Goal: Transaction & Acquisition: Purchase product/service

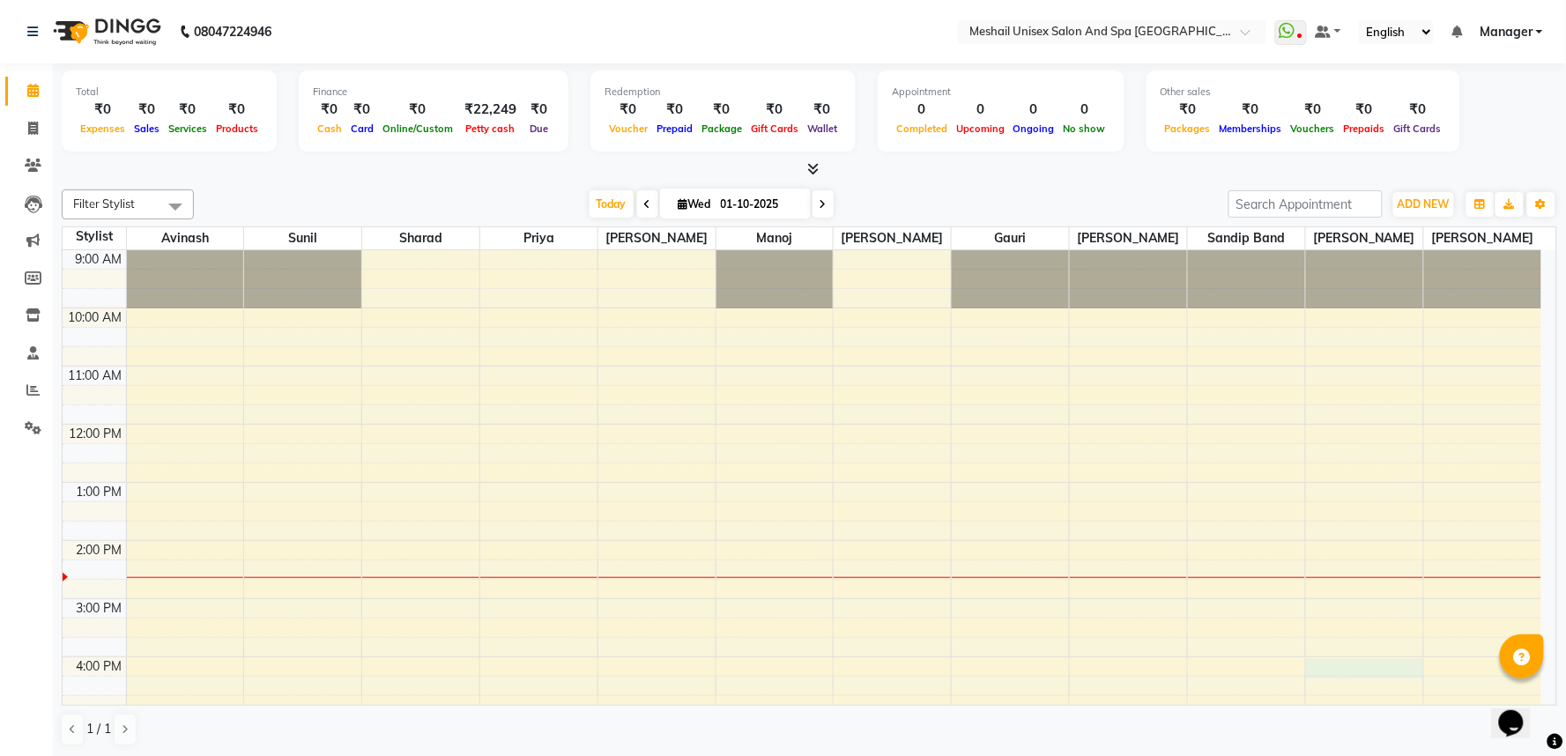
click at [1421, 665] on div "9:00 AM 10:00 AM 11:00 AM 12:00 PM 1:00 PM 2:00 PM 3:00 PM 4:00 PM 5:00 PM 6:00…" at bounding box center [802, 627] width 1479 height 755
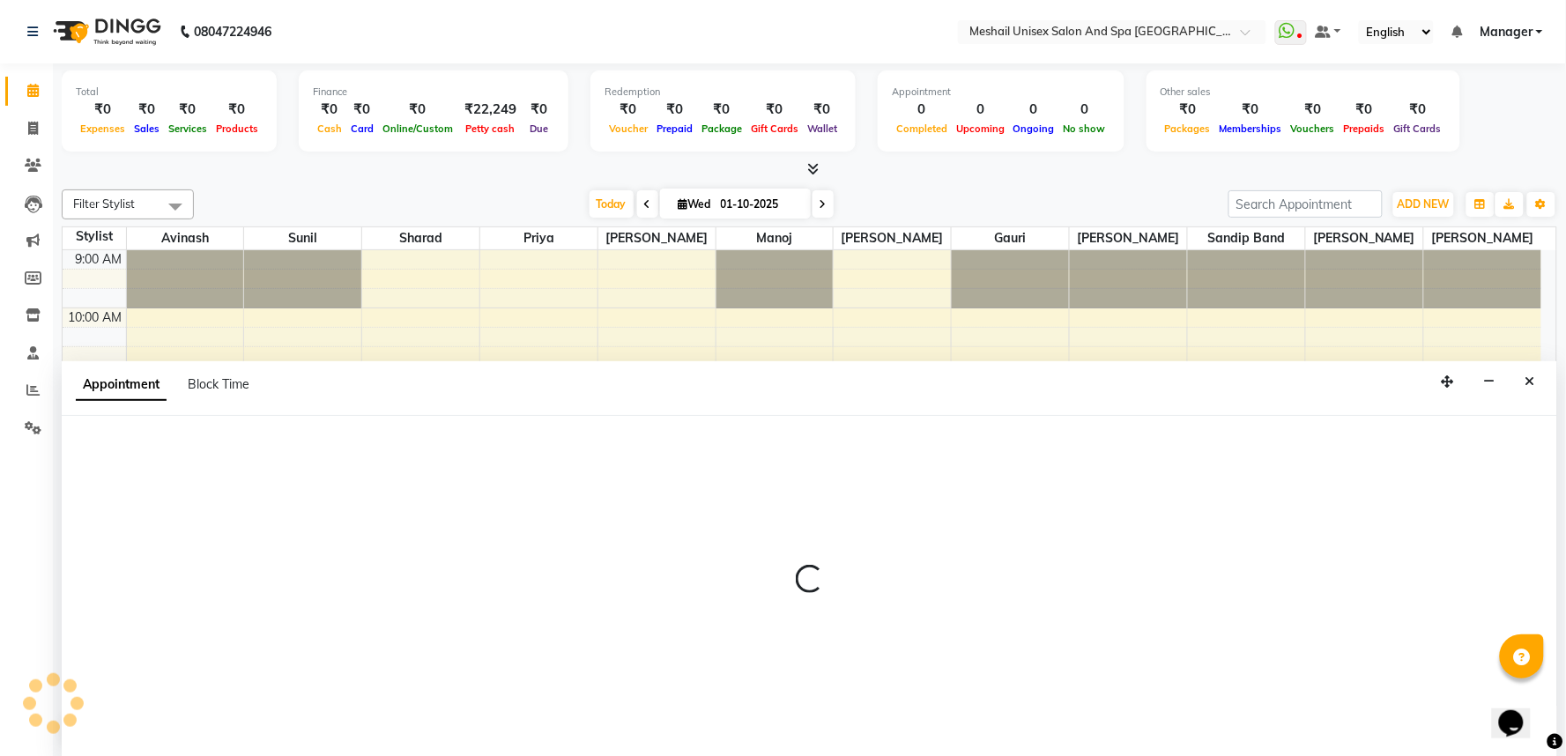
select select "89752"
select select "960"
select select "tentative"
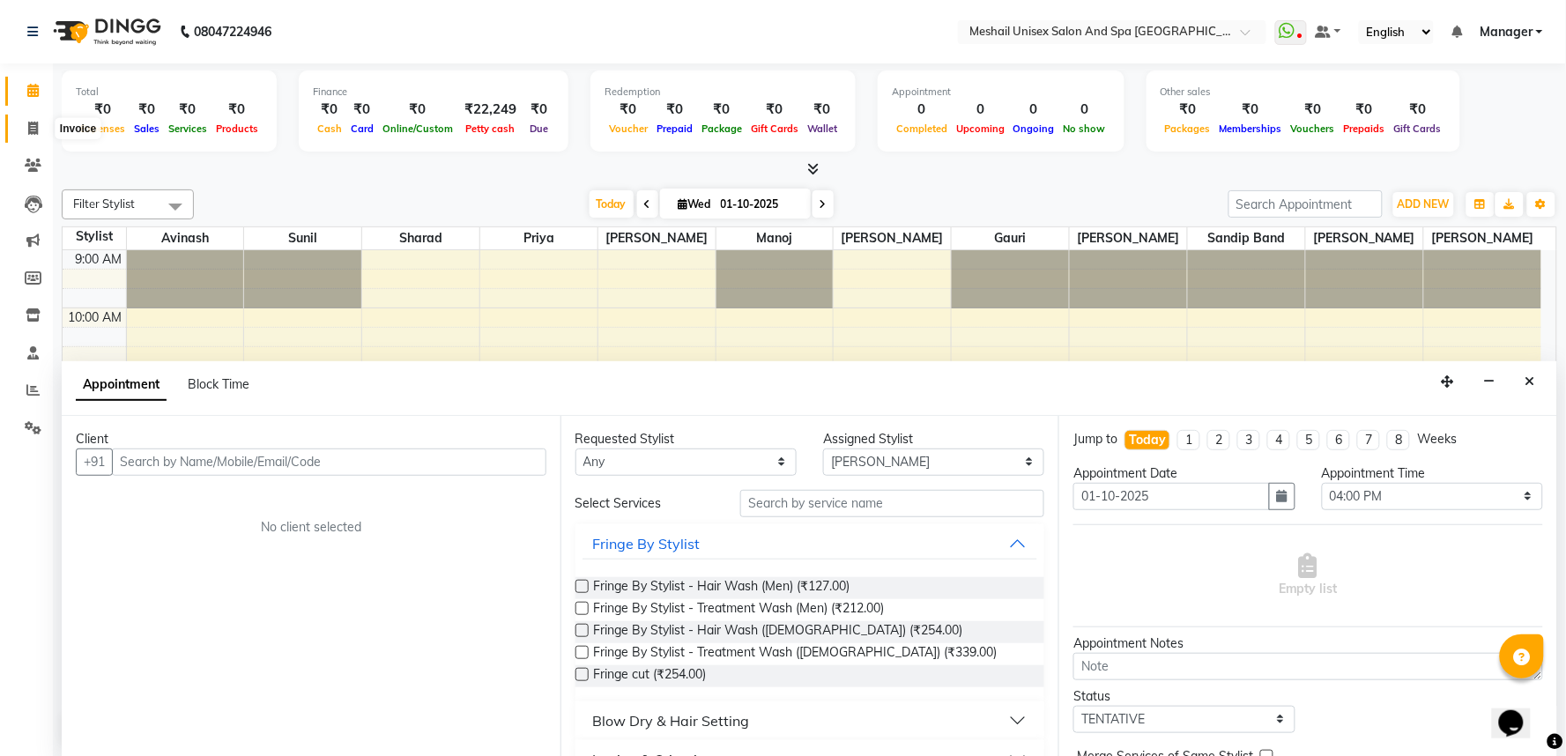
click at [31, 128] on icon at bounding box center [33, 128] width 10 height 13
select select "service"
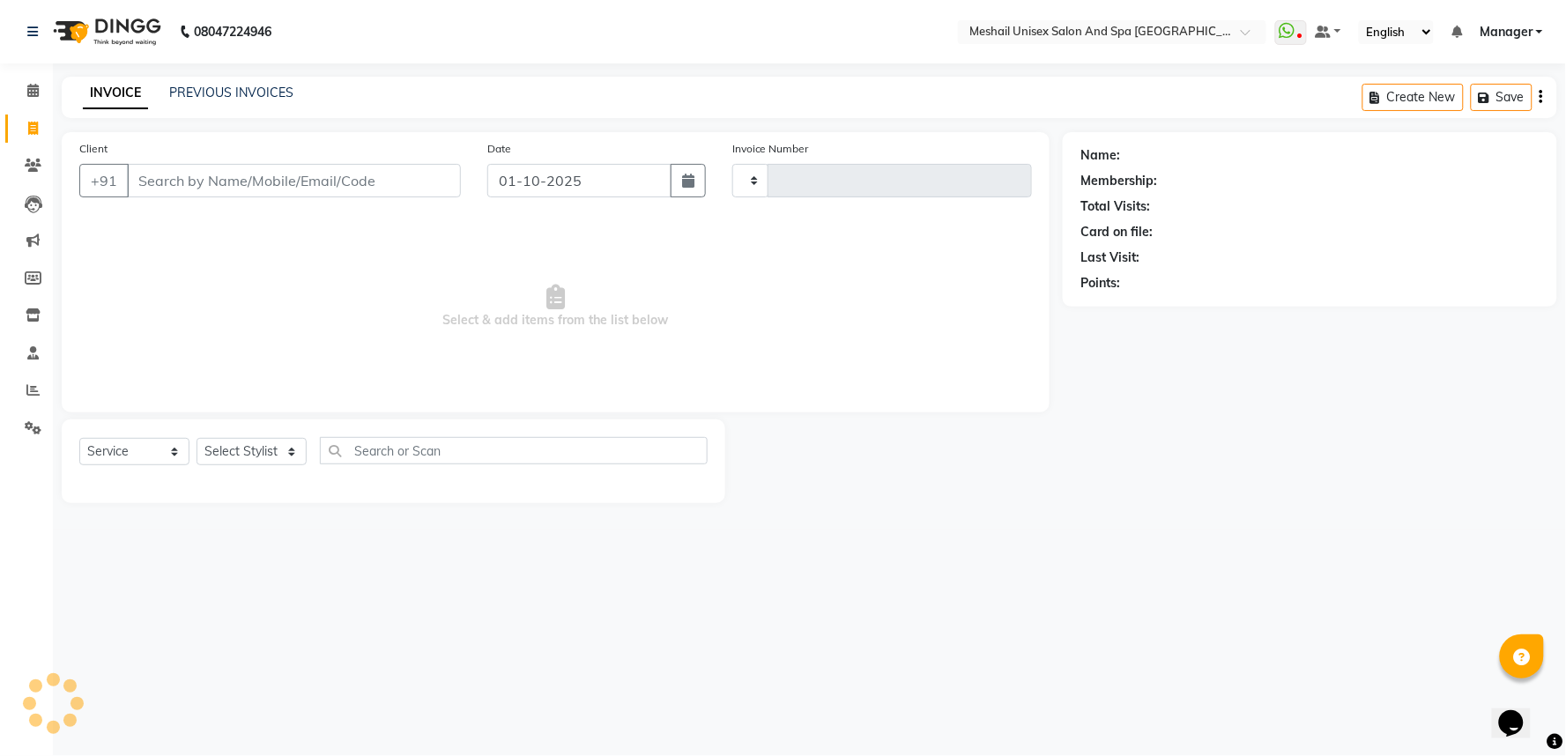
type input "3179"
select select "6711"
click at [208, 176] on input "Client" at bounding box center [294, 180] width 334 height 33
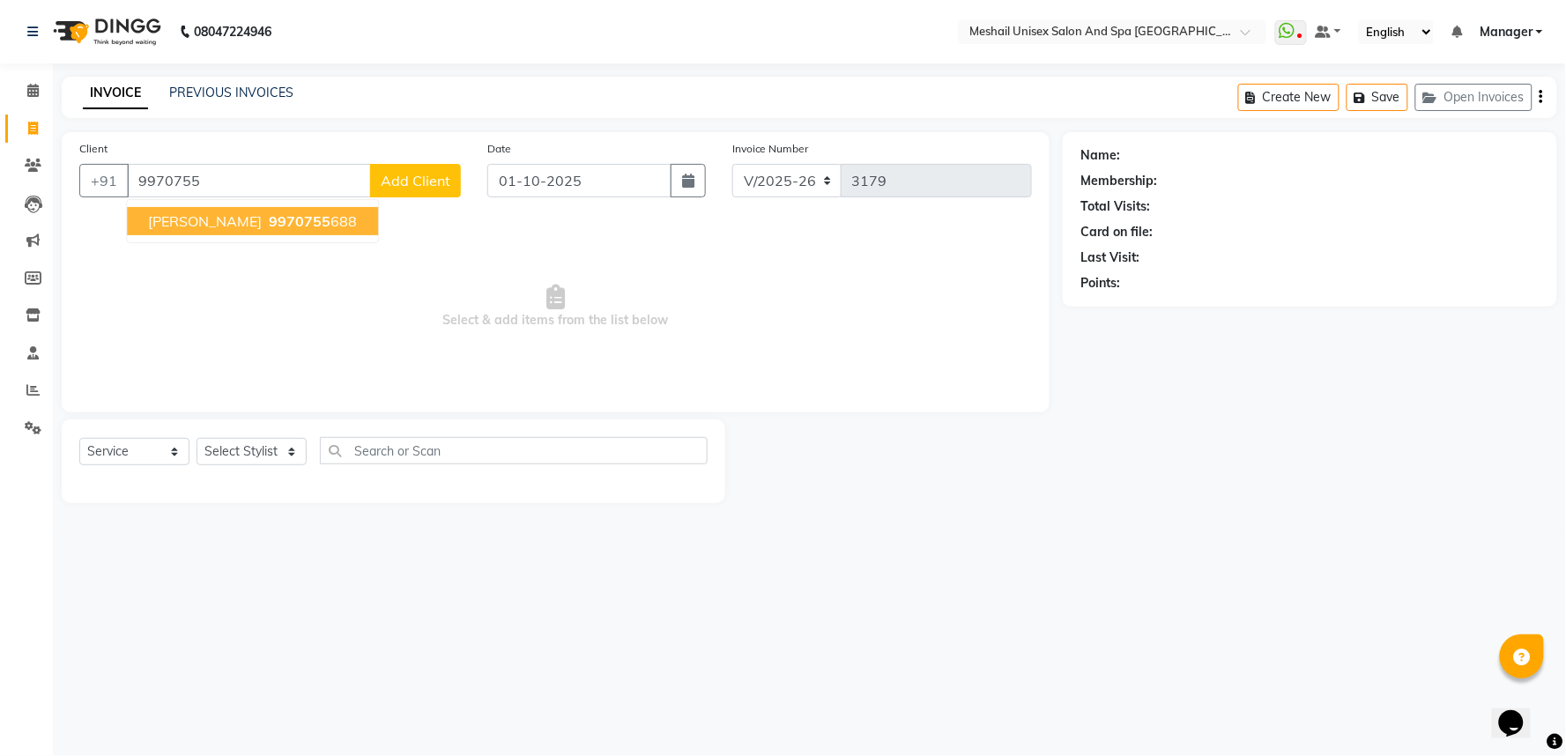
click at [195, 227] on span "[PERSON_NAME]" at bounding box center [205, 221] width 114 height 18
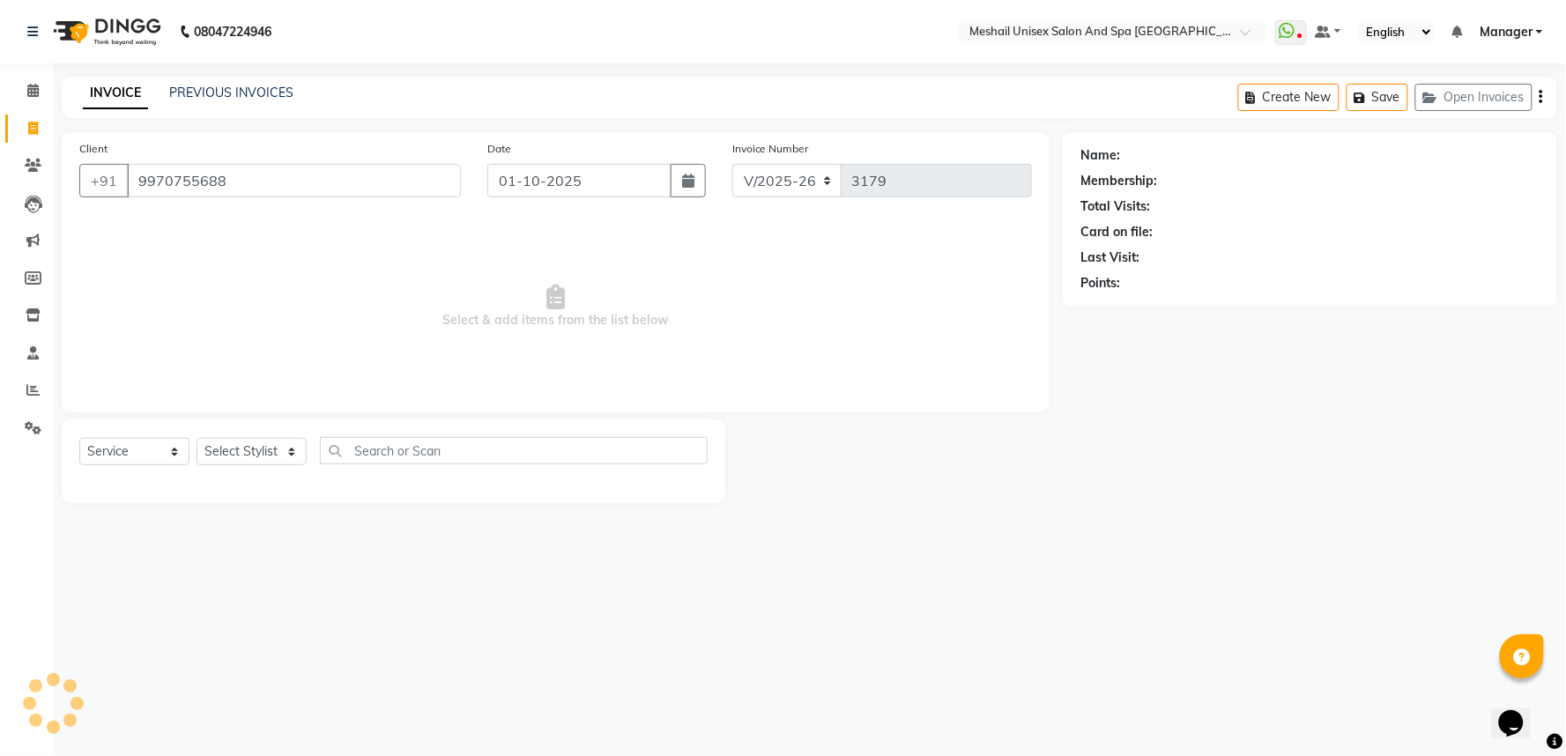
type input "9970755688"
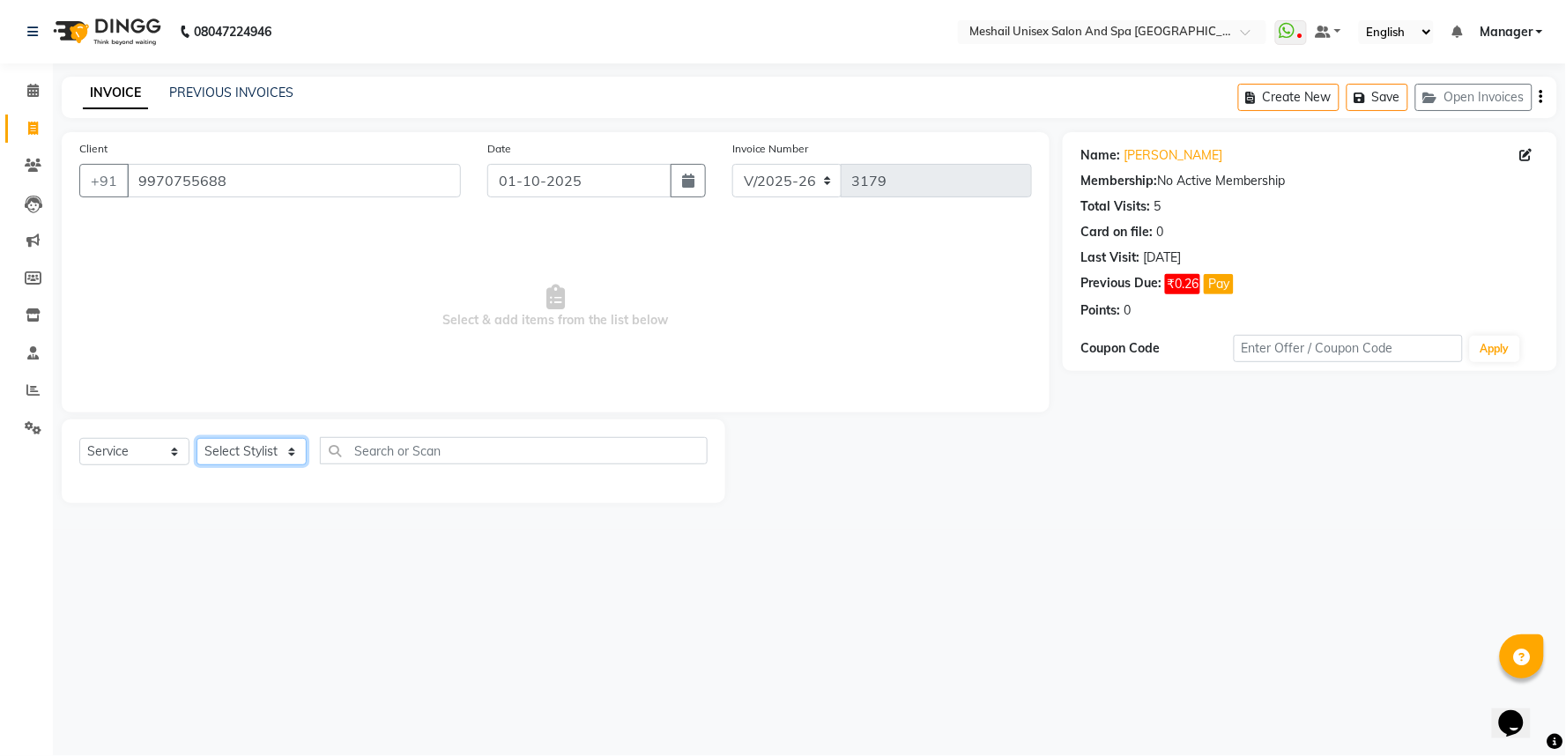
click at [285, 459] on select "Select Stylist Avinash gauri Manager [PERSON_NAME] [PERSON_NAME] [PERSON_NAME] …" at bounding box center [252, 451] width 110 height 27
select select "53320"
click at [197, 439] on select "Select Stylist Avinash gauri Manager [PERSON_NAME] [PERSON_NAME] [PERSON_NAME] …" at bounding box center [252, 451] width 110 height 27
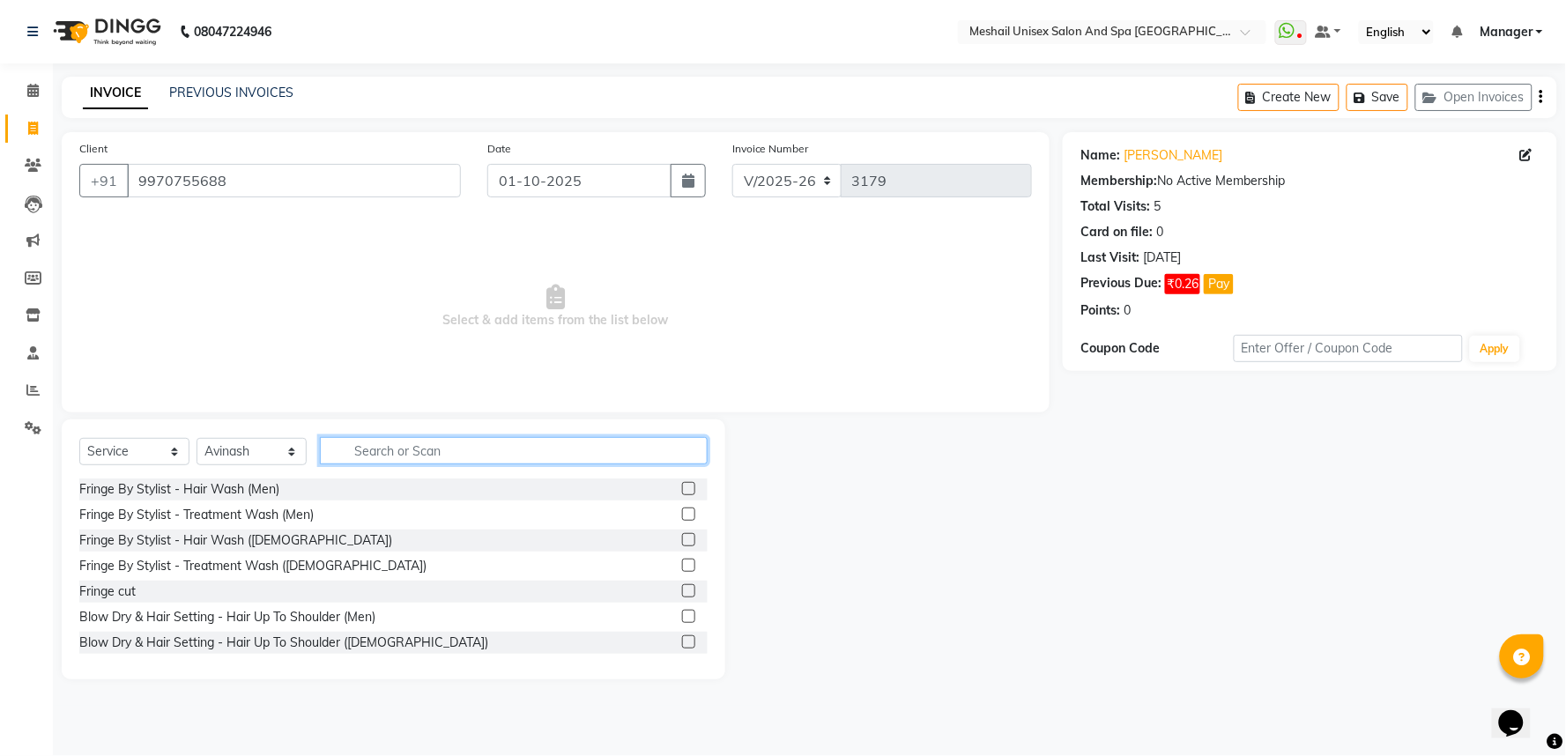
click at [409, 450] on input "text" at bounding box center [514, 450] width 388 height 27
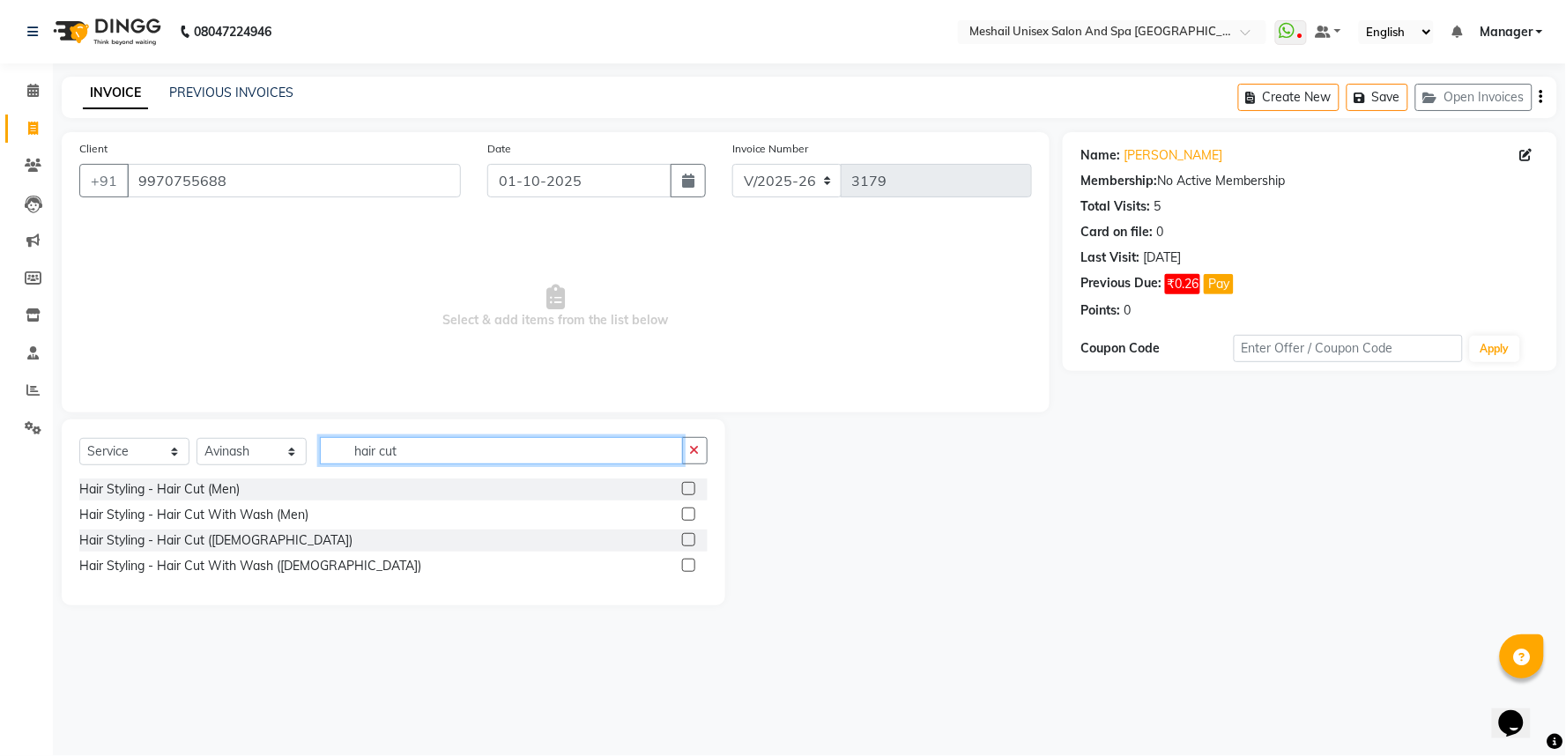
type input "hair cut"
click at [692, 488] on label at bounding box center [688, 488] width 13 height 13
click at [692, 488] on input "checkbox" at bounding box center [687, 489] width 11 height 11
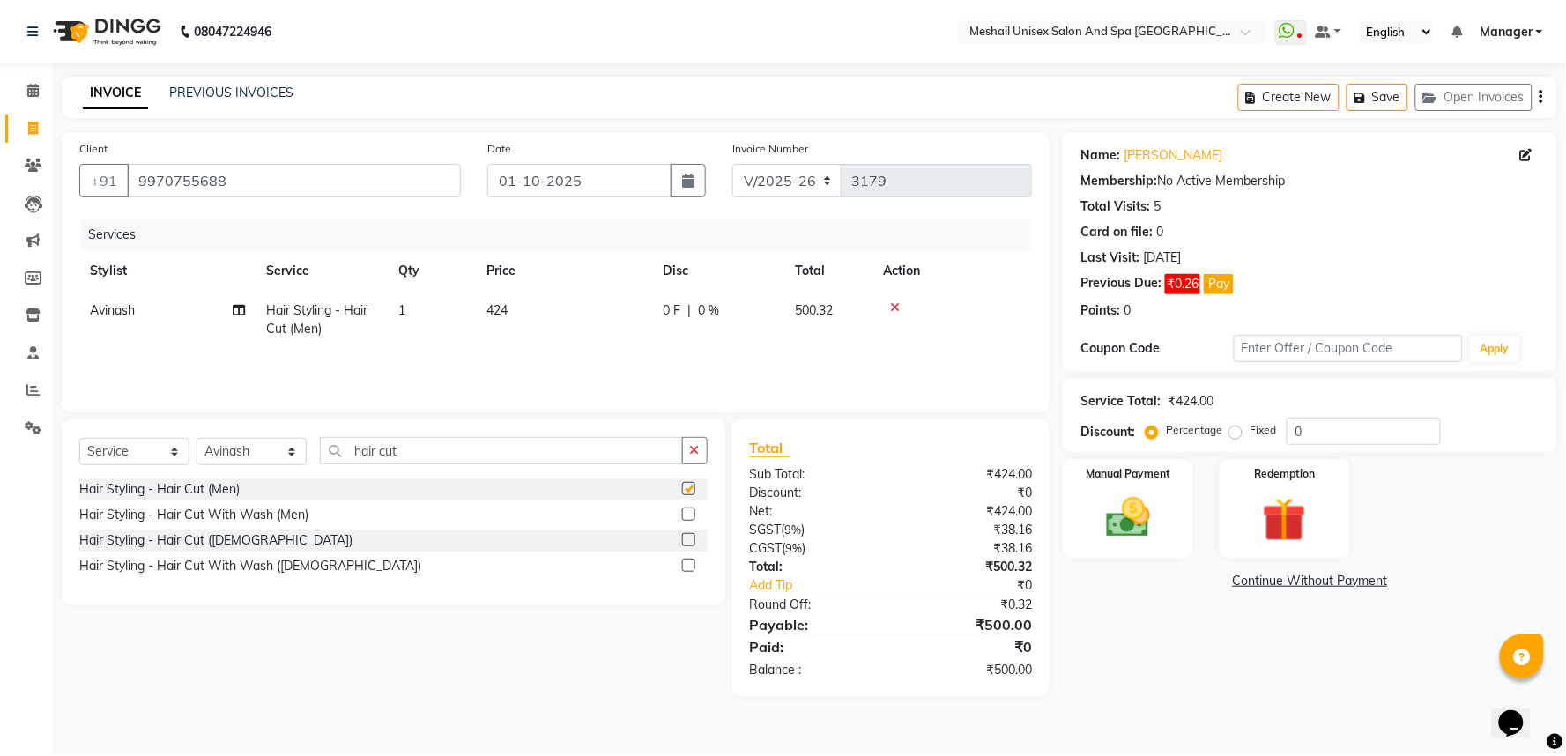
checkbox input "false"
click at [1119, 523] on img at bounding box center [1128, 518] width 74 height 53
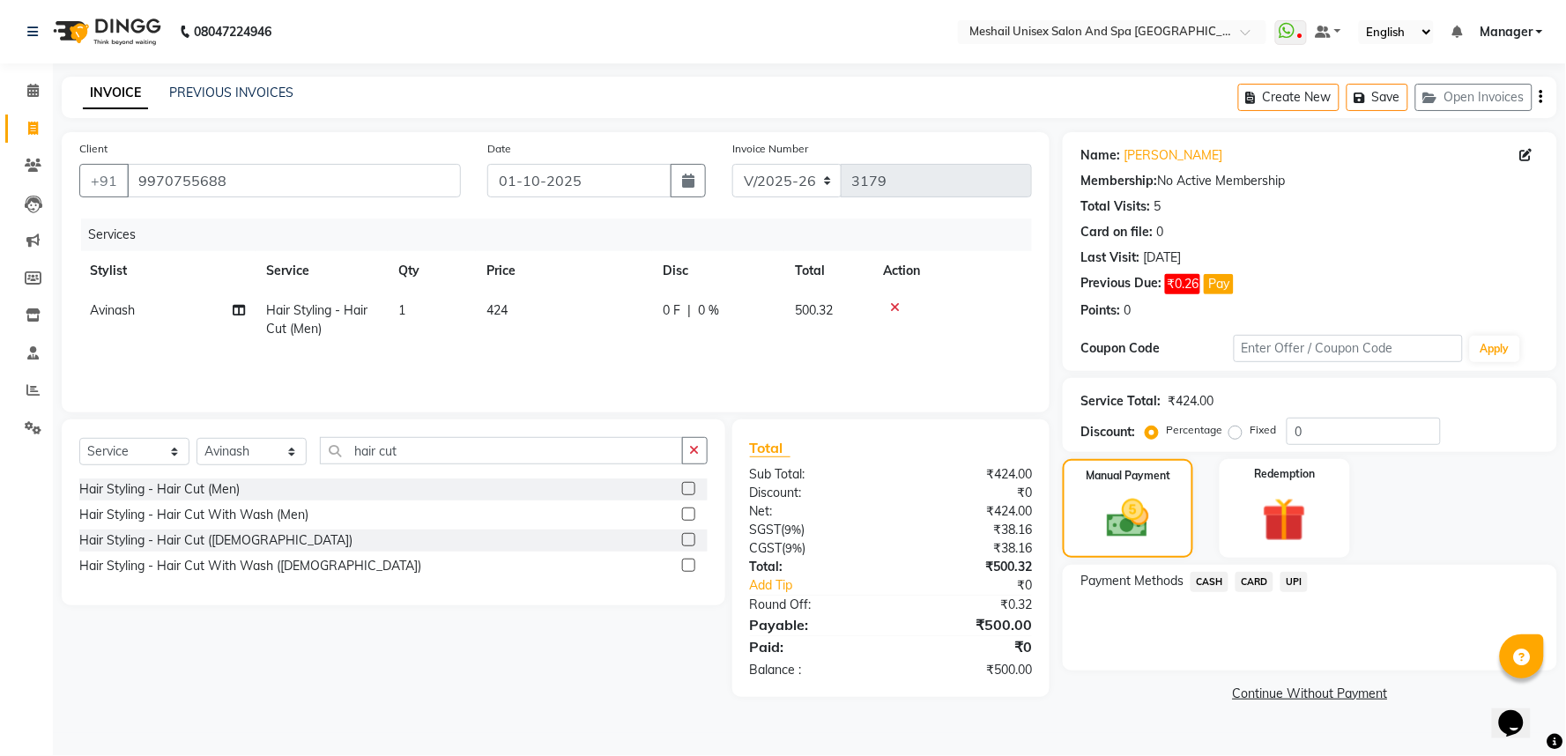
click at [1257, 576] on span "CARD" at bounding box center [1255, 582] width 38 height 20
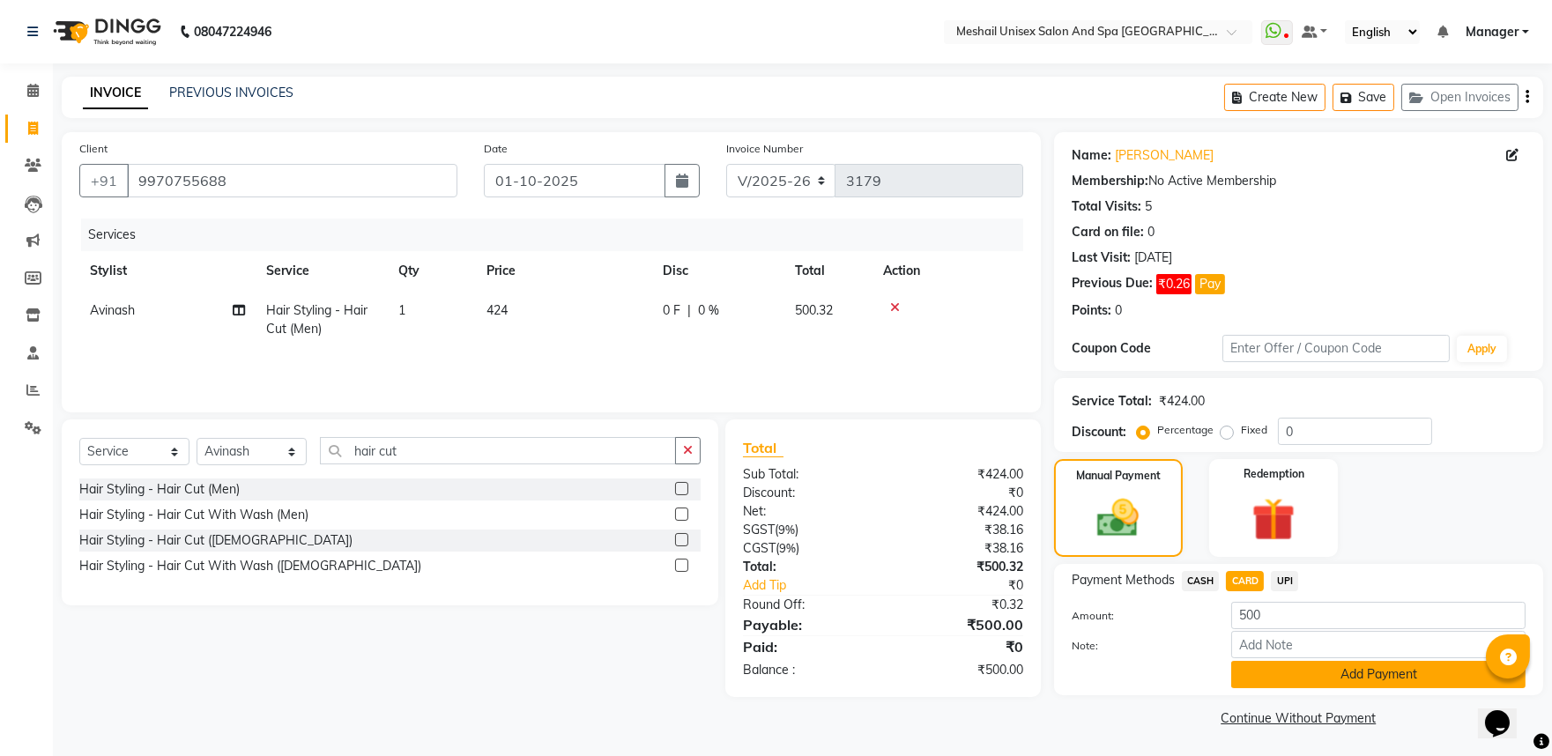
click at [1304, 672] on button "Add Payment" at bounding box center [1378, 674] width 294 height 27
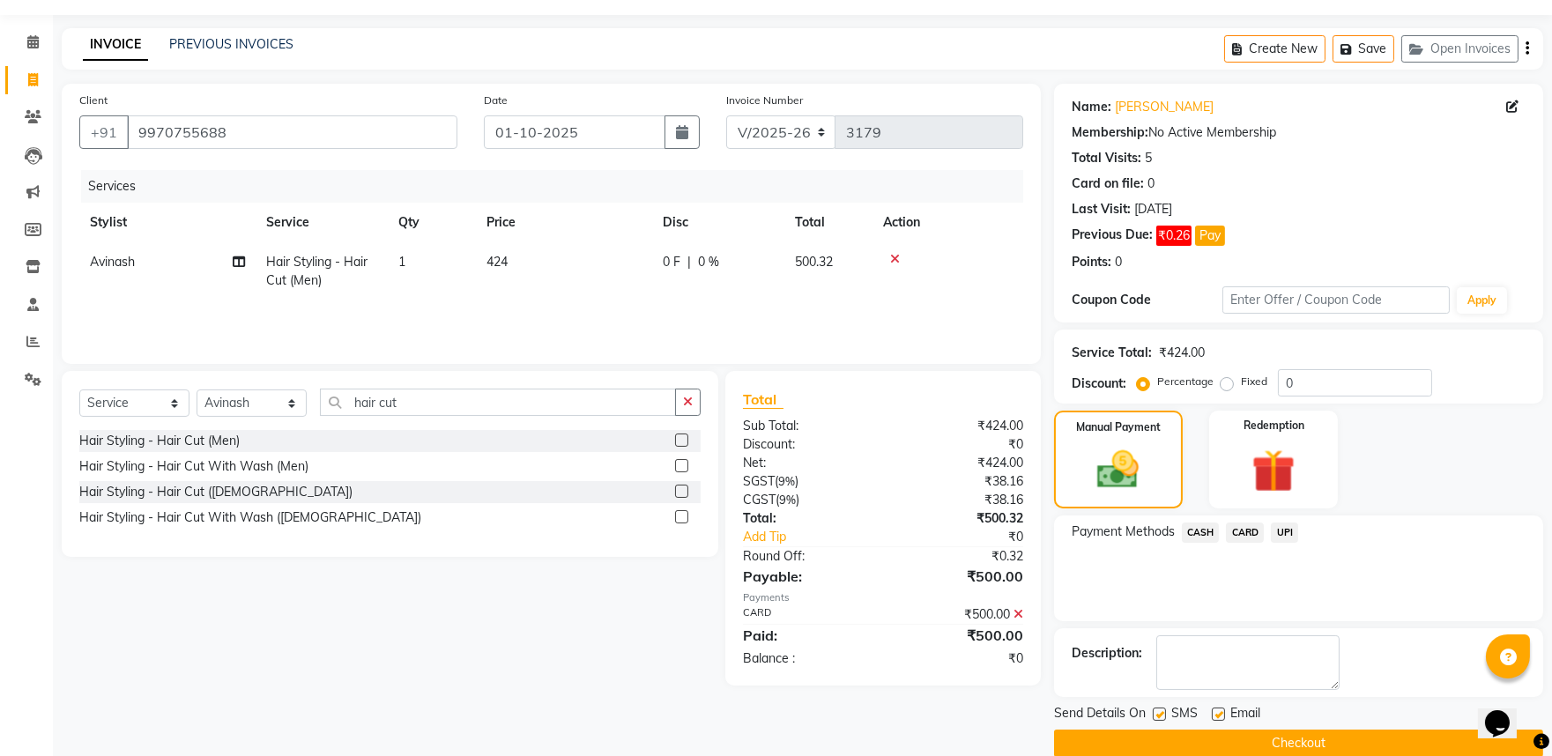
scroll to position [75, 0]
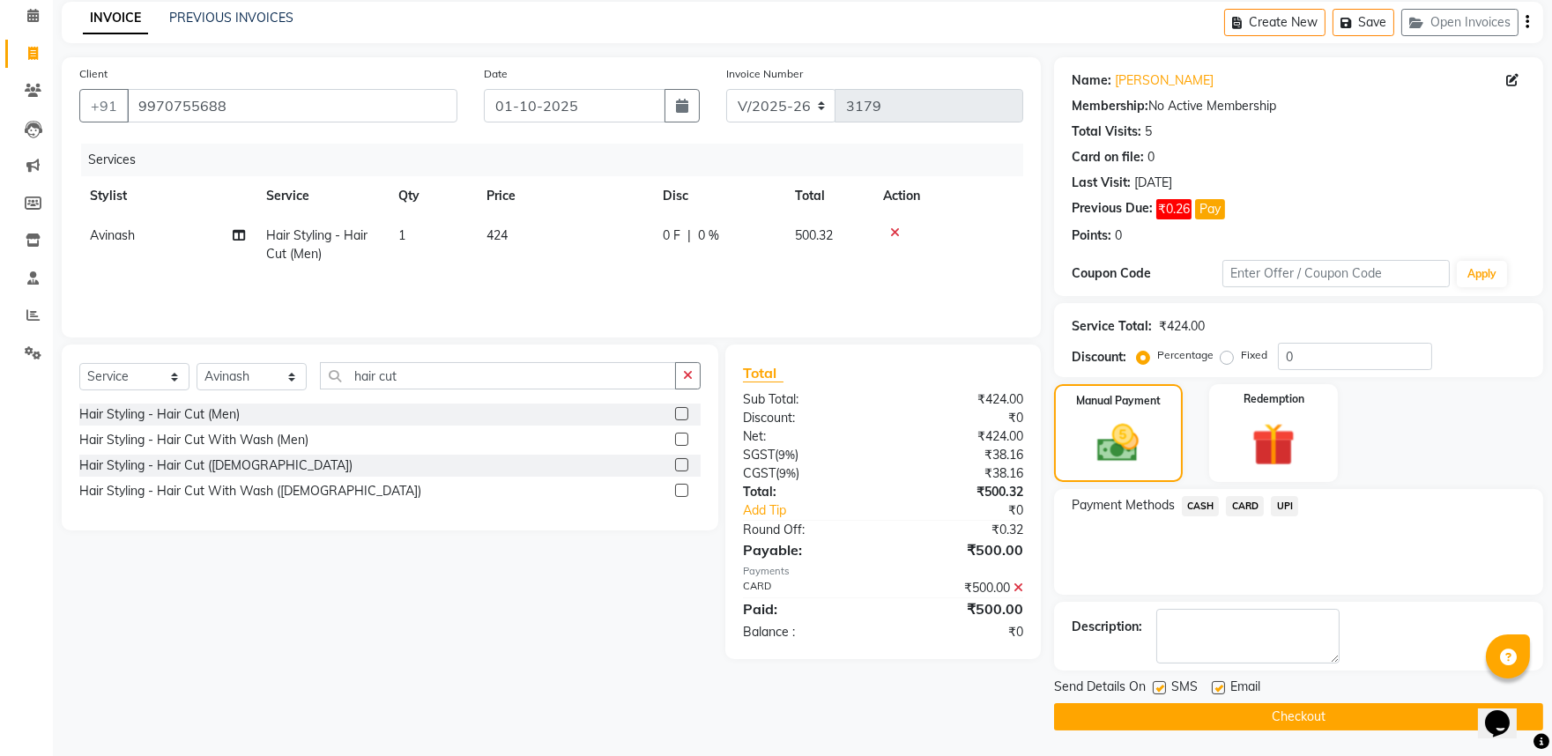
click at [1326, 711] on button "Checkout" at bounding box center [1298, 716] width 489 height 27
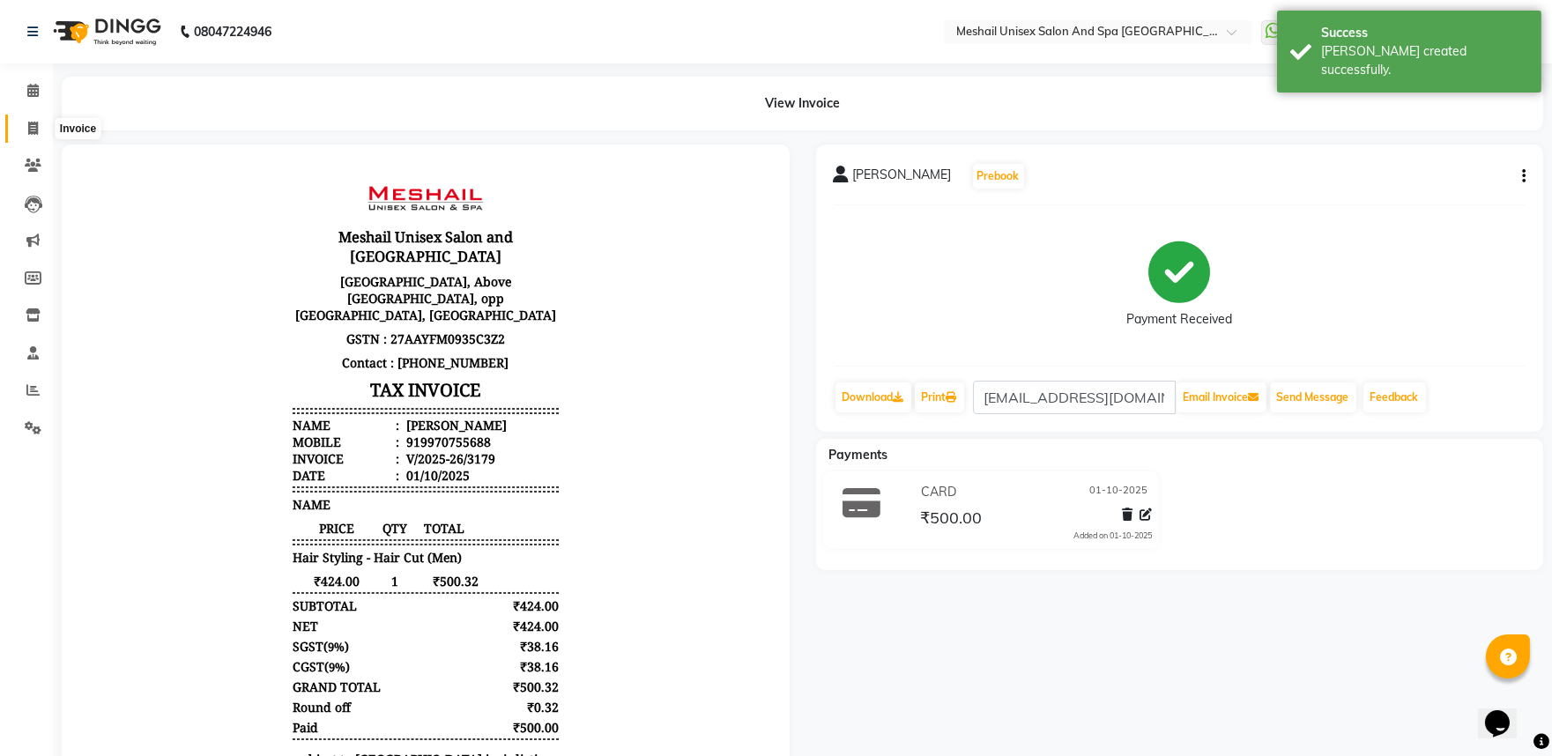
click at [42, 128] on span at bounding box center [33, 129] width 31 height 20
select select "service"
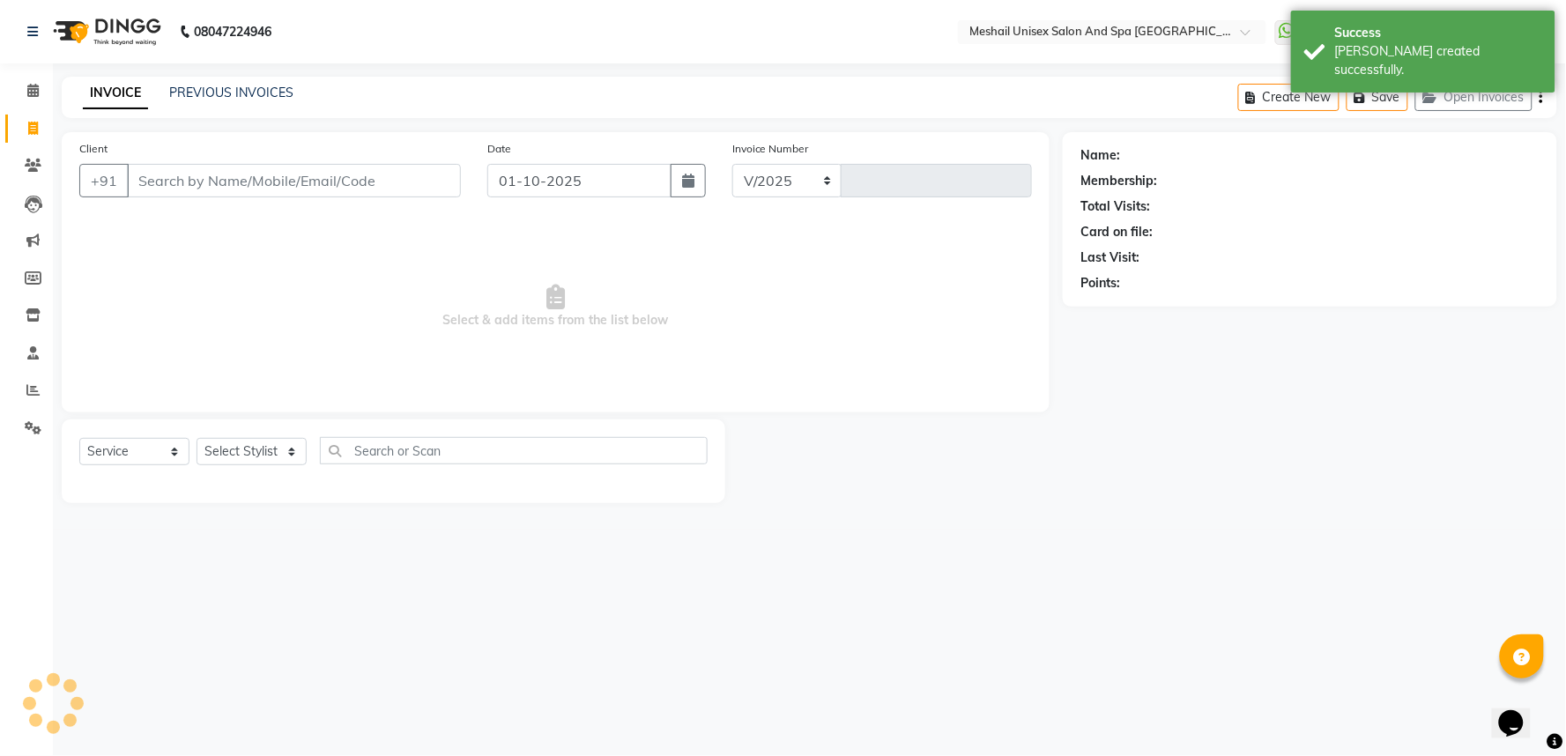
select select "6711"
type input "3180"
click at [166, 187] on input "Client" at bounding box center [294, 180] width 334 height 33
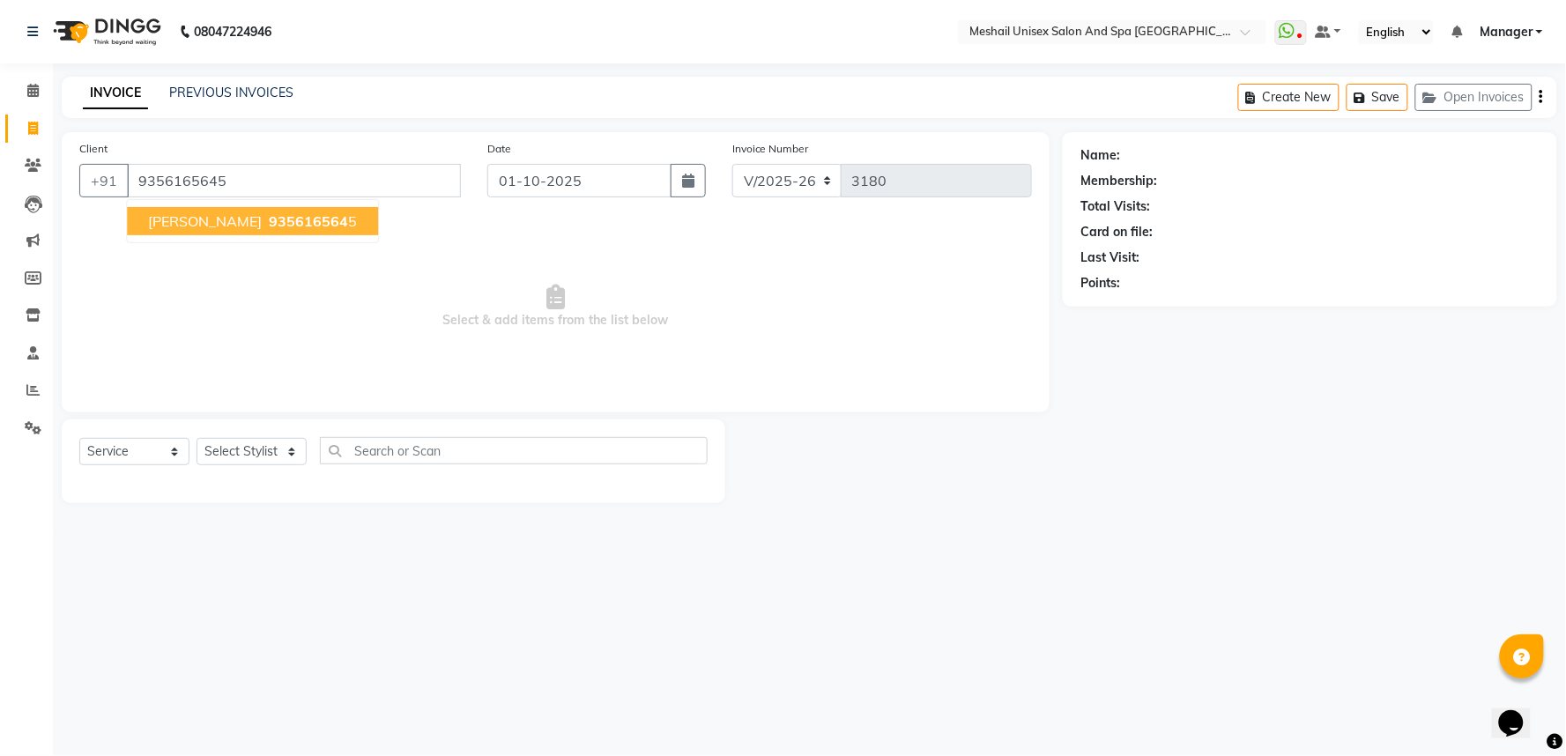
type input "9356165645"
click at [249, 230] on button "[PERSON_NAME] 935616564 5" at bounding box center [252, 221] width 251 height 28
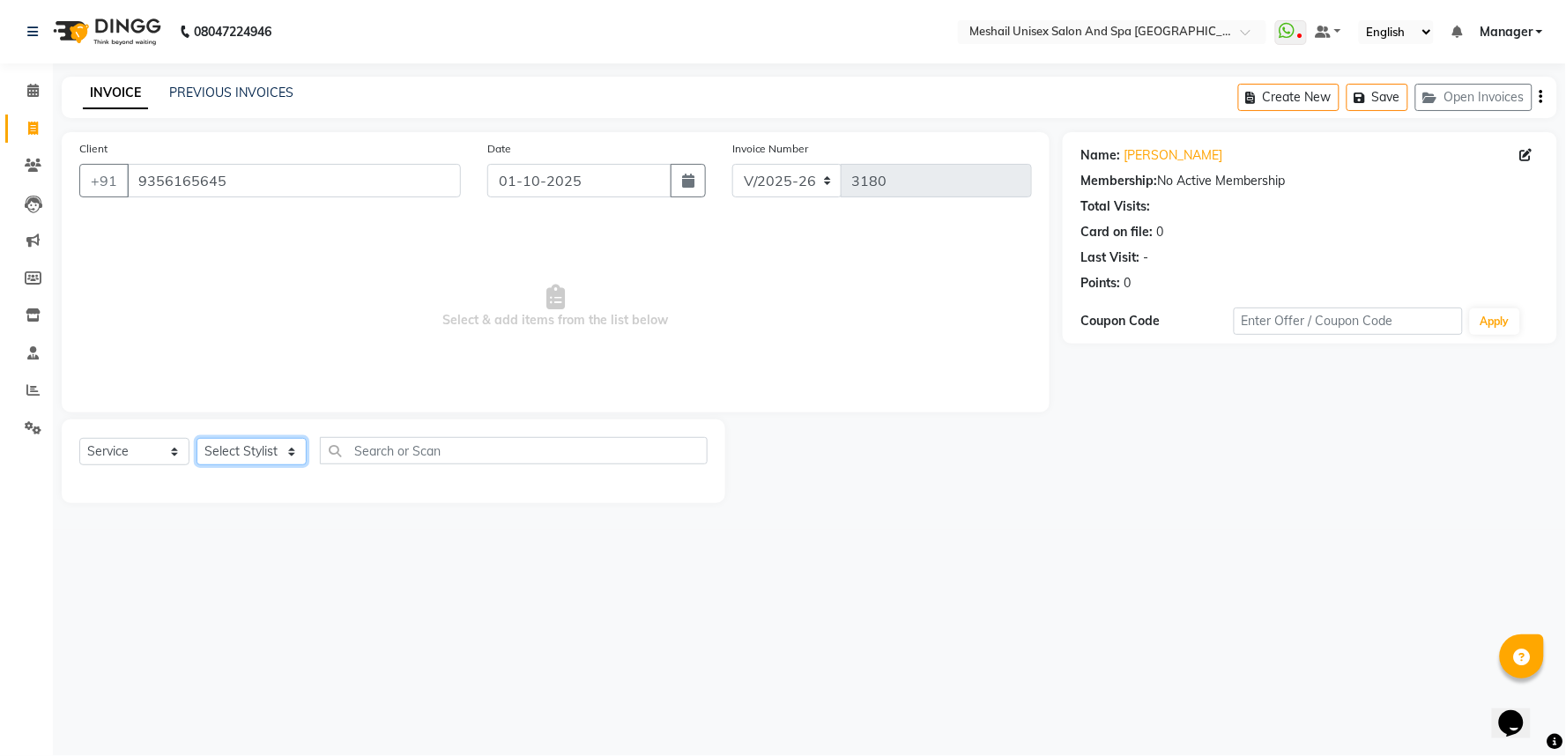
click at [292, 456] on select "Select Stylist Avinash gauri Manager [PERSON_NAME] [PERSON_NAME] [PERSON_NAME] …" at bounding box center [252, 451] width 110 height 27
select select "91745"
click at [197, 439] on select "Select Stylist Avinash gauri Manager [PERSON_NAME] [PERSON_NAME] [PERSON_NAME] …" at bounding box center [252, 451] width 110 height 27
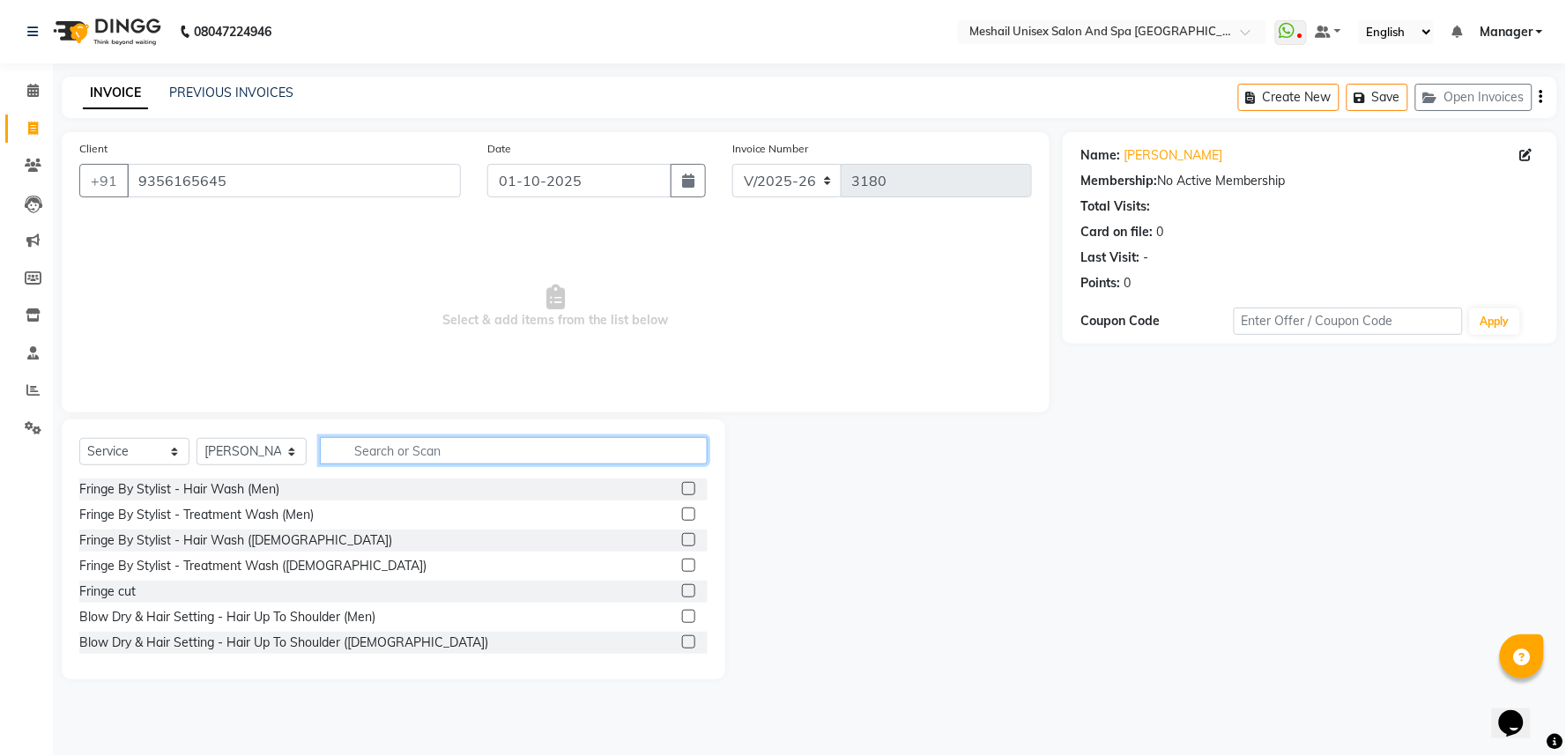
click at [372, 451] on input "text" at bounding box center [514, 450] width 388 height 27
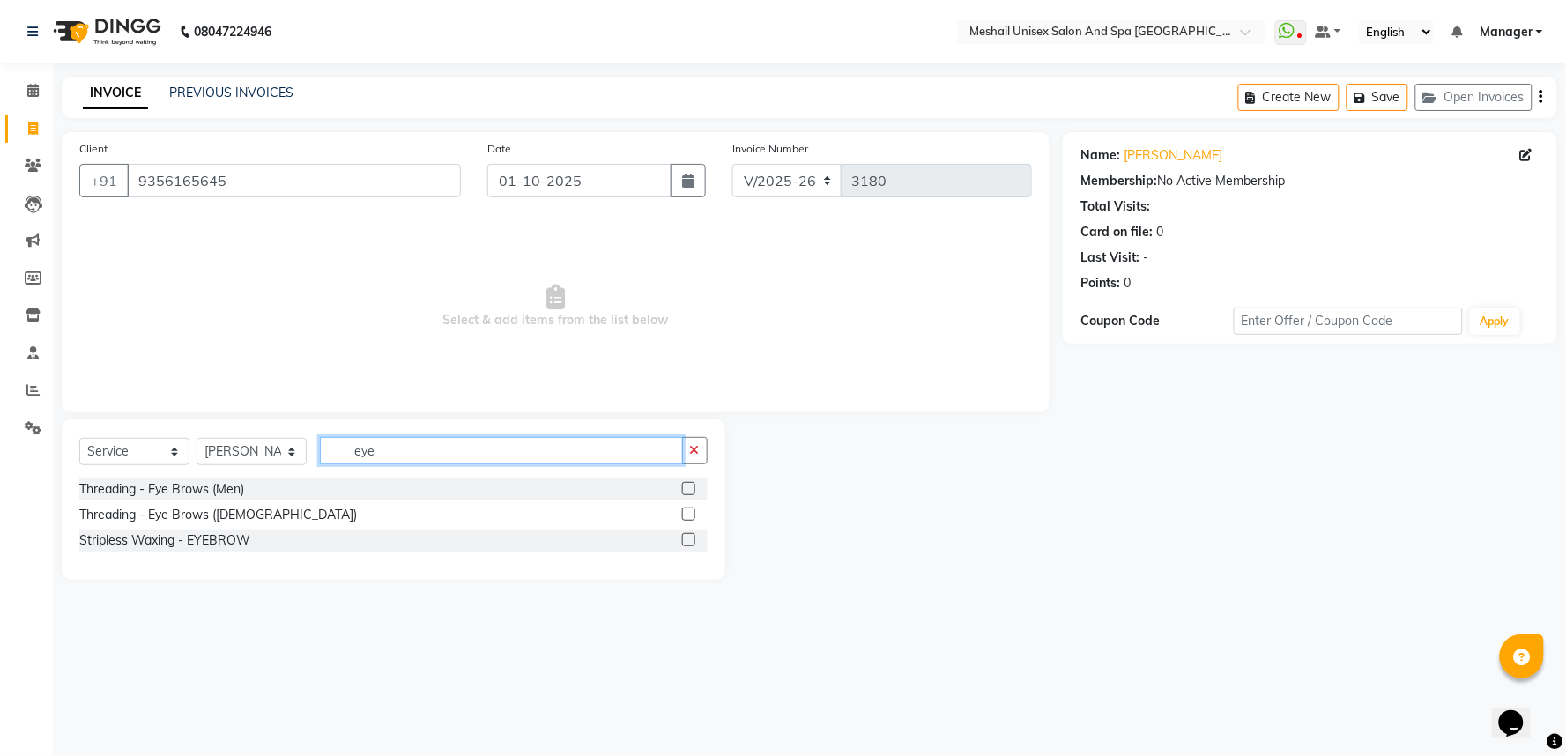
type input "eye"
click at [697, 516] on div at bounding box center [695, 515] width 26 height 22
click at [692, 516] on label at bounding box center [688, 514] width 13 height 13
click at [692, 516] on input "checkbox" at bounding box center [687, 514] width 11 height 11
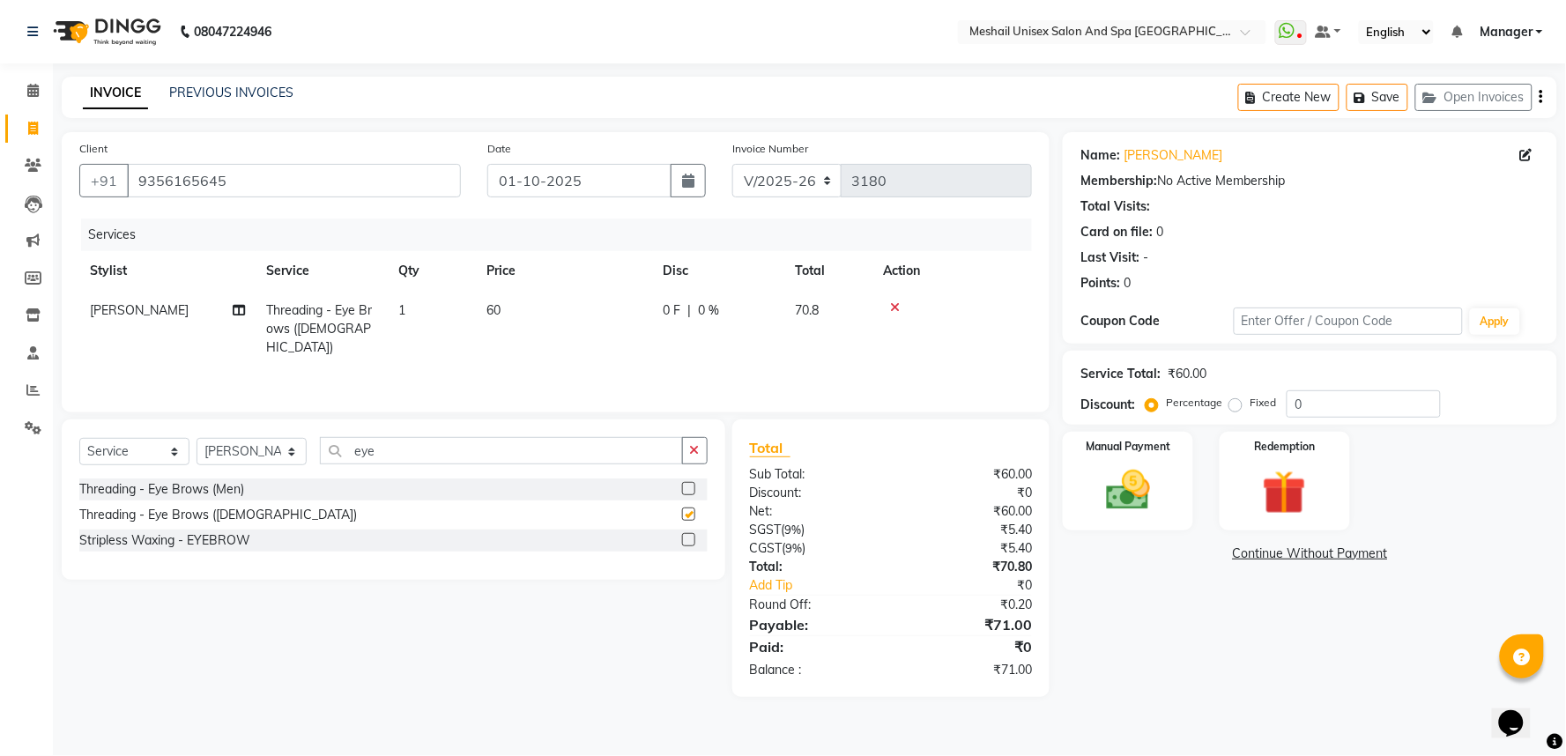
checkbox input "false"
click at [553, 460] on input "eye" at bounding box center [501, 450] width 363 height 27
type input "e"
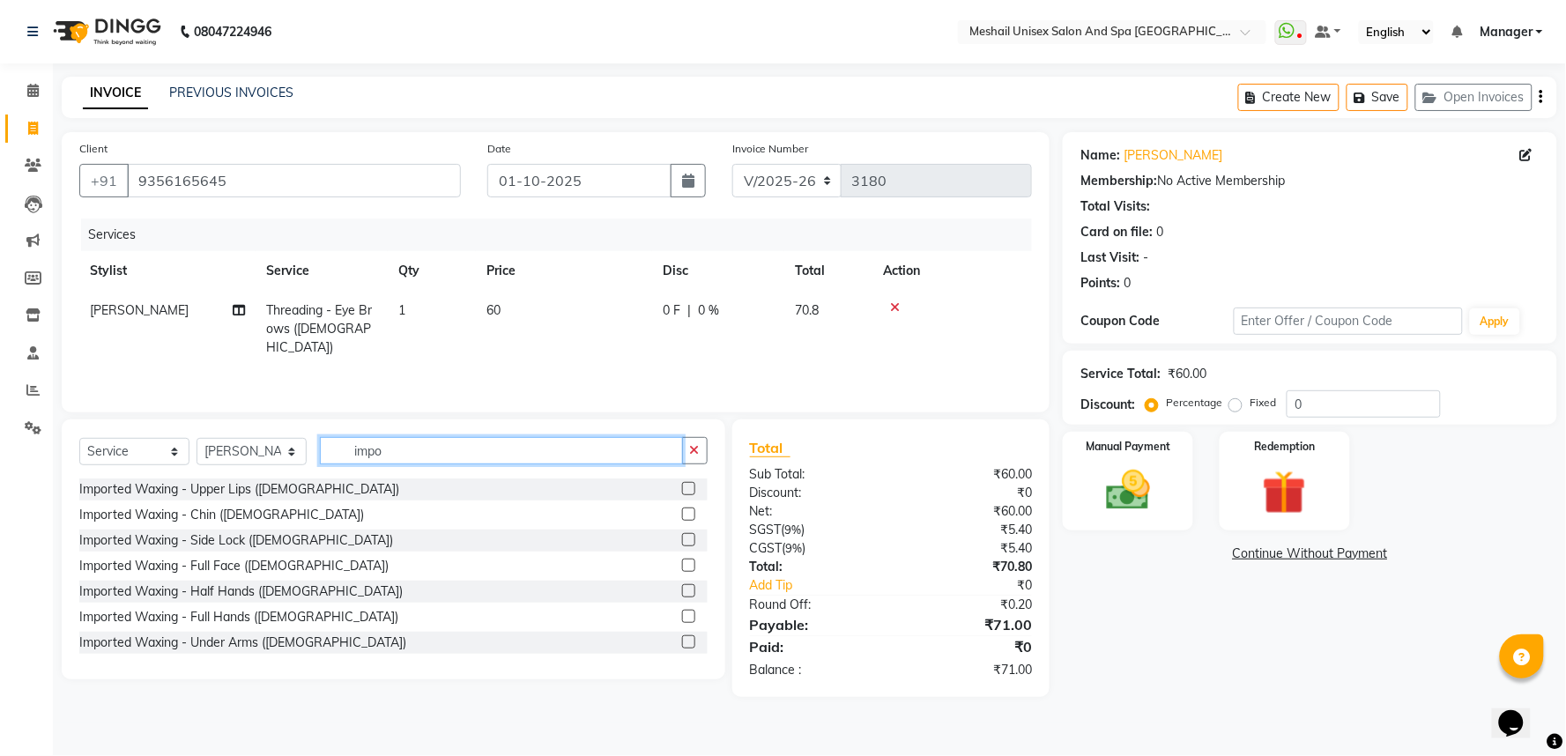
type input "impo"
click at [682, 486] on label at bounding box center [688, 488] width 13 height 13
click at [682, 486] on input "checkbox" at bounding box center [687, 489] width 11 height 11
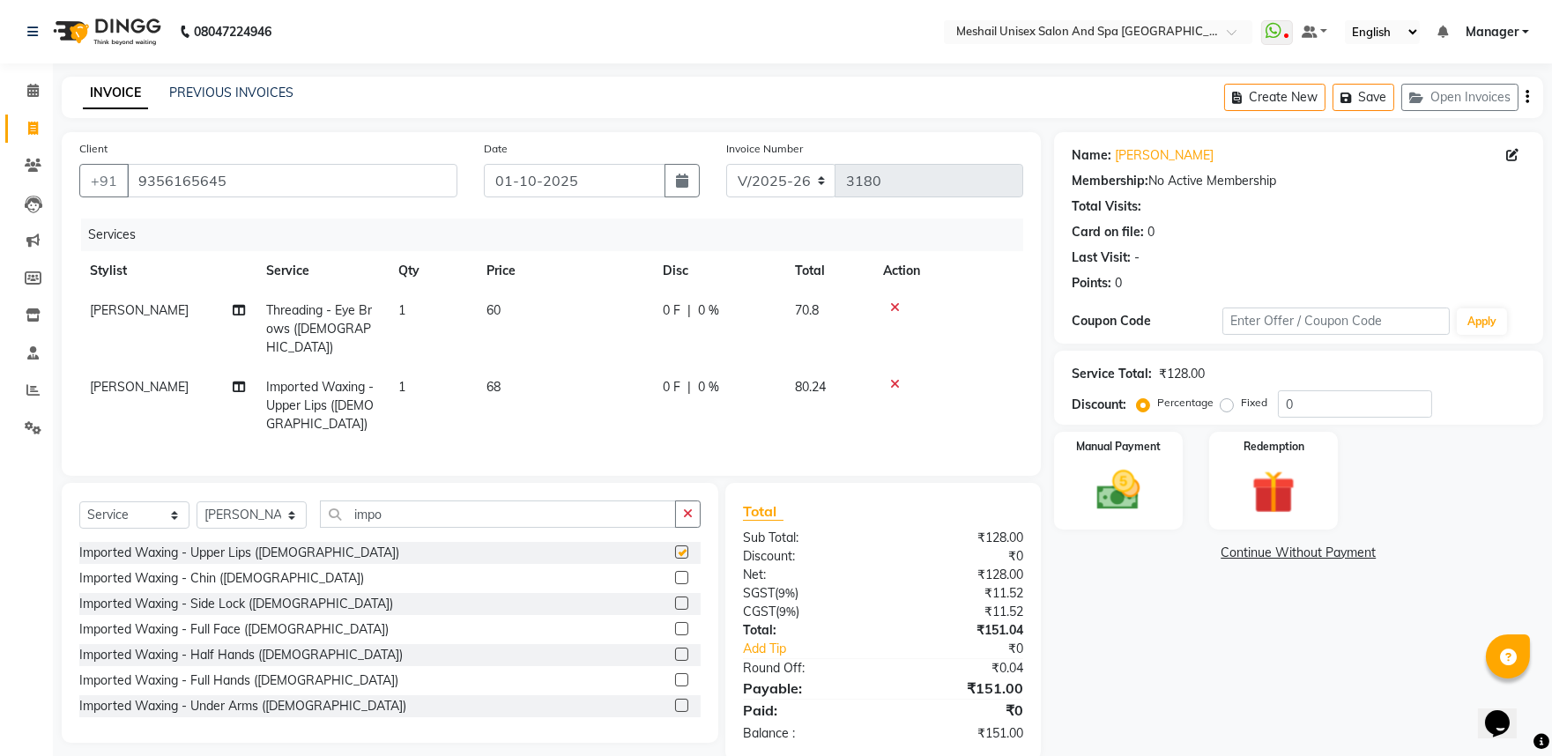
checkbox input "false"
click at [522, 501] on input "impo" at bounding box center [498, 514] width 356 height 27
type input "i"
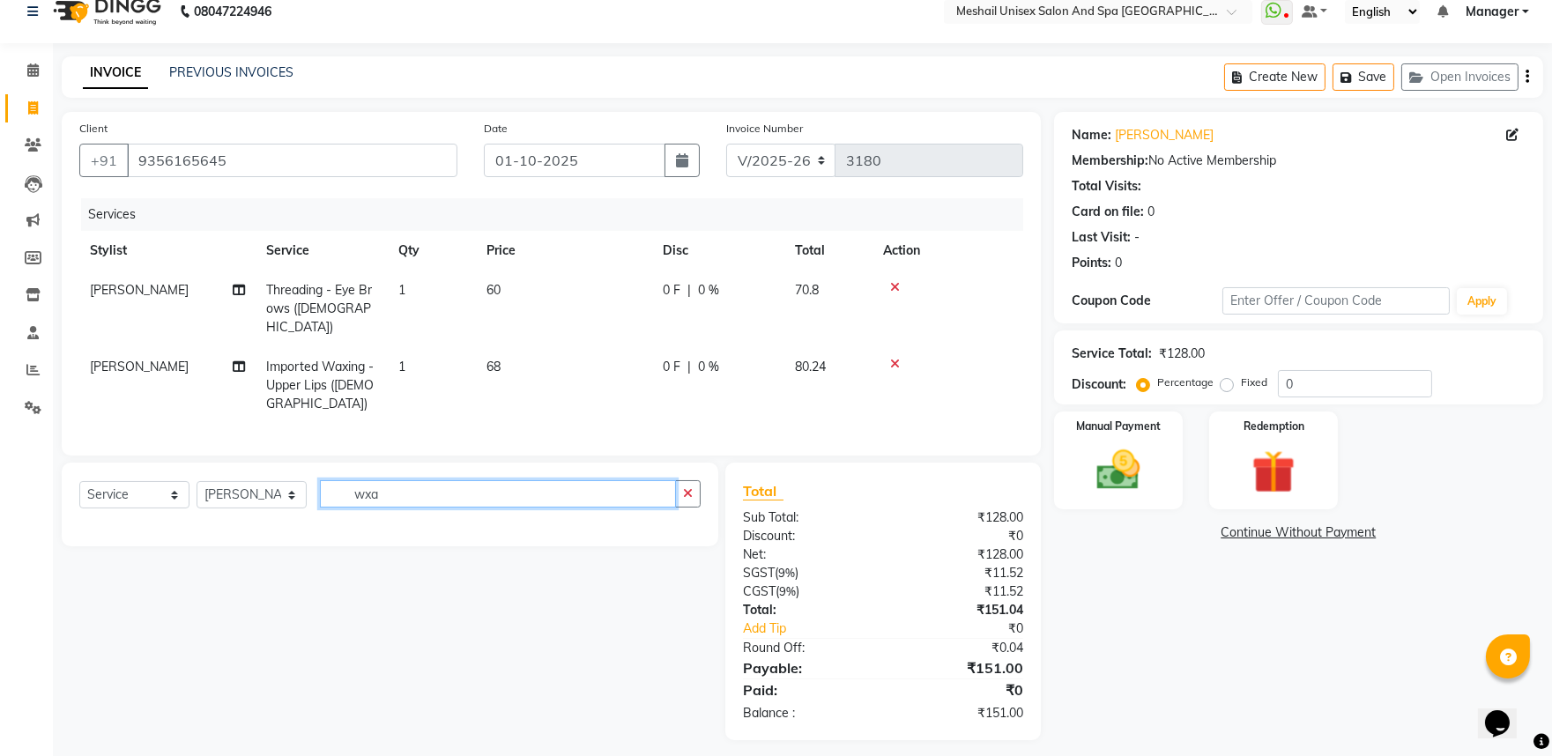
scroll to position [26, 0]
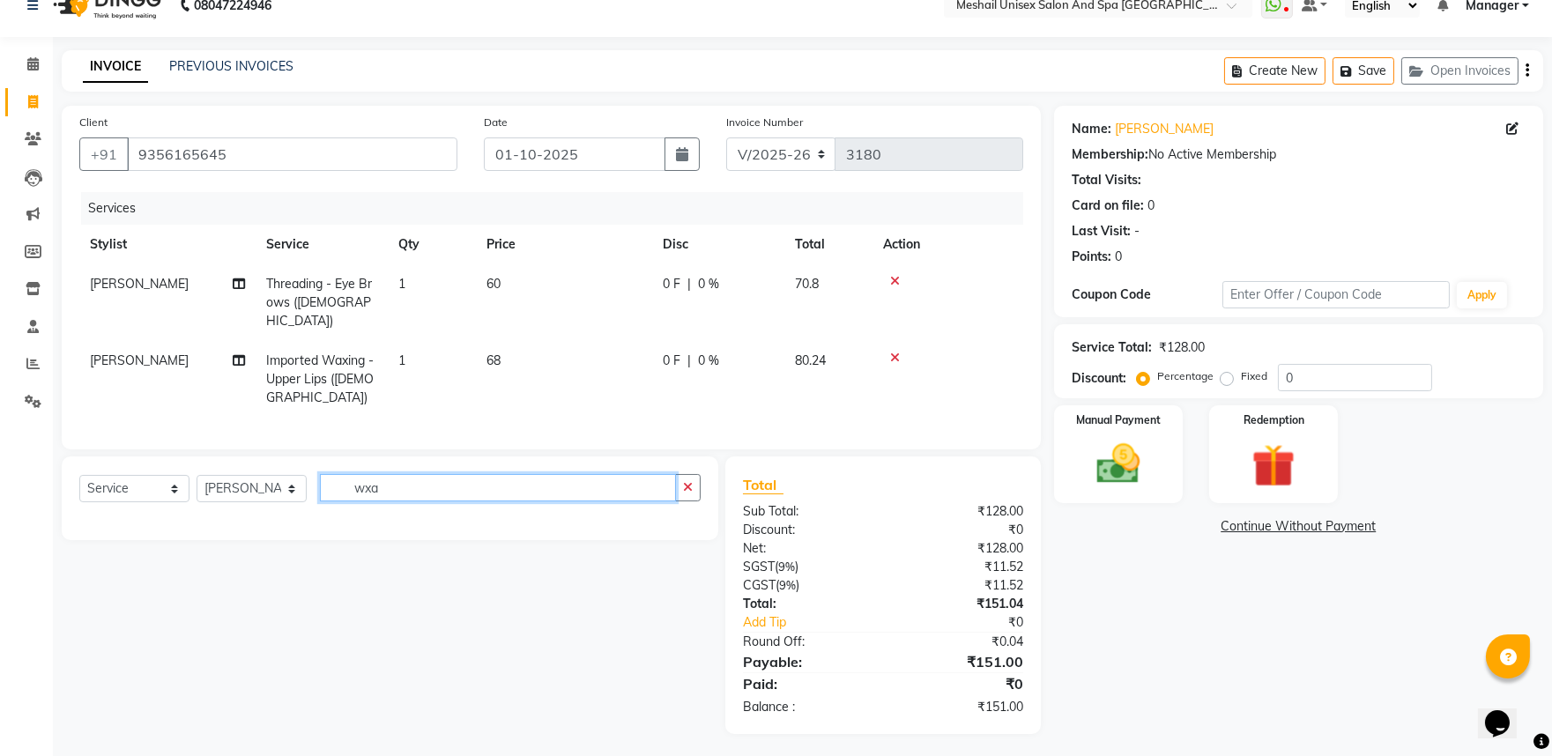
click at [441, 494] on input "wxa" at bounding box center [498, 487] width 356 height 27
type input "w"
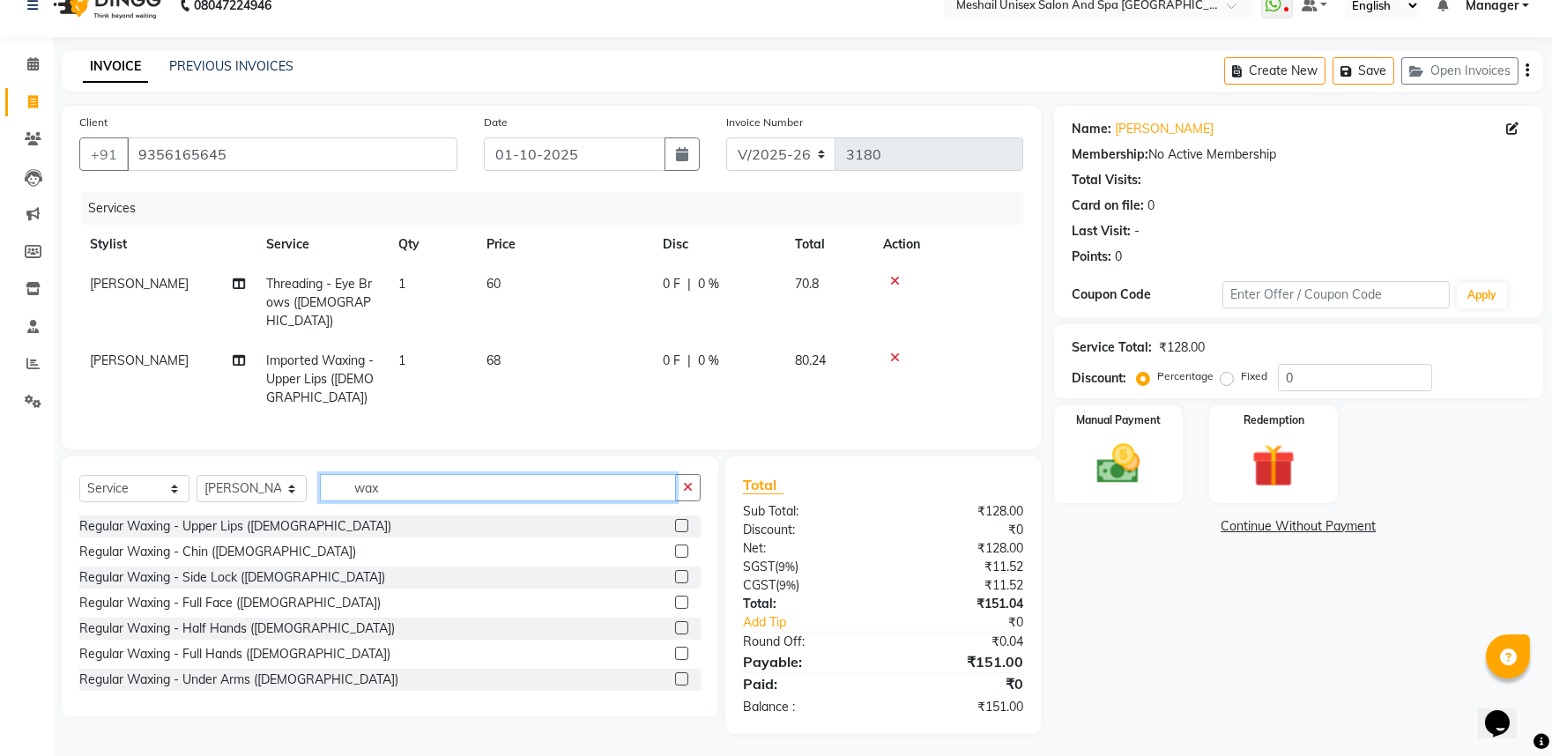
type input "wax"
click at [675, 650] on label at bounding box center [681, 653] width 13 height 13
click at [675, 650] on input "checkbox" at bounding box center [680, 654] width 11 height 11
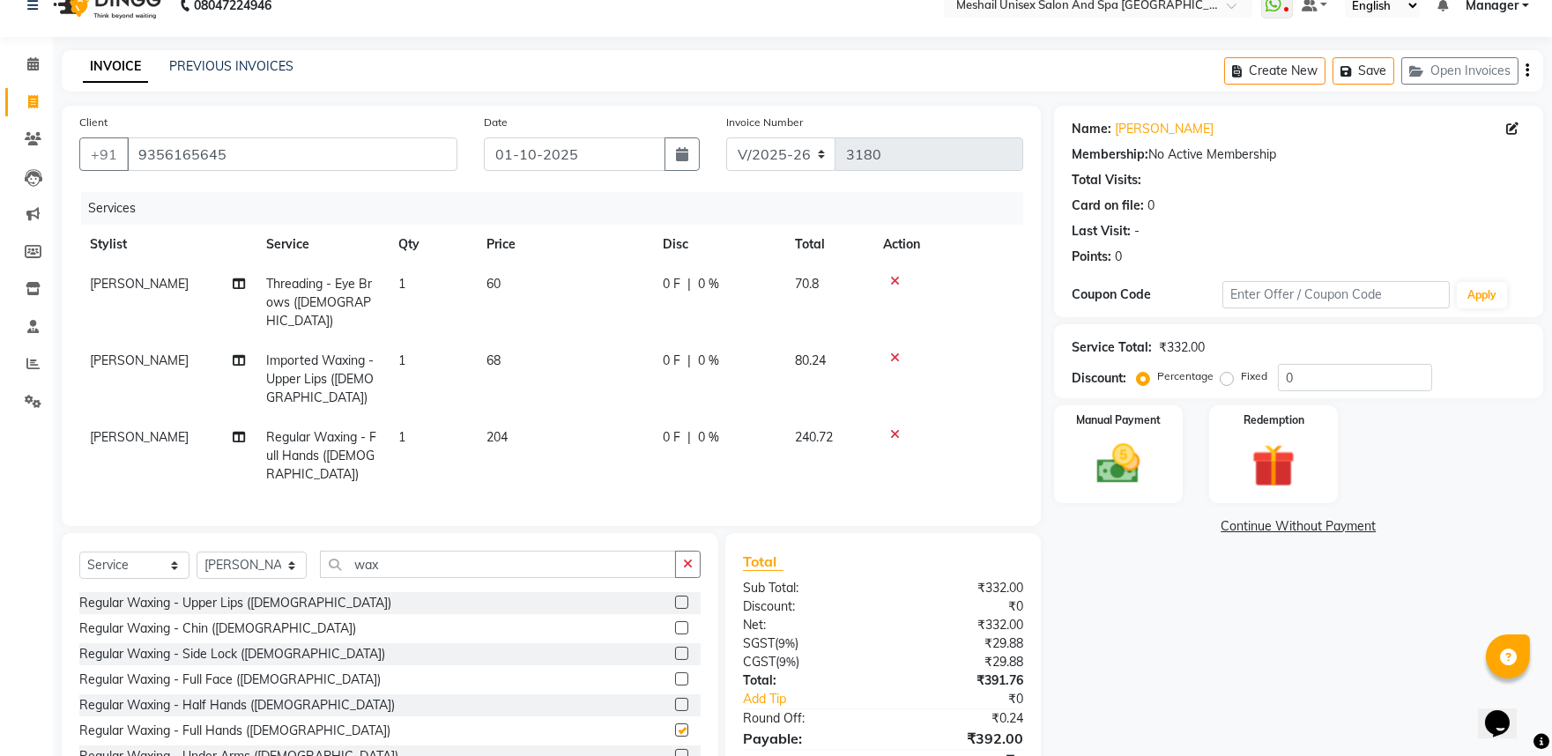
checkbox input "false"
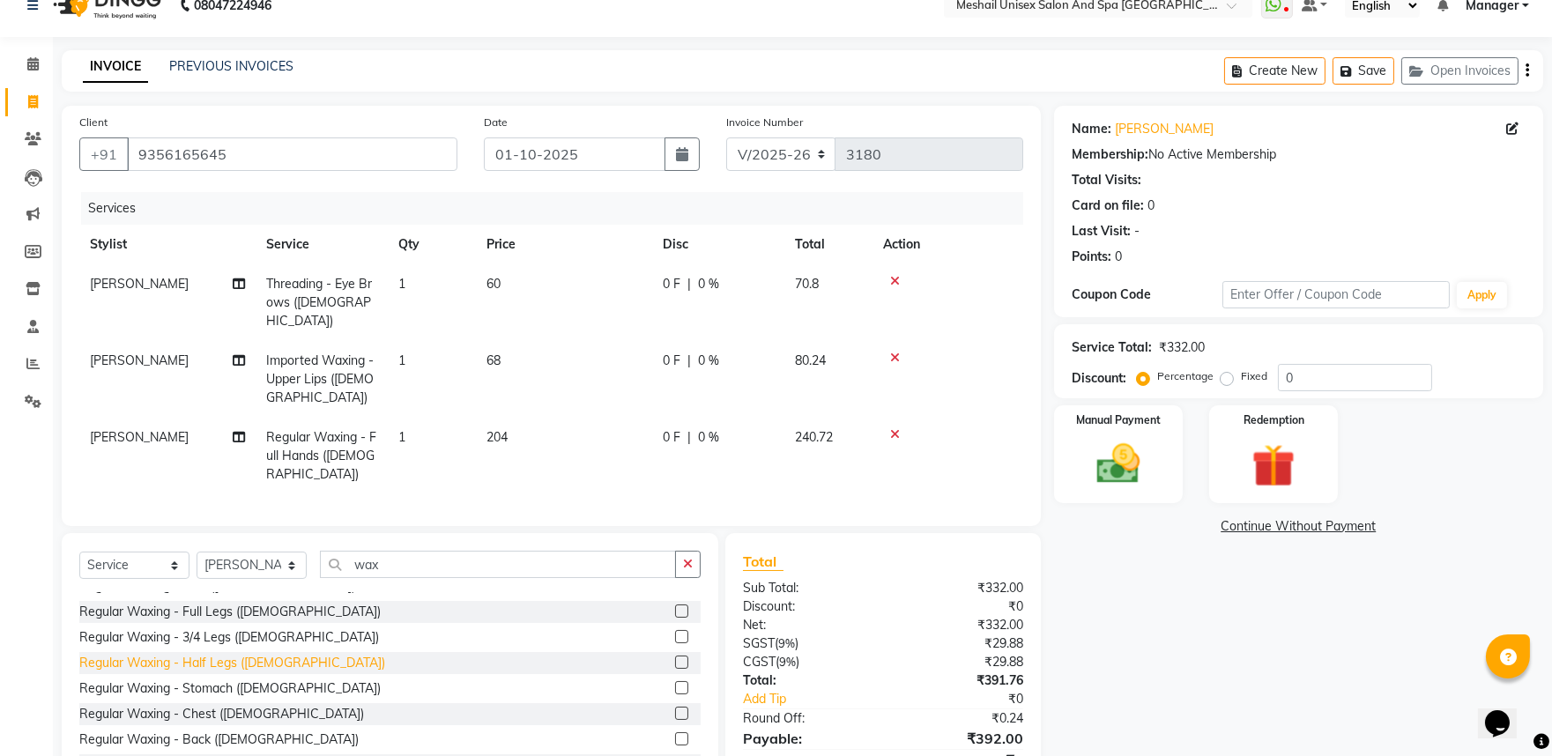
scroll to position [98, 0]
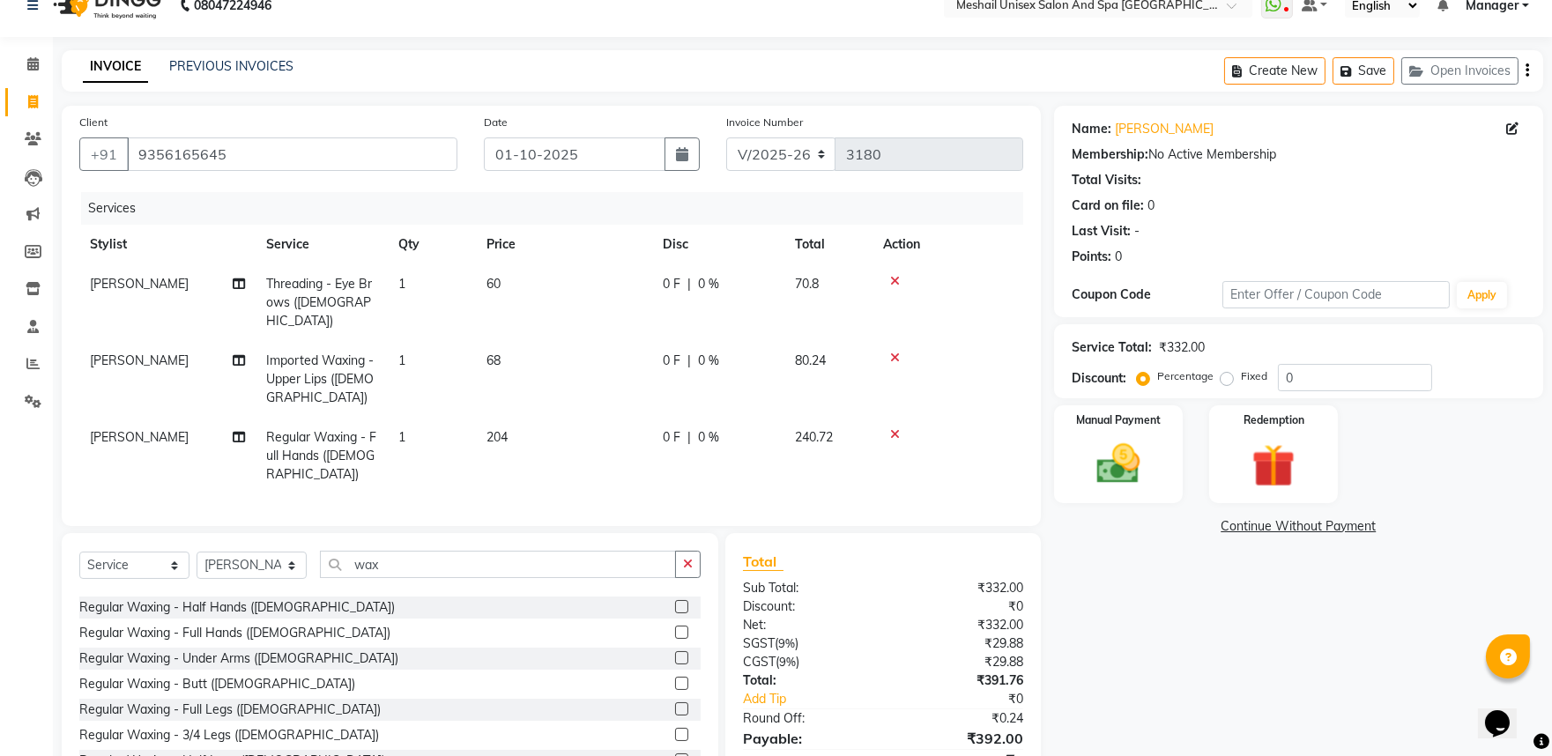
click at [675, 654] on label at bounding box center [681, 657] width 13 height 13
click at [675, 654] on input "checkbox" at bounding box center [680, 658] width 11 height 11
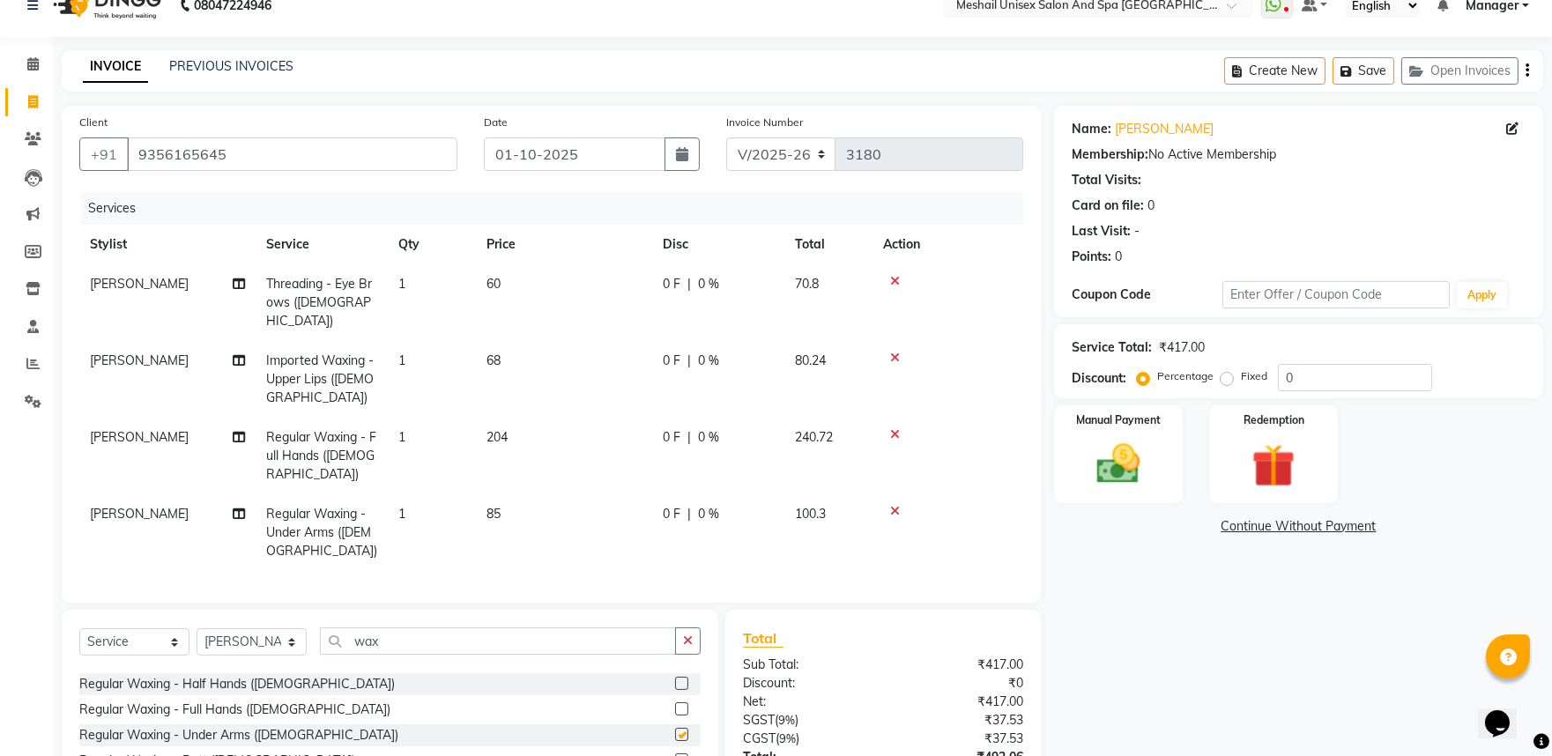
checkbox input "false"
click at [392, 640] on input "wax" at bounding box center [498, 641] width 356 height 27
type input "w"
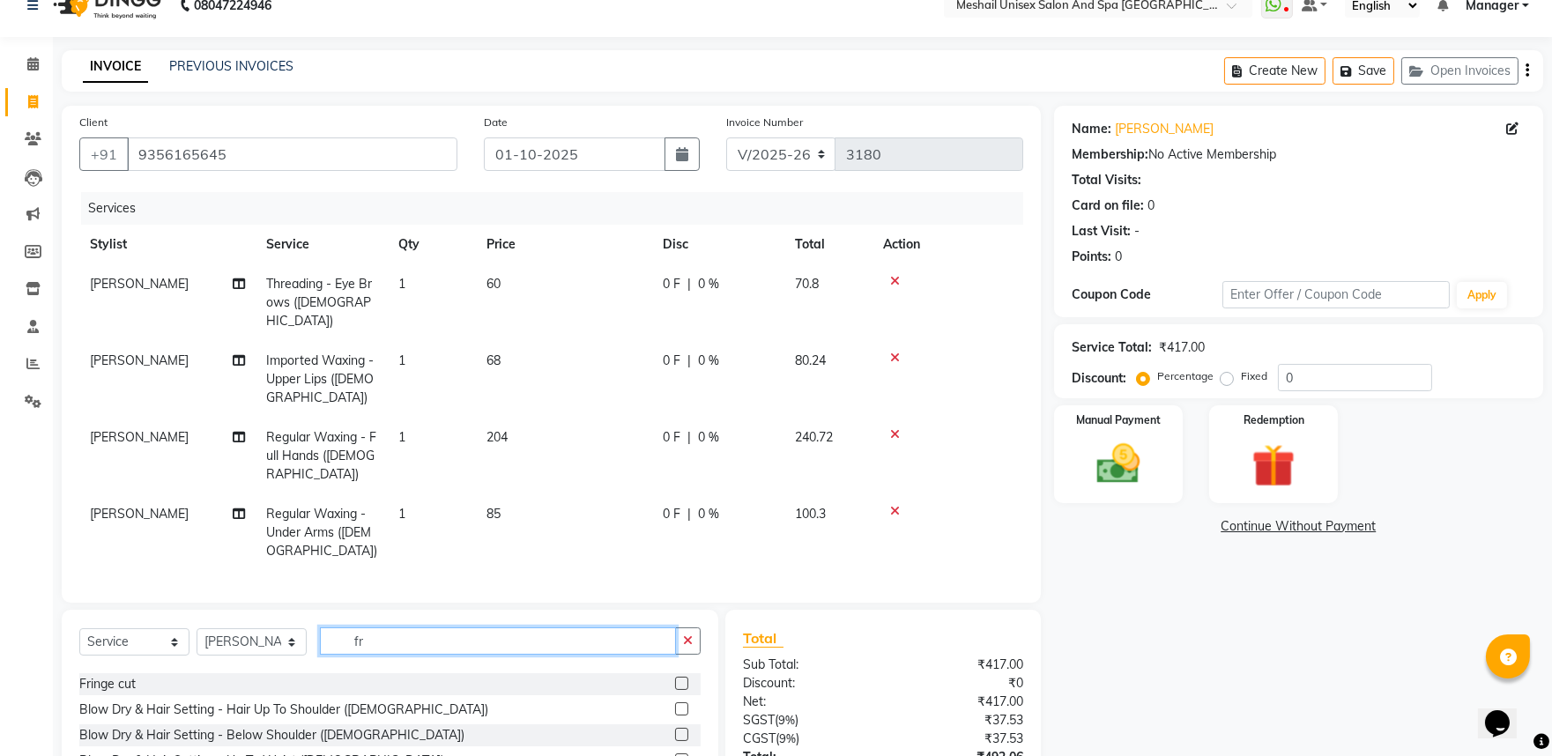
scroll to position [0, 0]
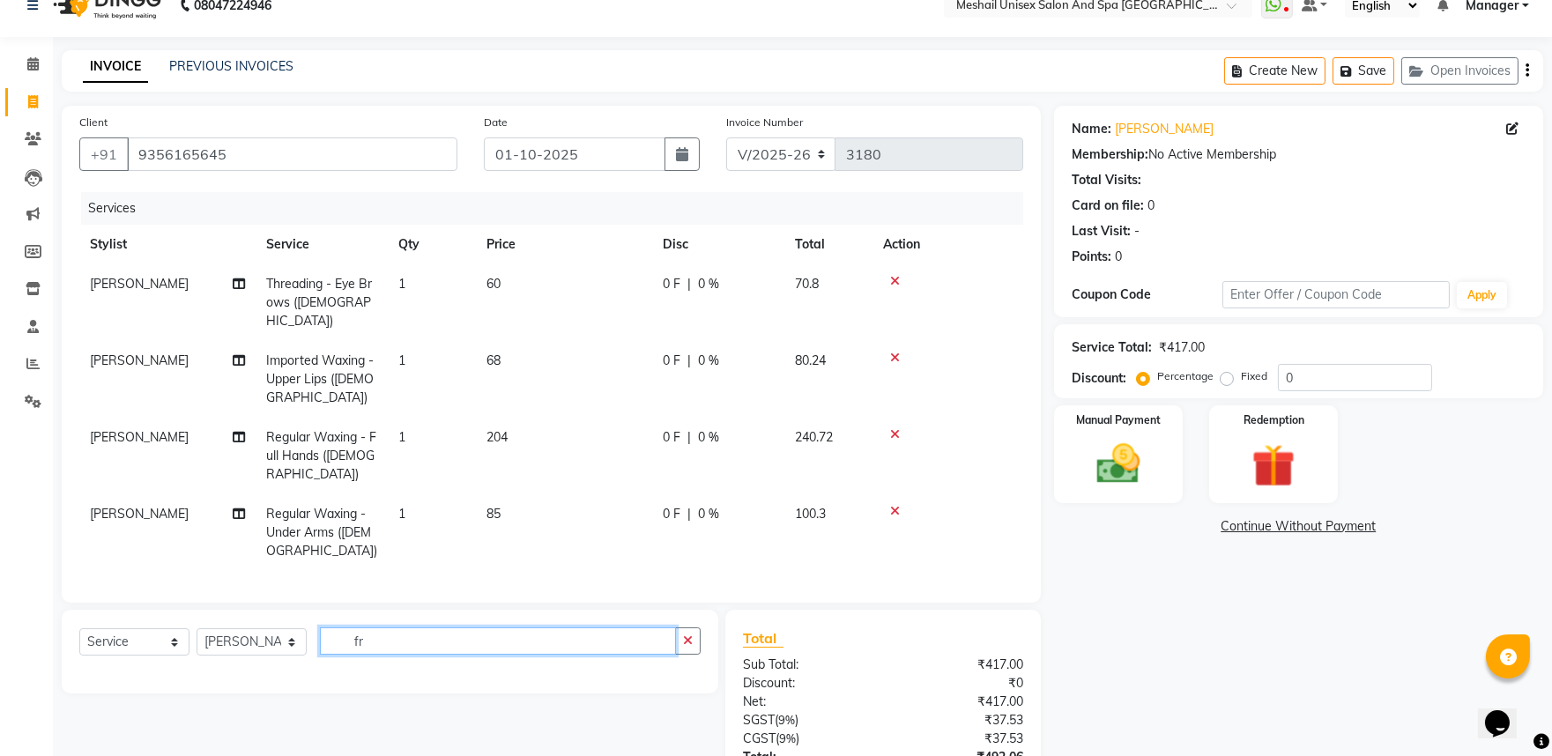
type input "f"
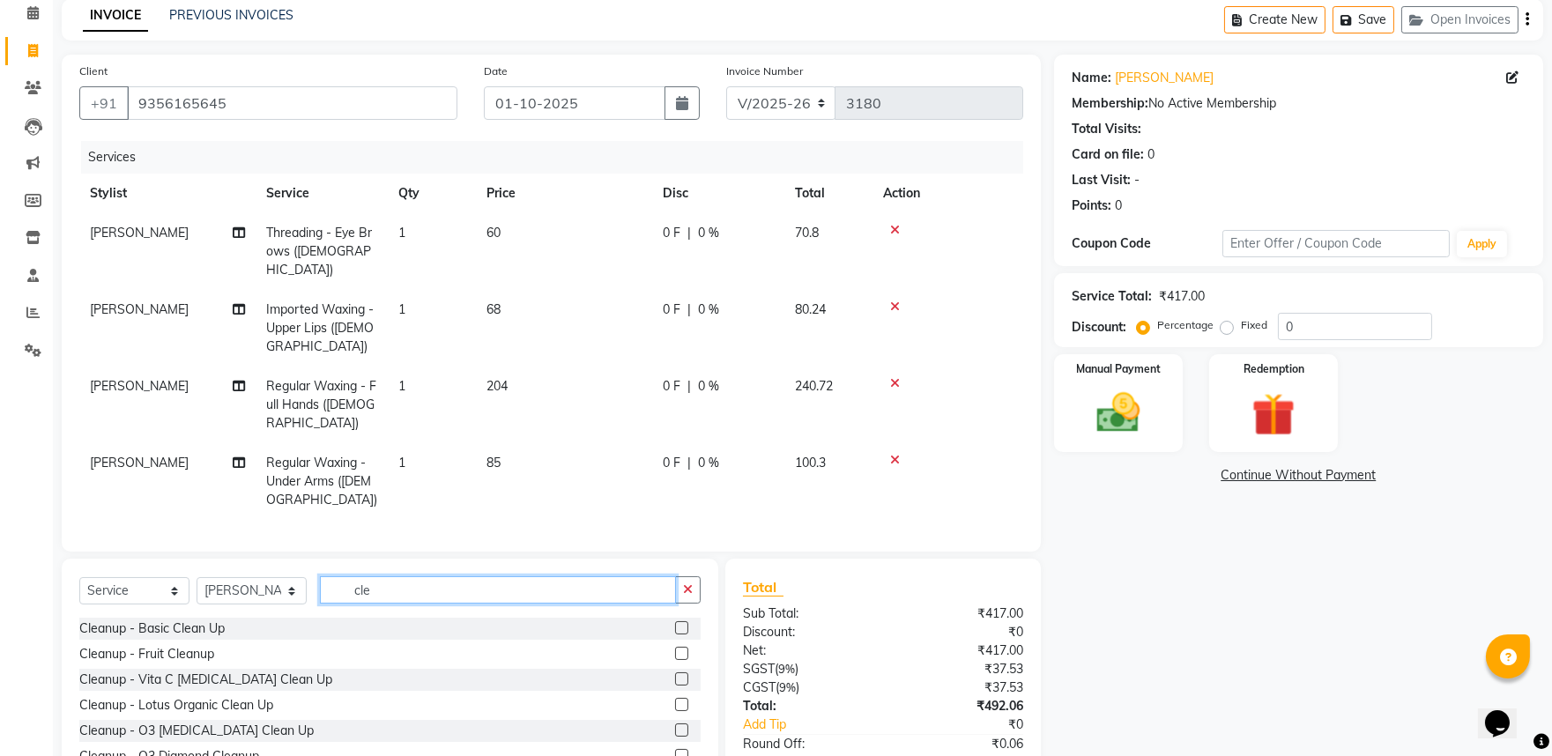
scroll to position [180, 0]
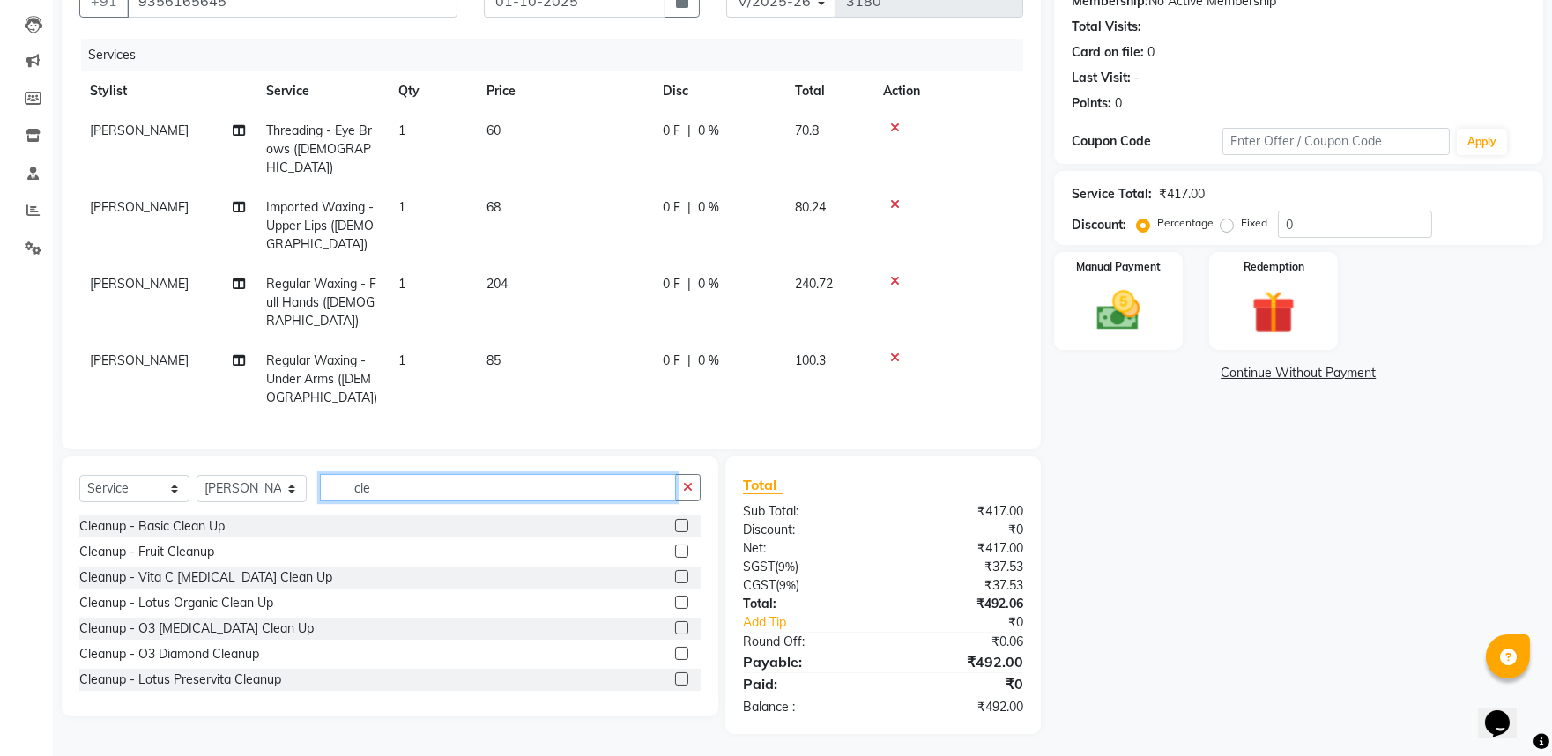
type input "cle"
click at [675, 549] on label at bounding box center [681, 551] width 13 height 13
click at [675, 549] on input "checkbox" at bounding box center [680, 551] width 11 height 11
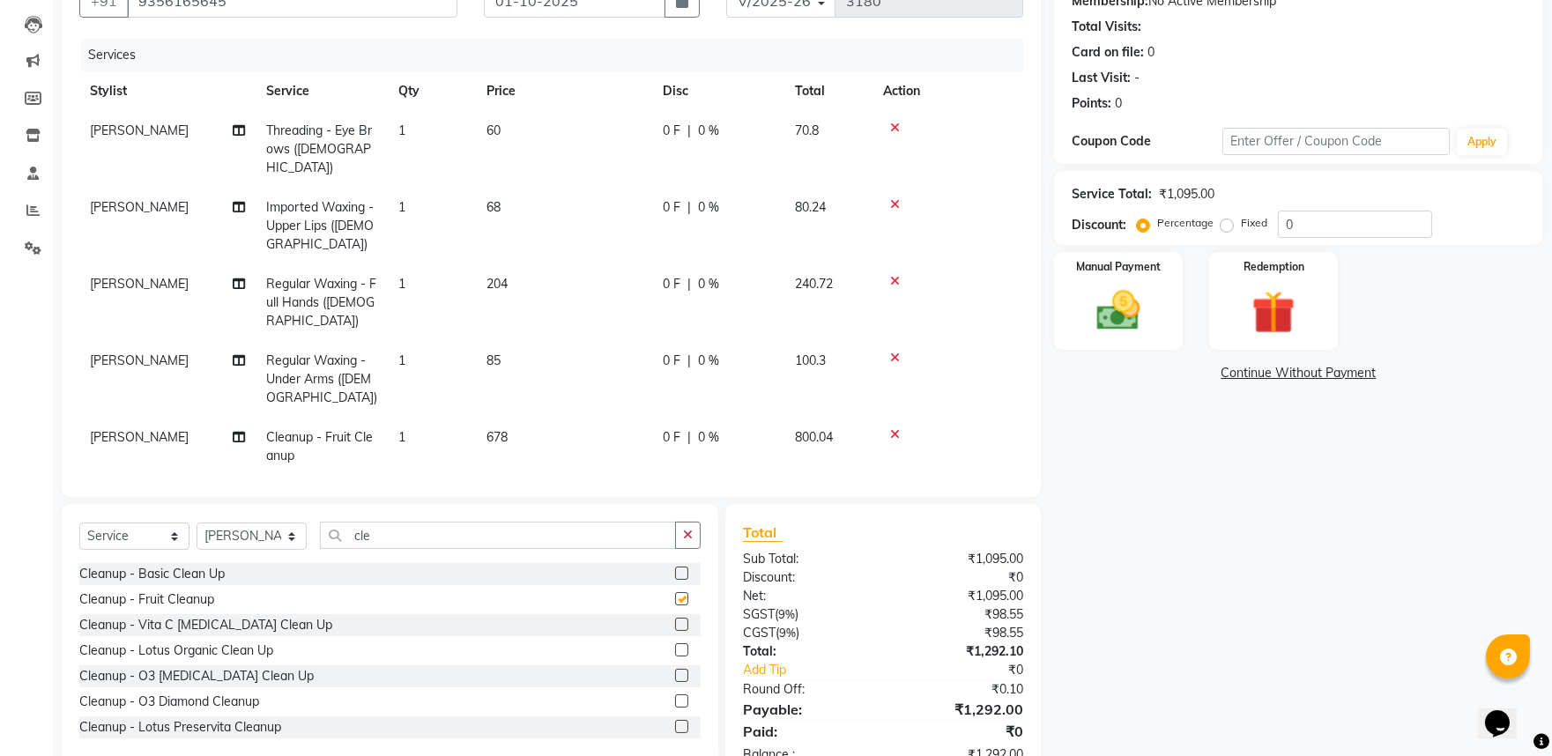
checkbox input "false"
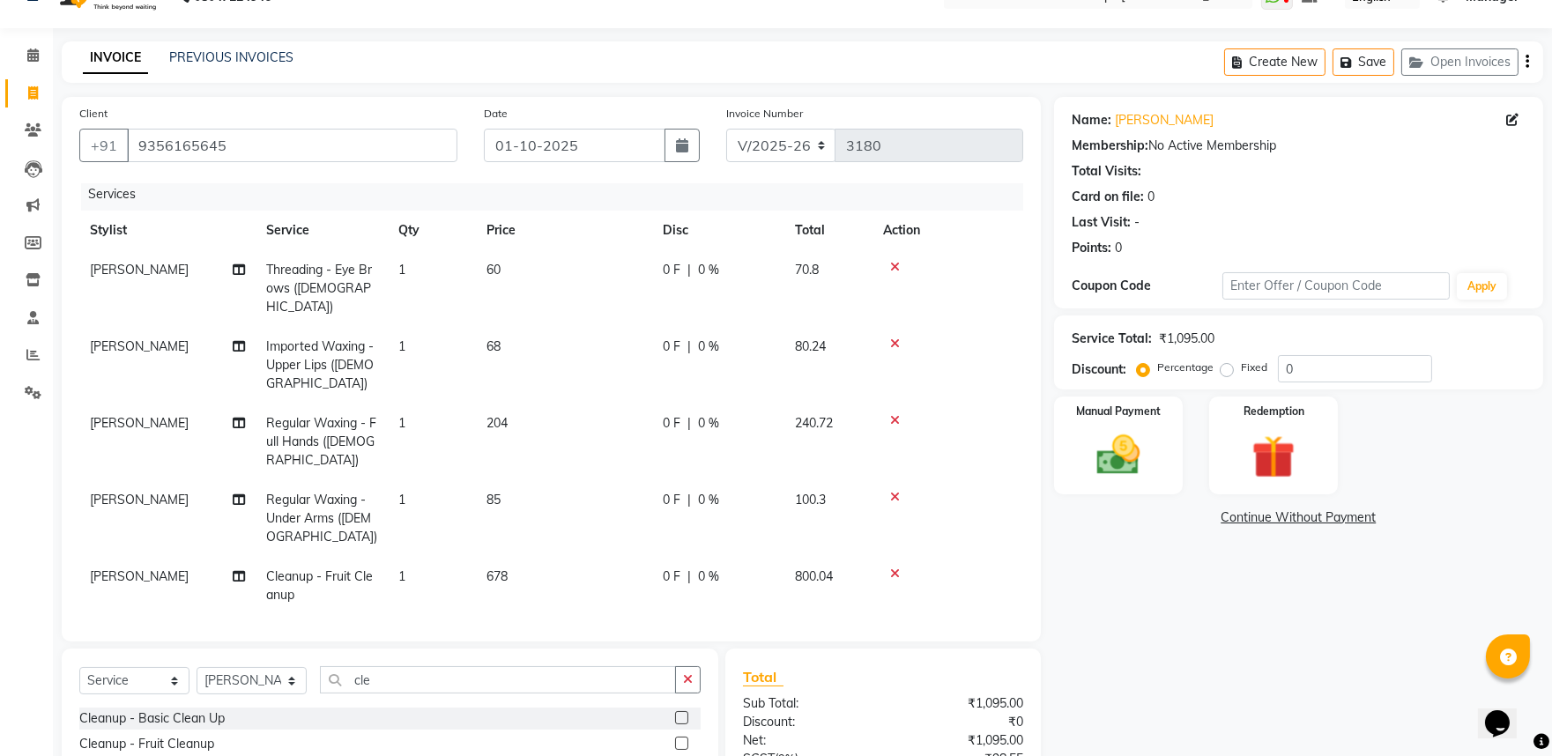
scroll to position [6, 0]
click at [512, 488] on td "85" at bounding box center [564, 517] width 176 height 77
select select "91745"
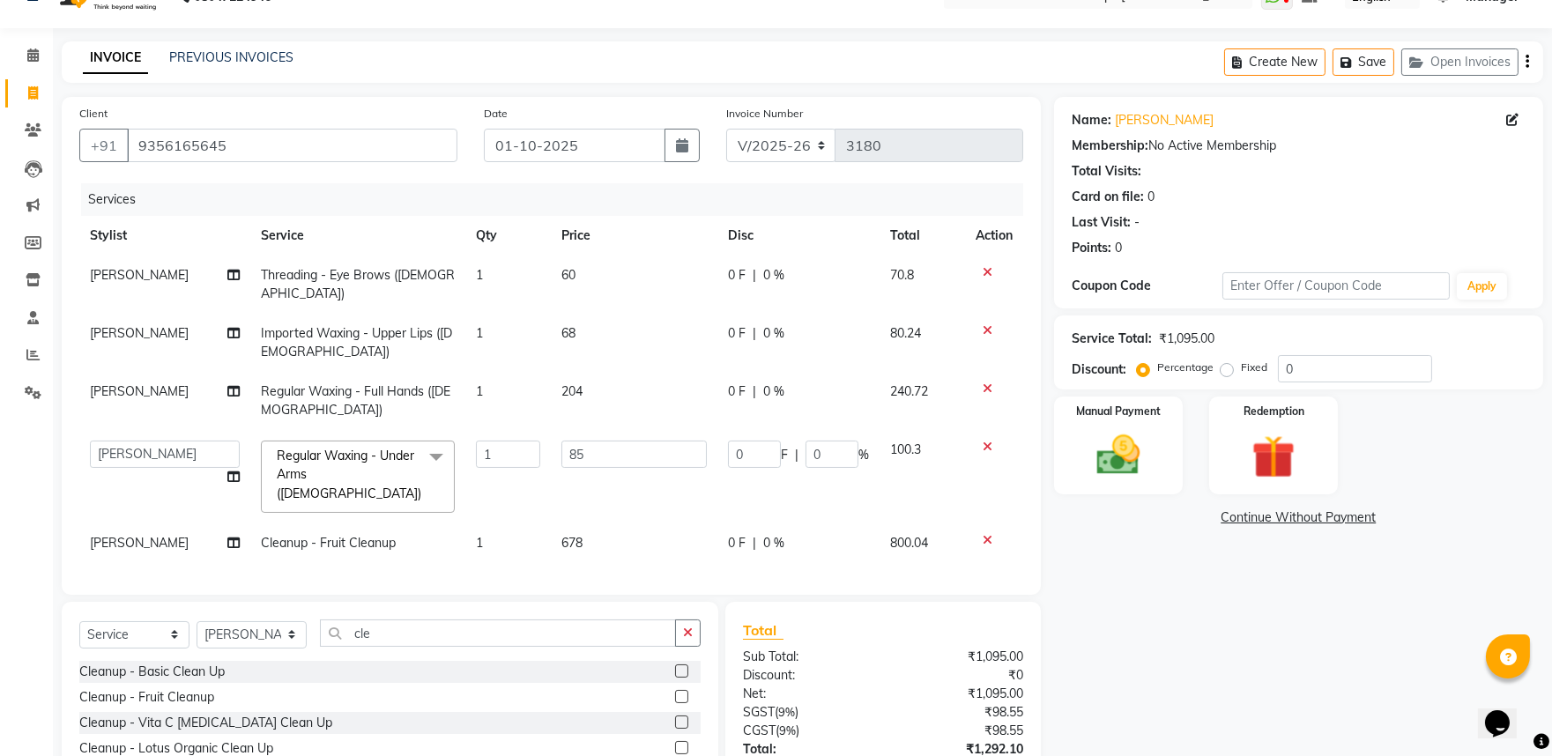
scroll to position [0, 0]
drag, startPoint x: 620, startPoint y: 427, endPoint x: 547, endPoint y: 443, distance: 74.0
click at [551, 443] on td "85" at bounding box center [634, 476] width 167 height 93
type input "90"
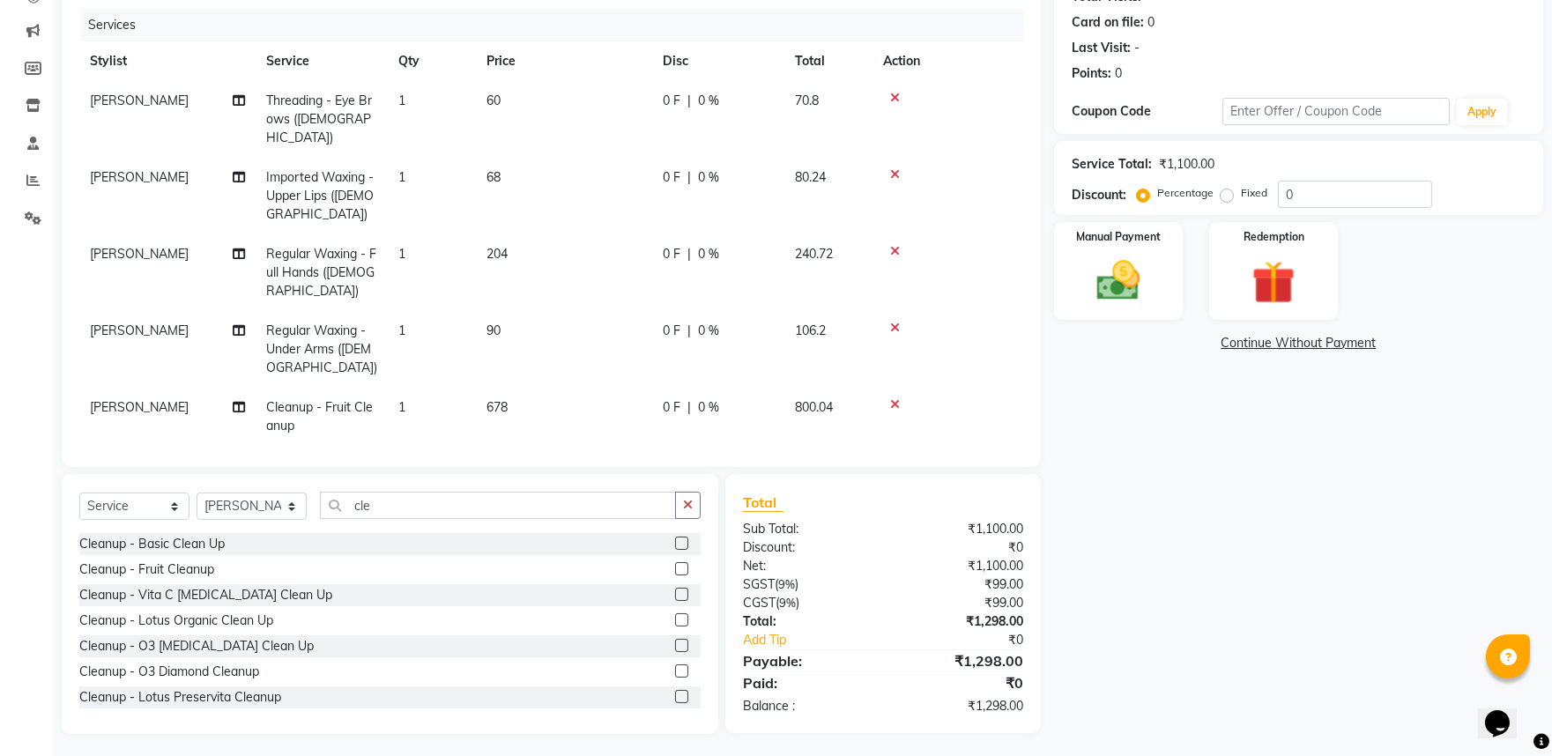
scroll to position [213, 0]
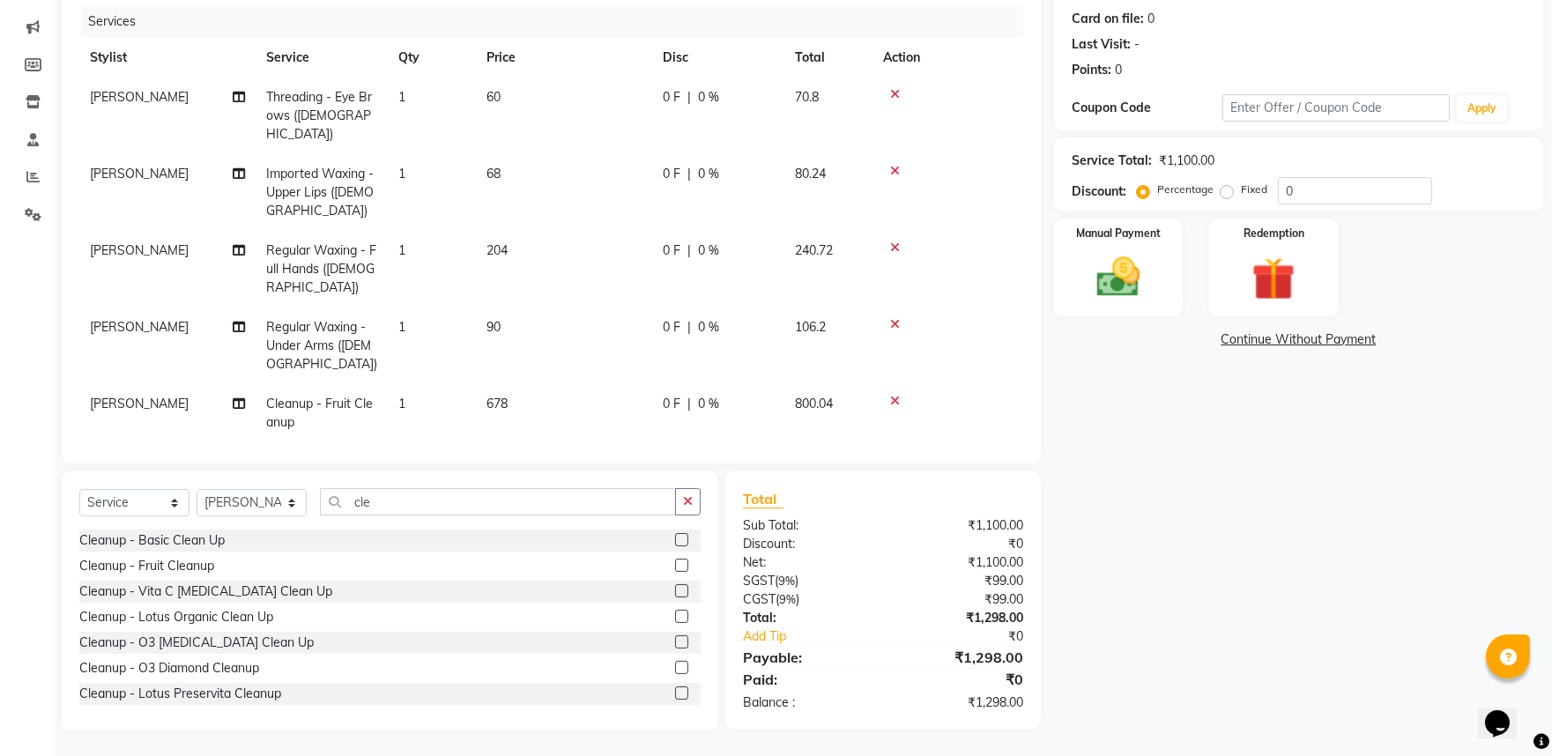
click at [527, 384] on td "678" at bounding box center [564, 413] width 176 height 58
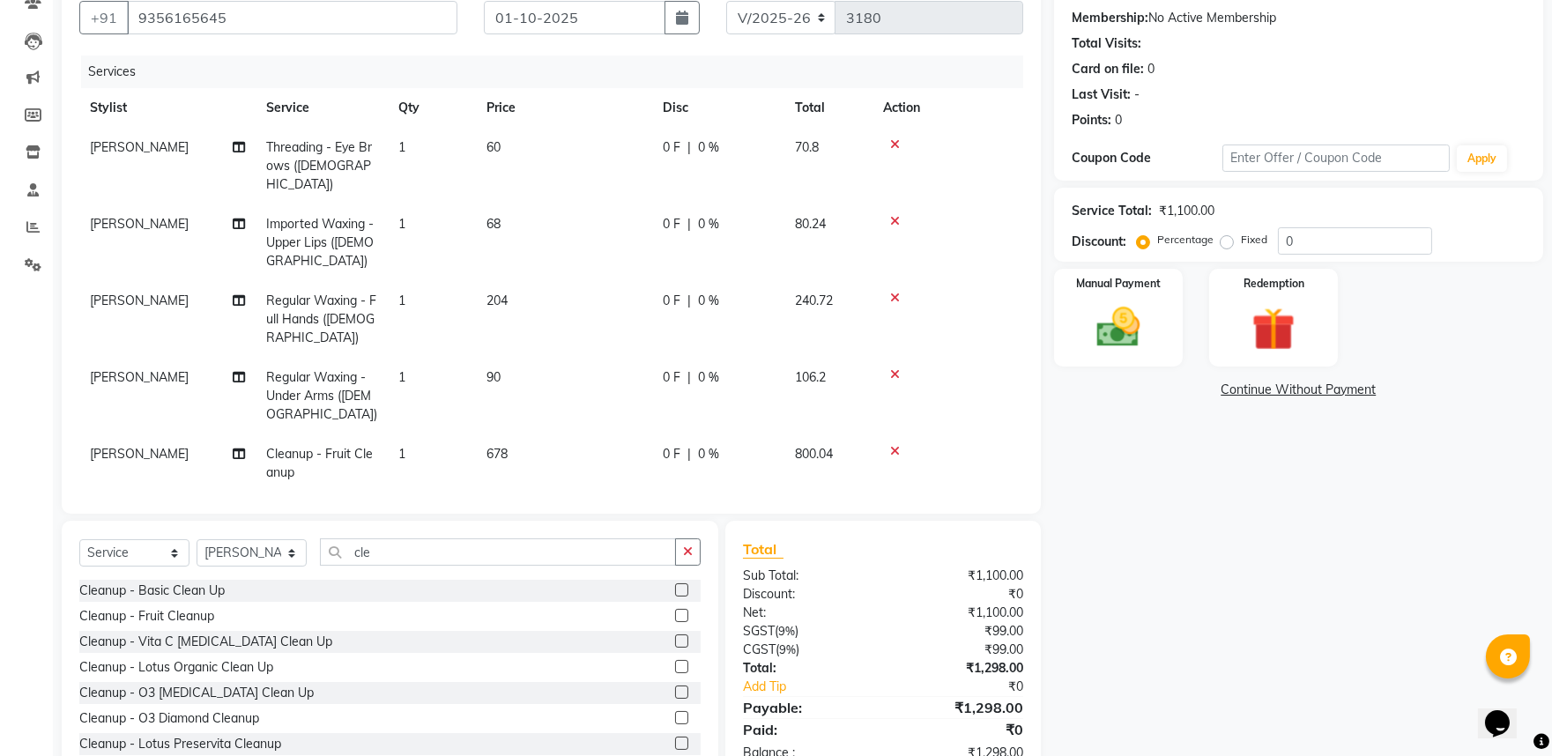
select select "91745"
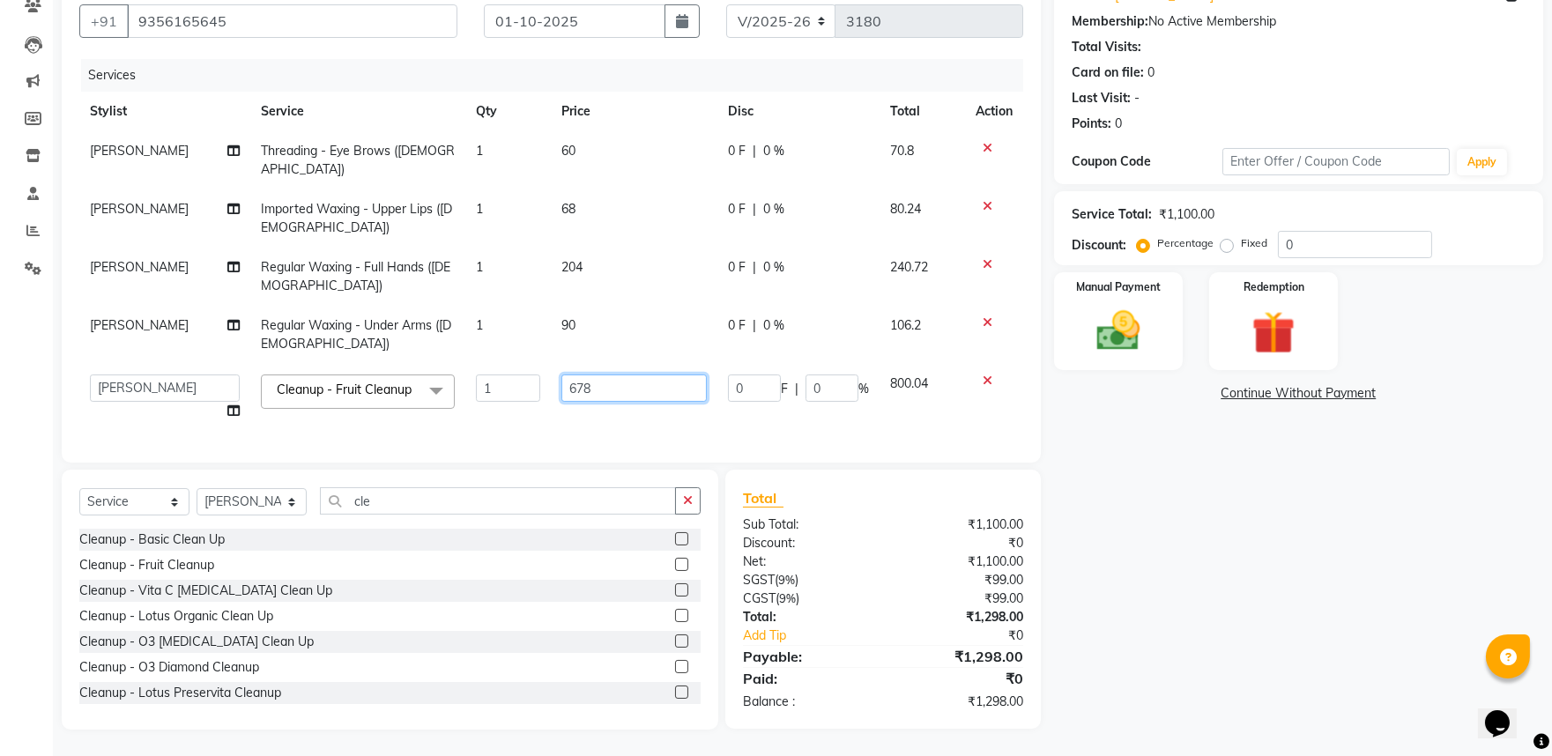
drag, startPoint x: 605, startPoint y: 360, endPoint x: 530, endPoint y: 356, distance: 75.9
click at [530, 364] on tr "Avinash gauri Manager [PERSON_NAME] [PERSON_NAME] [PERSON_NAME] [PERSON_NAME] […" at bounding box center [551, 397] width 944 height 67
type input "680"
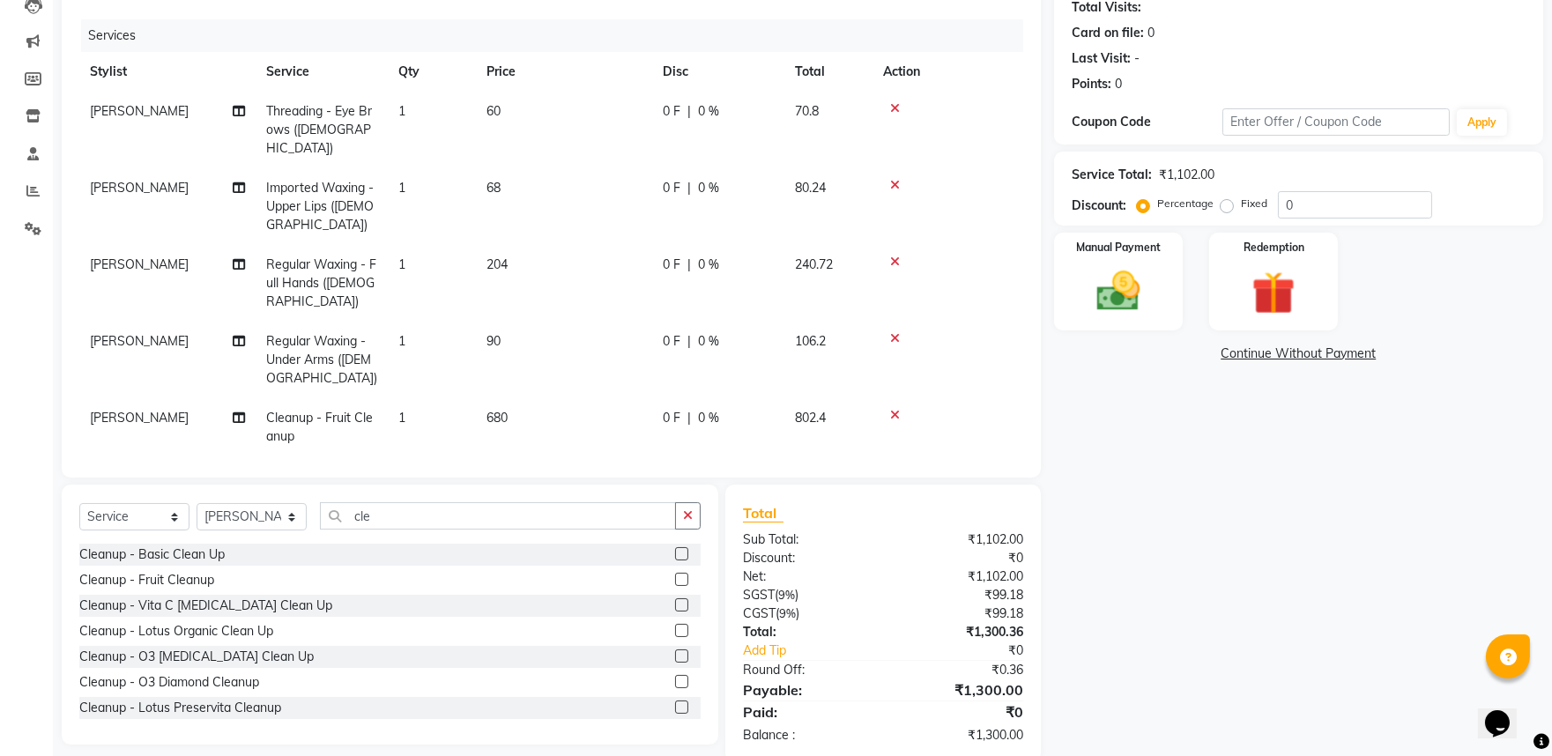
scroll to position [231, 0]
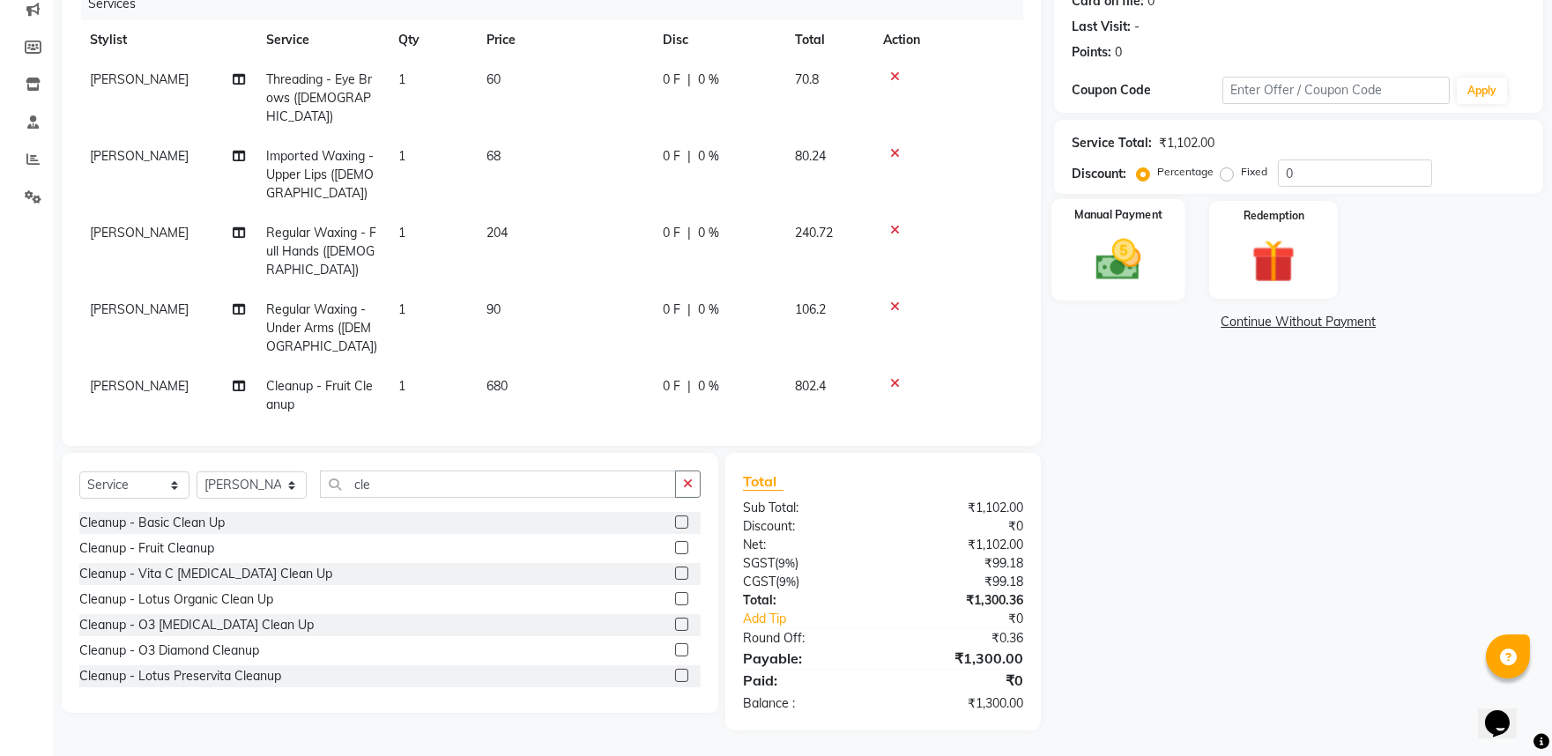
click at [1123, 268] on img at bounding box center [1117, 260] width 73 height 52
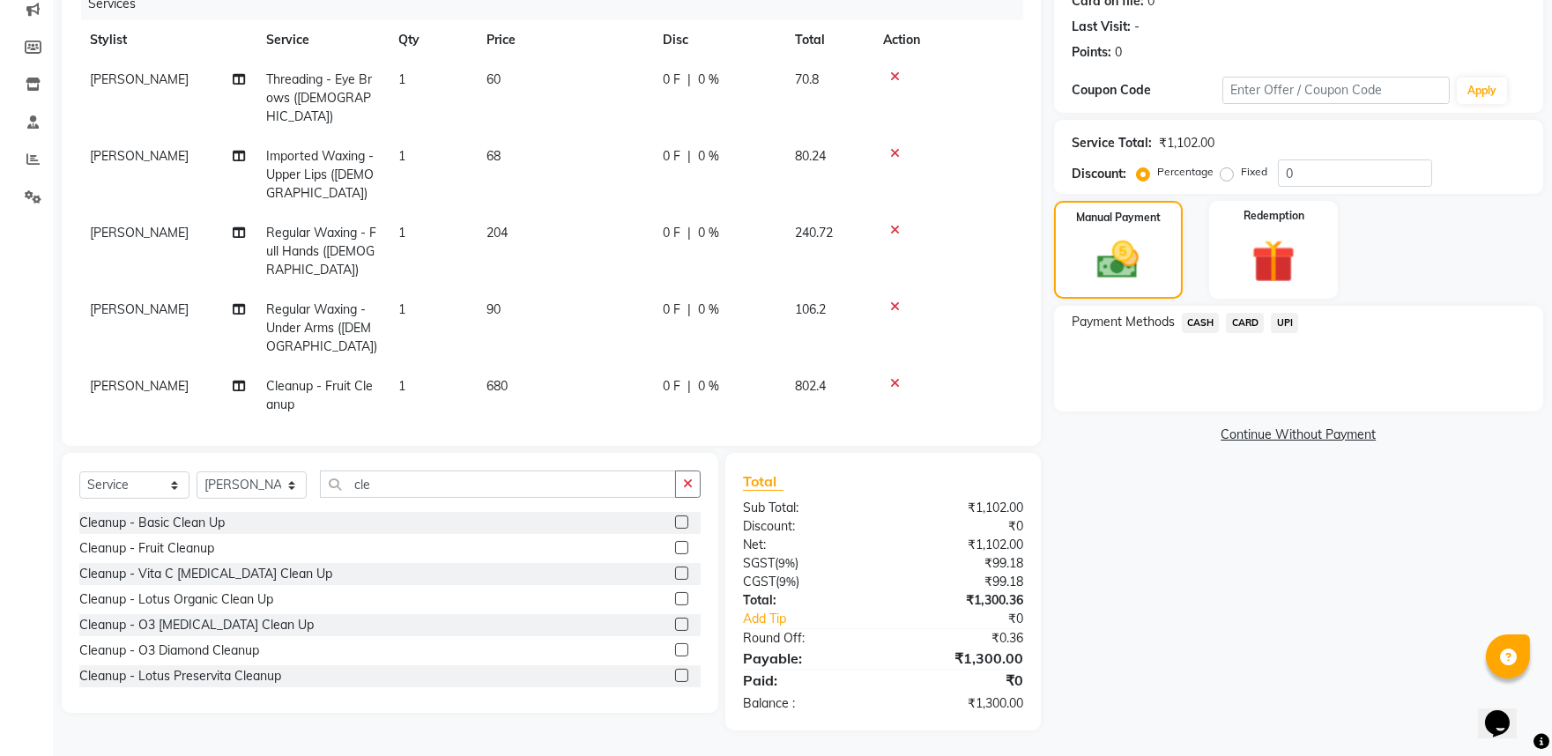
click at [1252, 324] on span "CARD" at bounding box center [1245, 323] width 38 height 20
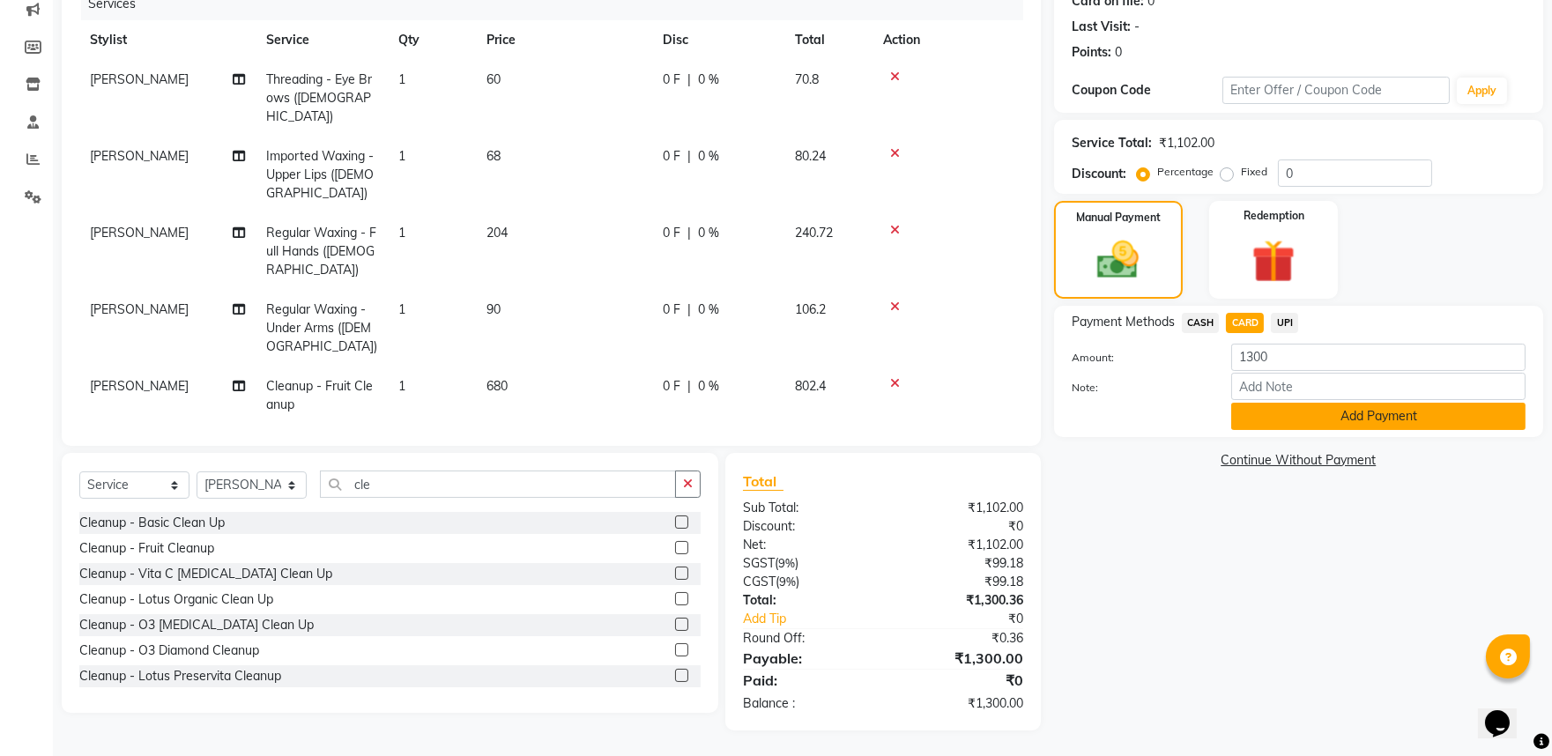
click at [1324, 410] on button "Add Payment" at bounding box center [1378, 416] width 294 height 27
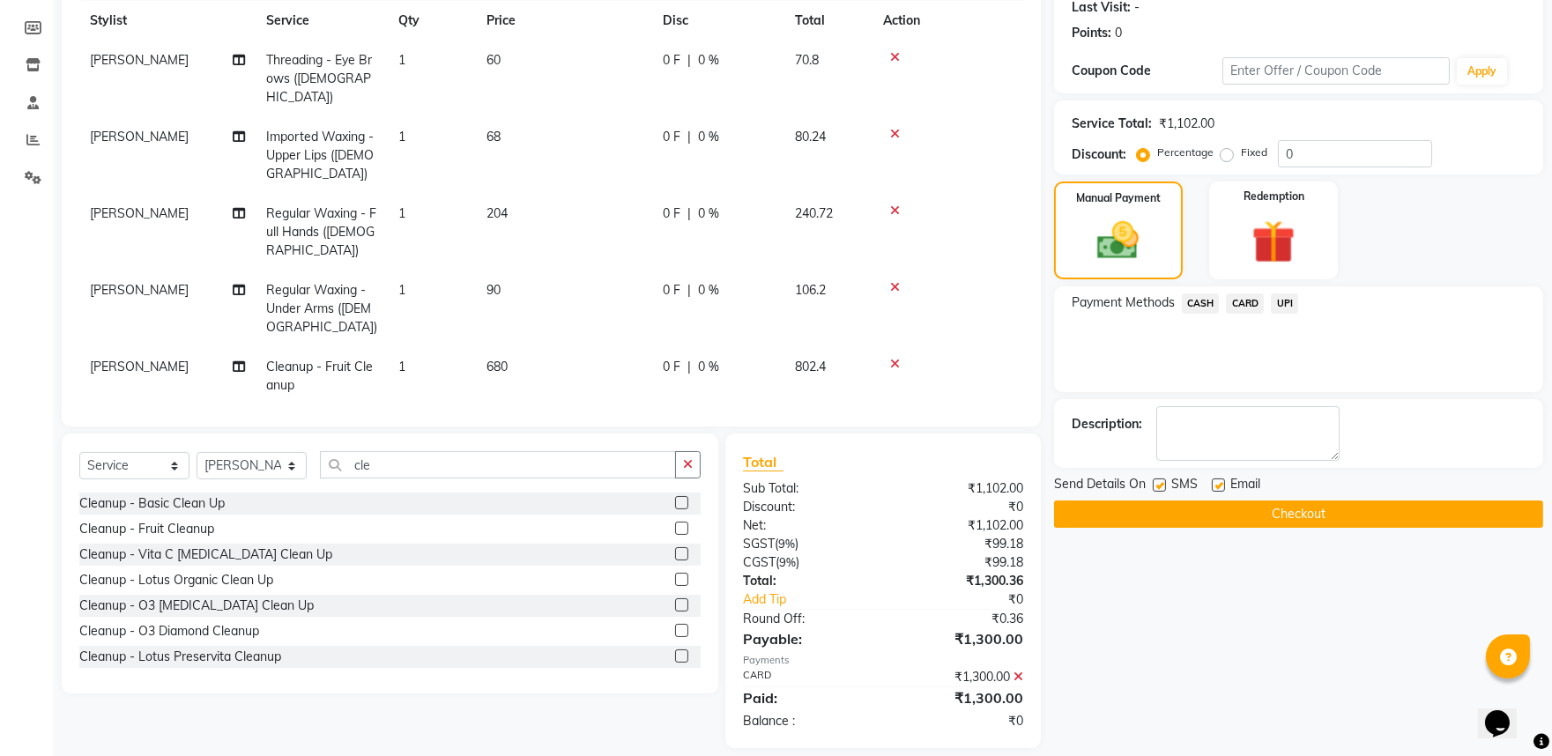
scroll to position [268, 0]
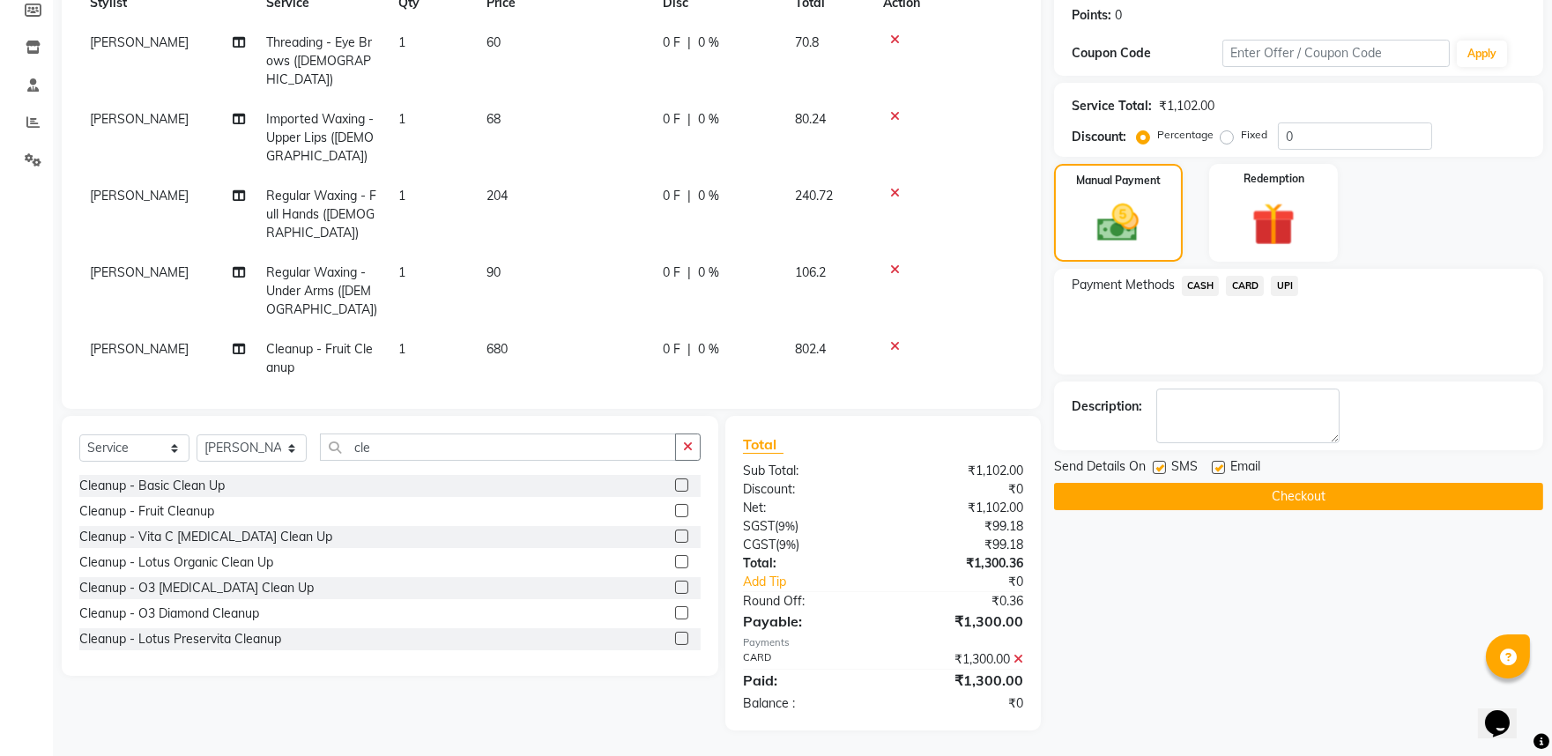
click at [1302, 501] on button "Checkout" at bounding box center [1298, 496] width 489 height 27
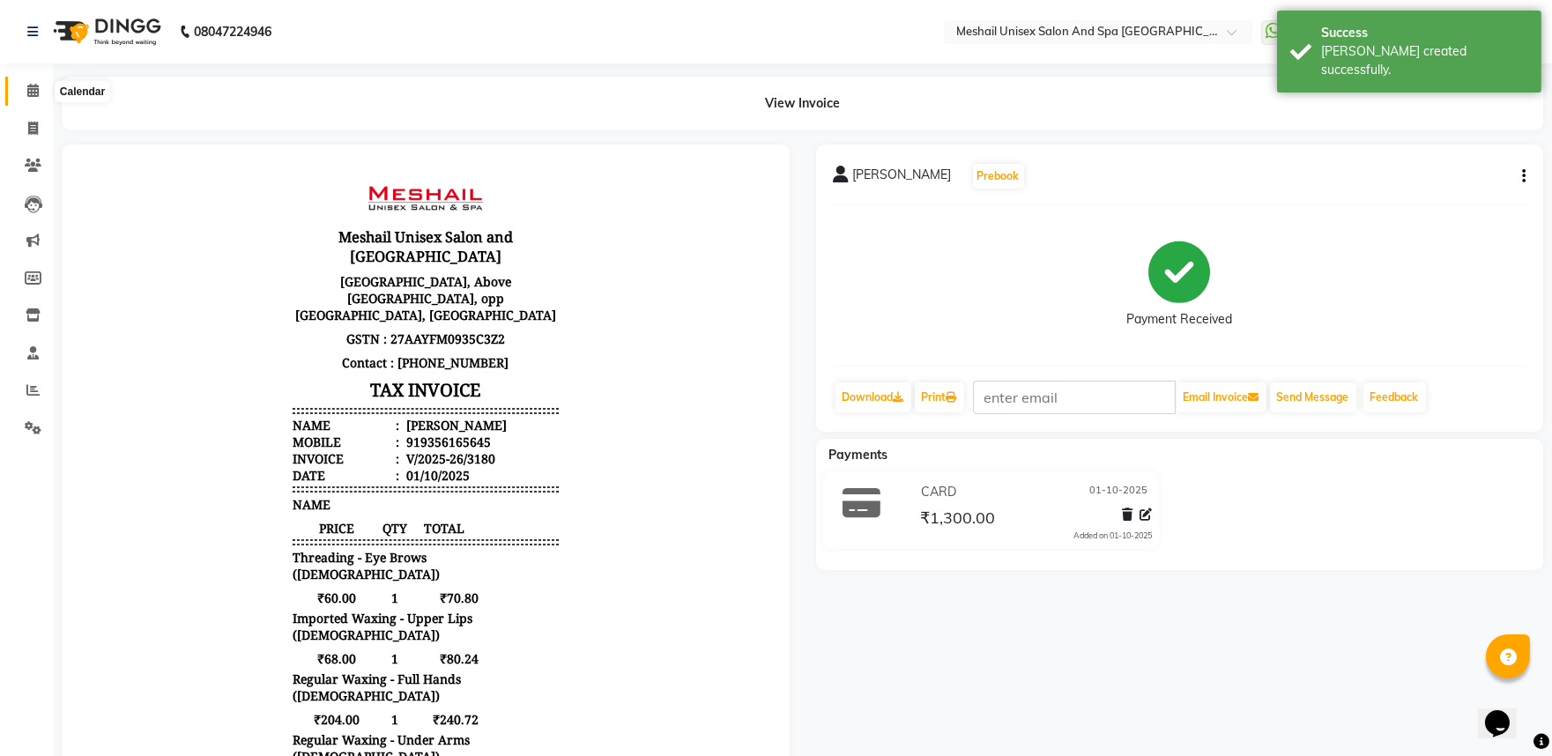
click at [33, 94] on icon at bounding box center [32, 90] width 11 height 13
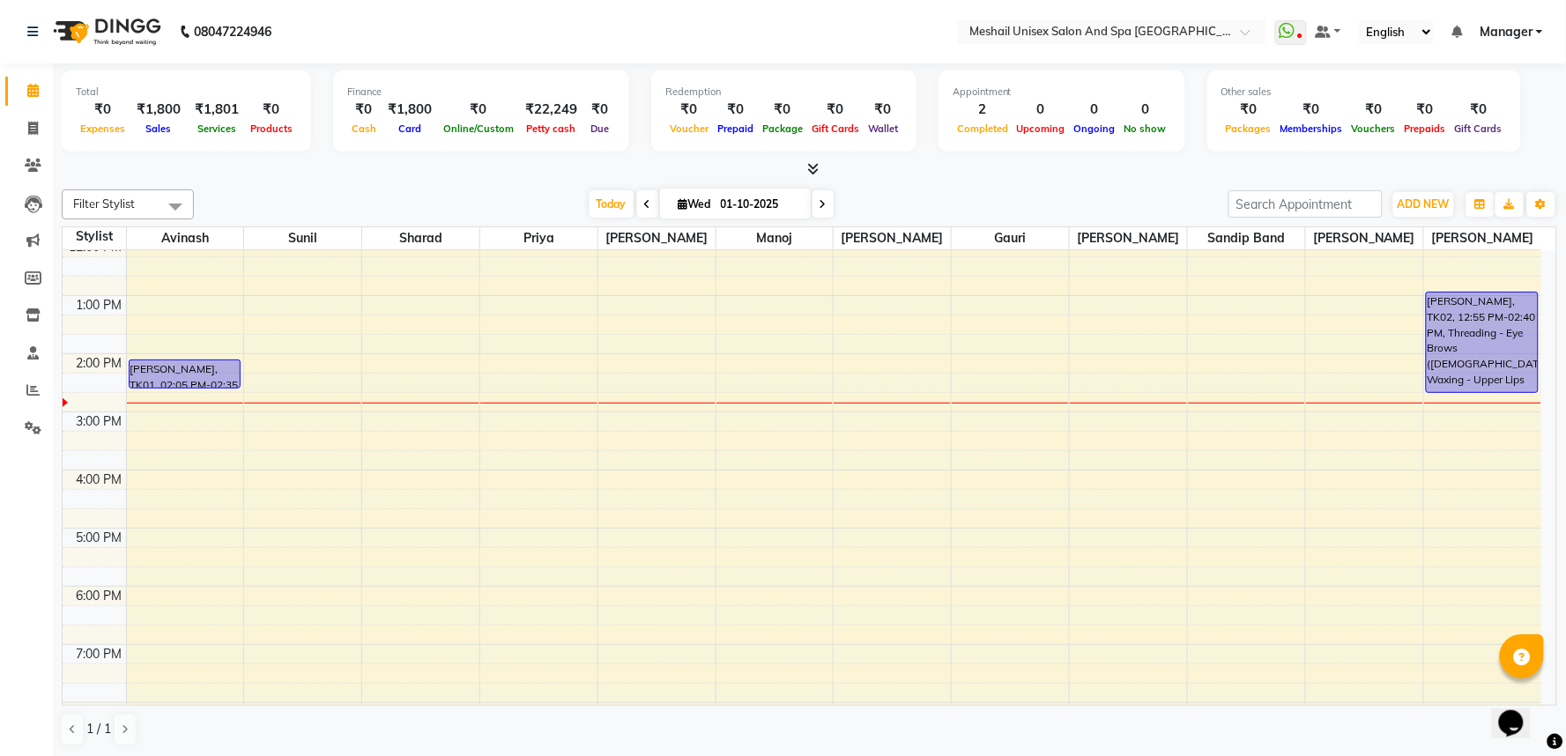
scroll to position [196, 0]
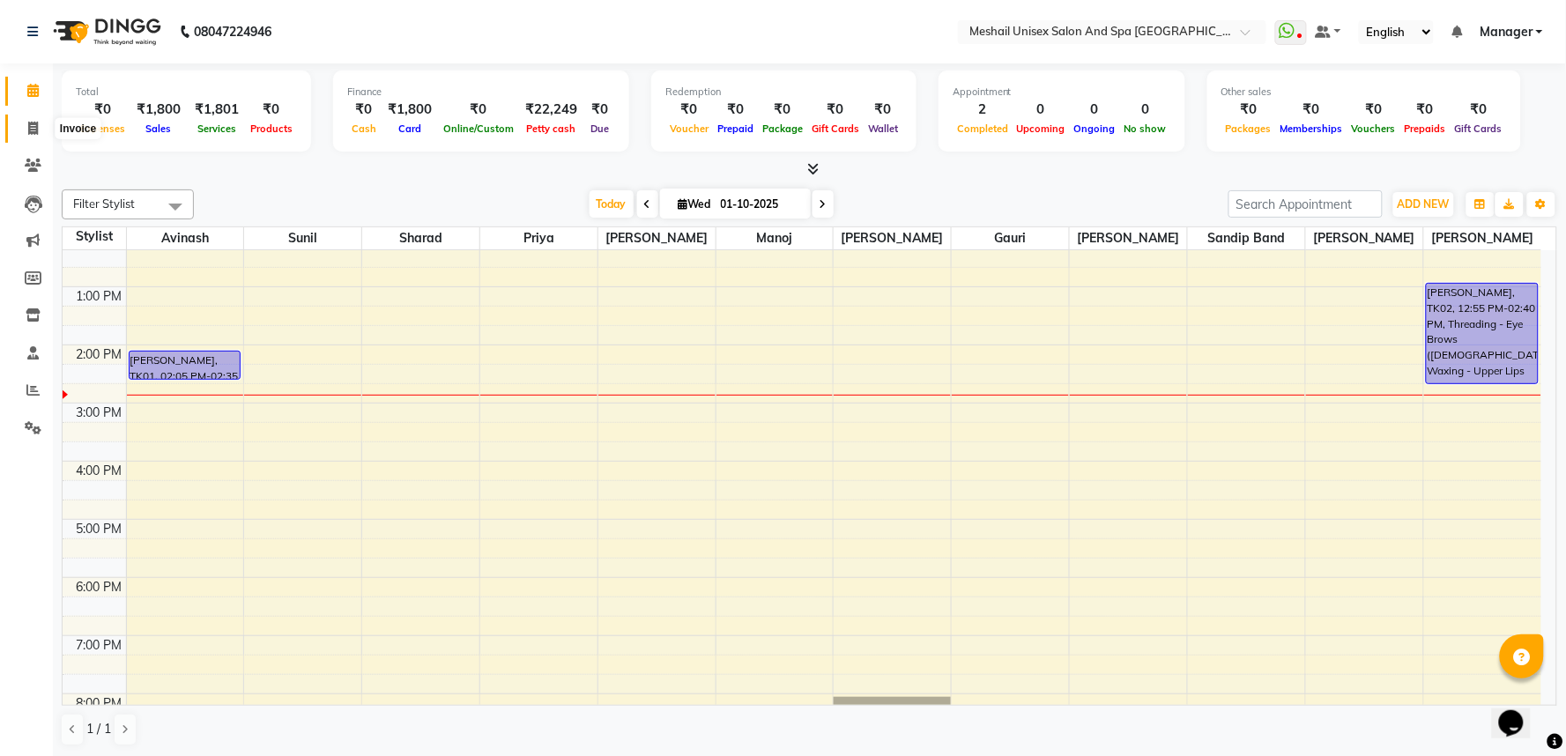
drag, startPoint x: 35, startPoint y: 125, endPoint x: 56, endPoint y: 125, distance: 21.2
click at [36, 125] on icon at bounding box center [33, 128] width 10 height 13
select select "service"
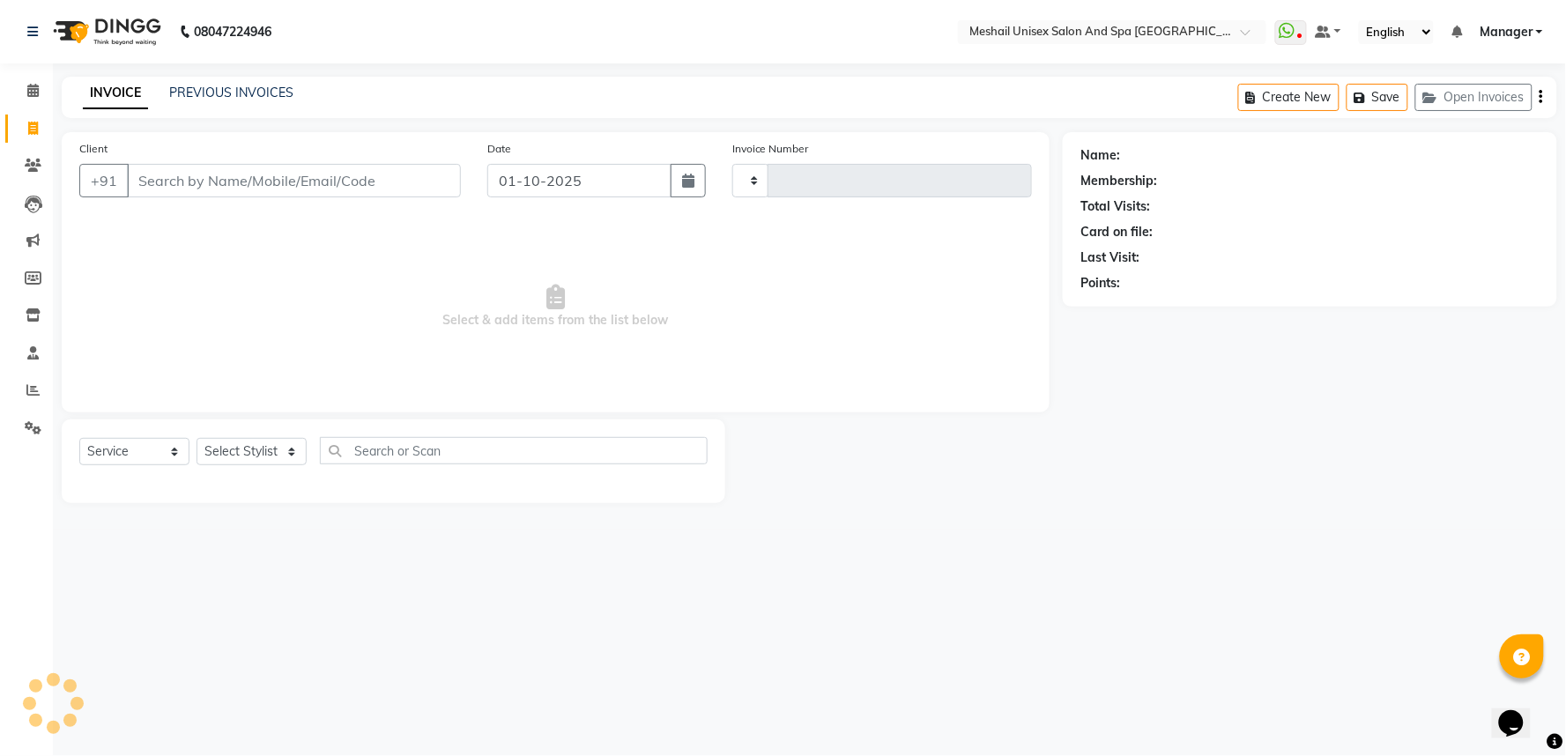
type input "3181"
click at [234, 180] on input "Client" at bounding box center [294, 180] width 334 height 33
select select "6711"
type input "5"
type input "9556960984"
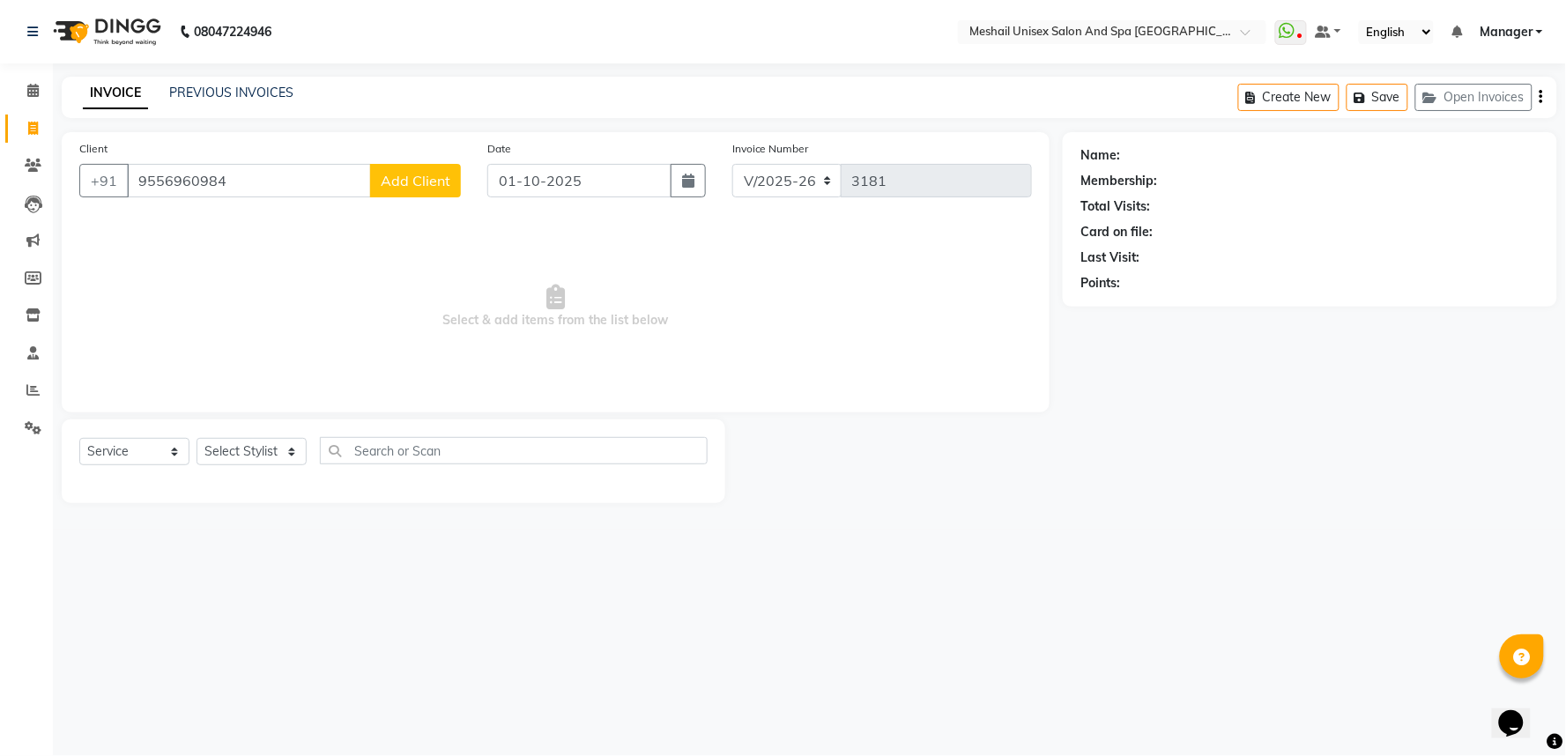
click at [412, 176] on span "Add Client" at bounding box center [416, 181] width 70 height 18
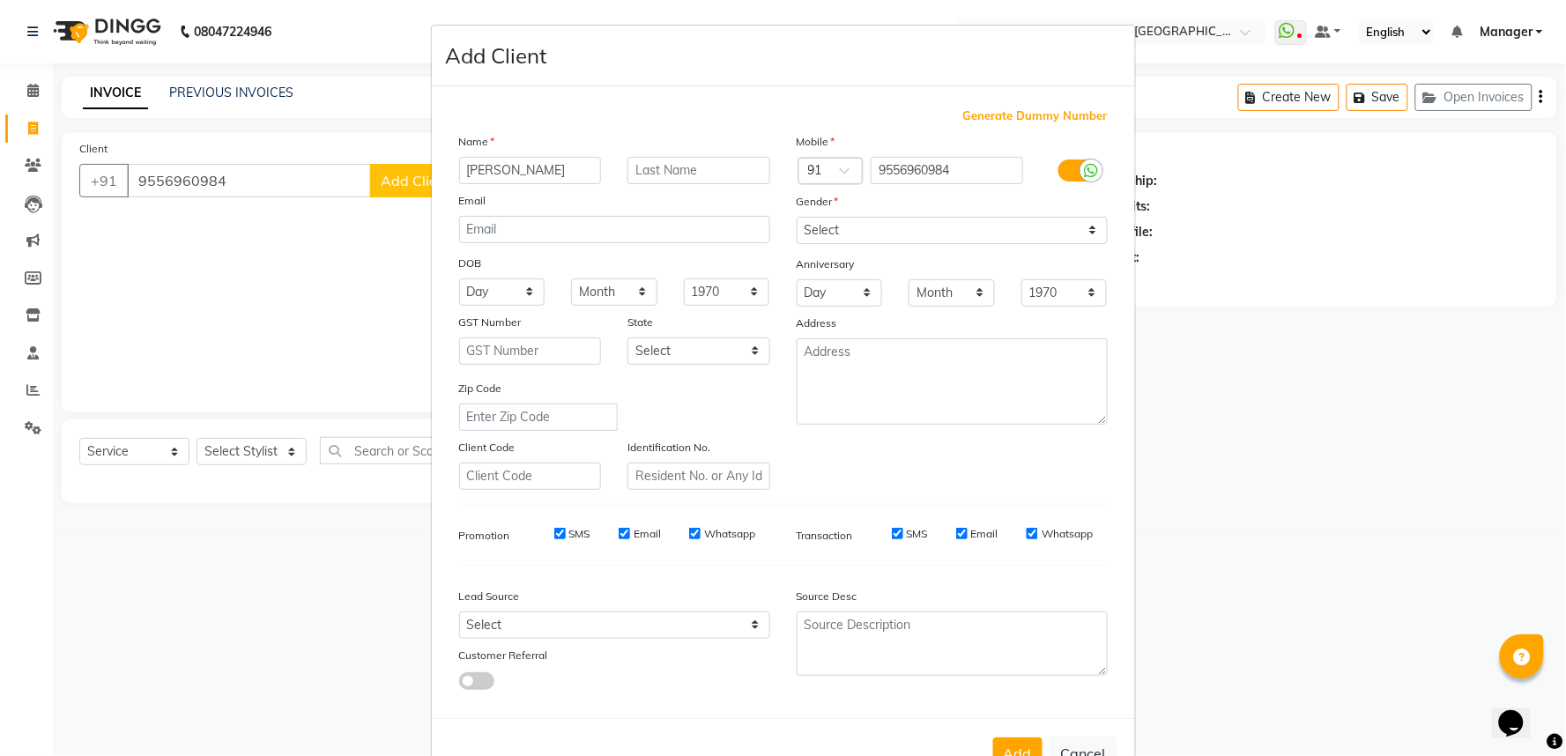
type input "[PERSON_NAME]"
click at [1085, 232] on select "Select [DEMOGRAPHIC_DATA] [DEMOGRAPHIC_DATA] Other Prefer Not To Say" at bounding box center [952, 230] width 311 height 27
select select "[DEMOGRAPHIC_DATA]"
click at [797, 217] on select "Select [DEMOGRAPHIC_DATA] [DEMOGRAPHIC_DATA] Other Prefer Not To Say" at bounding box center [952, 230] width 311 height 27
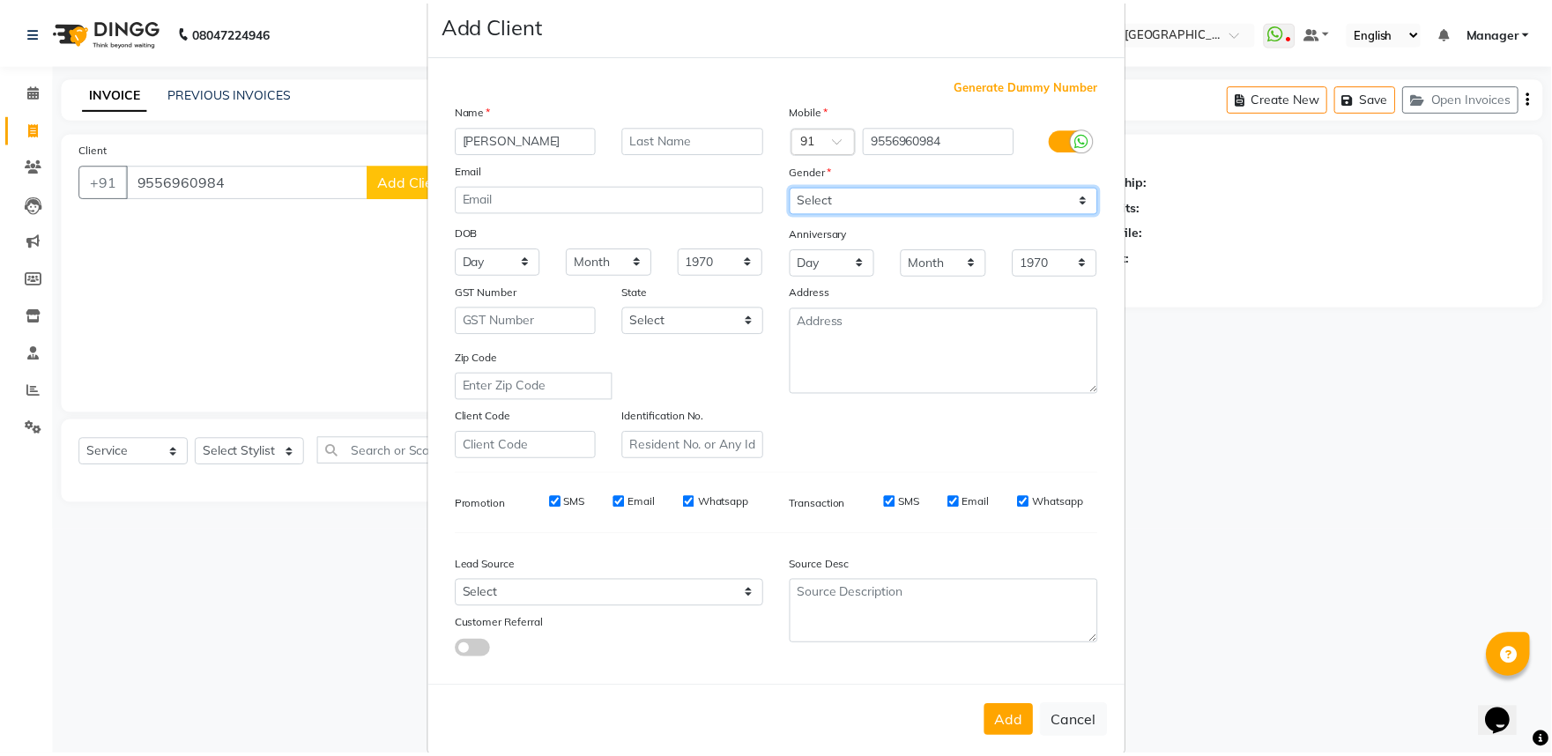
scroll to position [57, 0]
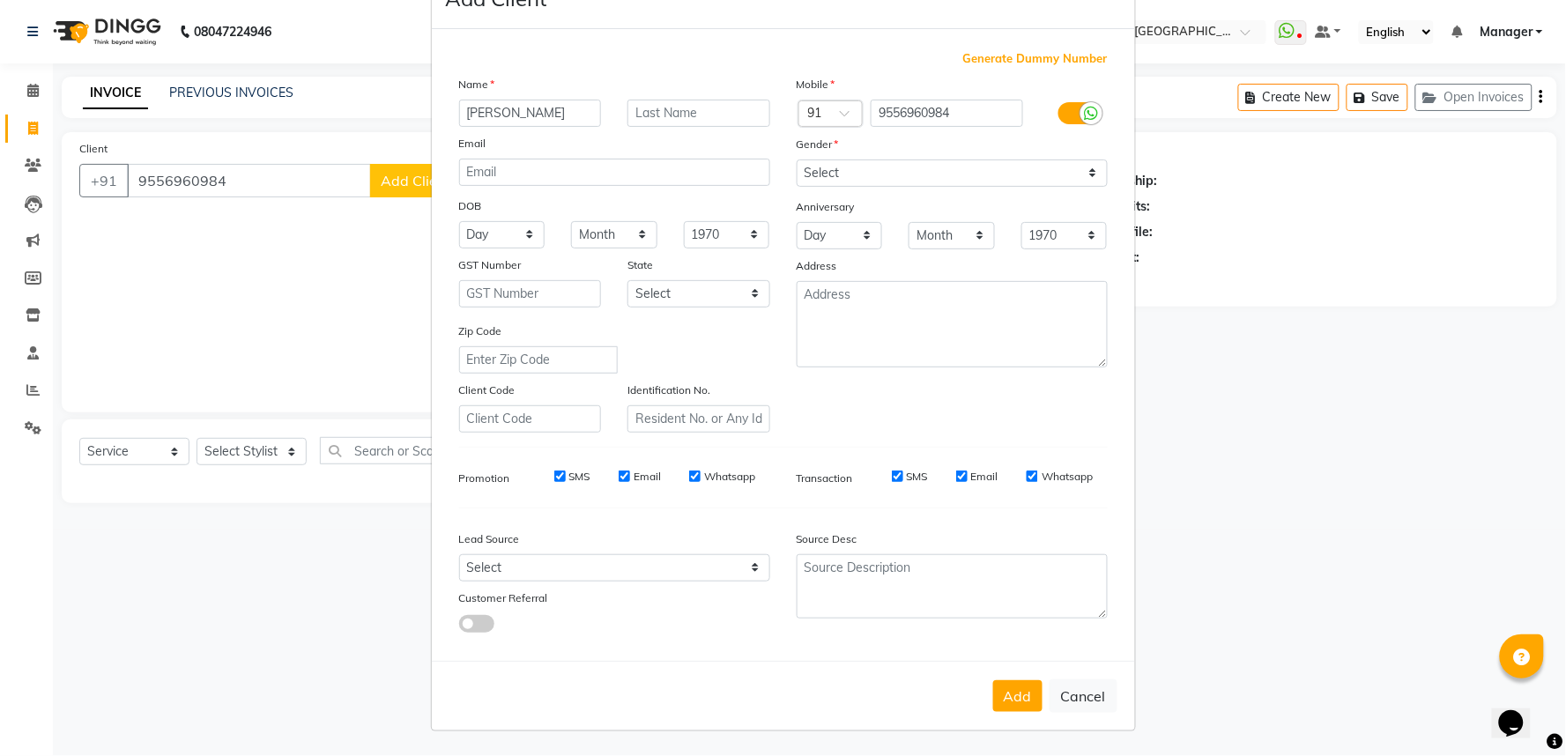
click at [1006, 698] on button "Add" at bounding box center [1017, 696] width 49 height 32
select select
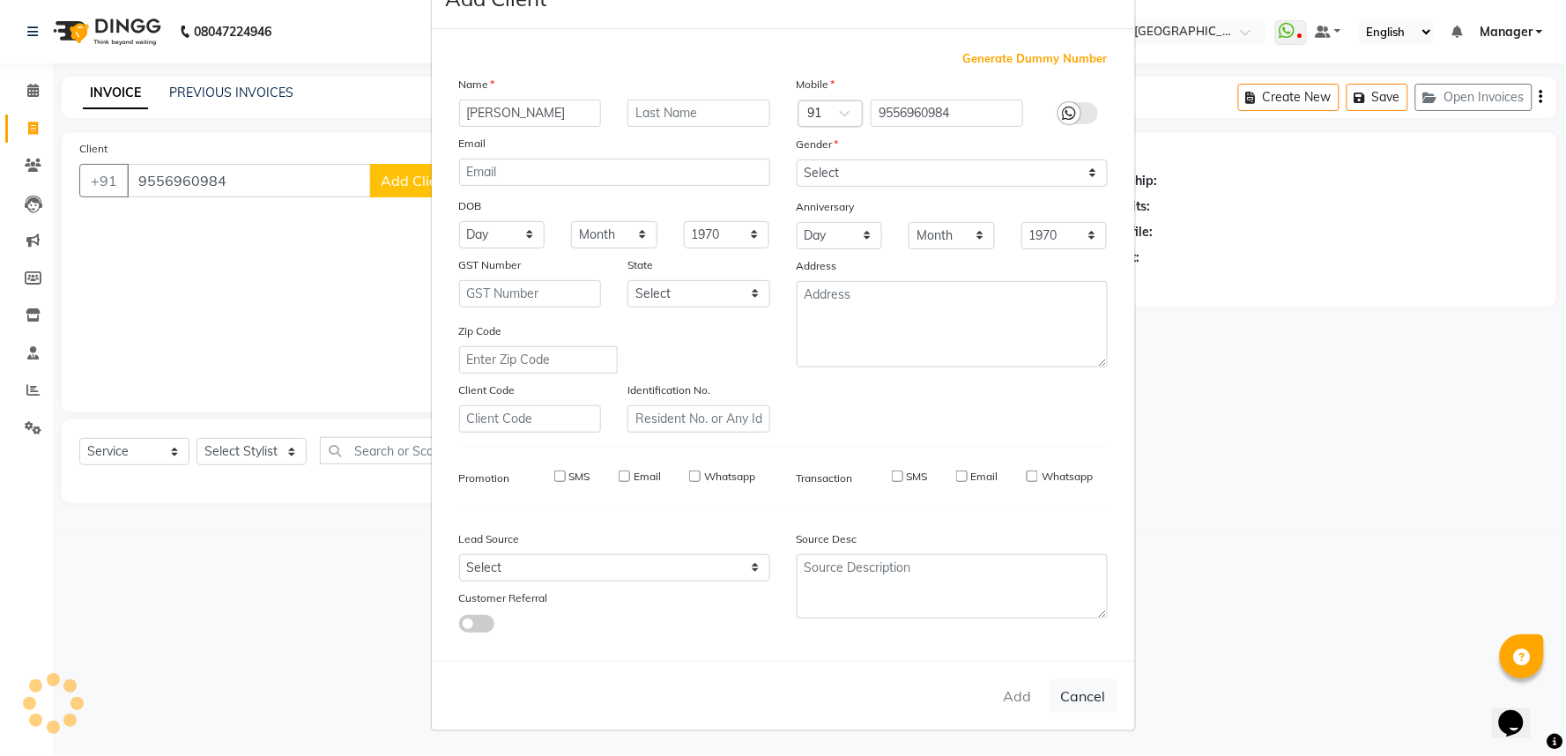
select select
checkbox input "false"
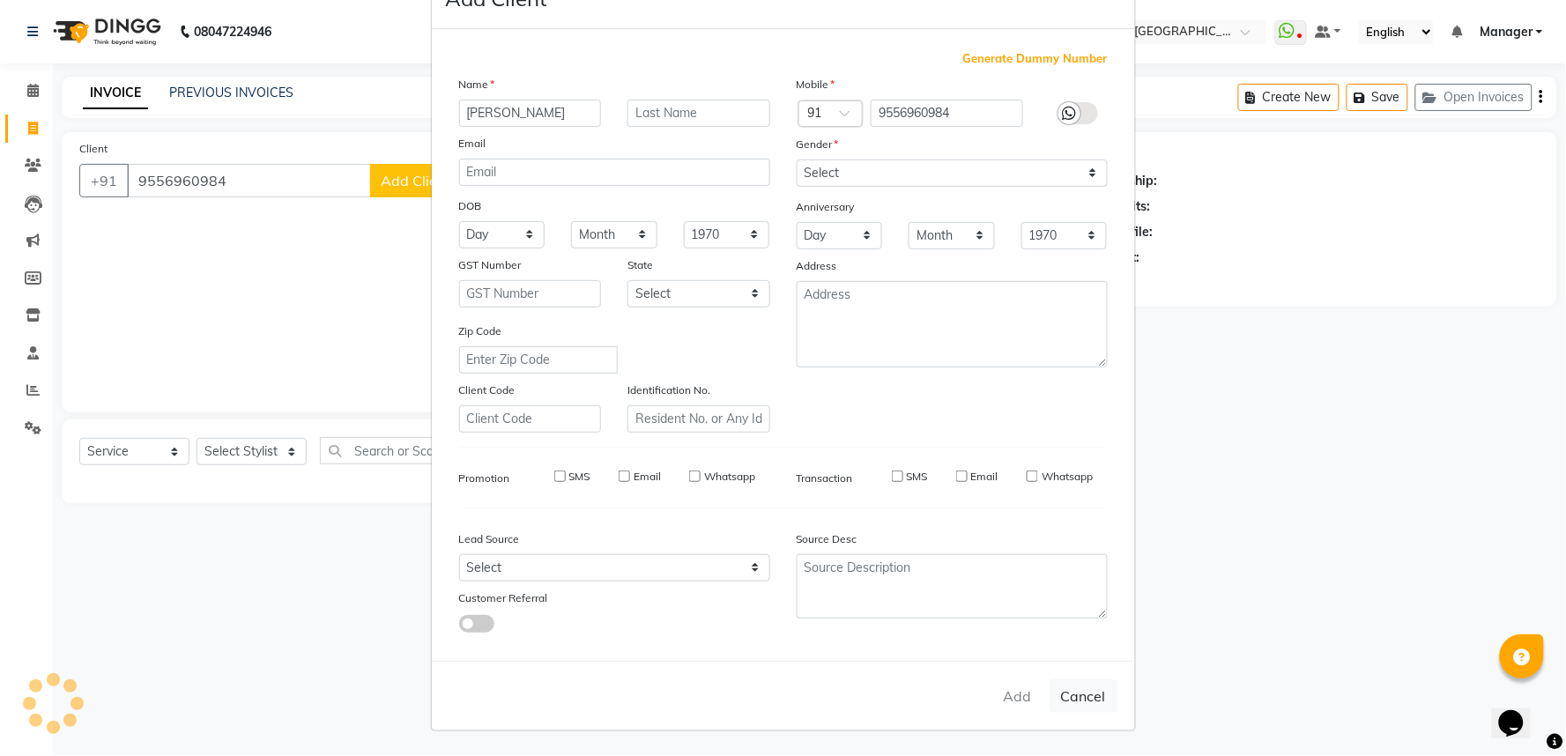
checkbox input "false"
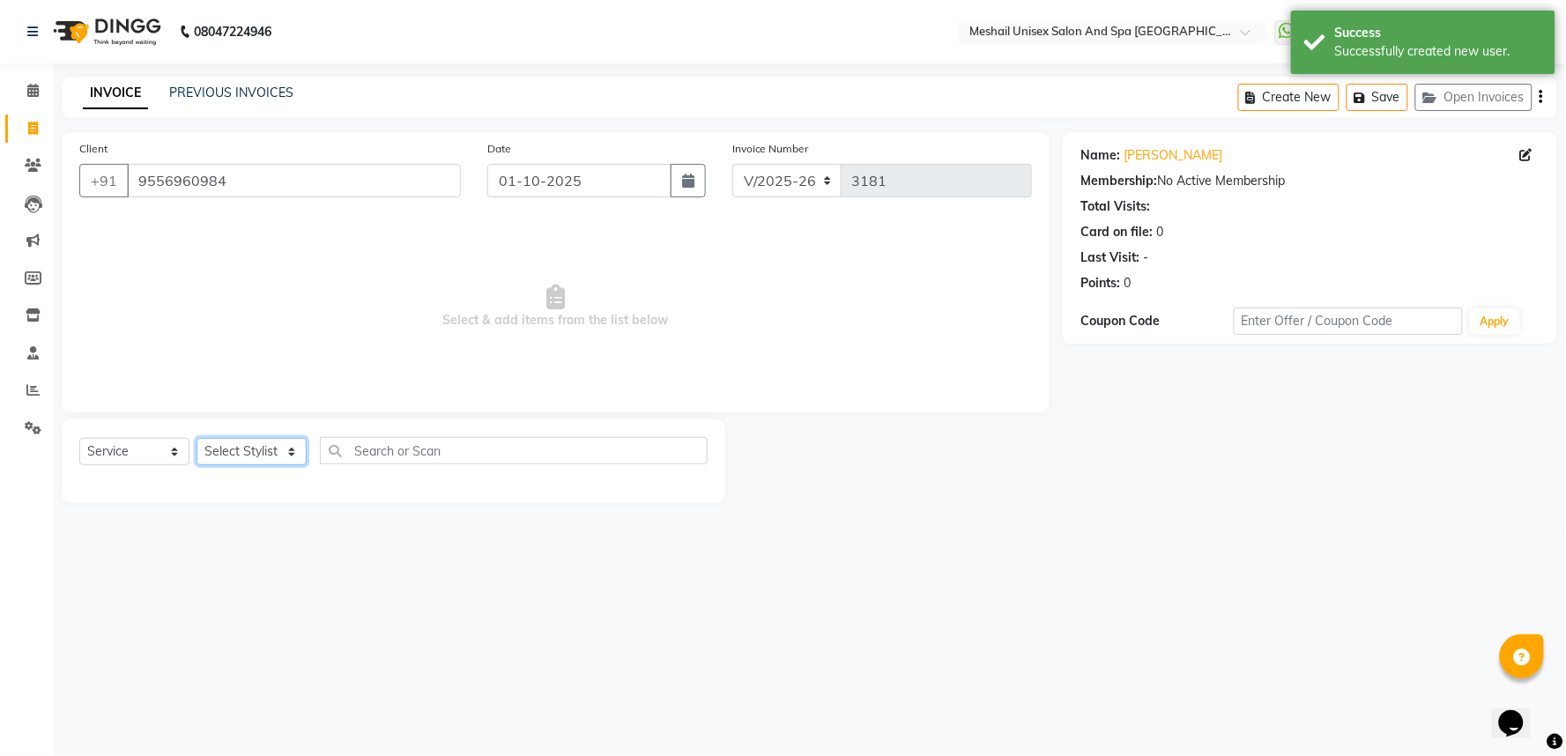
click at [296, 453] on select "Select Stylist Avinash gauri Manager [PERSON_NAME] [PERSON_NAME] [PERSON_NAME] …" at bounding box center [252, 451] width 110 height 27
select select "91745"
click at [197, 439] on select "Select Stylist Avinash gauri Manager [PERSON_NAME] [PERSON_NAME] [PERSON_NAME] …" at bounding box center [252, 451] width 110 height 27
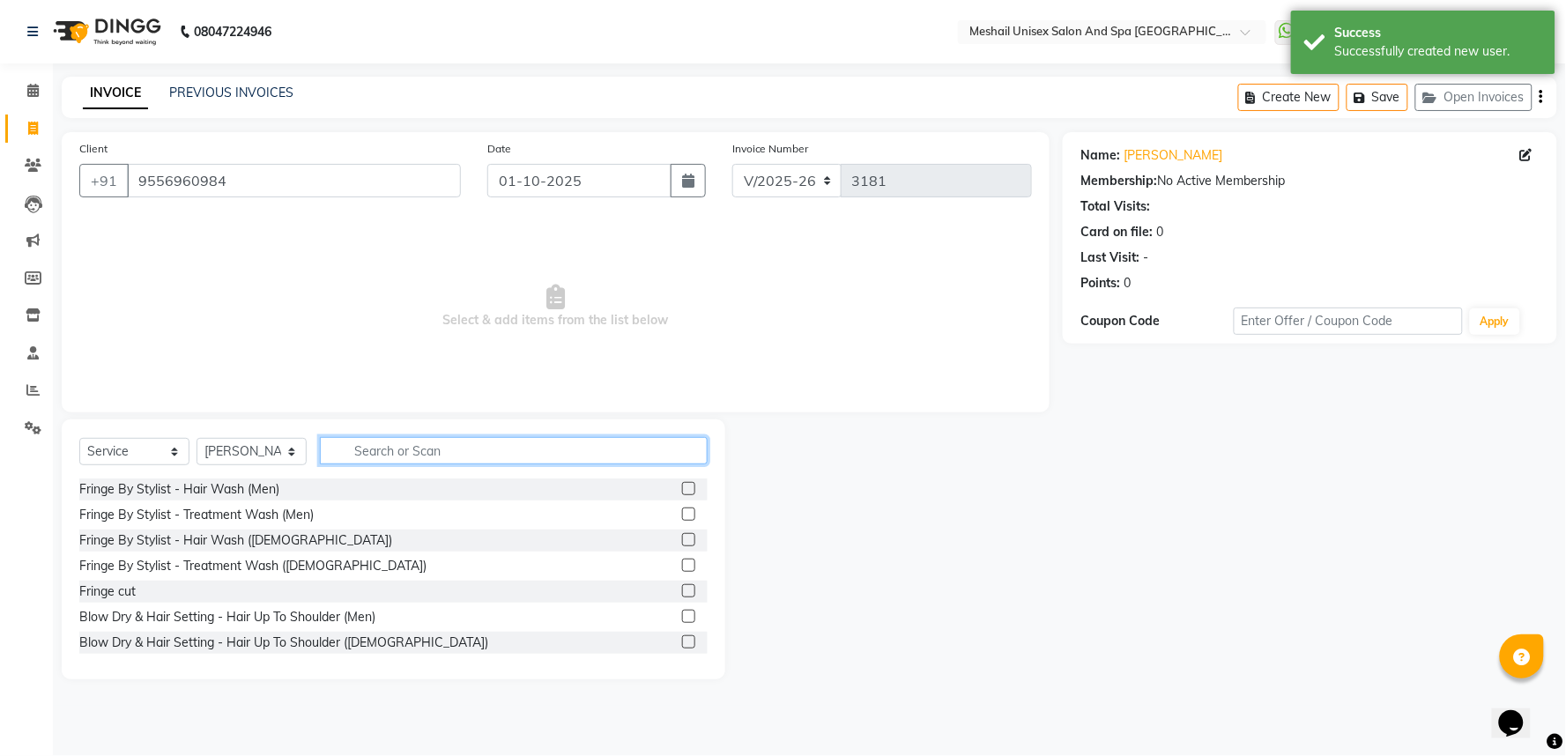
drag, startPoint x: 337, startPoint y: 455, endPoint x: 383, endPoint y: 458, distance: 46.0
click at [383, 458] on input "text" at bounding box center [514, 450] width 388 height 27
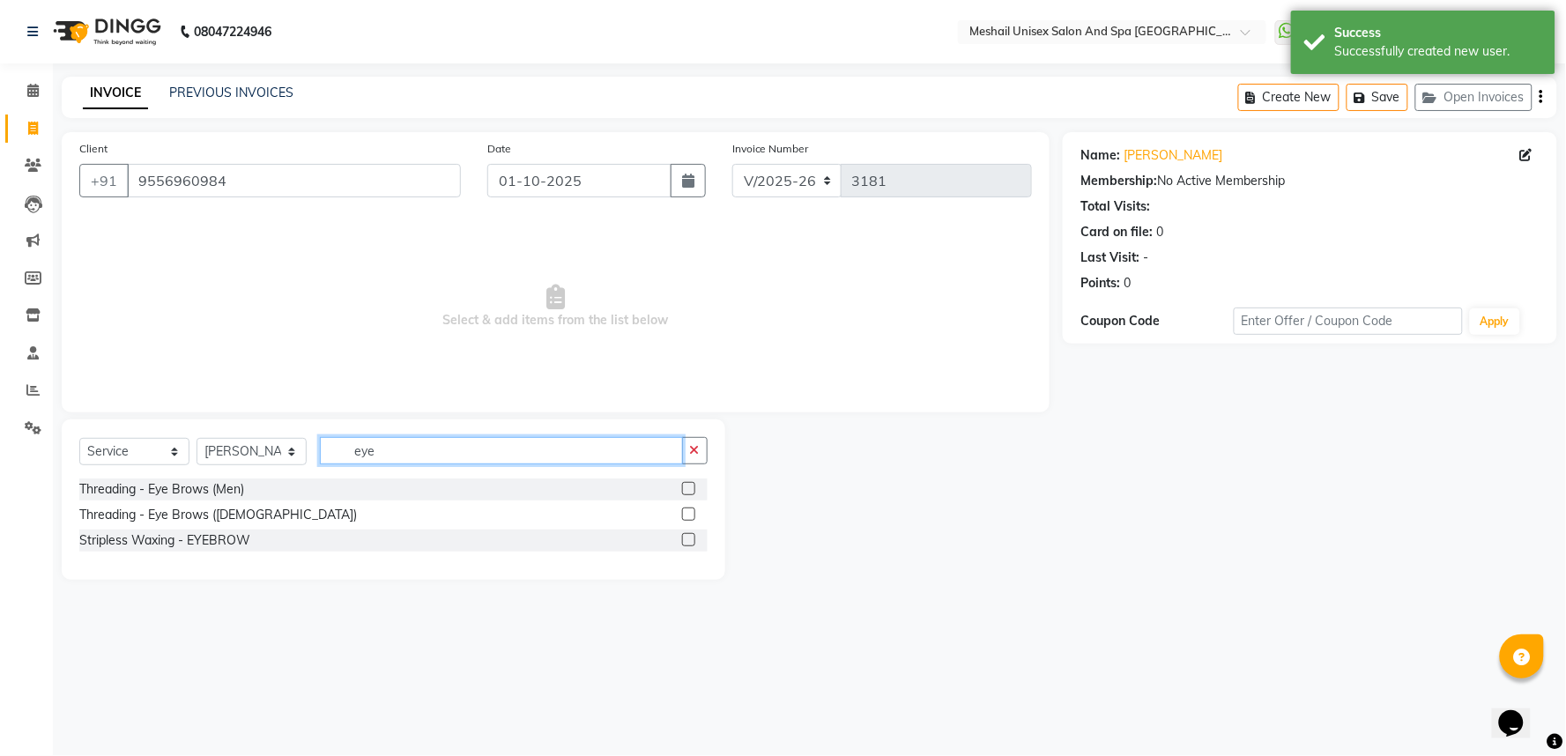
type input "eye"
click at [689, 516] on label at bounding box center [688, 514] width 13 height 13
click at [689, 516] on input "checkbox" at bounding box center [687, 514] width 11 height 11
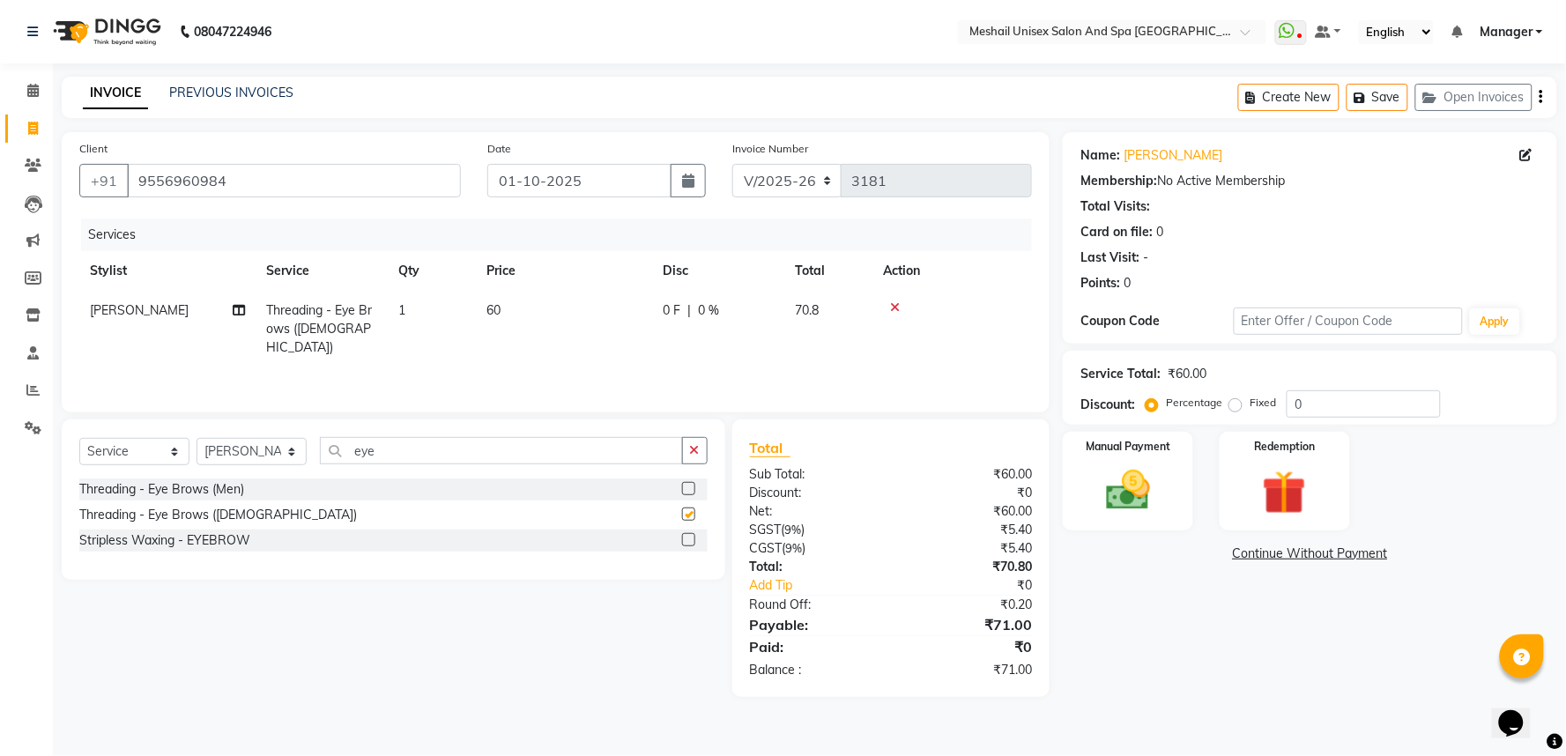
checkbox input "false"
click at [553, 318] on td "60" at bounding box center [564, 329] width 176 height 77
select select "91745"
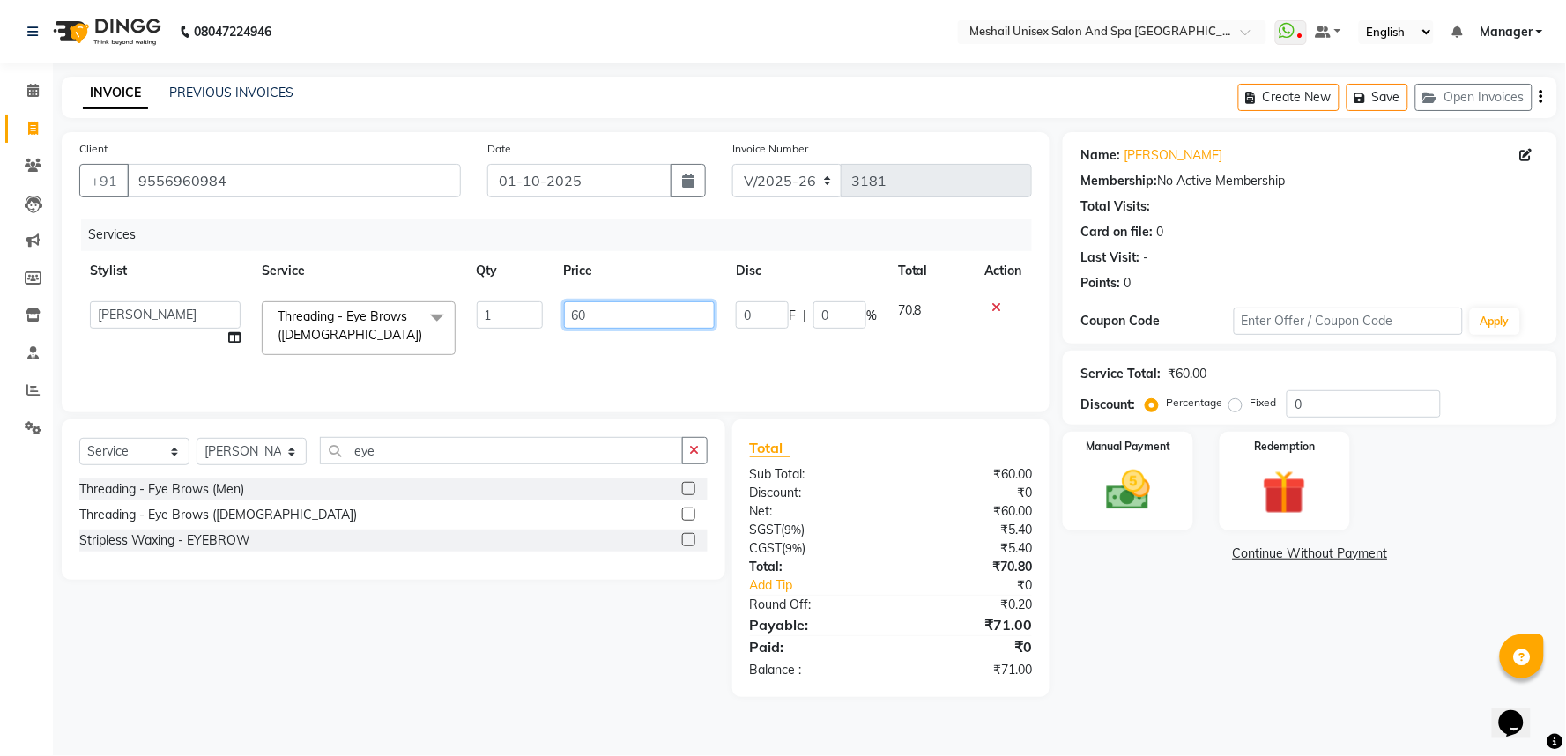
drag, startPoint x: 606, startPoint y: 309, endPoint x: 375, endPoint y: 300, distance: 232.0
click at [375, 300] on tr "Avinash gauri Manager [PERSON_NAME] [PERSON_NAME] [PERSON_NAME] Priya [PERSON_N…" at bounding box center [555, 328] width 953 height 75
type input "59"
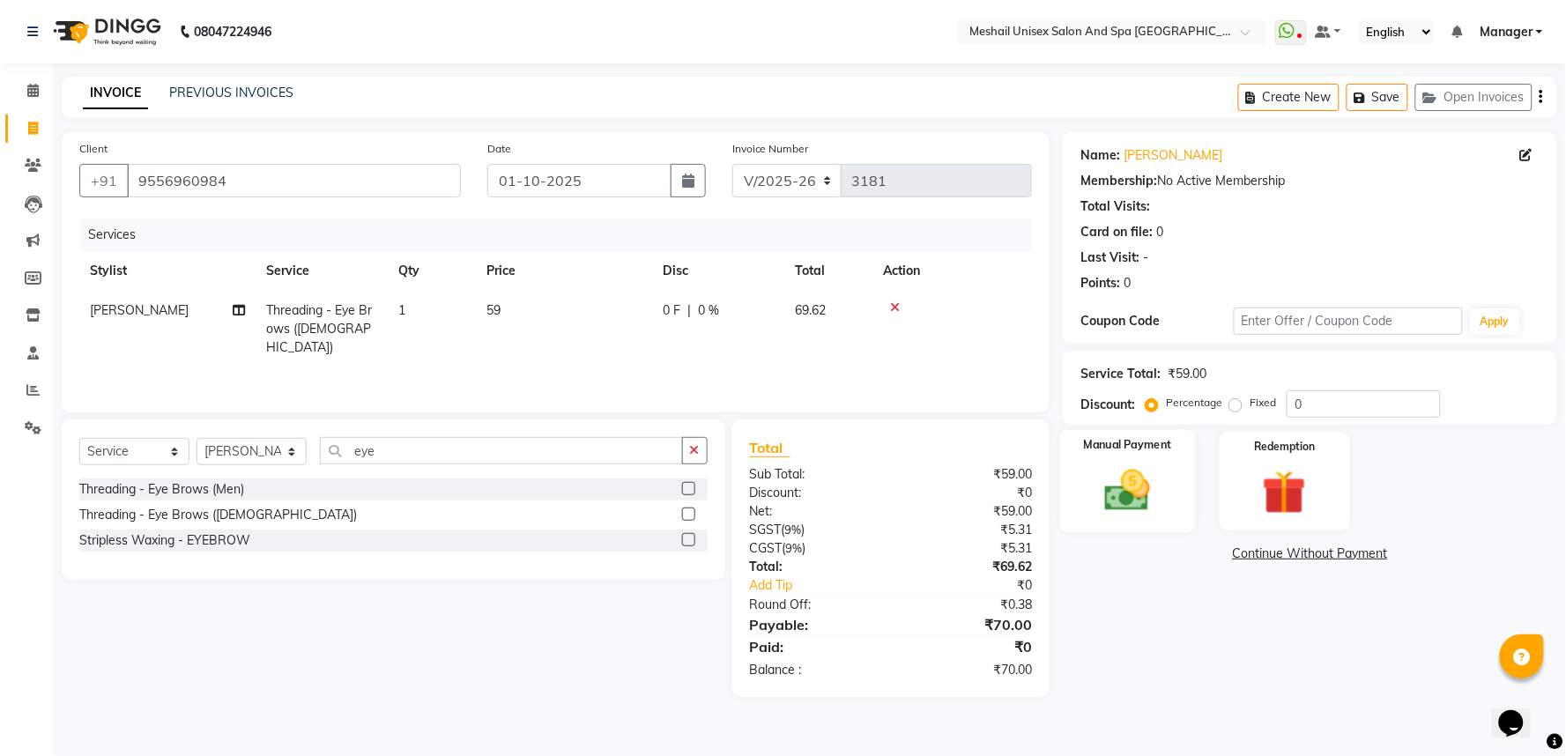
click at [1102, 511] on img at bounding box center [1128, 490] width 74 height 53
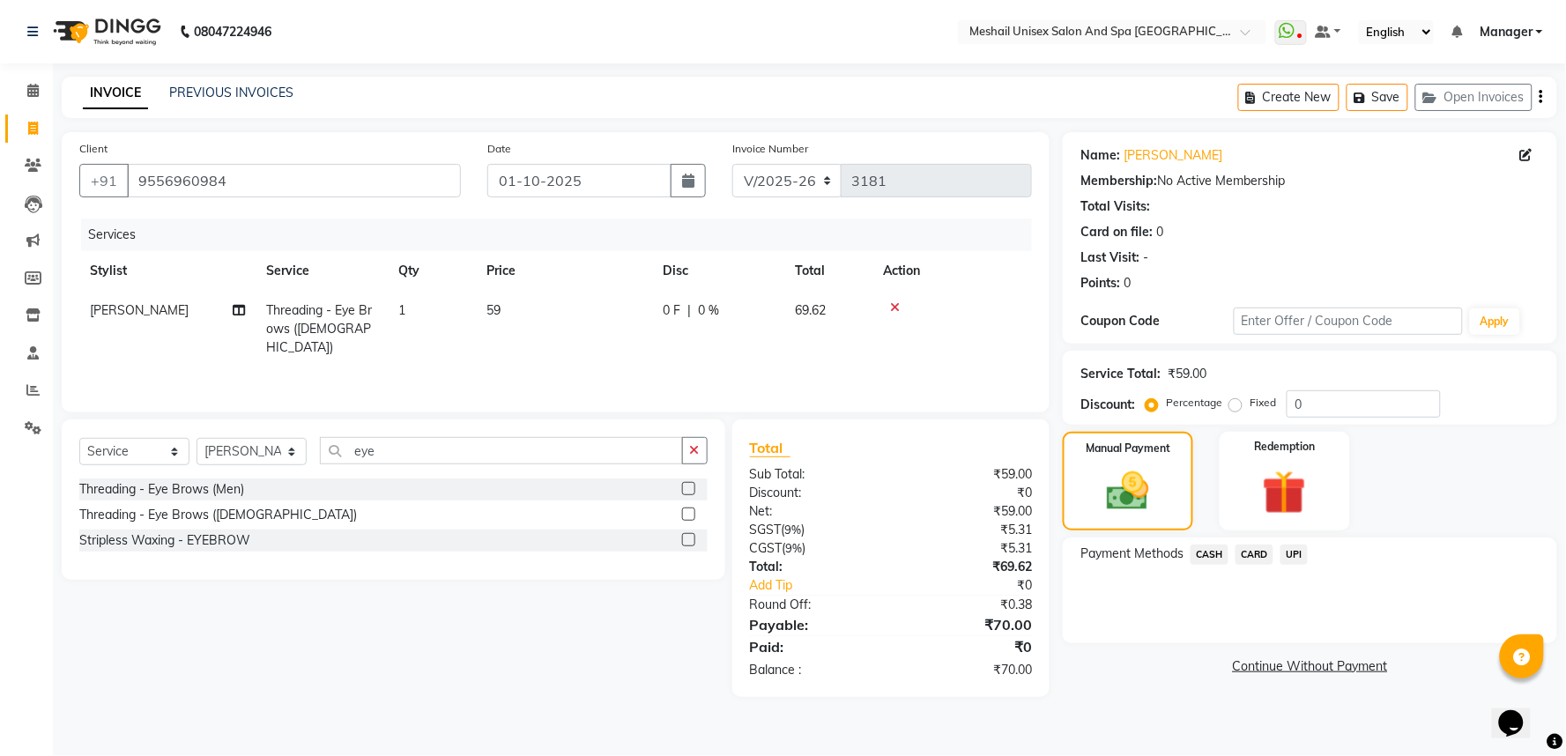
click at [1209, 555] on span "CASH" at bounding box center [1210, 555] width 38 height 20
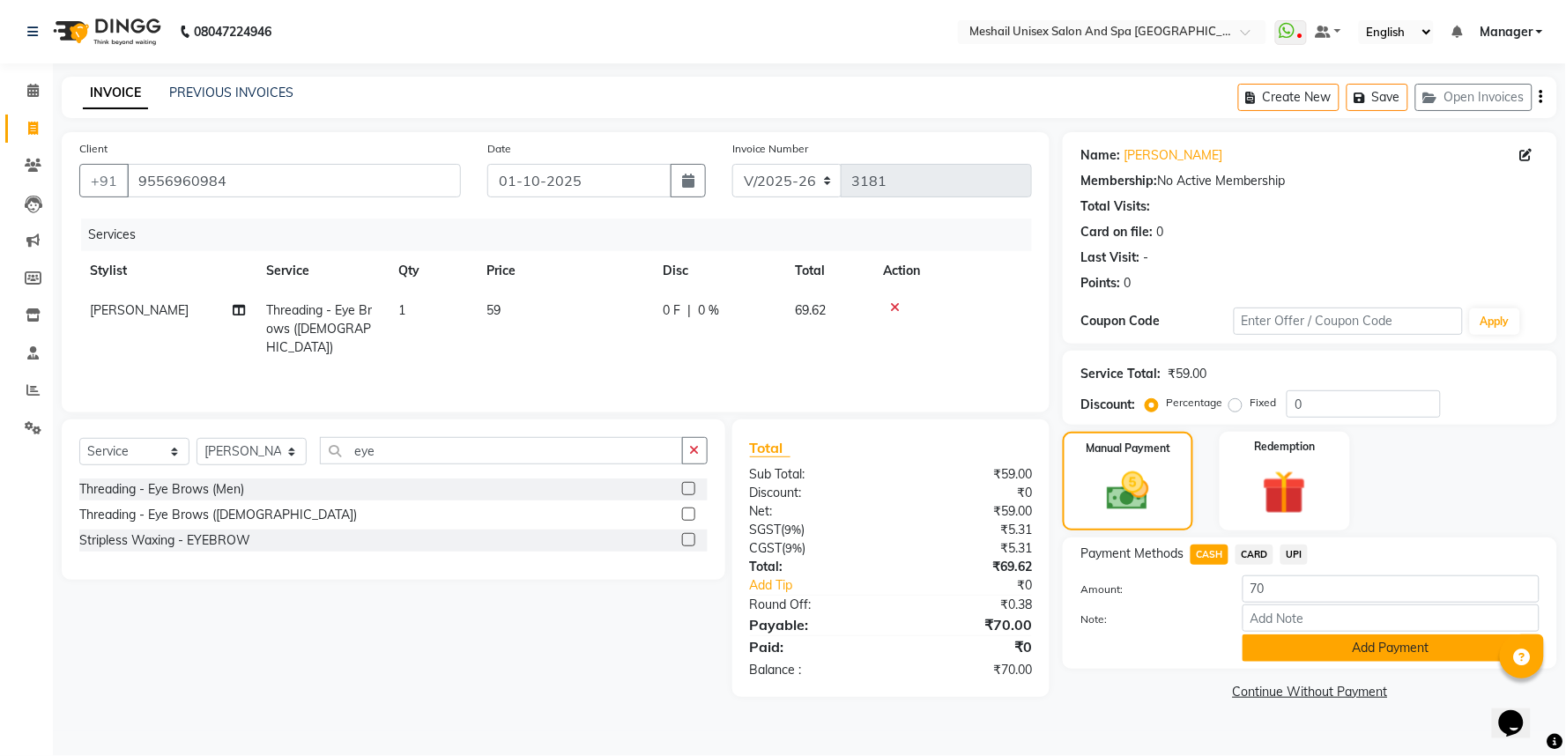
click at [1297, 643] on button "Add Payment" at bounding box center [1391, 648] width 297 height 27
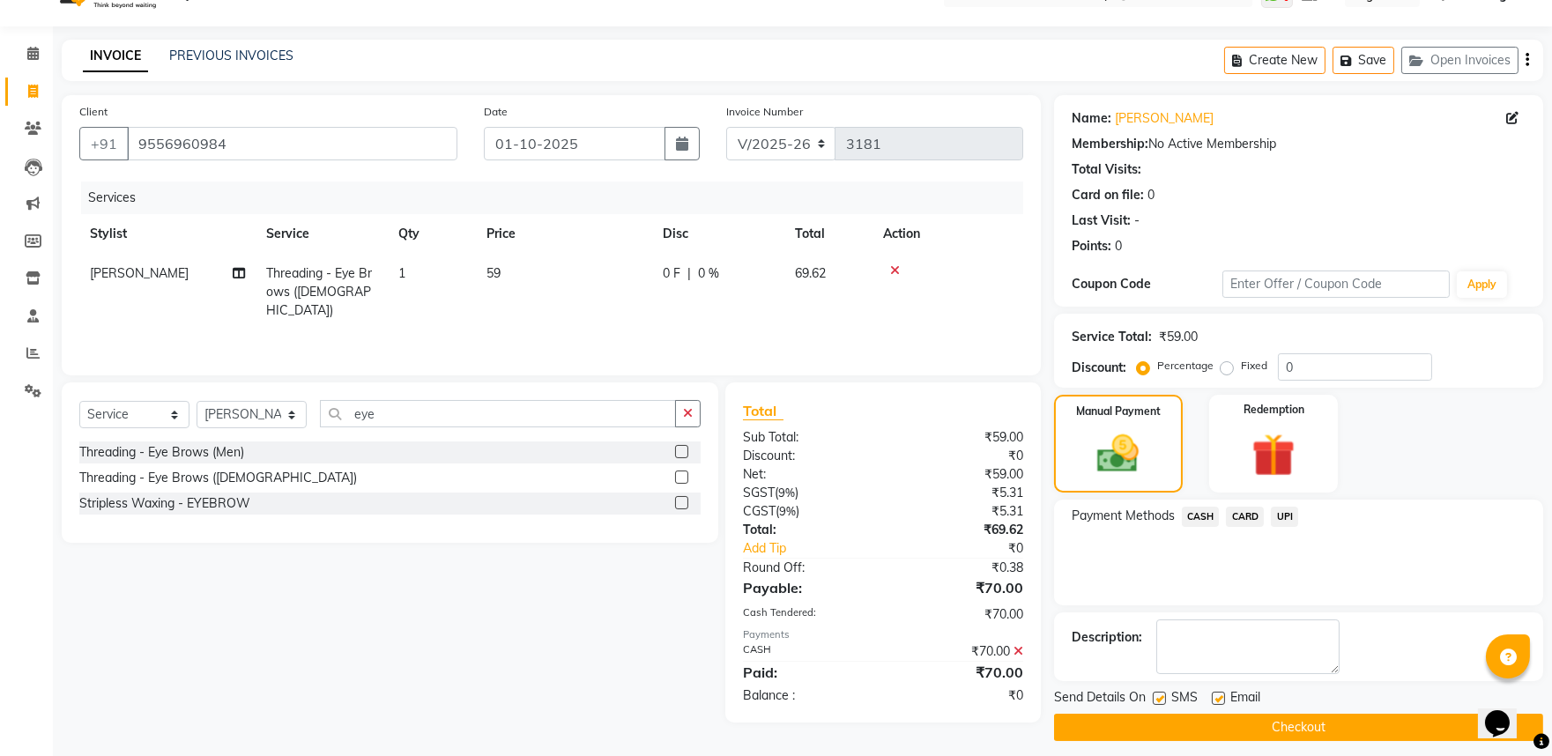
scroll to position [48, 0]
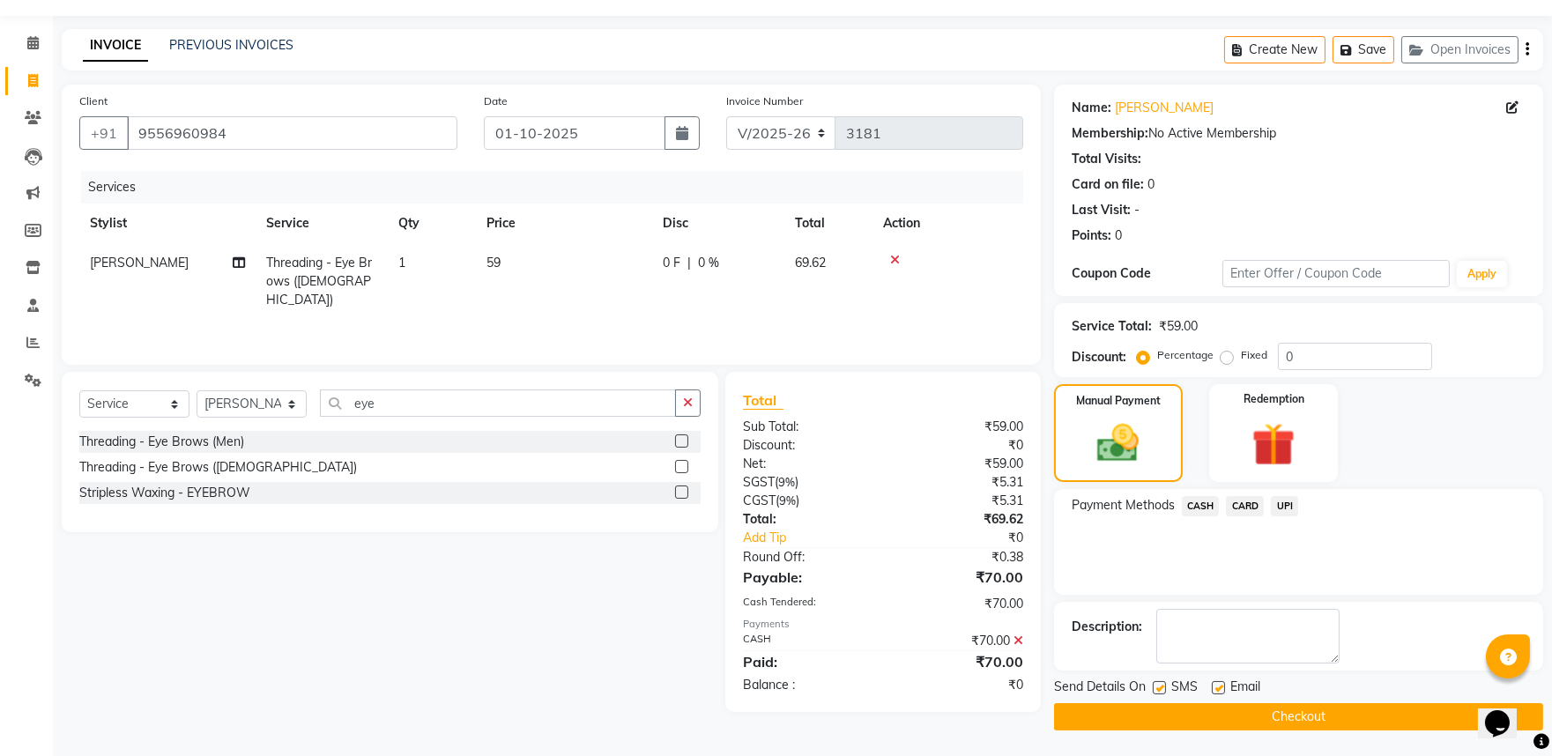
click at [1222, 717] on button "Checkout" at bounding box center [1298, 716] width 489 height 27
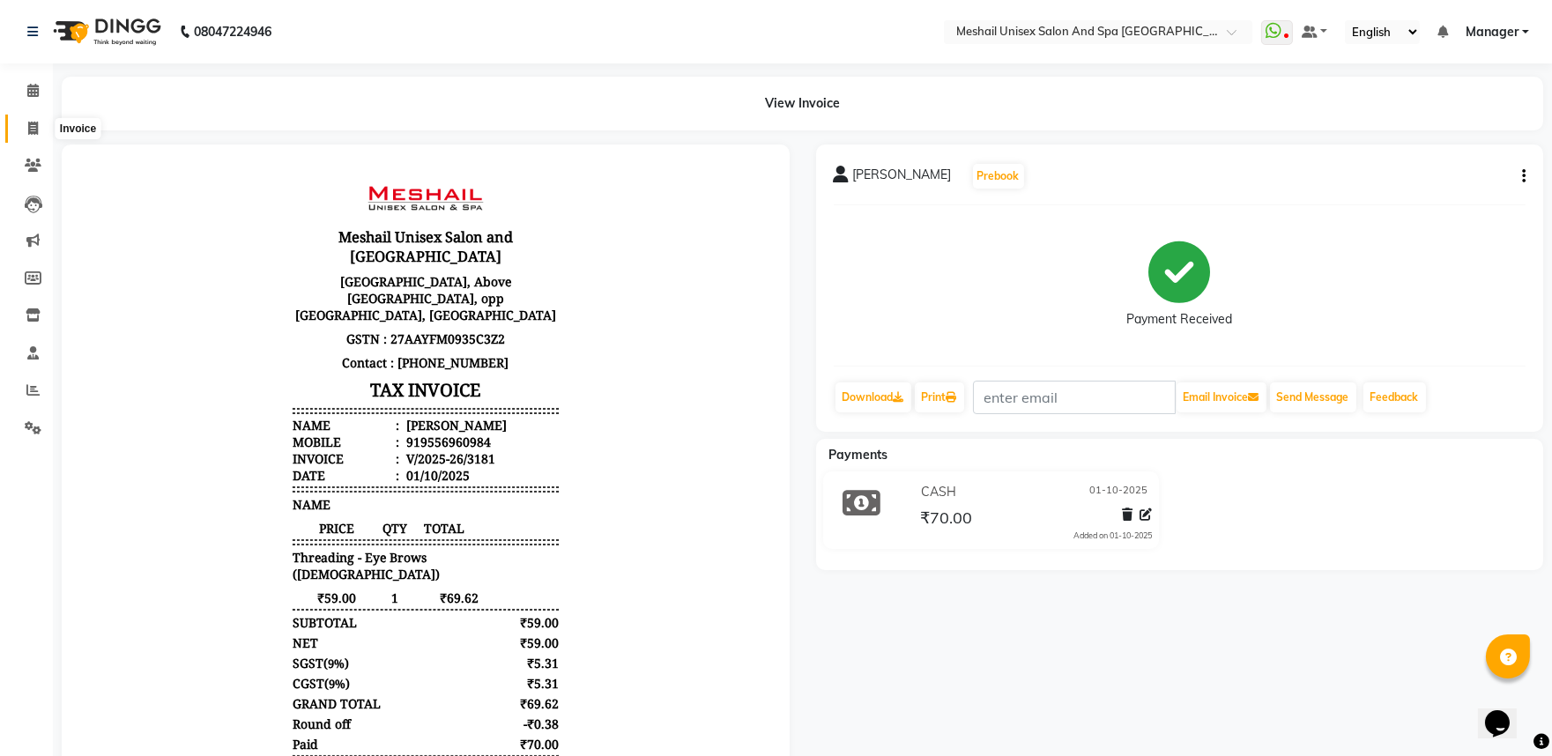
click at [28, 135] on icon at bounding box center [33, 128] width 10 height 13
select select "service"
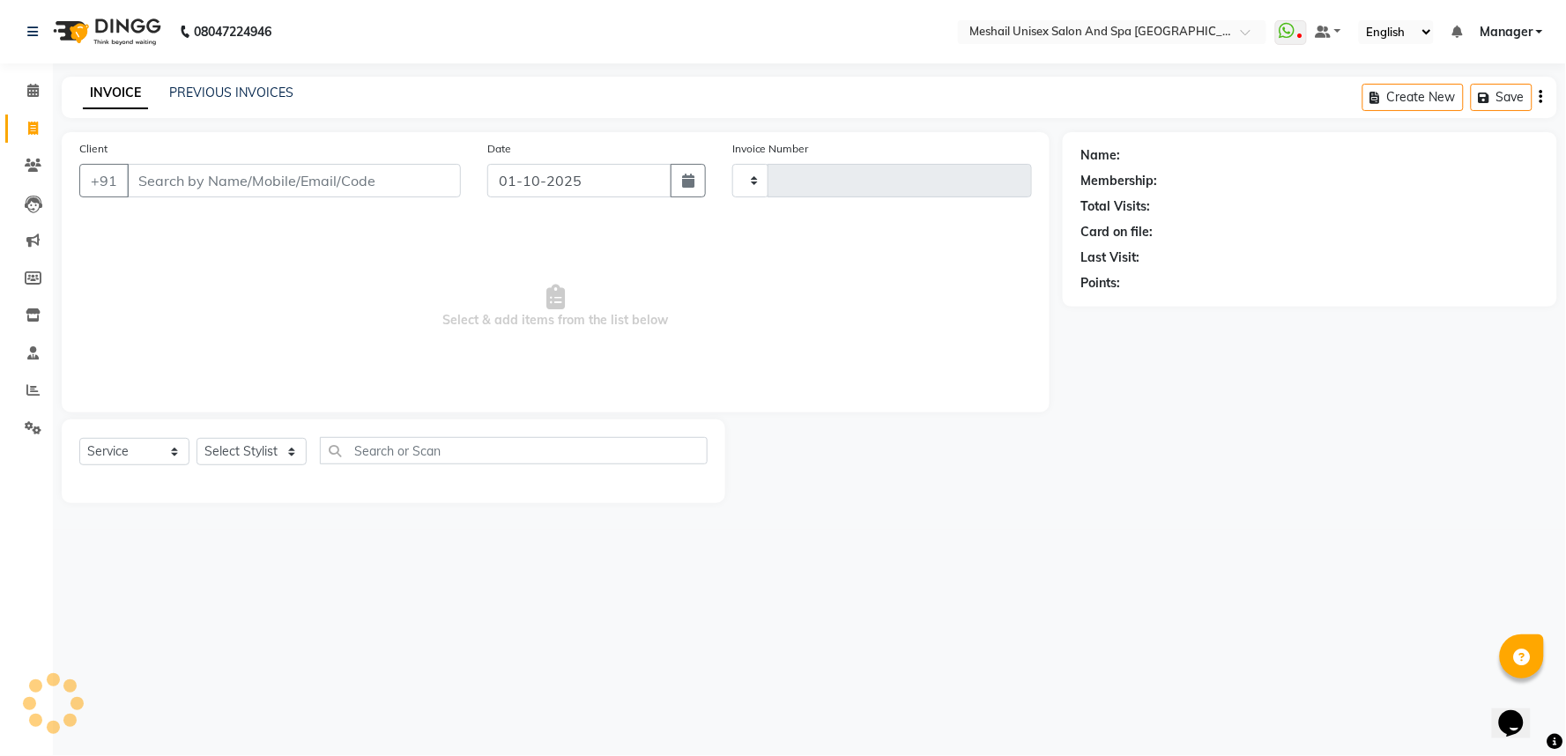
type input "3182"
select select "6711"
click at [238, 175] on input "Client" at bounding box center [294, 180] width 334 height 33
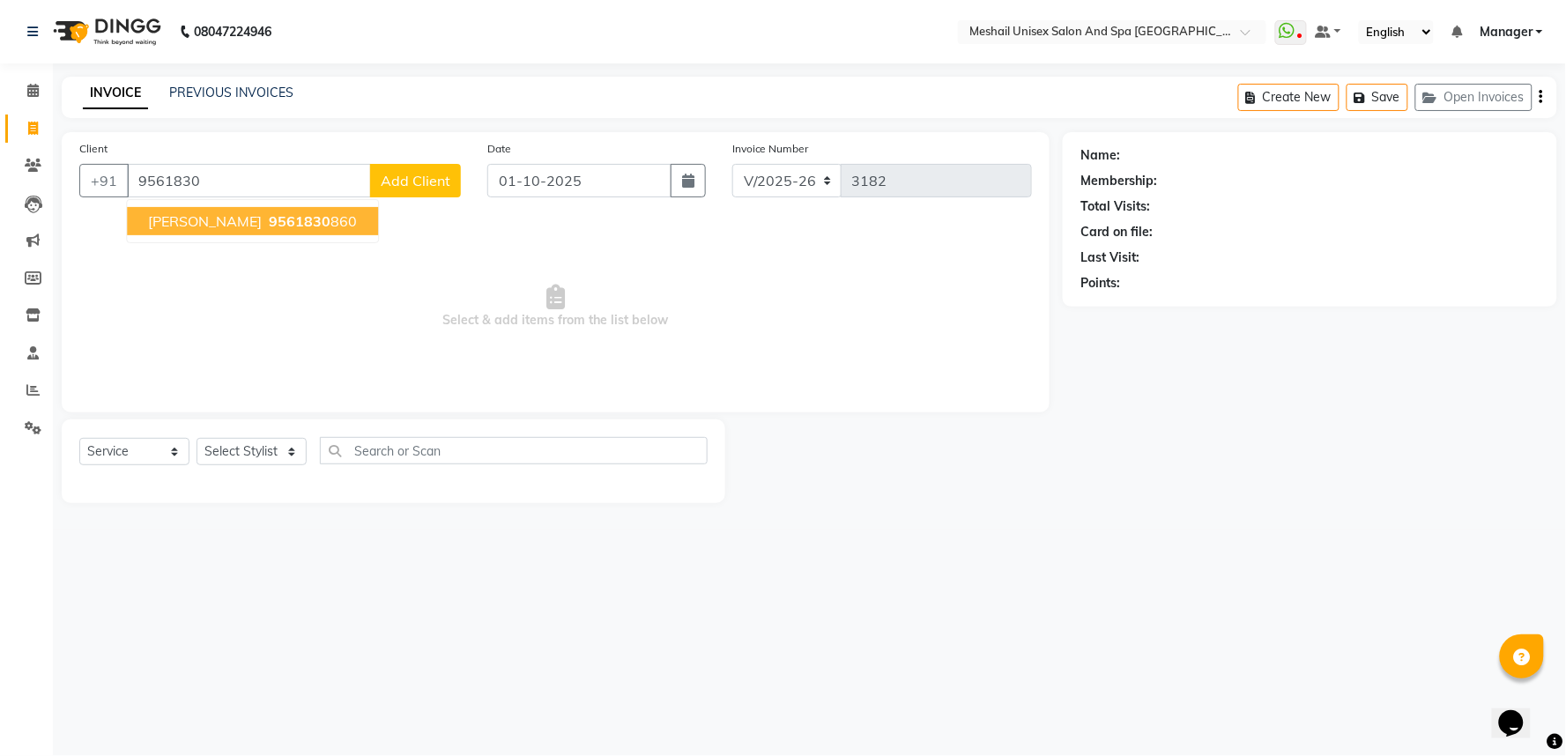
click at [303, 227] on span "9561830" at bounding box center [300, 221] width 62 height 18
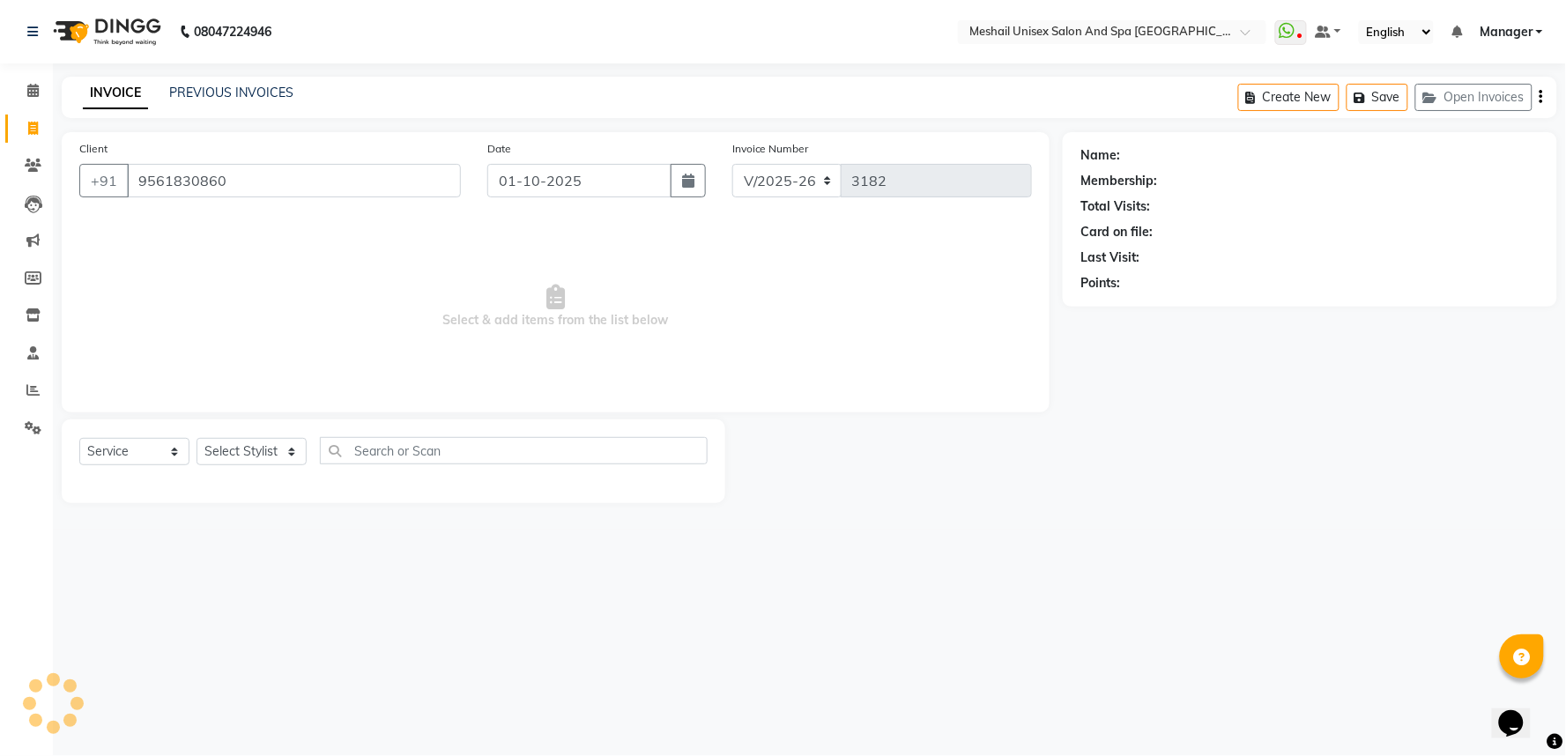
type input "9561830860"
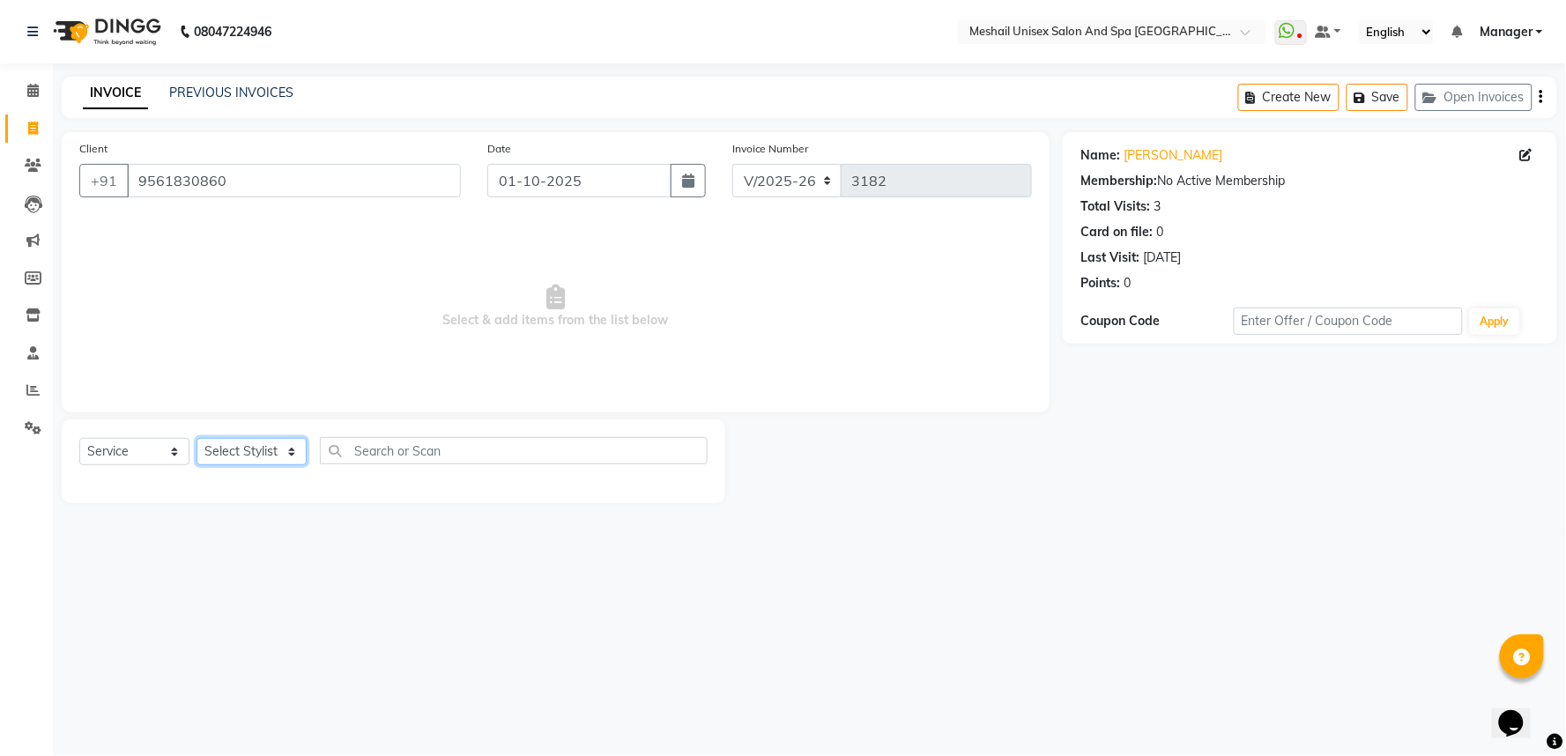
click at [288, 459] on select "Select Stylist Avinash gauri Manager [PERSON_NAME] [PERSON_NAME] [PERSON_NAME] …" at bounding box center [252, 451] width 110 height 27
select select "53324"
click at [197, 439] on select "Select Stylist Avinash gauri Manager [PERSON_NAME] [PERSON_NAME] [PERSON_NAME] …" at bounding box center [252, 451] width 110 height 27
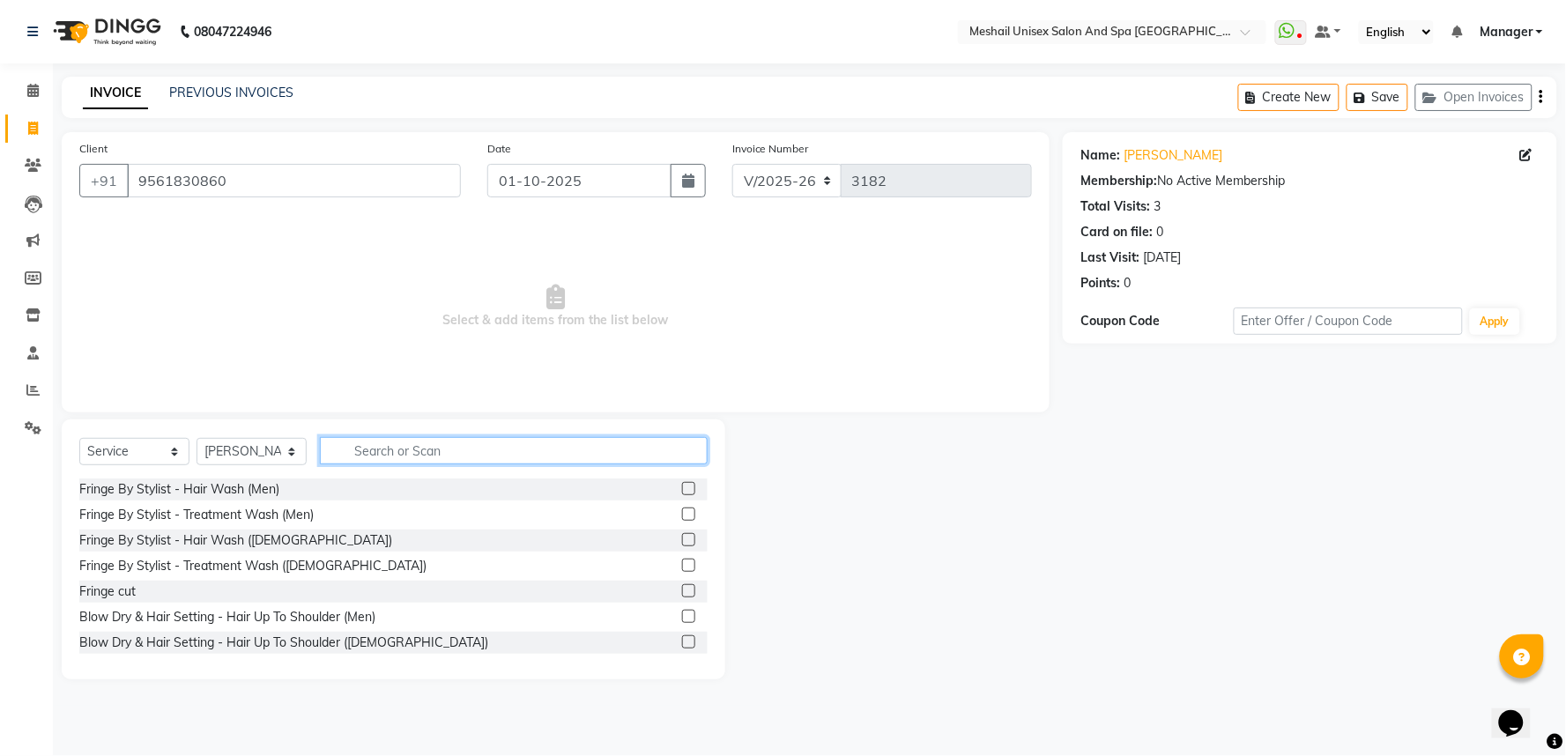
click at [353, 446] on input "text" at bounding box center [514, 450] width 388 height 27
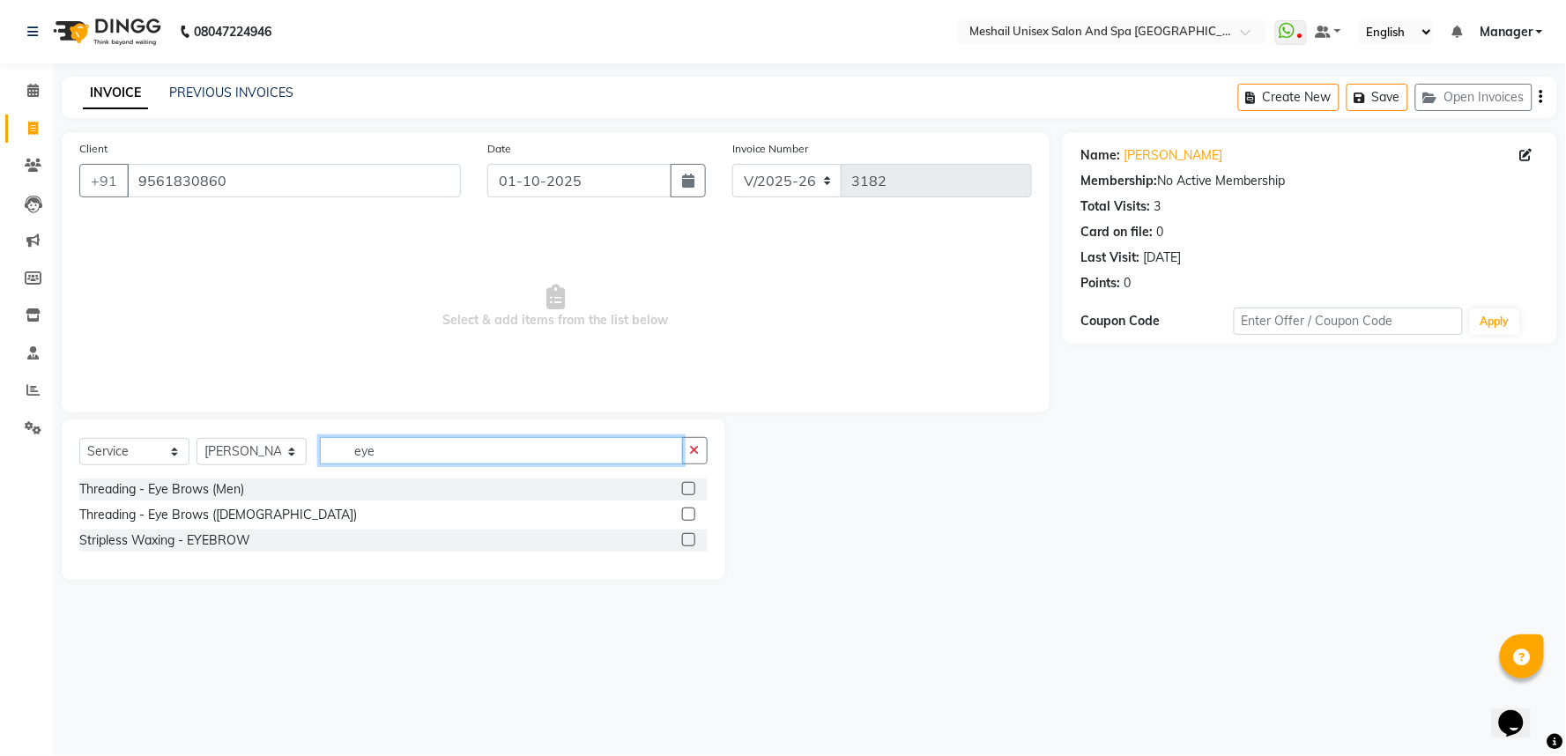
type input "eye"
click at [688, 515] on label at bounding box center [688, 514] width 13 height 13
click at [688, 515] on input "checkbox" at bounding box center [687, 514] width 11 height 11
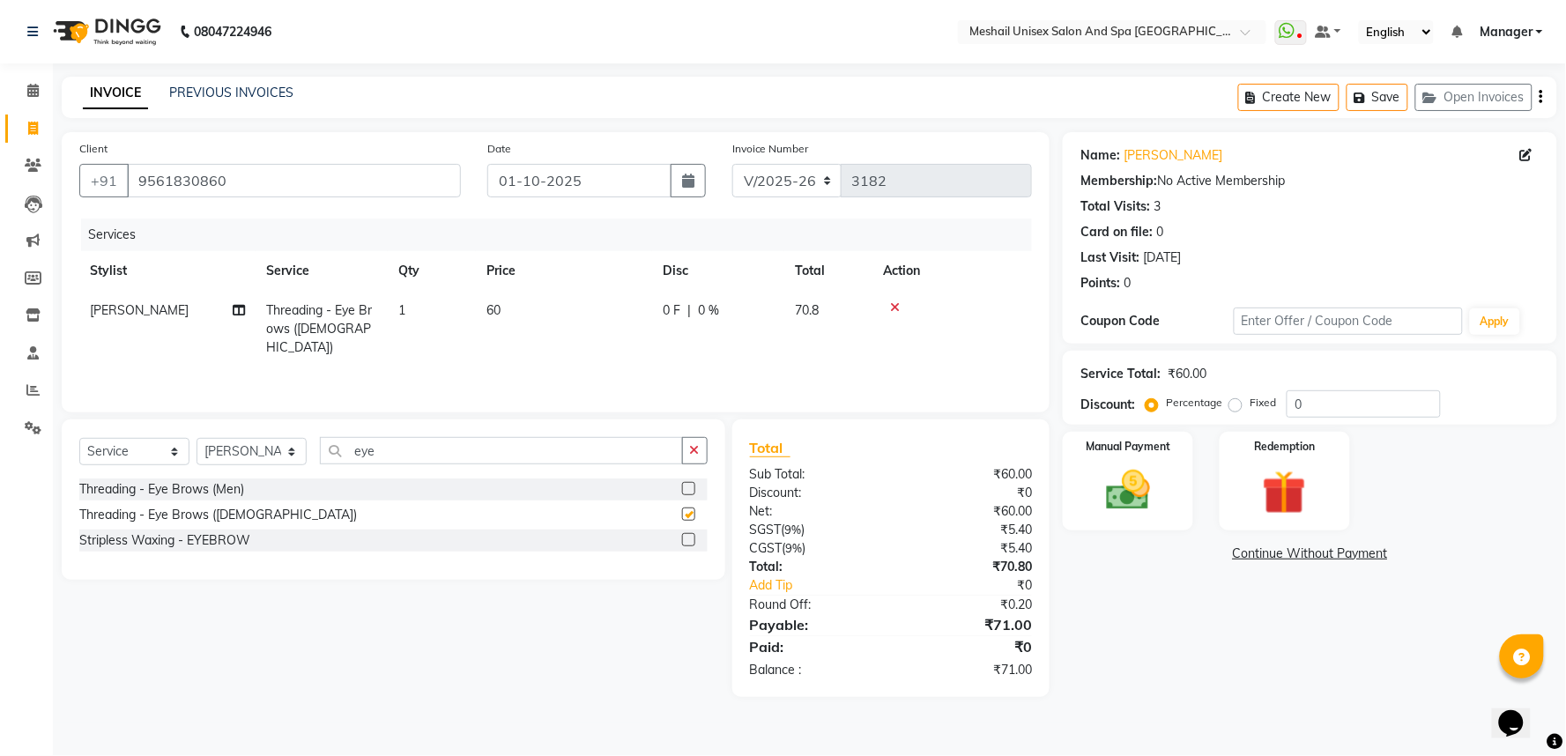
checkbox input "false"
click at [530, 313] on td "60" at bounding box center [564, 329] width 176 height 77
select select "53324"
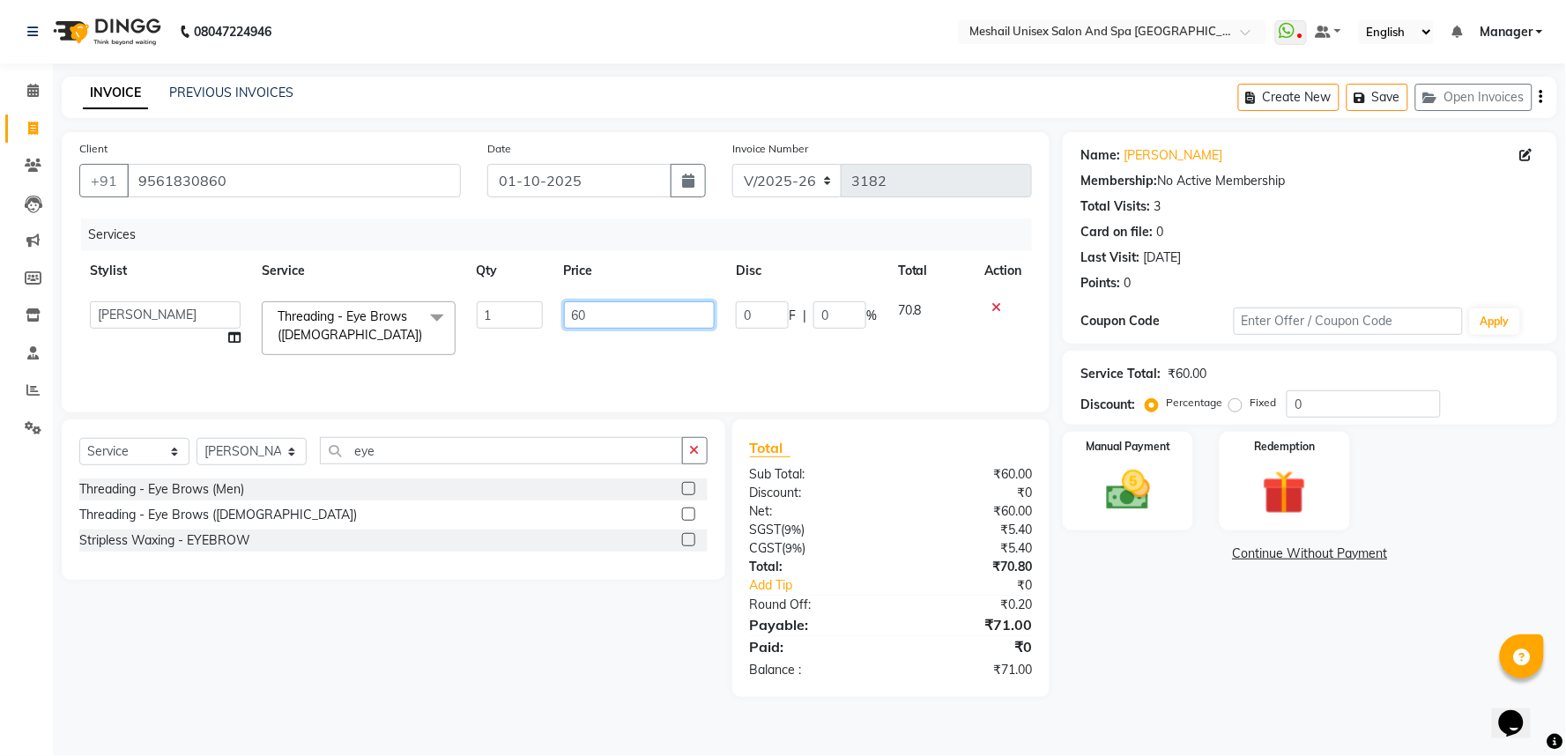
drag, startPoint x: 605, startPoint y: 314, endPoint x: 417, endPoint y: 311, distance: 188.6
click at [417, 311] on tr "Avinash gauri Manager [PERSON_NAME] [PERSON_NAME] [PERSON_NAME] Priya [PERSON_N…" at bounding box center [555, 328] width 953 height 75
type input "102"
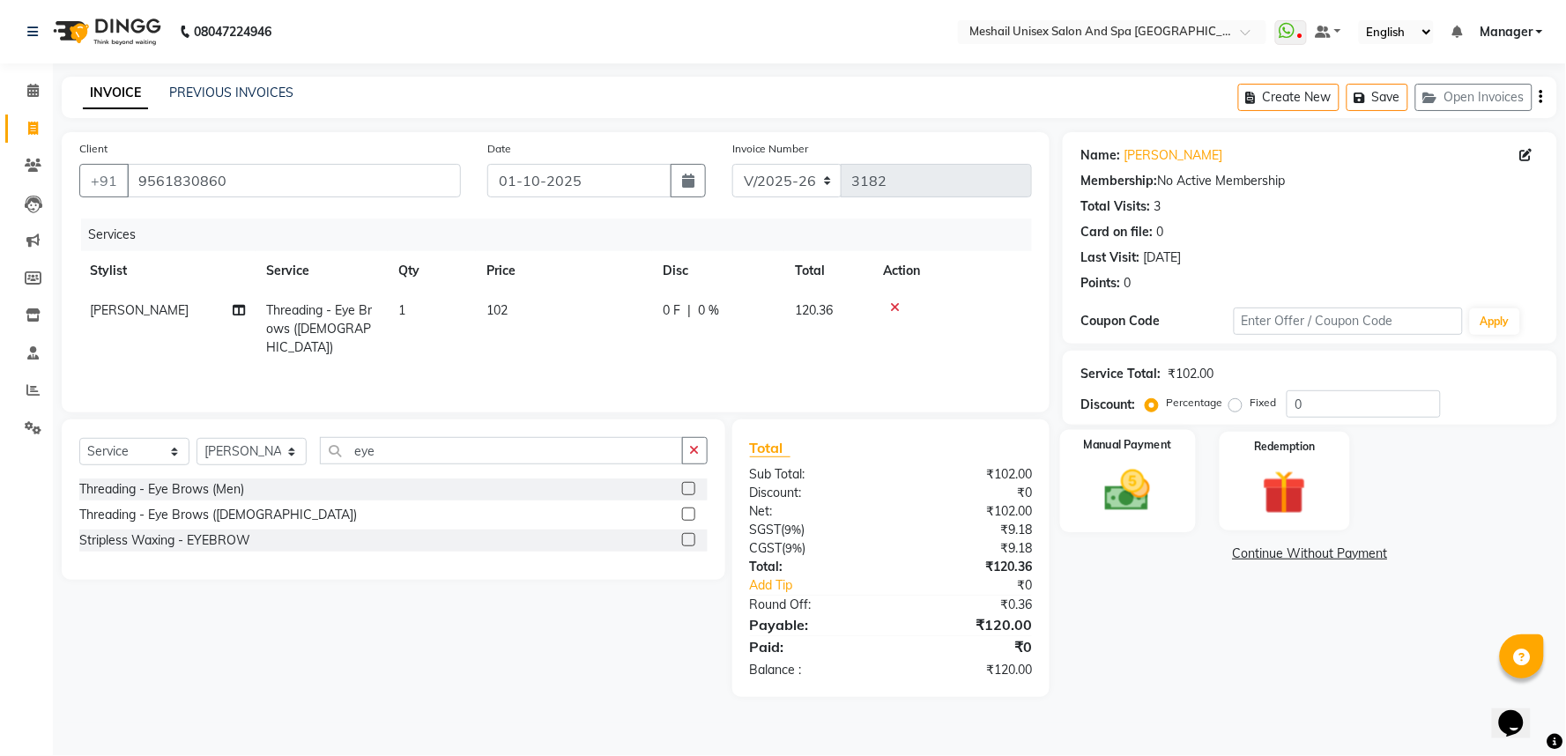
click at [1152, 496] on img at bounding box center [1128, 490] width 74 height 53
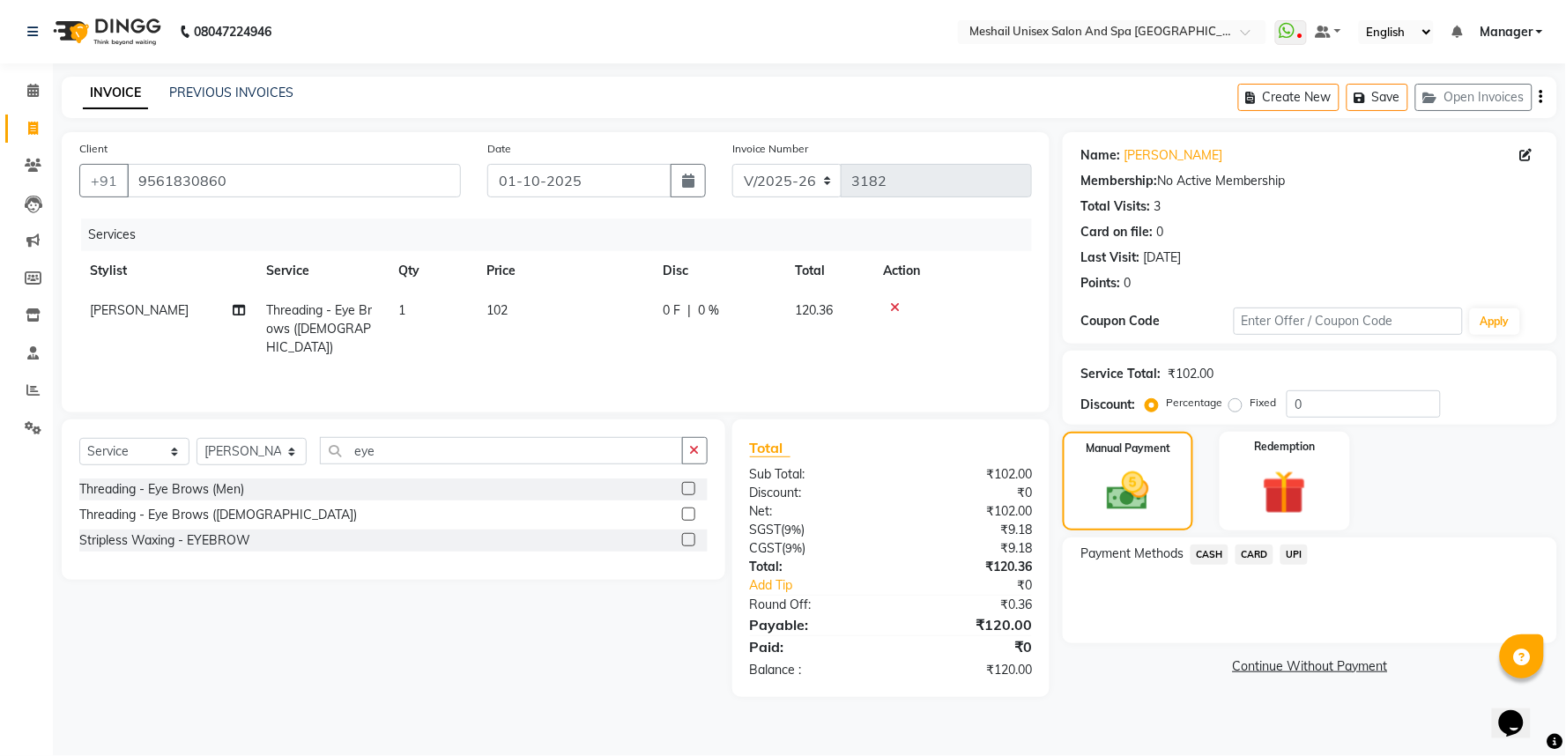
drag, startPoint x: 1206, startPoint y: 550, endPoint x: 1228, endPoint y: 574, distance: 32.4
click at [1208, 553] on span "CASH" at bounding box center [1210, 555] width 38 height 20
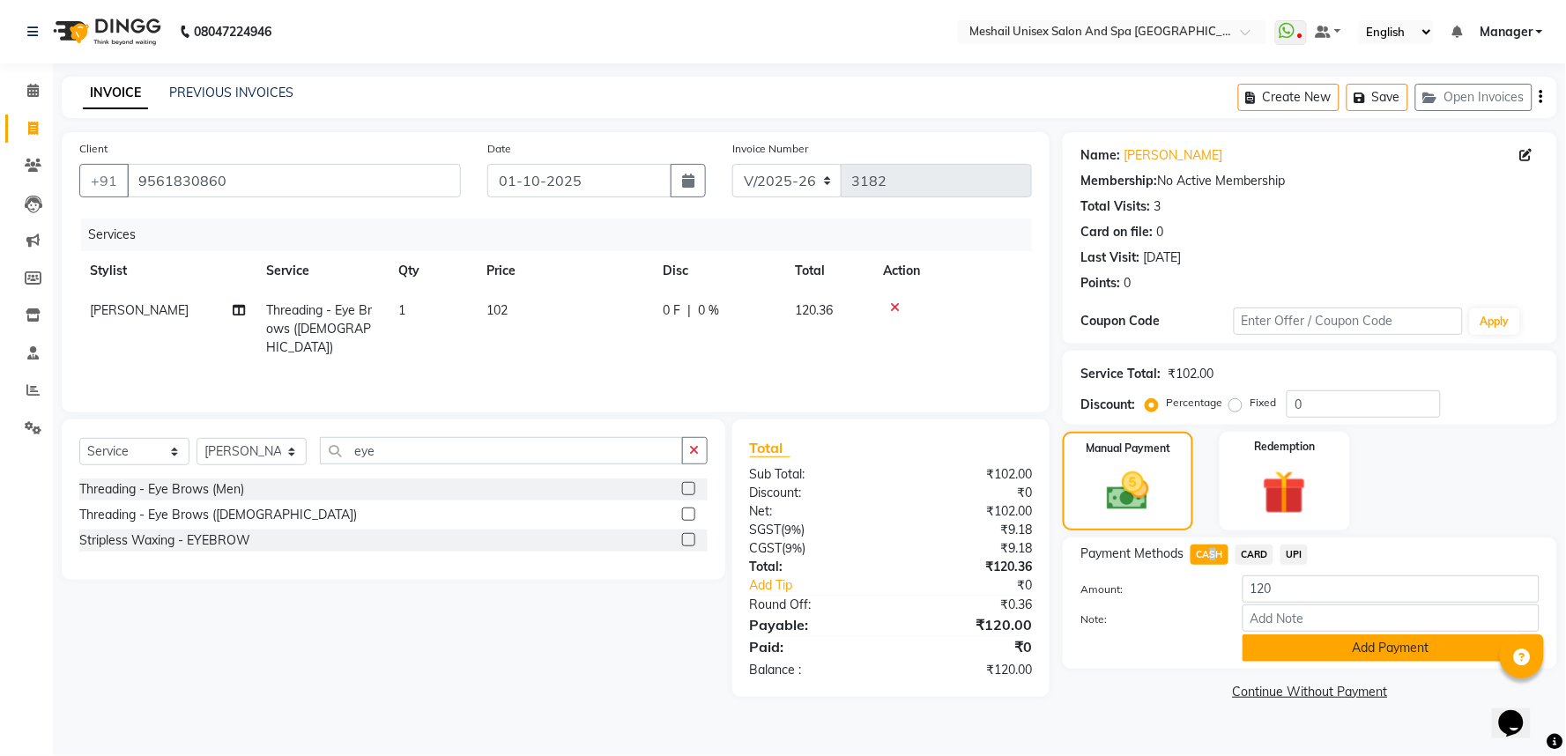
click at [1280, 644] on button "Add Payment" at bounding box center [1391, 648] width 297 height 27
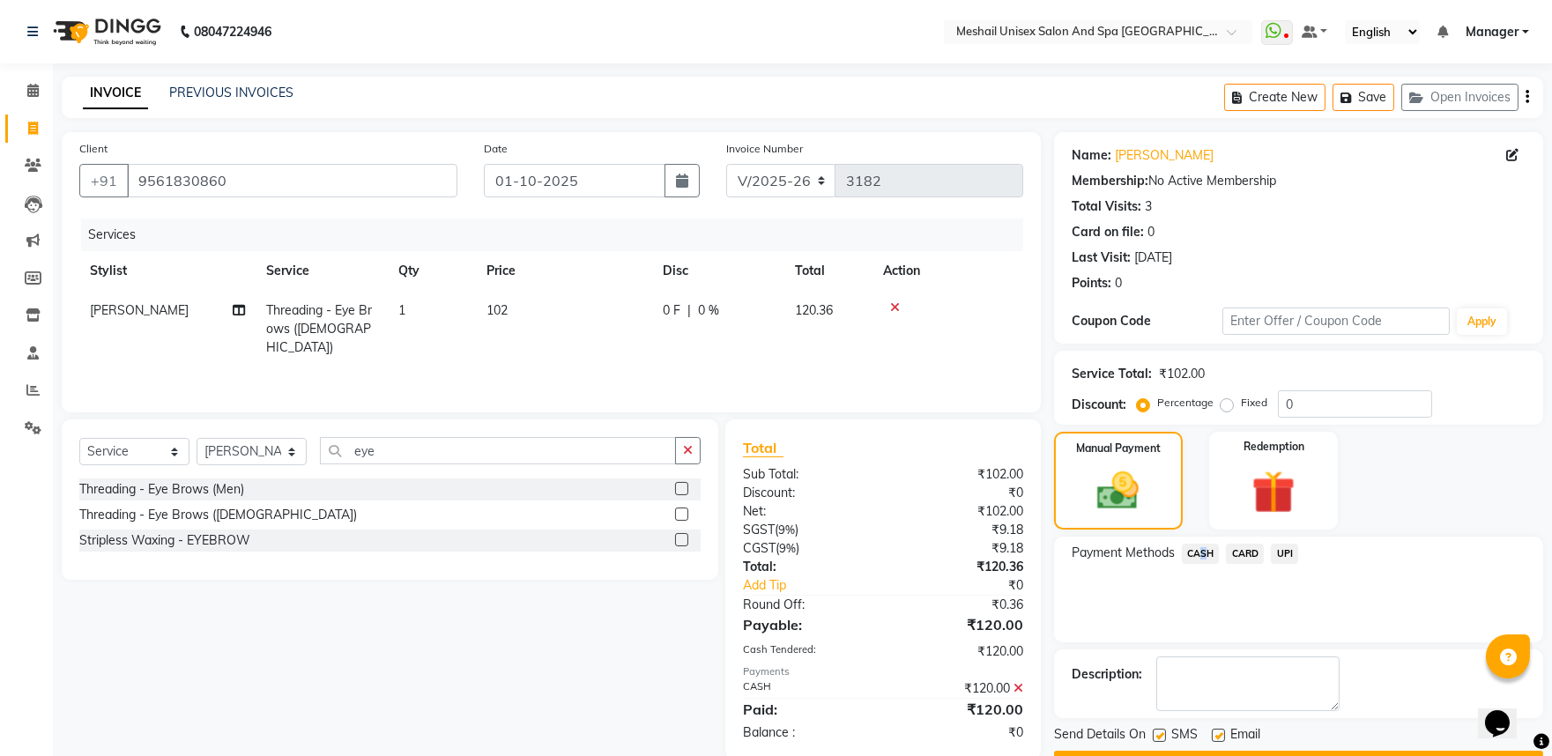
scroll to position [48, 0]
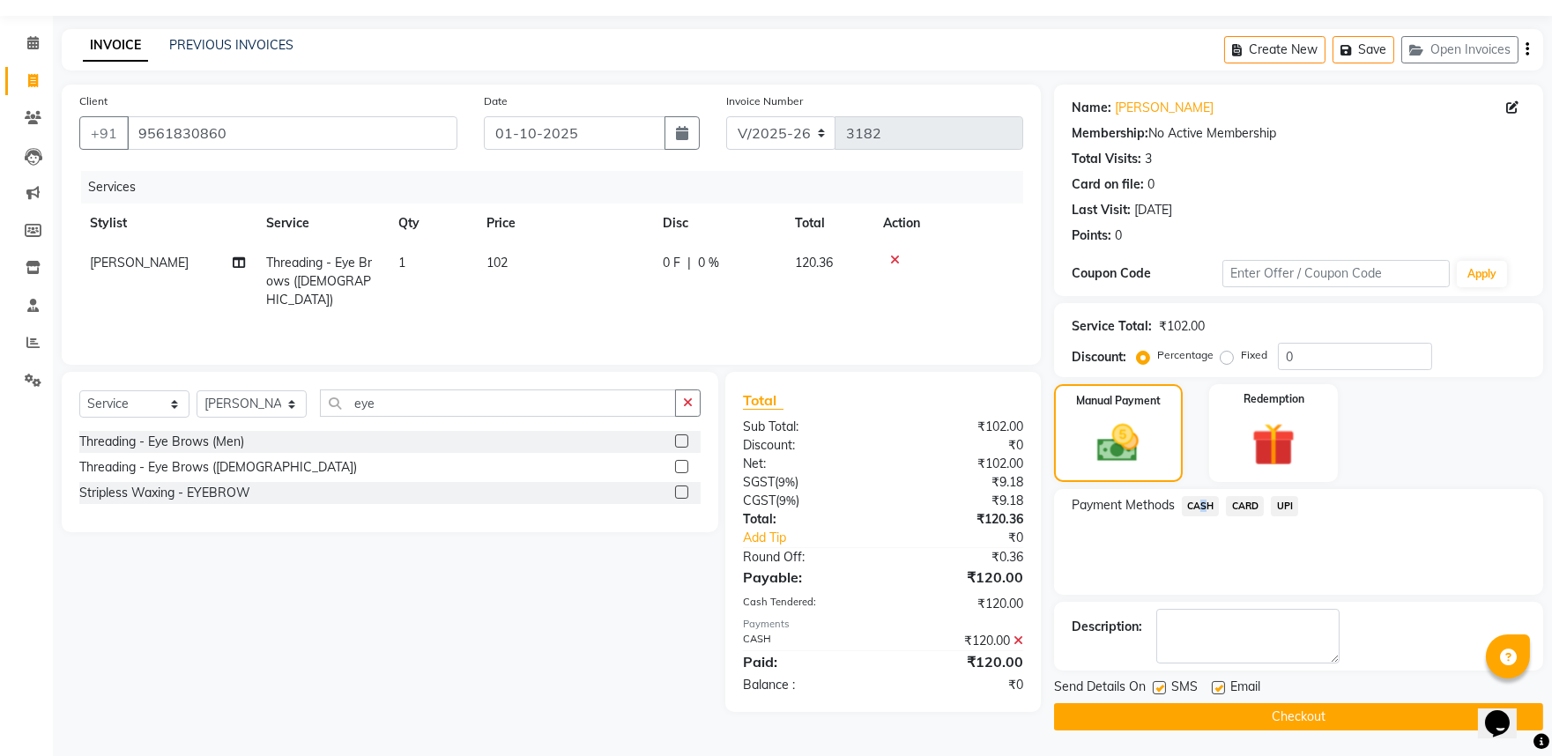
click at [1265, 710] on button "Checkout" at bounding box center [1298, 716] width 489 height 27
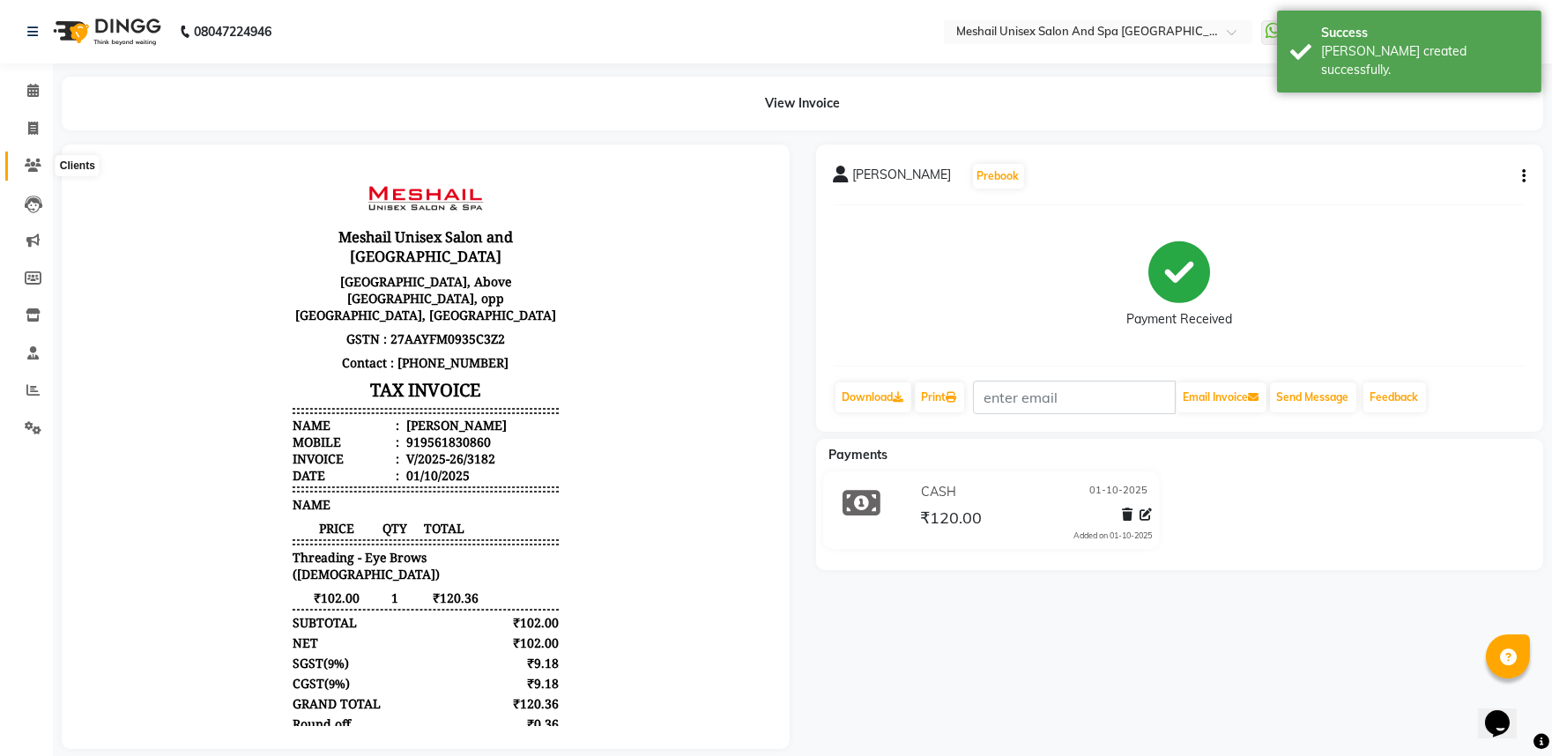
click at [36, 164] on icon at bounding box center [33, 165] width 17 height 13
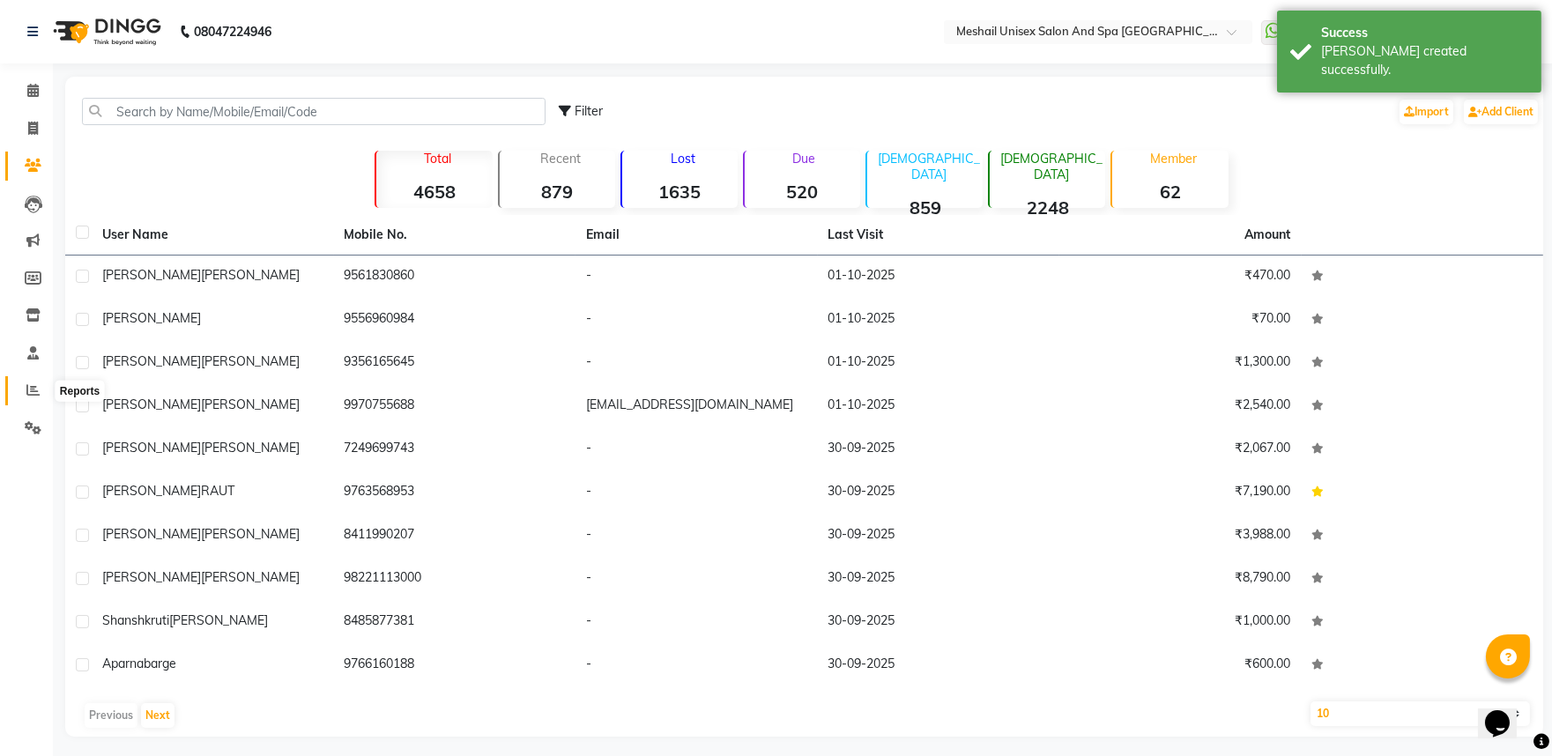
click at [33, 397] on icon at bounding box center [32, 389] width 13 height 13
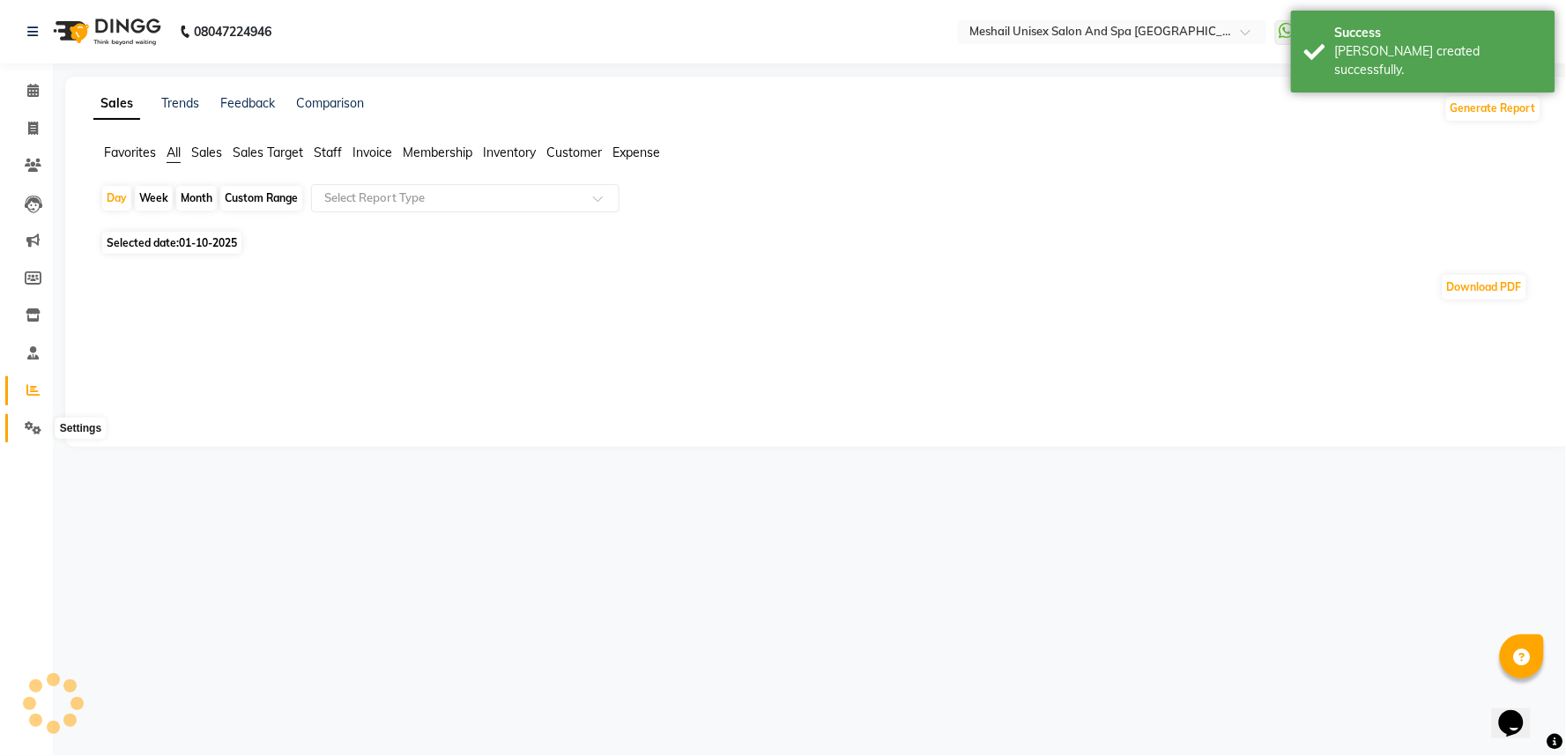
click at [35, 432] on icon at bounding box center [33, 427] width 17 height 13
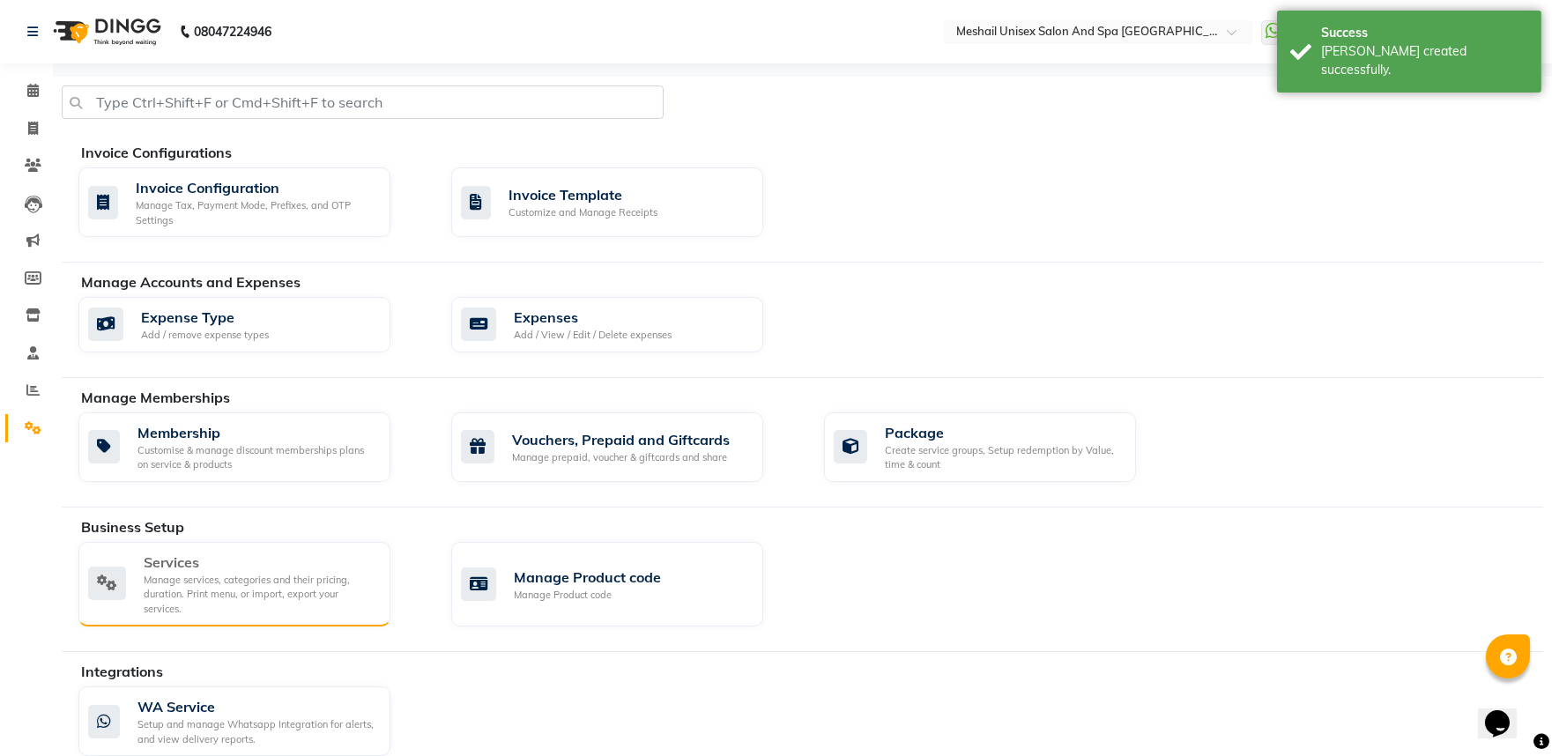
click at [200, 569] on div "Services" at bounding box center [260, 562] width 233 height 21
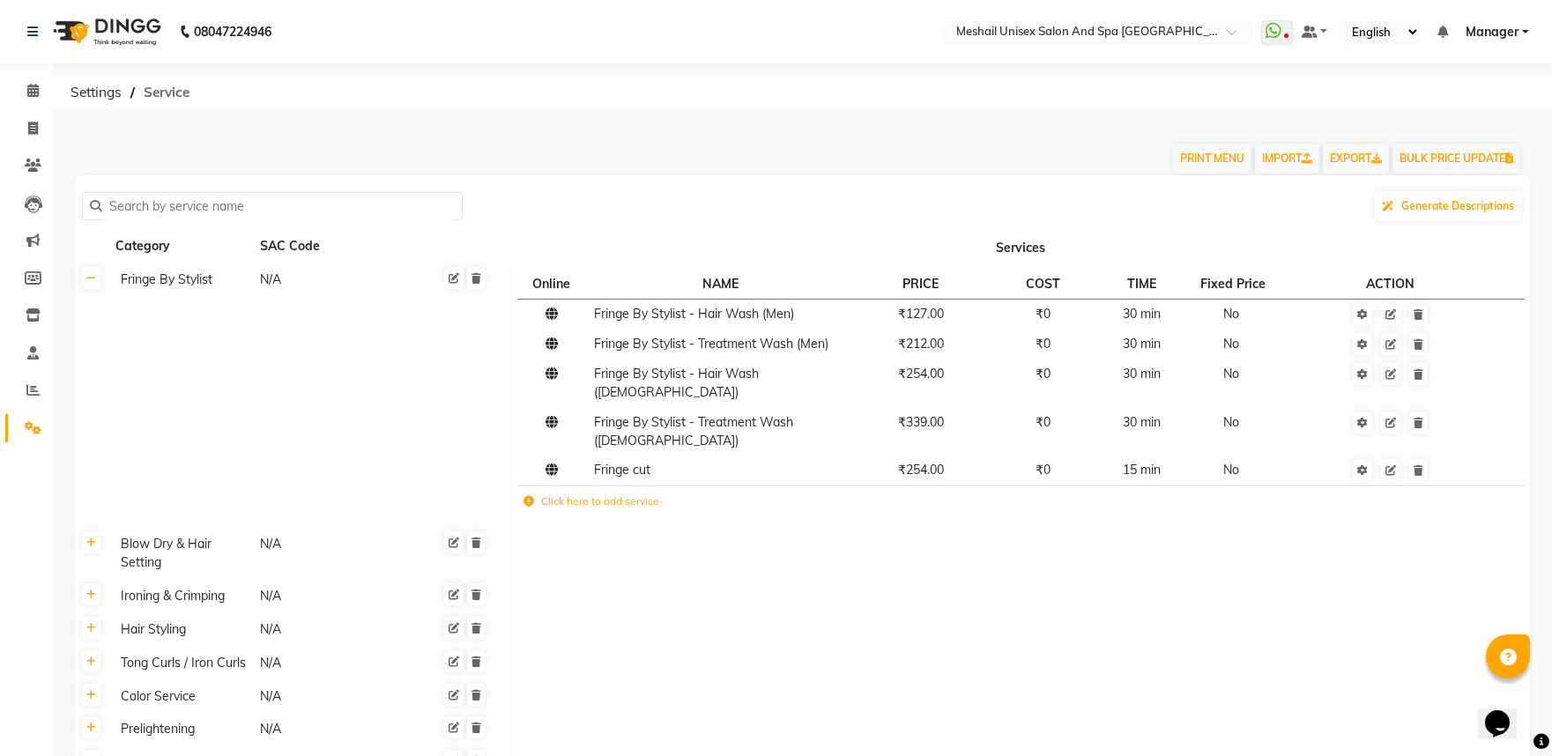
click at [173, 95] on span "Service" at bounding box center [166, 93] width 63 height 32
click at [189, 208] on input "text" at bounding box center [278, 206] width 353 height 27
click at [39, 393] on span at bounding box center [33, 391] width 31 height 20
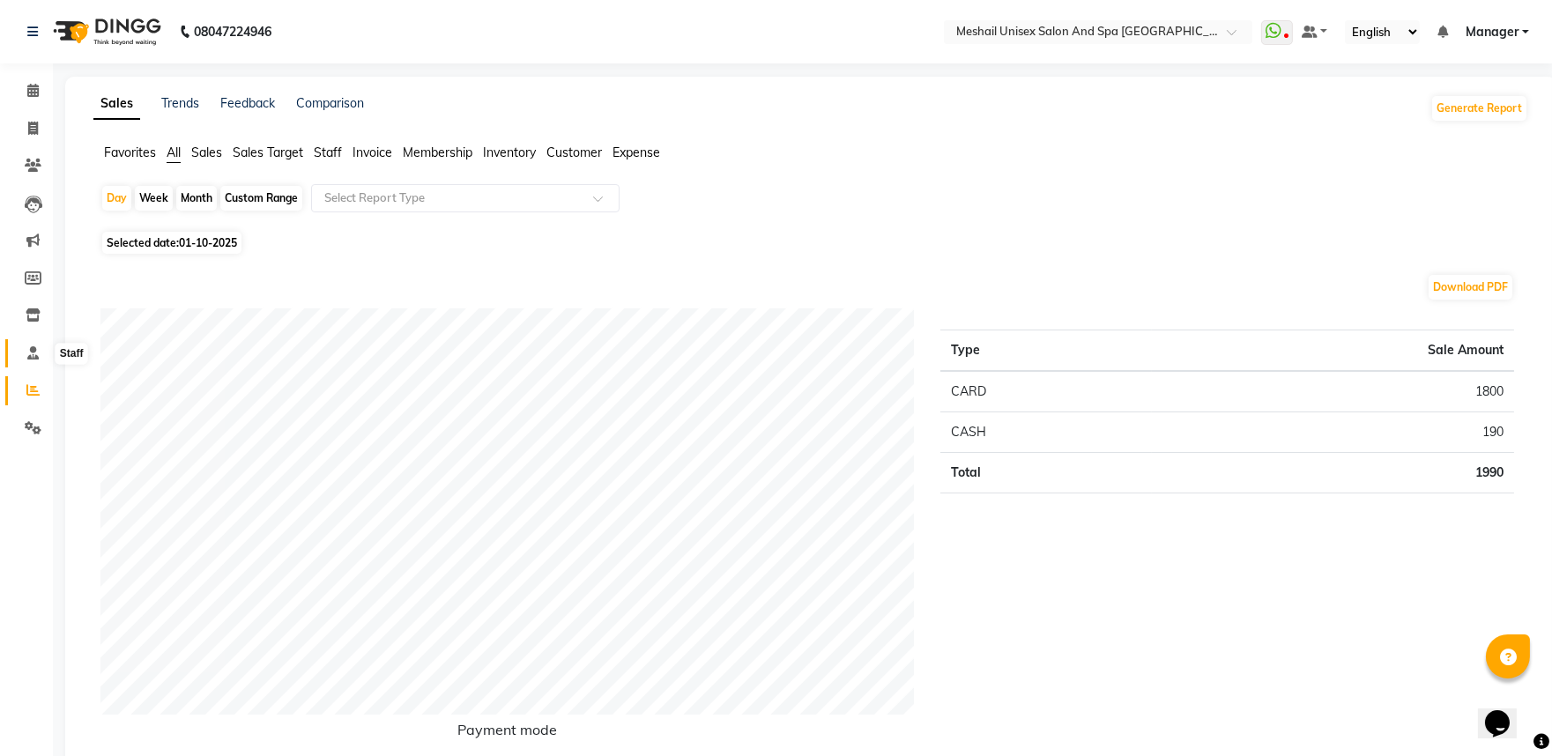
click at [39, 357] on span at bounding box center [33, 354] width 31 height 20
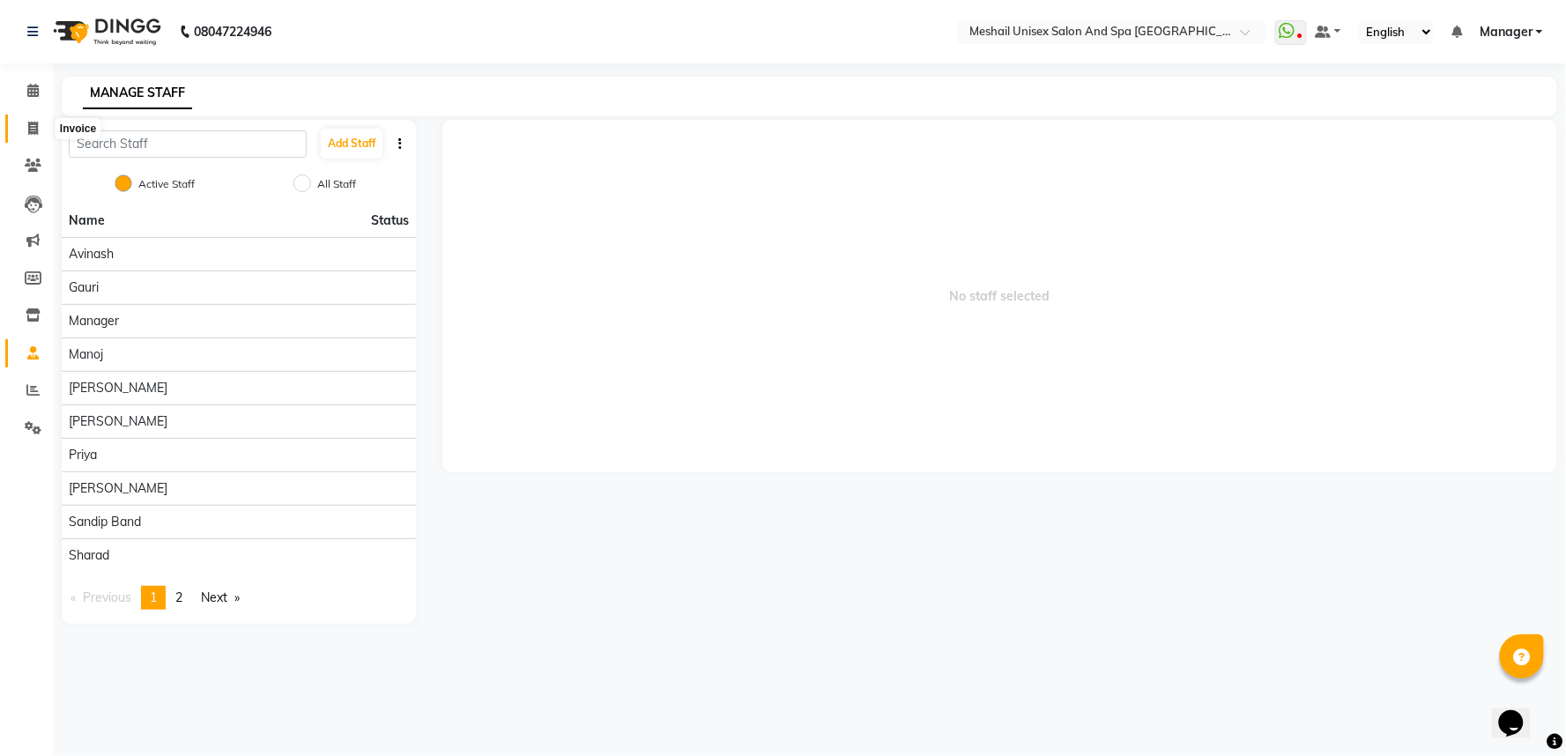
click at [33, 125] on icon at bounding box center [33, 128] width 10 height 13
select select "service"
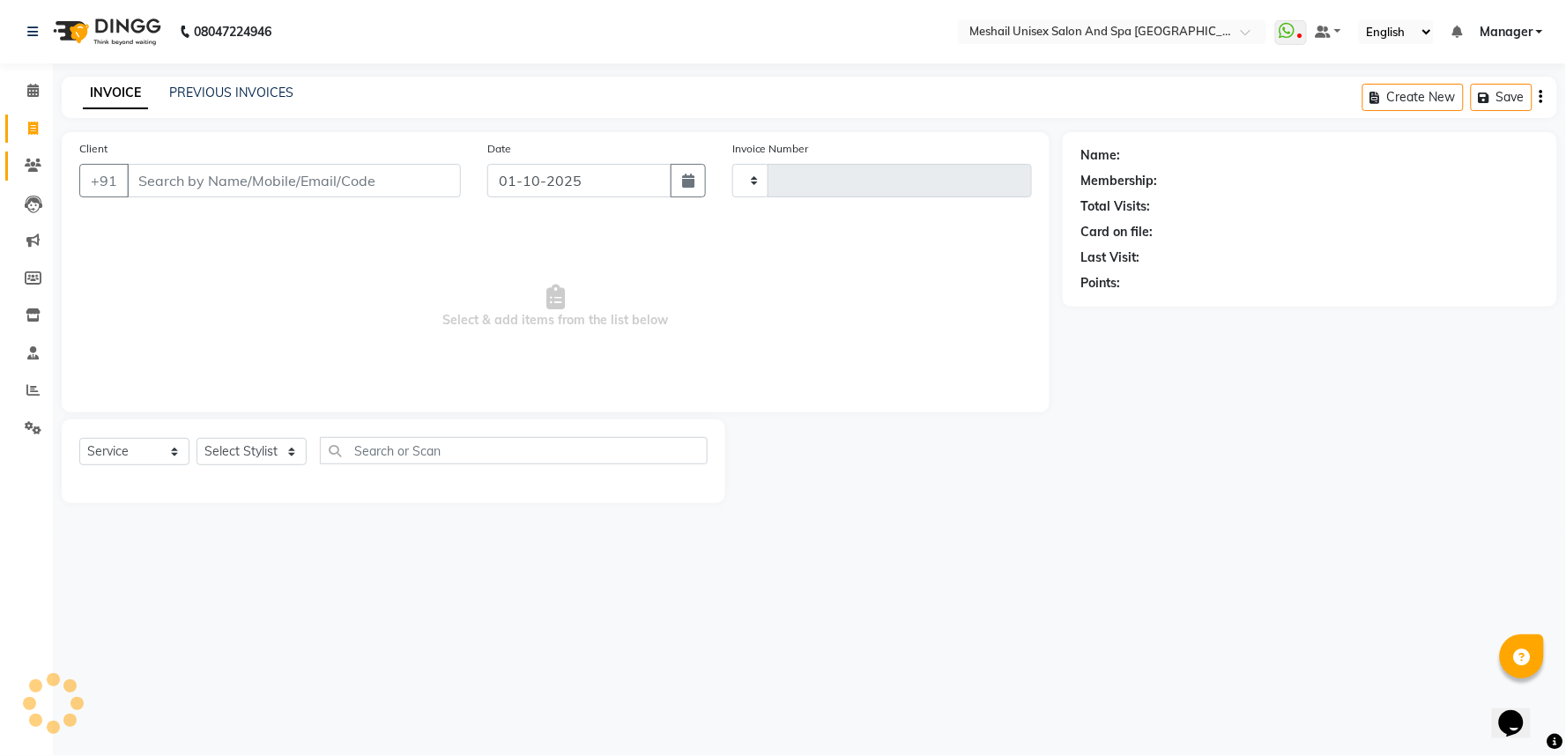
type input "3183"
select select "6711"
click at [37, 153] on link "Clients" at bounding box center [26, 166] width 42 height 29
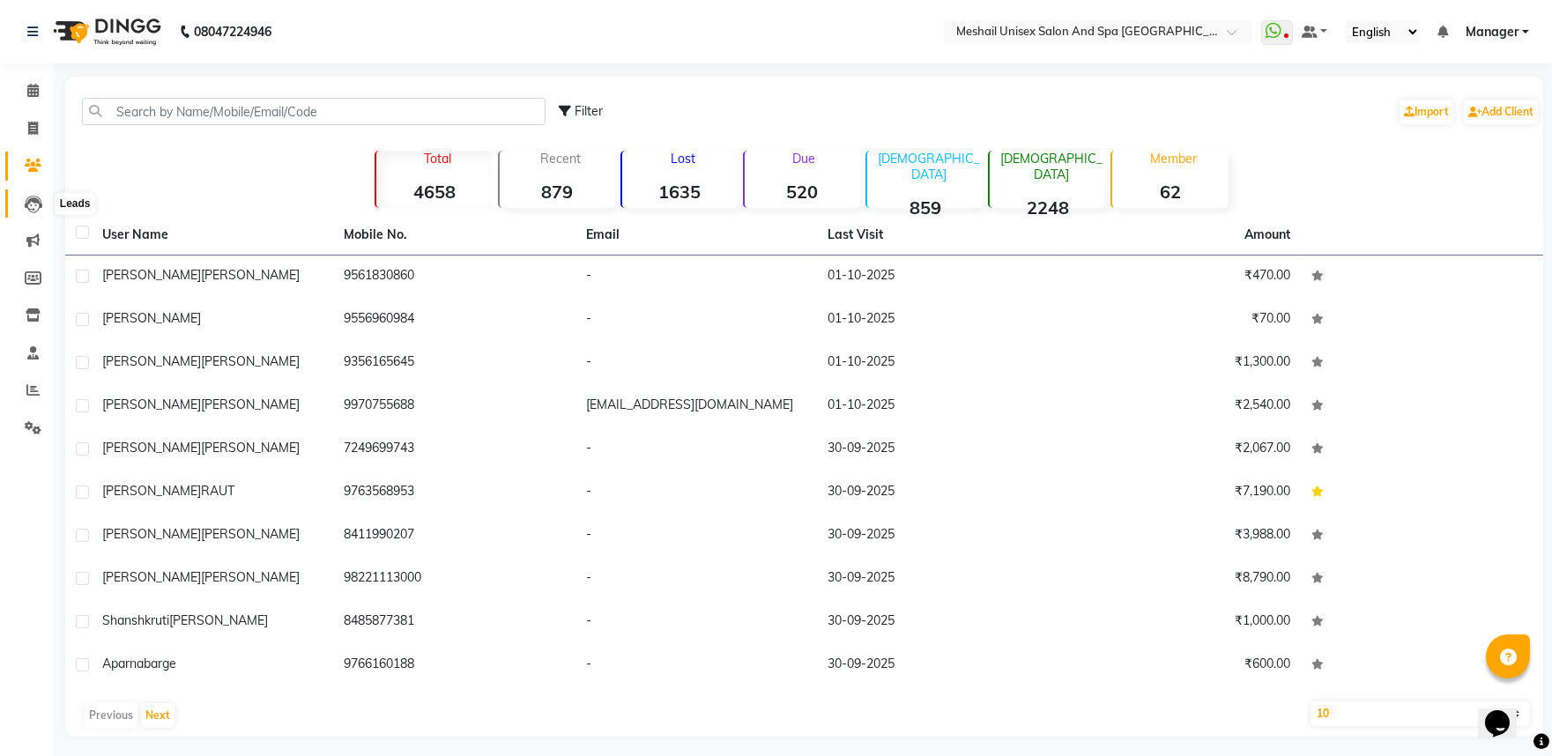
click at [39, 203] on icon at bounding box center [34, 205] width 18 height 18
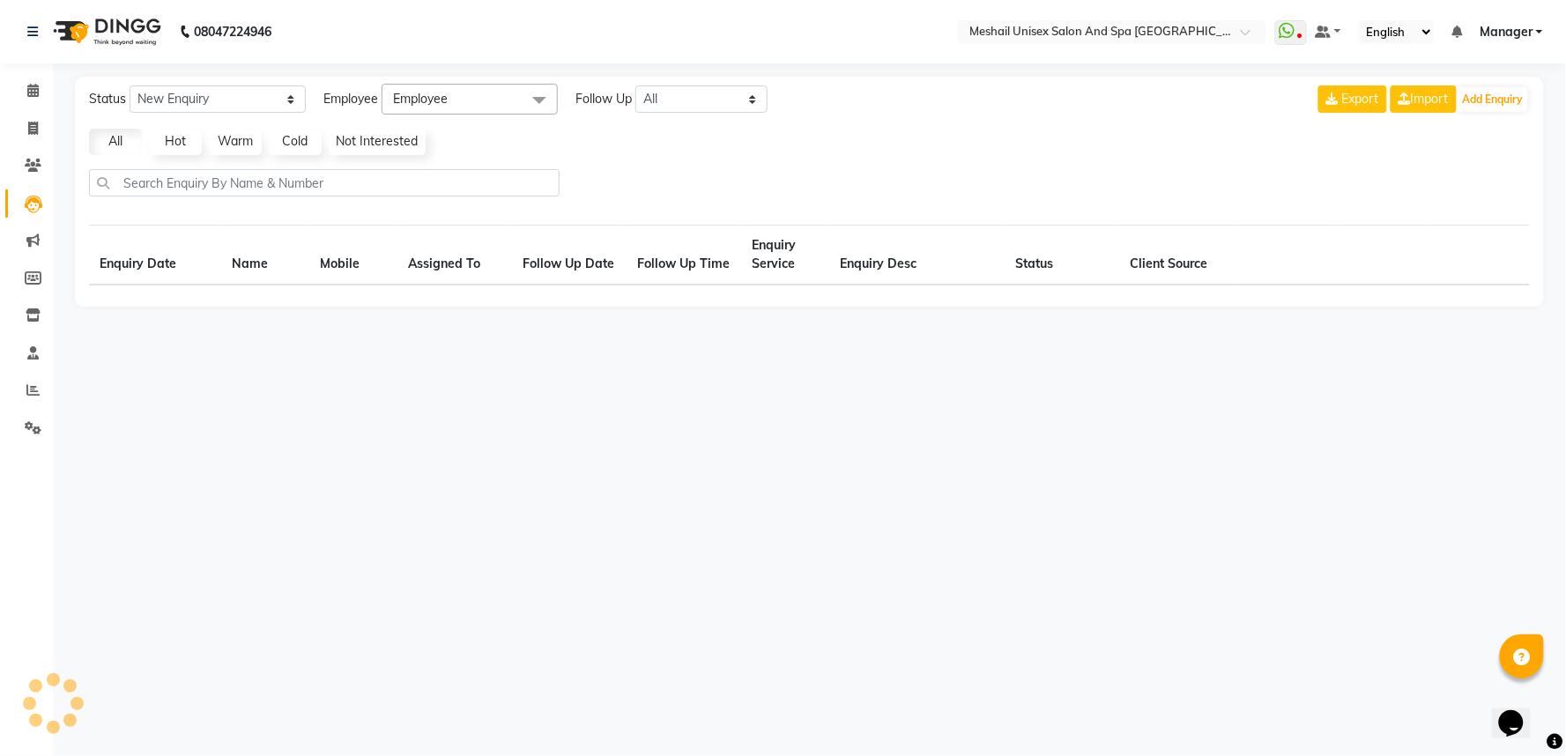
select select "10"
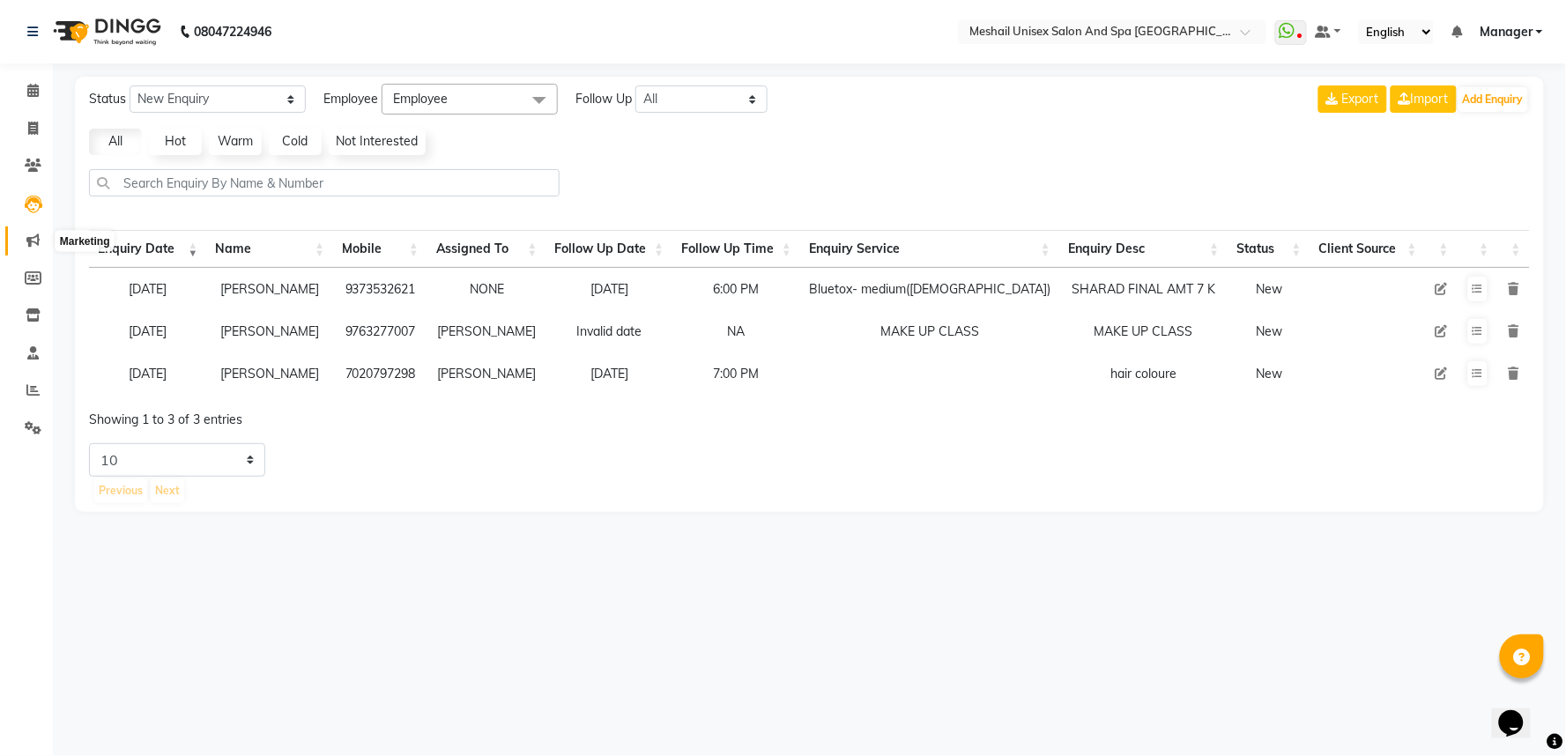
click at [25, 250] on span at bounding box center [33, 241] width 31 height 20
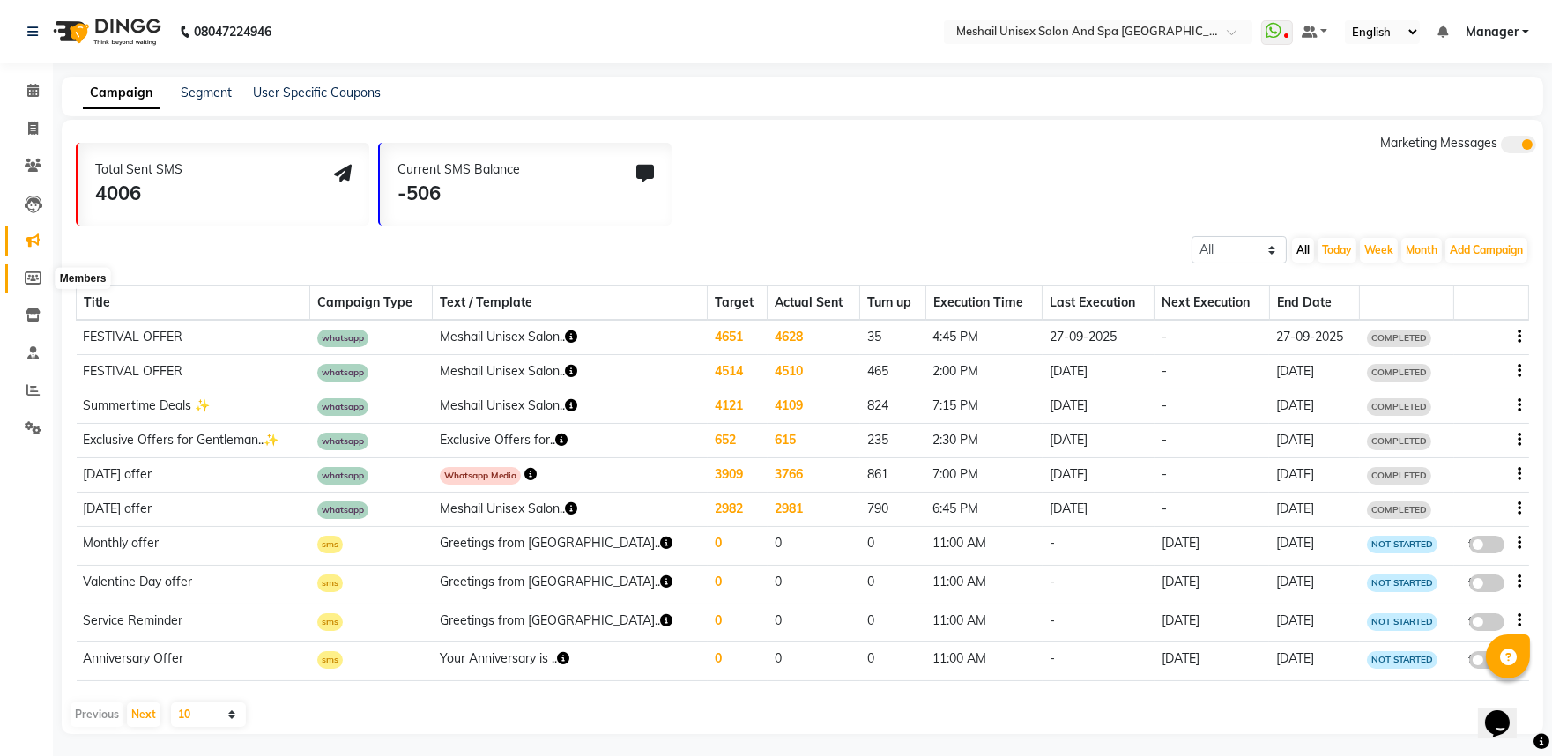
click at [33, 280] on icon at bounding box center [33, 277] width 17 height 13
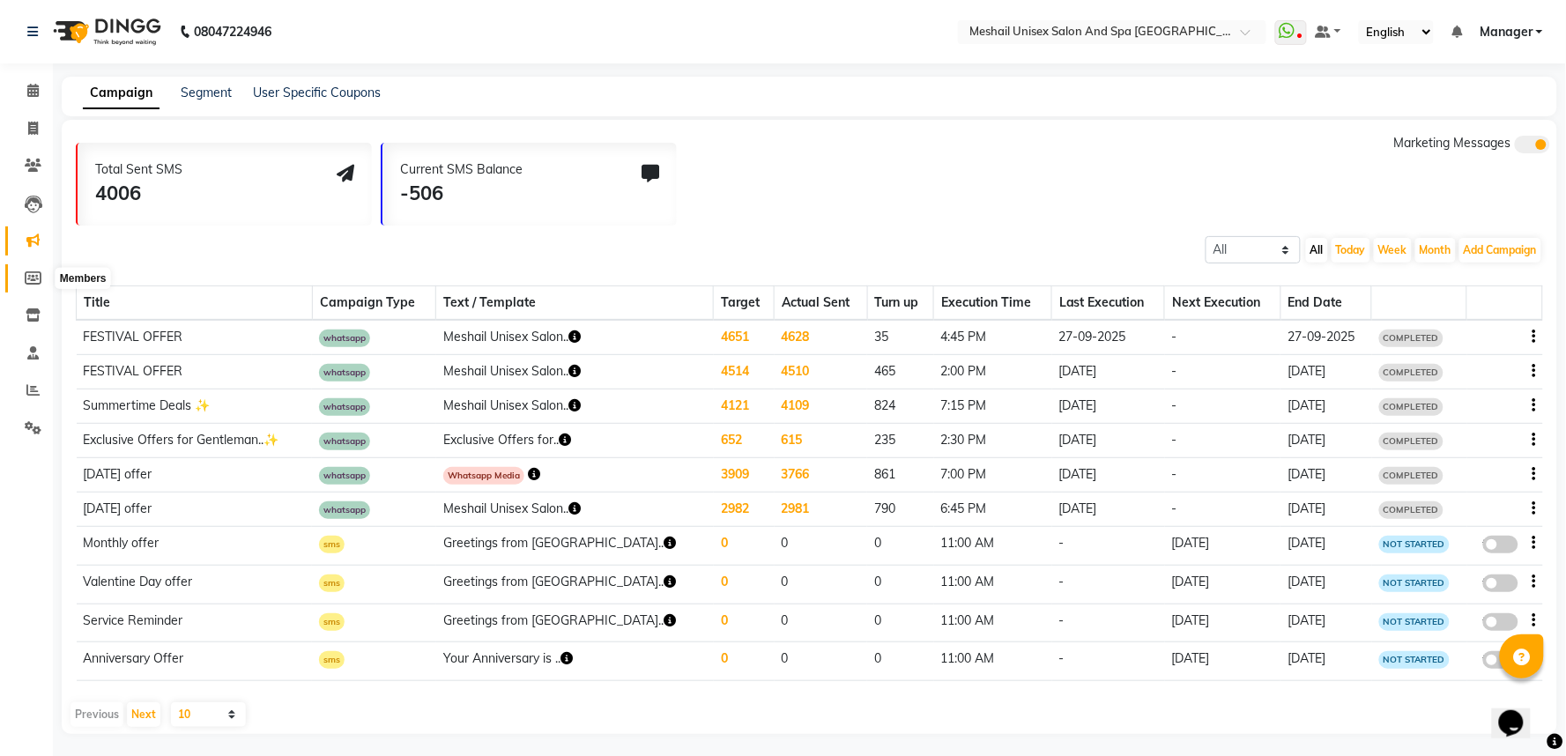
select select
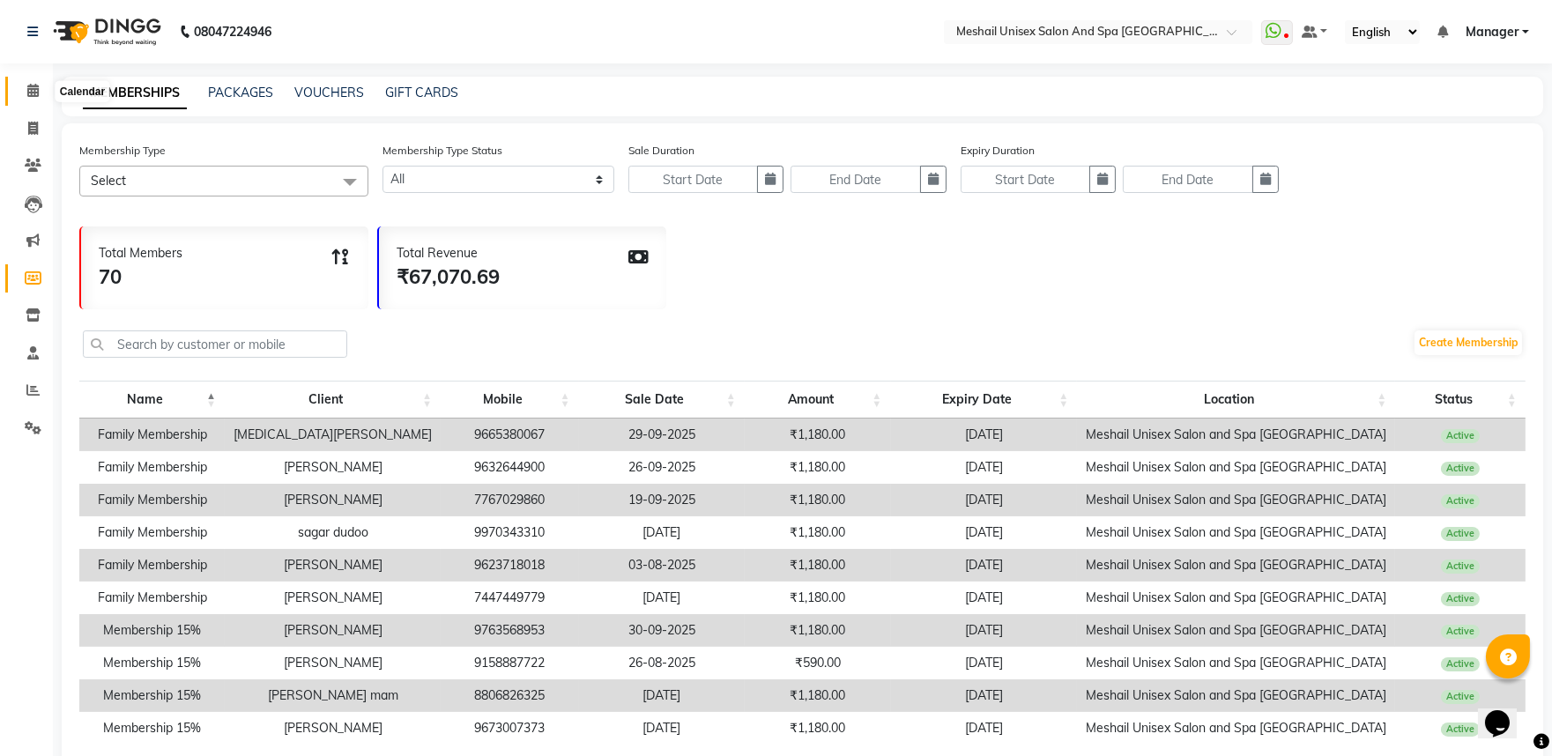
click at [22, 94] on span at bounding box center [33, 91] width 31 height 20
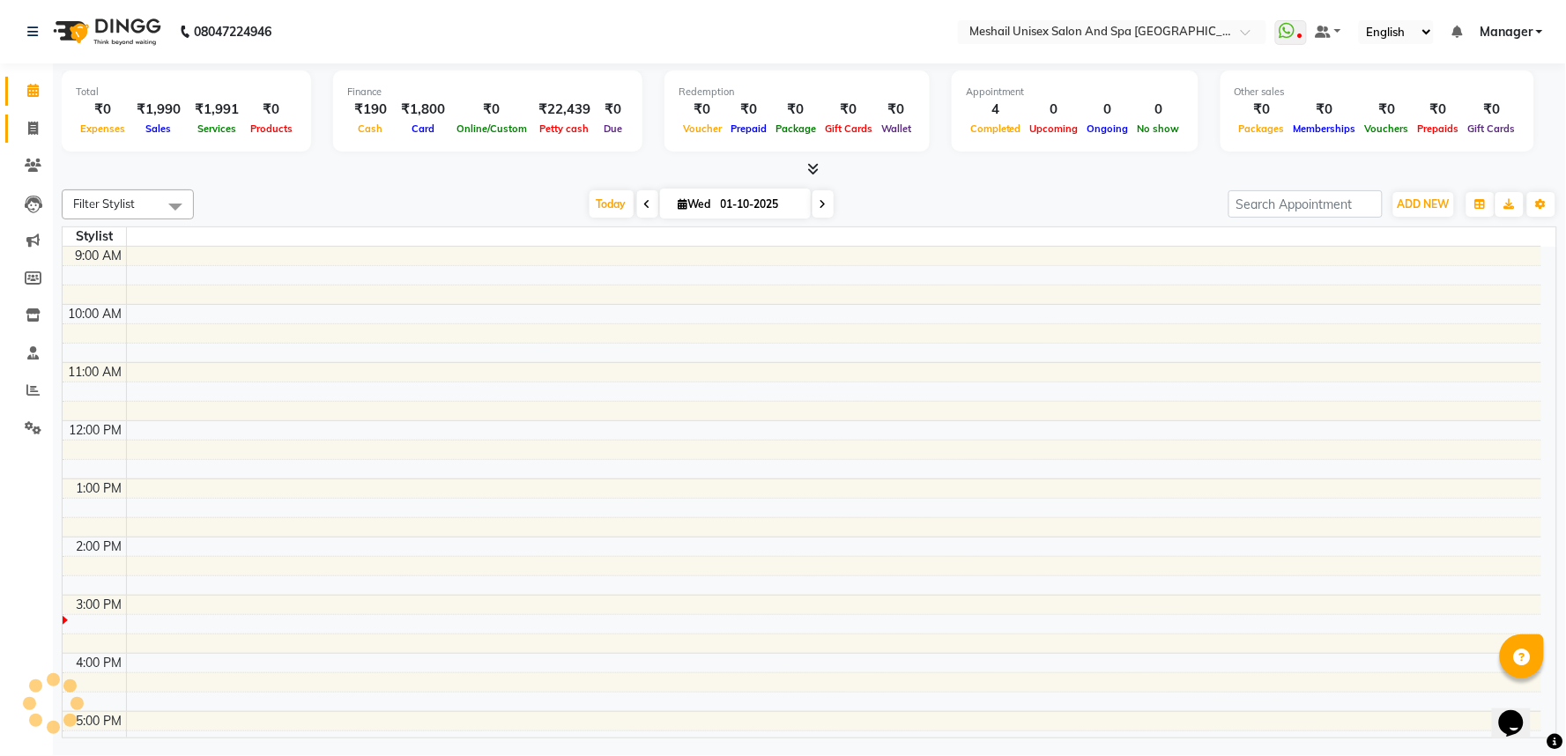
click at [37, 139] on link "Invoice" at bounding box center [26, 129] width 42 height 29
select select "service"
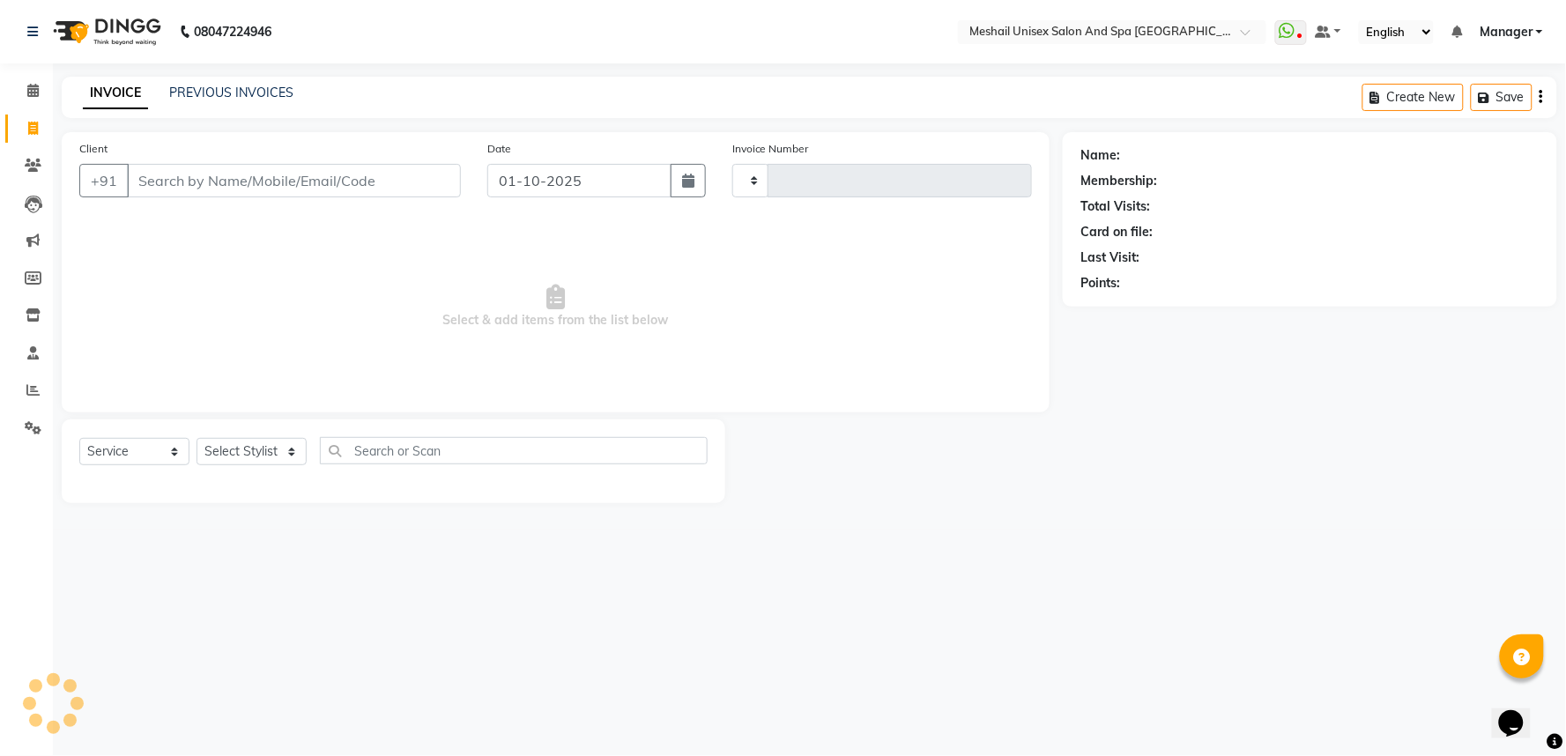
type input "3183"
select select "6711"
click at [227, 89] on link "PREVIOUS INVOICES" at bounding box center [231, 93] width 124 height 16
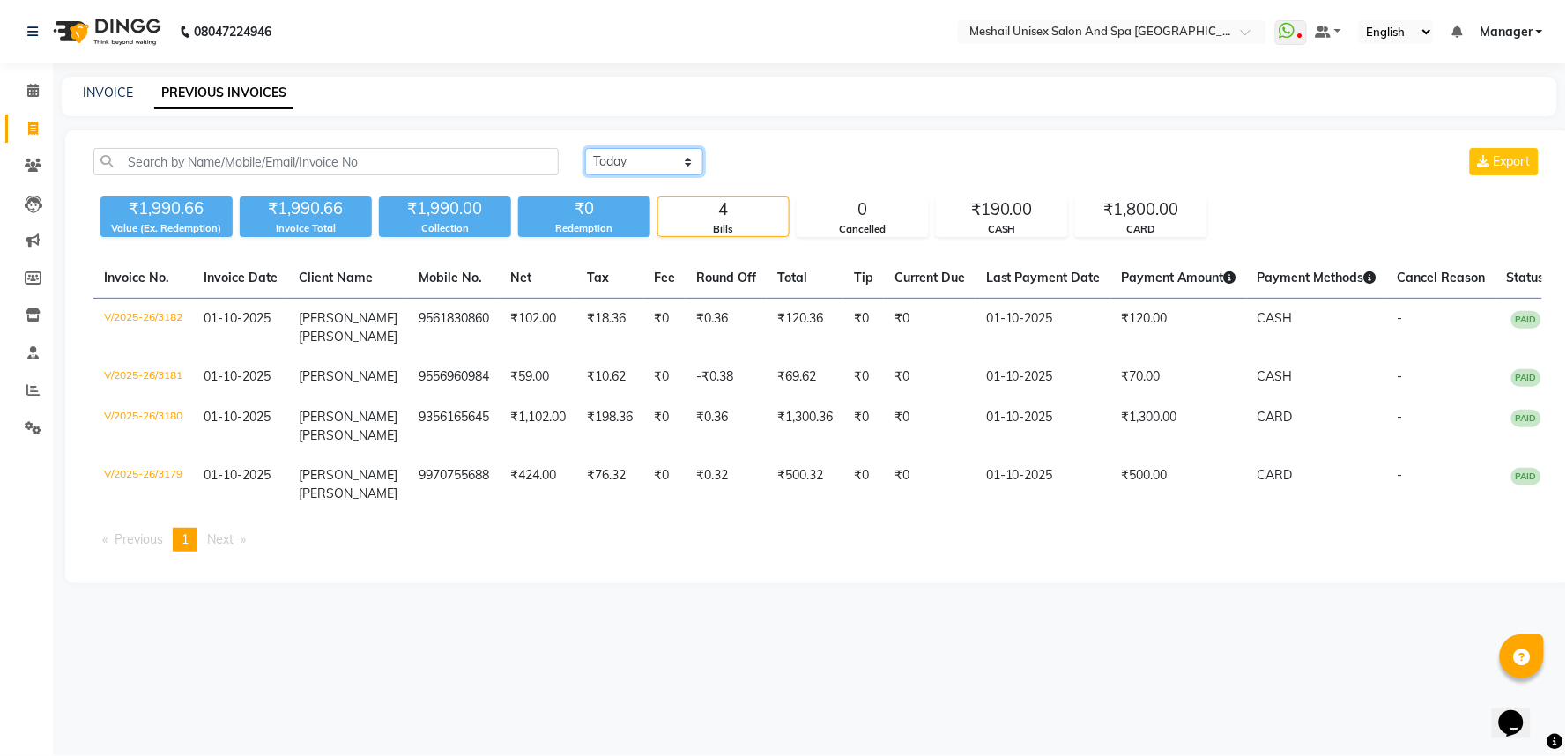
click at [690, 165] on select "[DATE] [DATE] Custom Range" at bounding box center [644, 161] width 118 height 27
select select "range"
click at [585, 148] on select "[DATE] [DATE] Custom Range" at bounding box center [644, 161] width 118 height 27
click at [776, 170] on input "01-10-2025" at bounding box center [787, 162] width 123 height 25
select select "10"
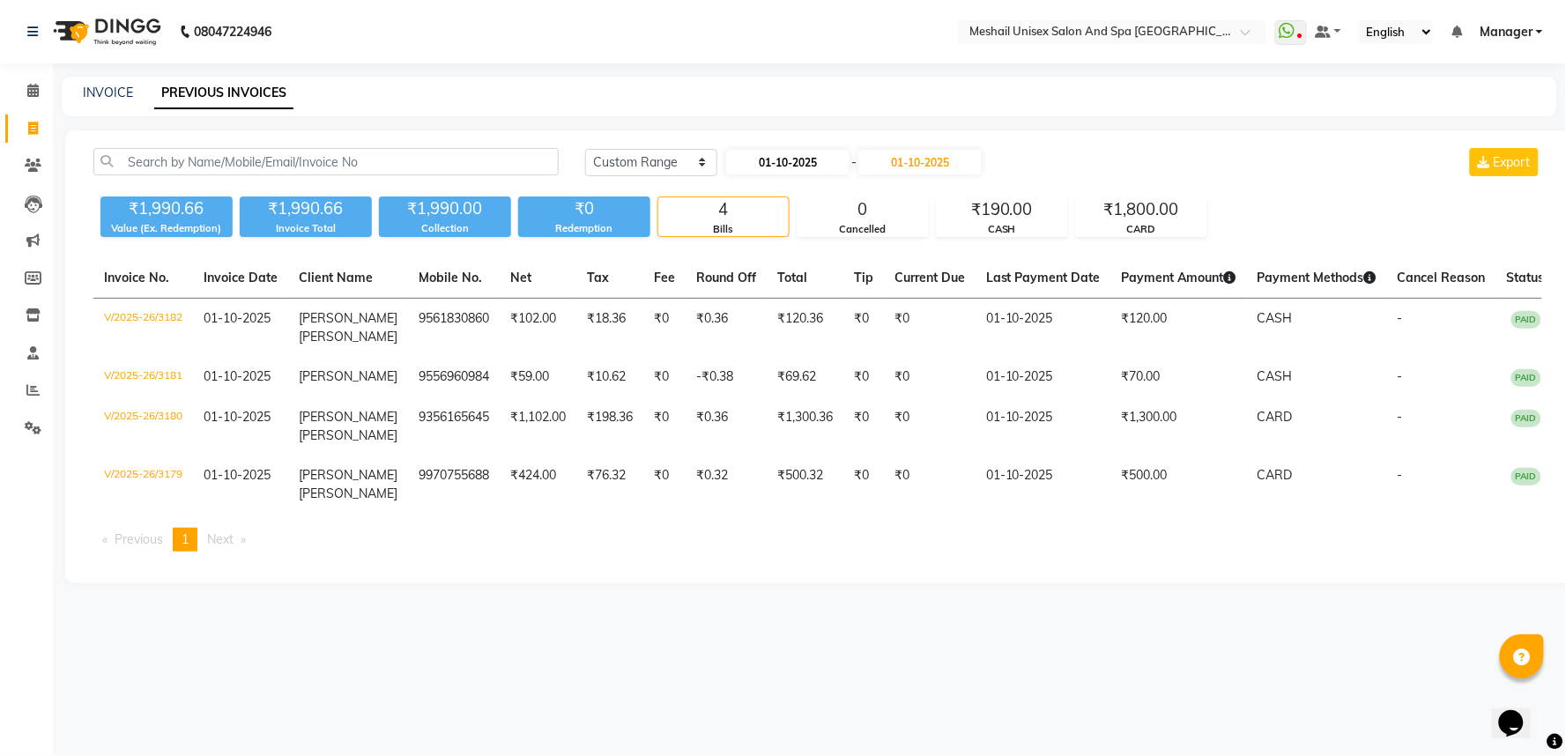
select select "2025"
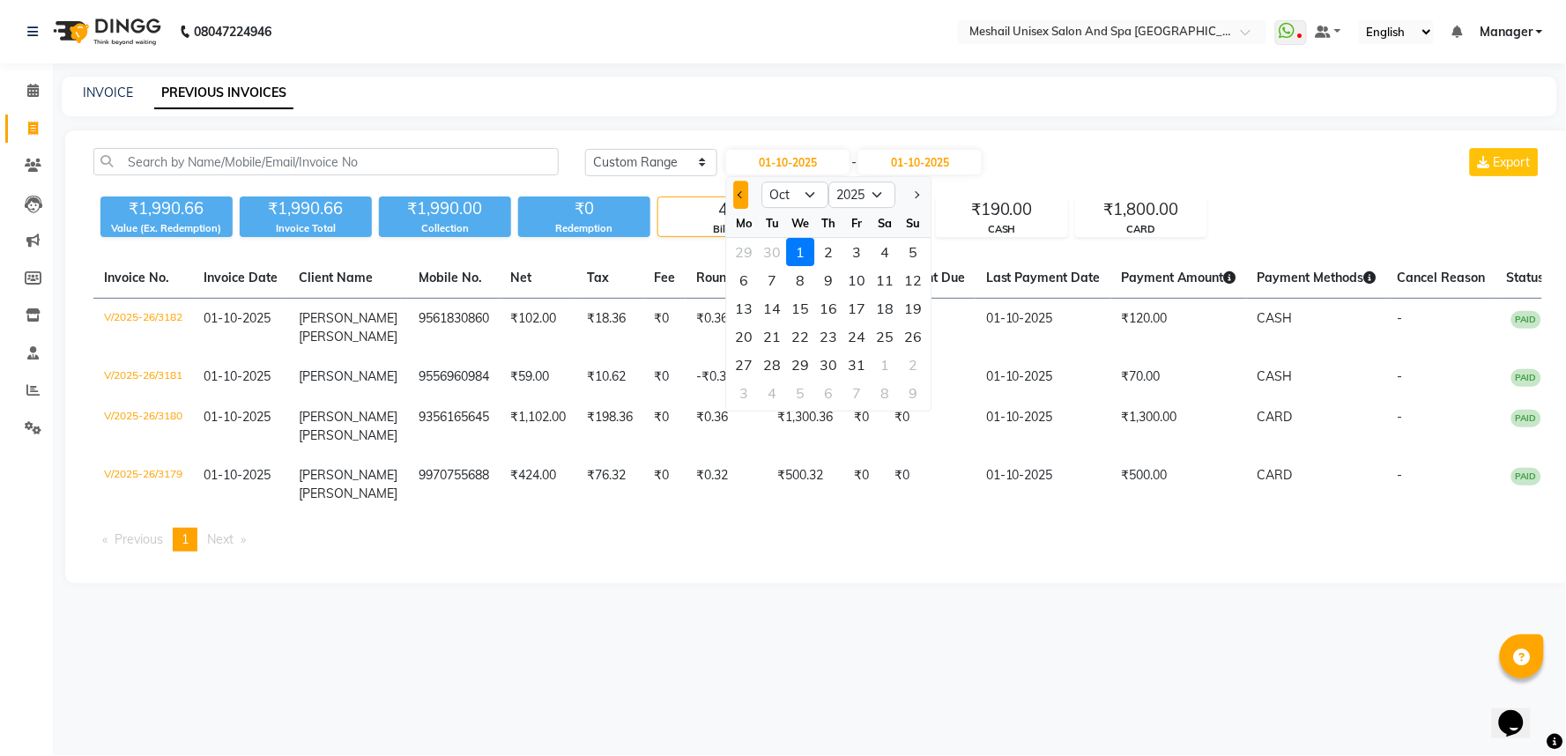
click at [735, 194] on button "Previous month" at bounding box center [740, 195] width 15 height 28
select select "9"
click at [747, 247] on div "1" at bounding box center [744, 252] width 28 height 28
type input "01-09-2025"
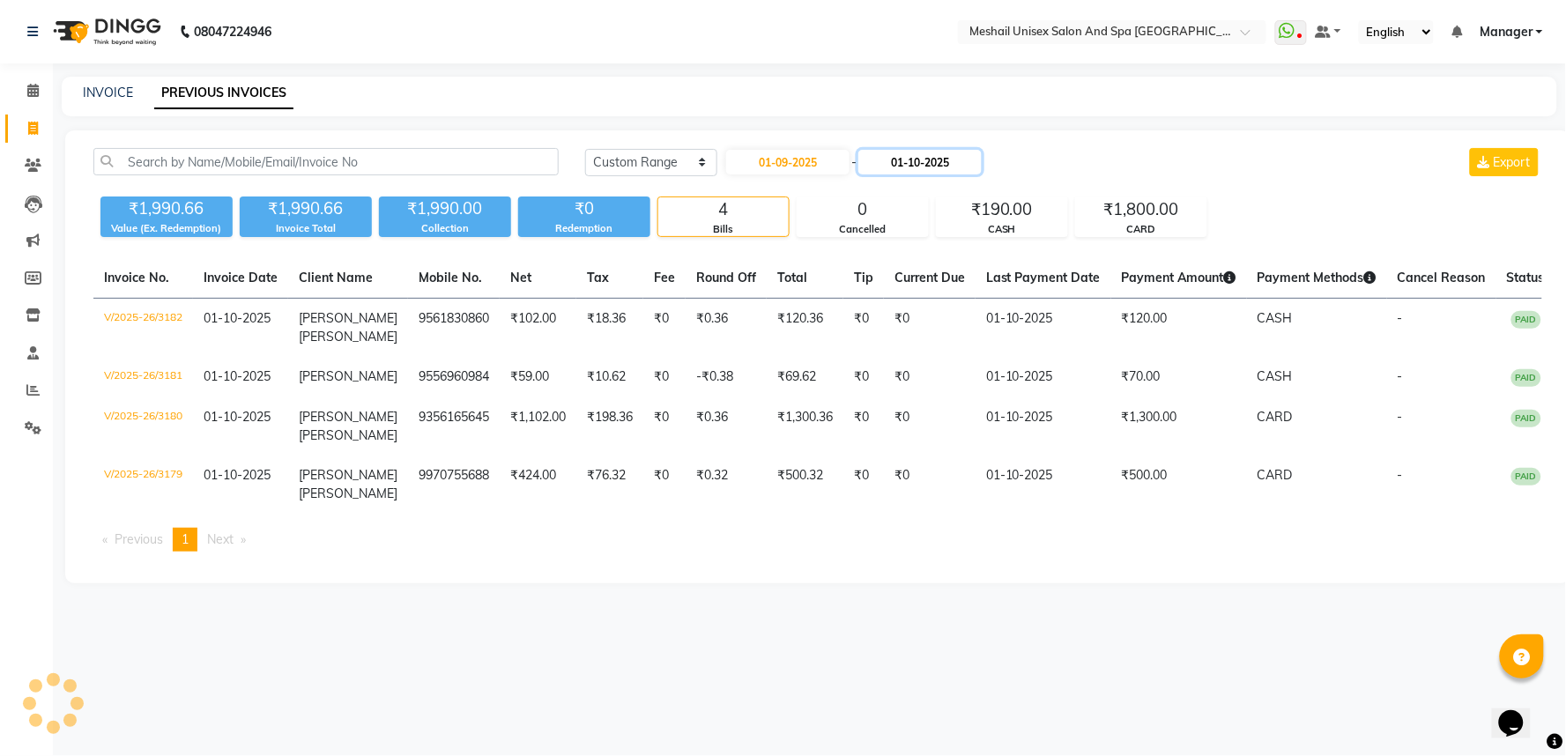
click at [917, 165] on input "01-10-2025" at bounding box center [919, 162] width 123 height 25
select select "10"
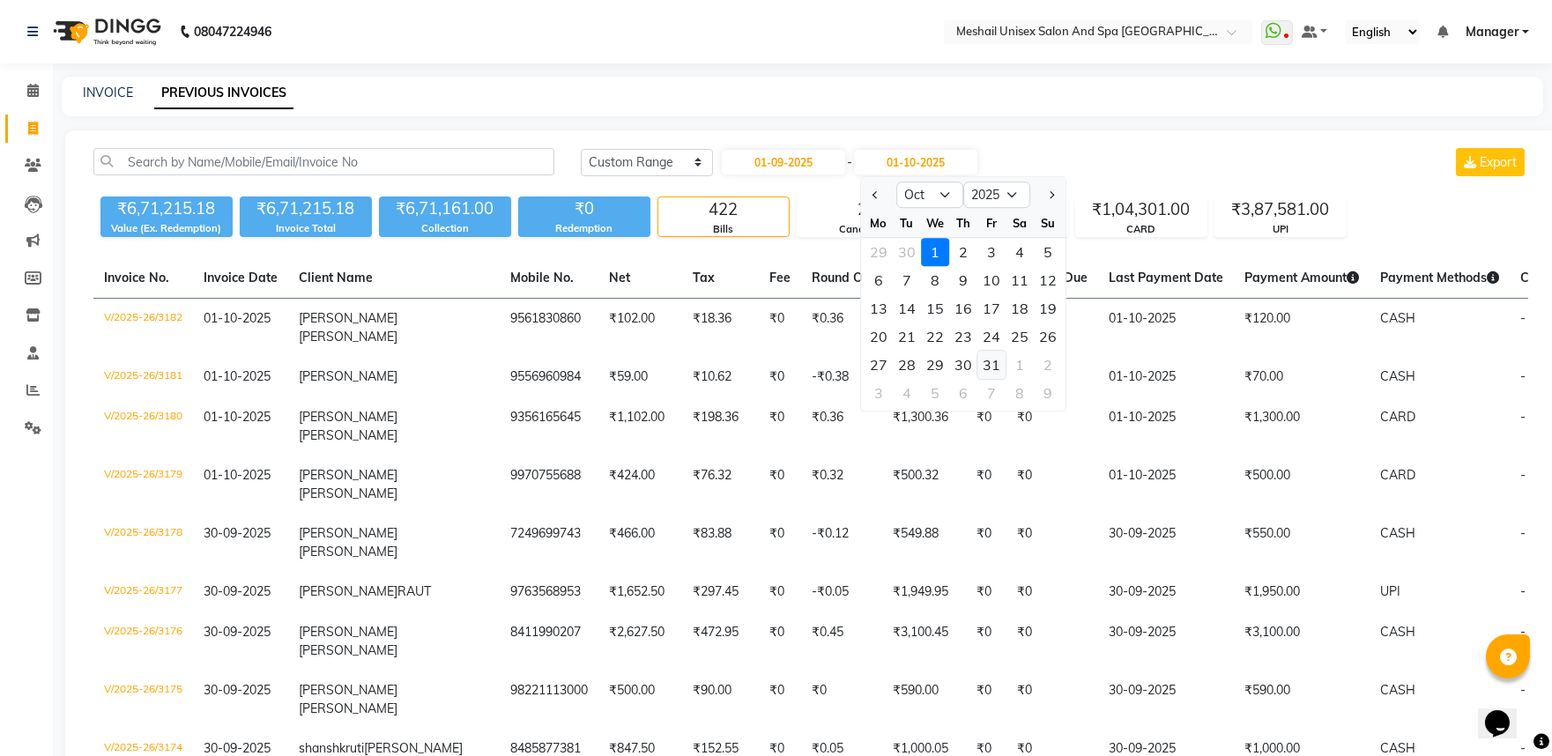
click at [991, 367] on div "31" at bounding box center [991, 365] width 28 height 28
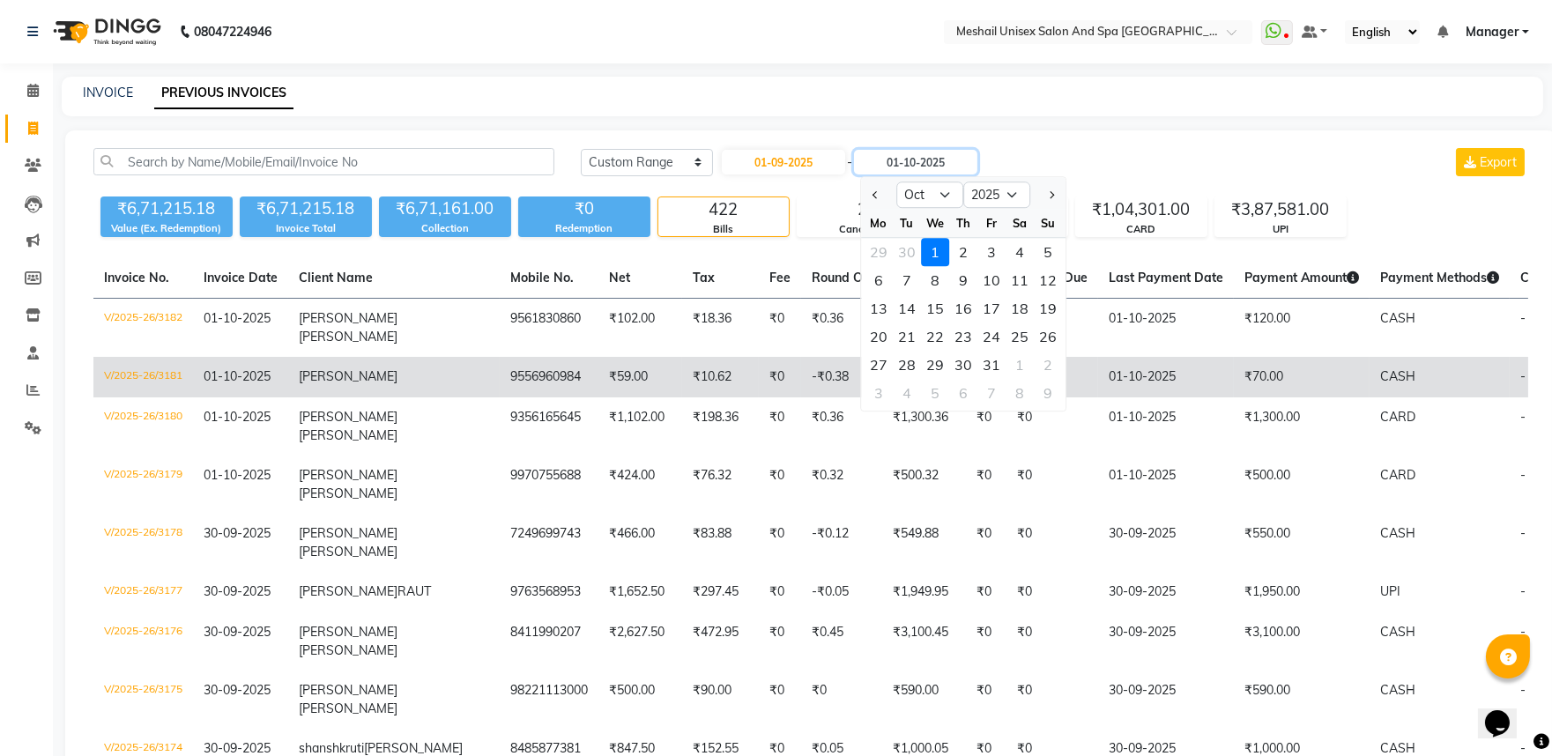
type input "[DATE]"
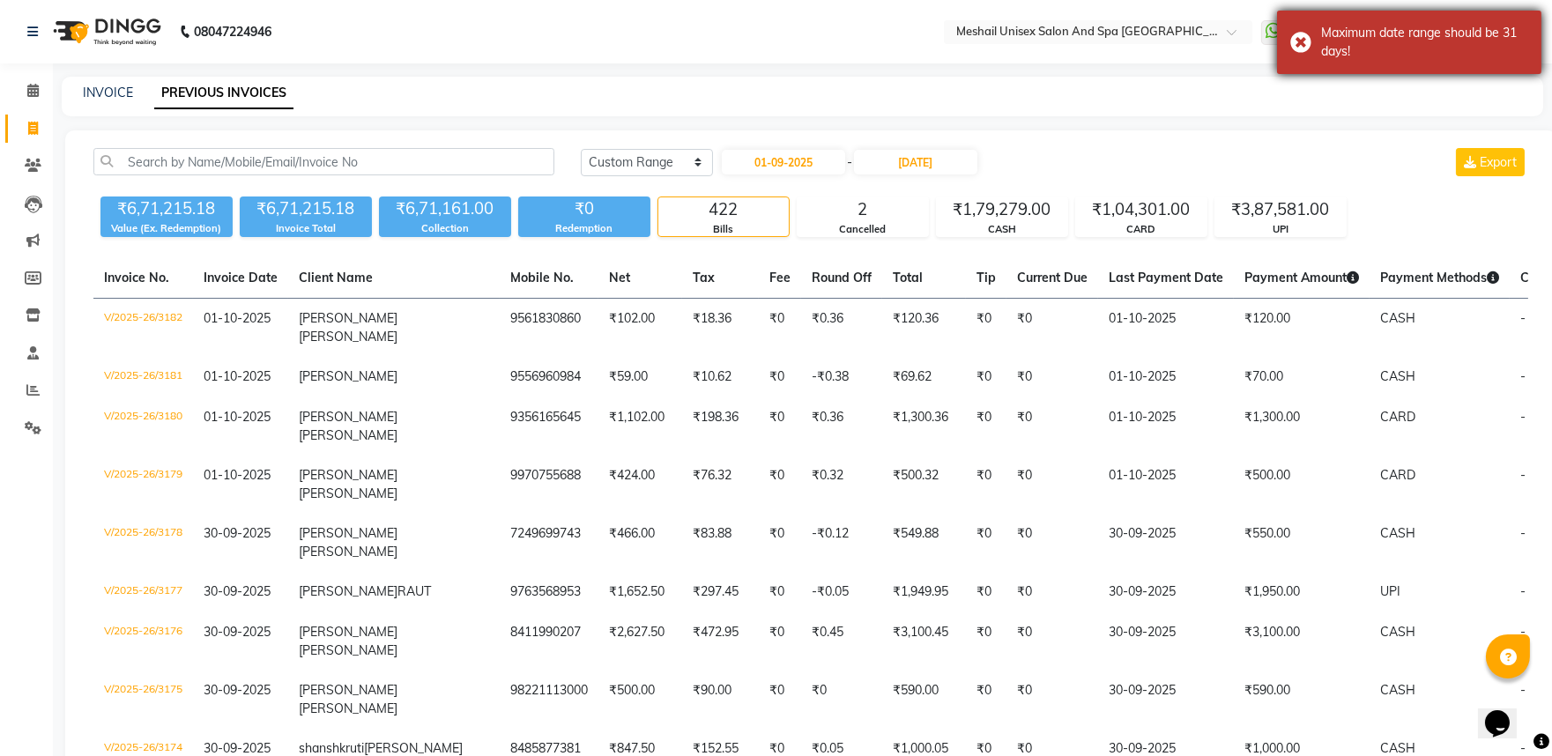
click at [1300, 42] on div "Maximum date range should be 31 days!" at bounding box center [1409, 42] width 264 height 63
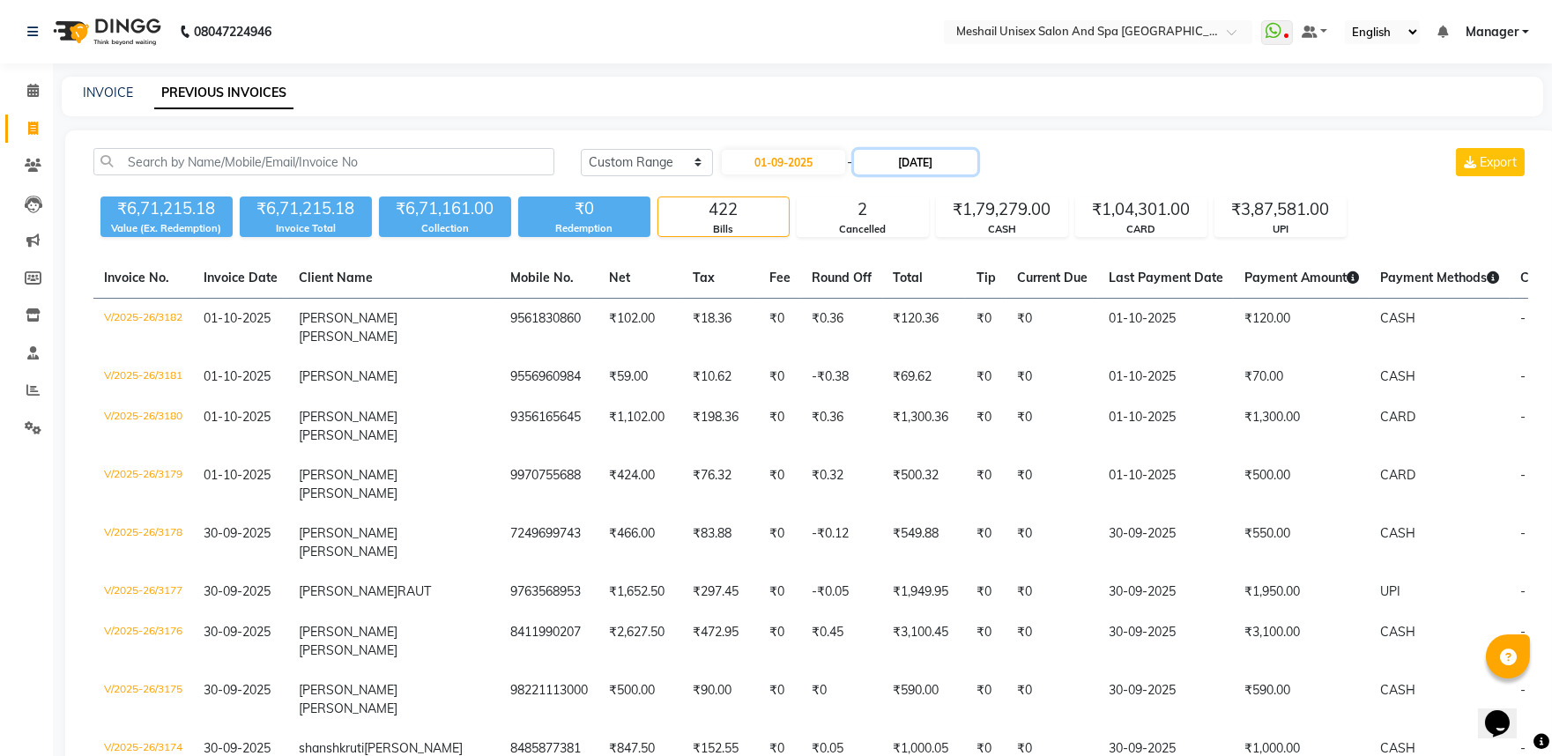
click at [957, 157] on input "[DATE]" at bounding box center [915, 162] width 123 height 25
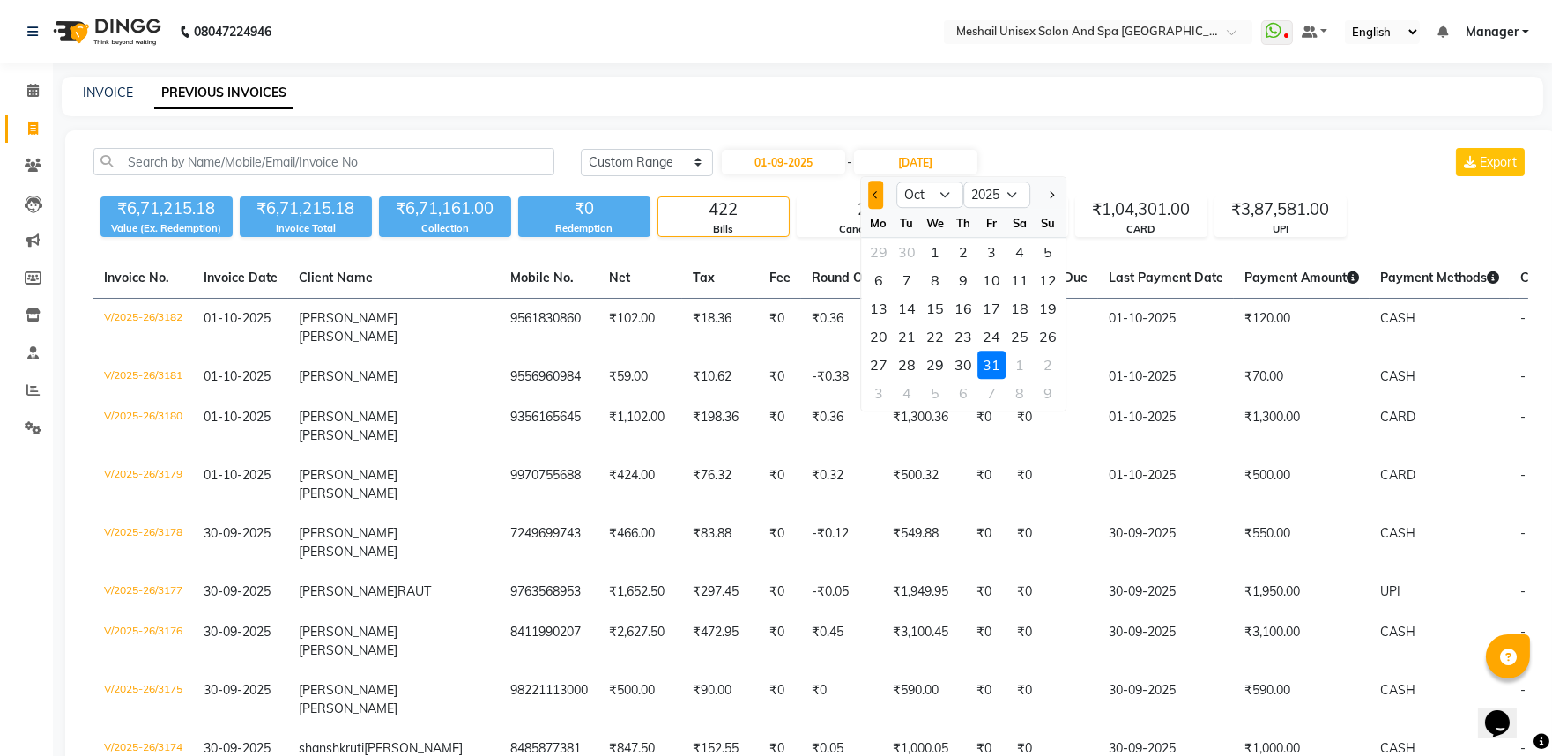
click at [876, 192] on span "Previous month" at bounding box center [876, 194] width 7 height 7
select select "9"
click at [909, 364] on div "30" at bounding box center [907, 365] width 28 height 28
type input "30-09-2025"
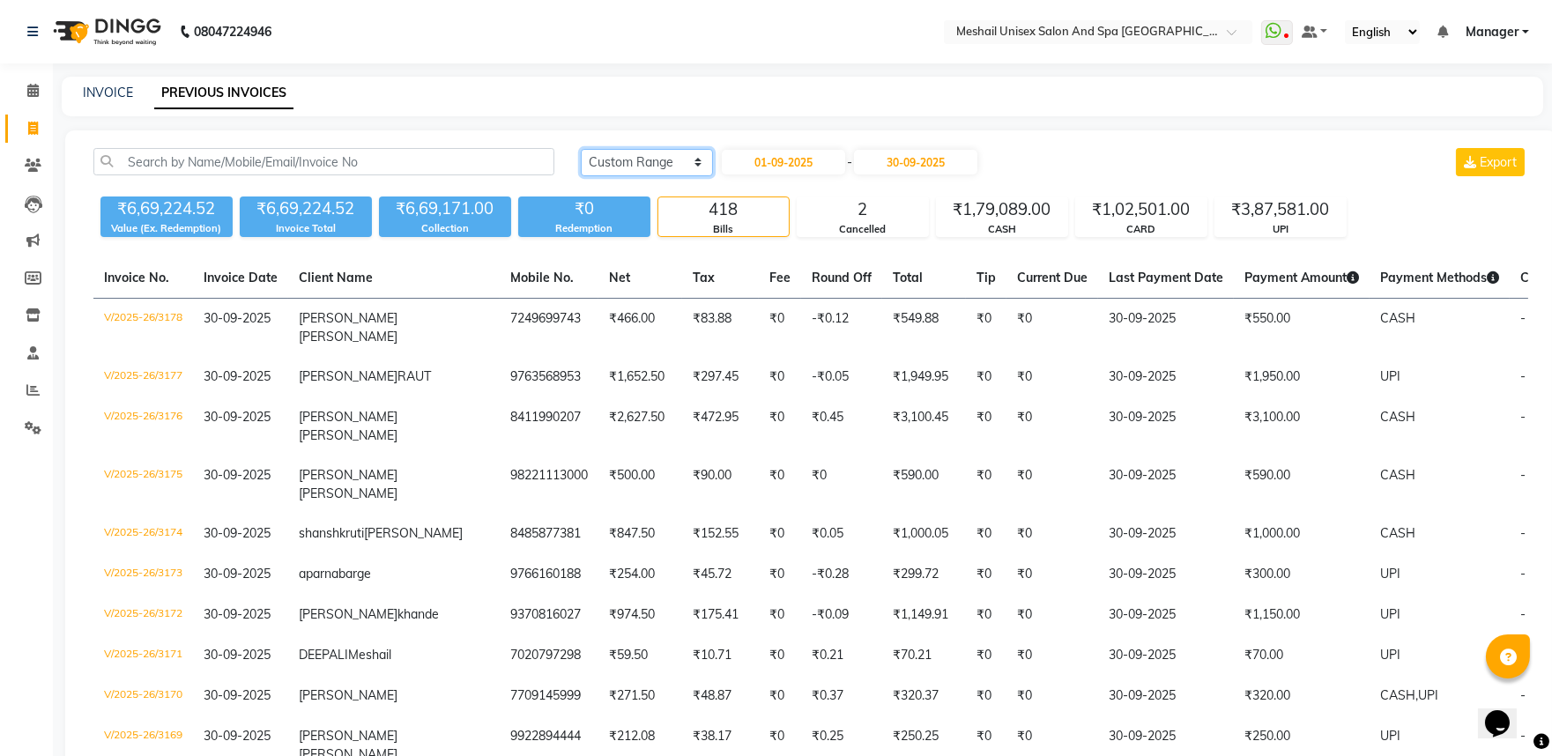
click at [694, 162] on select "[DATE] [DATE] Custom Range" at bounding box center [647, 162] width 132 height 27
select select "[DATE]"
click at [581, 149] on select "[DATE] [DATE] Custom Range" at bounding box center [647, 162] width 132 height 27
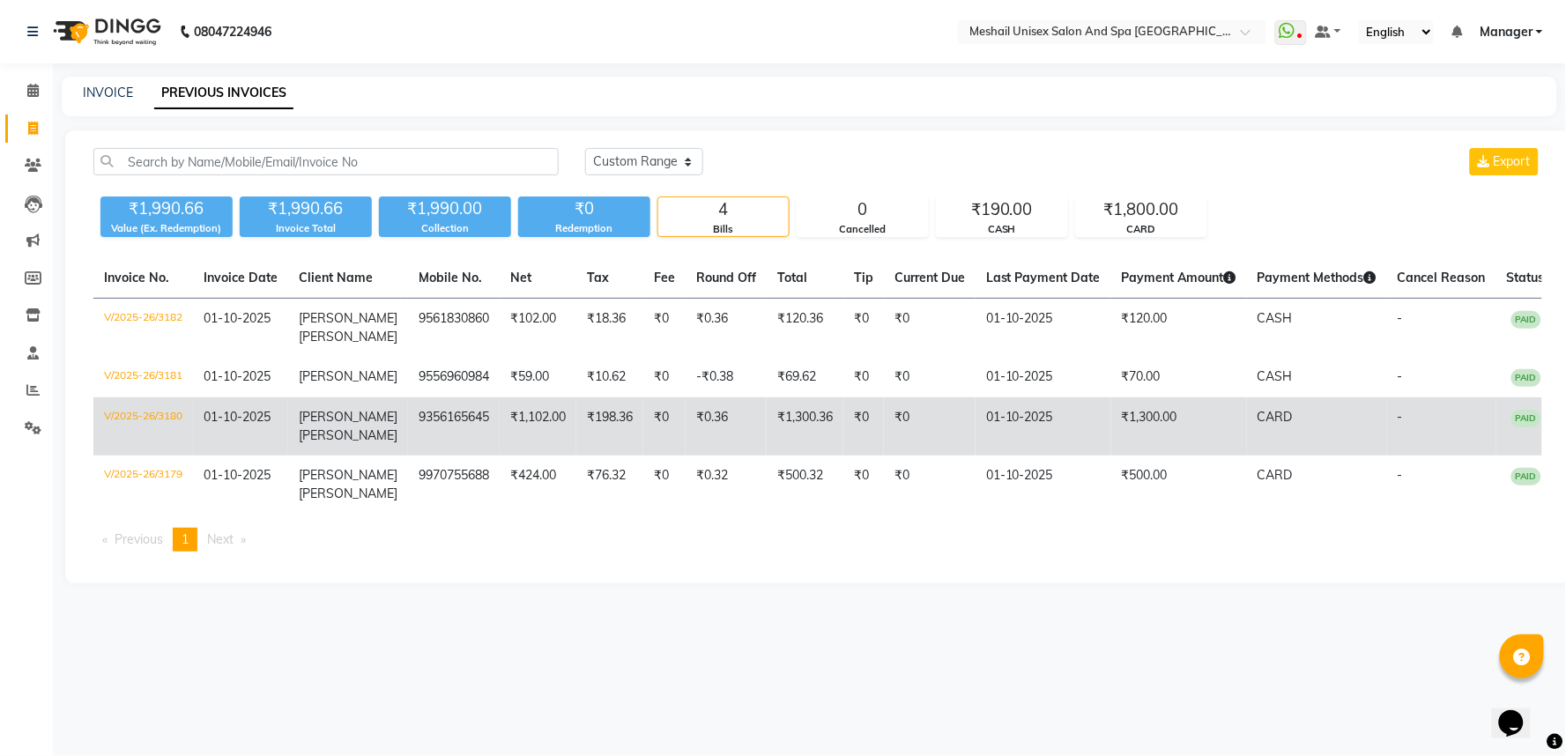
click at [1027, 404] on td "01-10-2025" at bounding box center [1044, 426] width 136 height 58
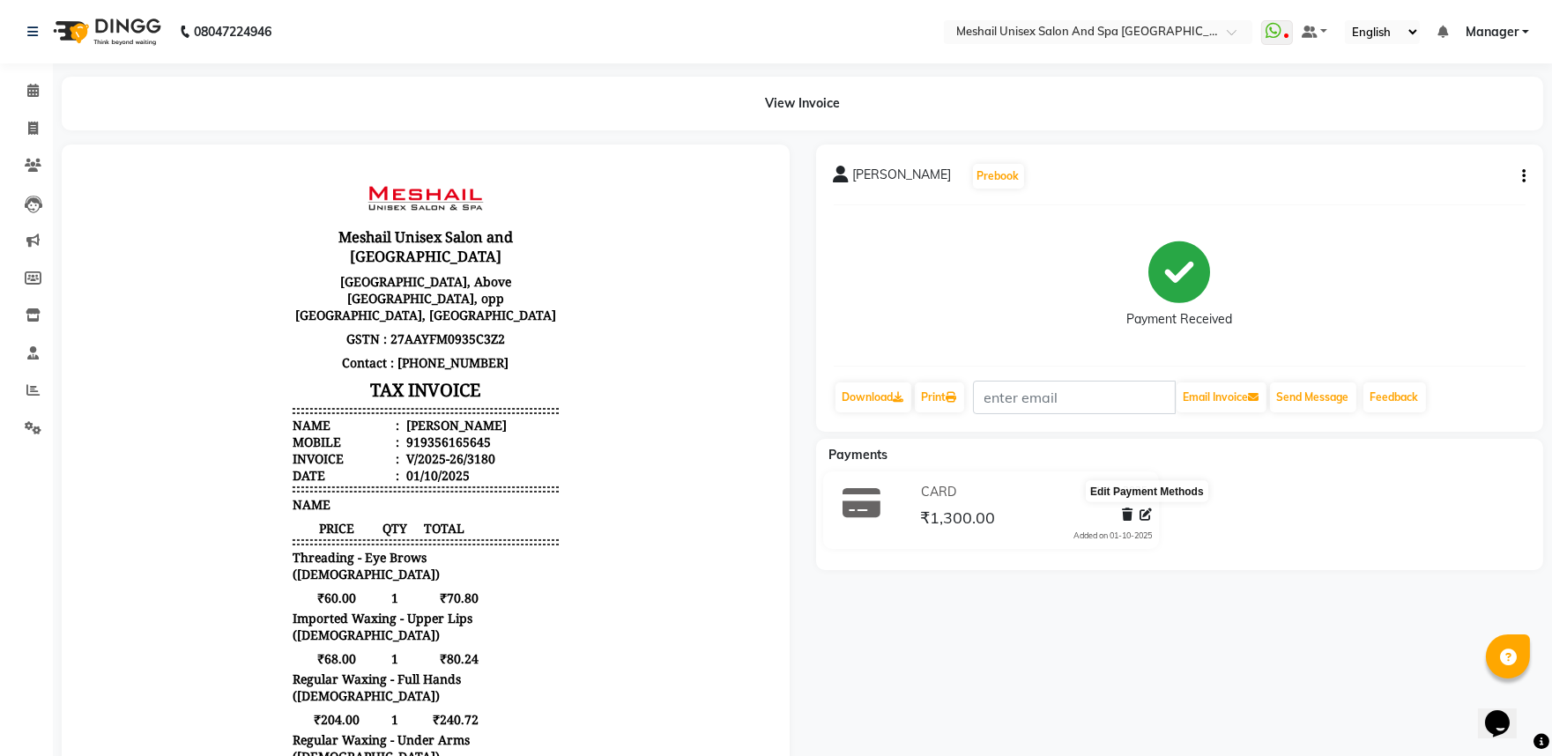
click at [1144, 513] on icon at bounding box center [1146, 515] width 12 height 12
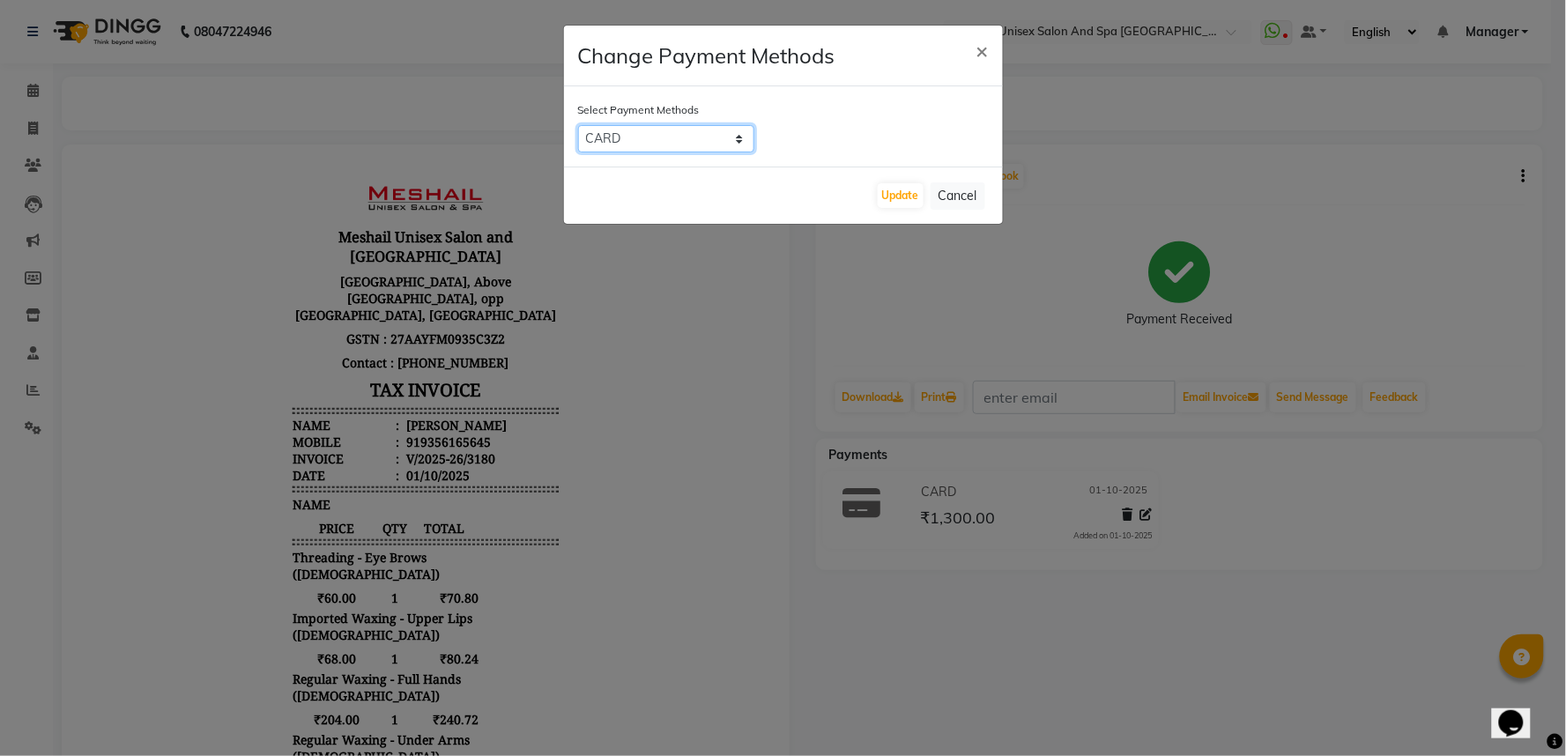
click at [736, 137] on select "CASH CARD UPI" at bounding box center [666, 138] width 176 height 27
select select "8"
click at [578, 125] on select "CASH CARD UPI" at bounding box center [666, 138] width 176 height 27
click at [891, 203] on button "Update" at bounding box center [901, 195] width 46 height 25
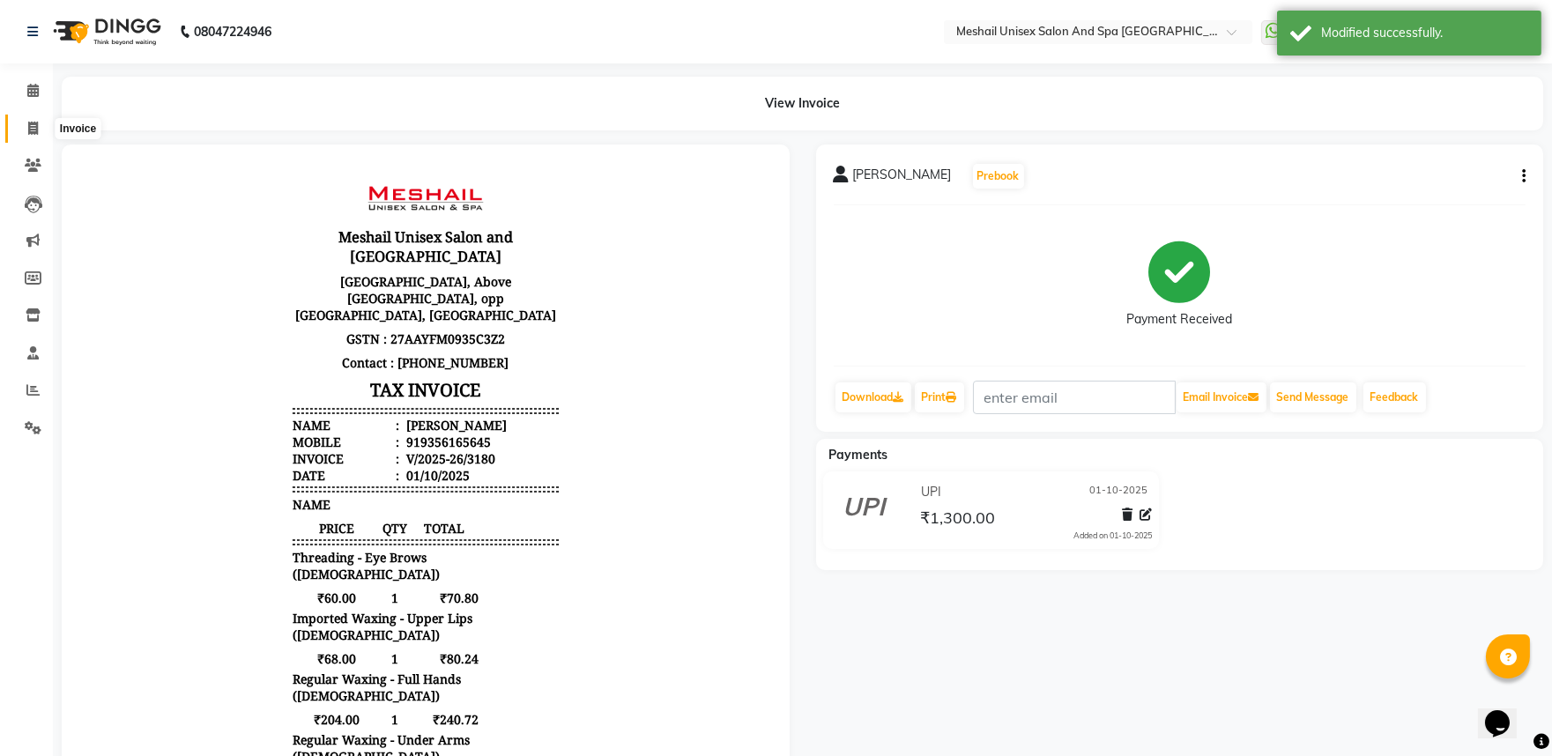
click at [27, 119] on span at bounding box center [33, 129] width 31 height 20
select select "service"
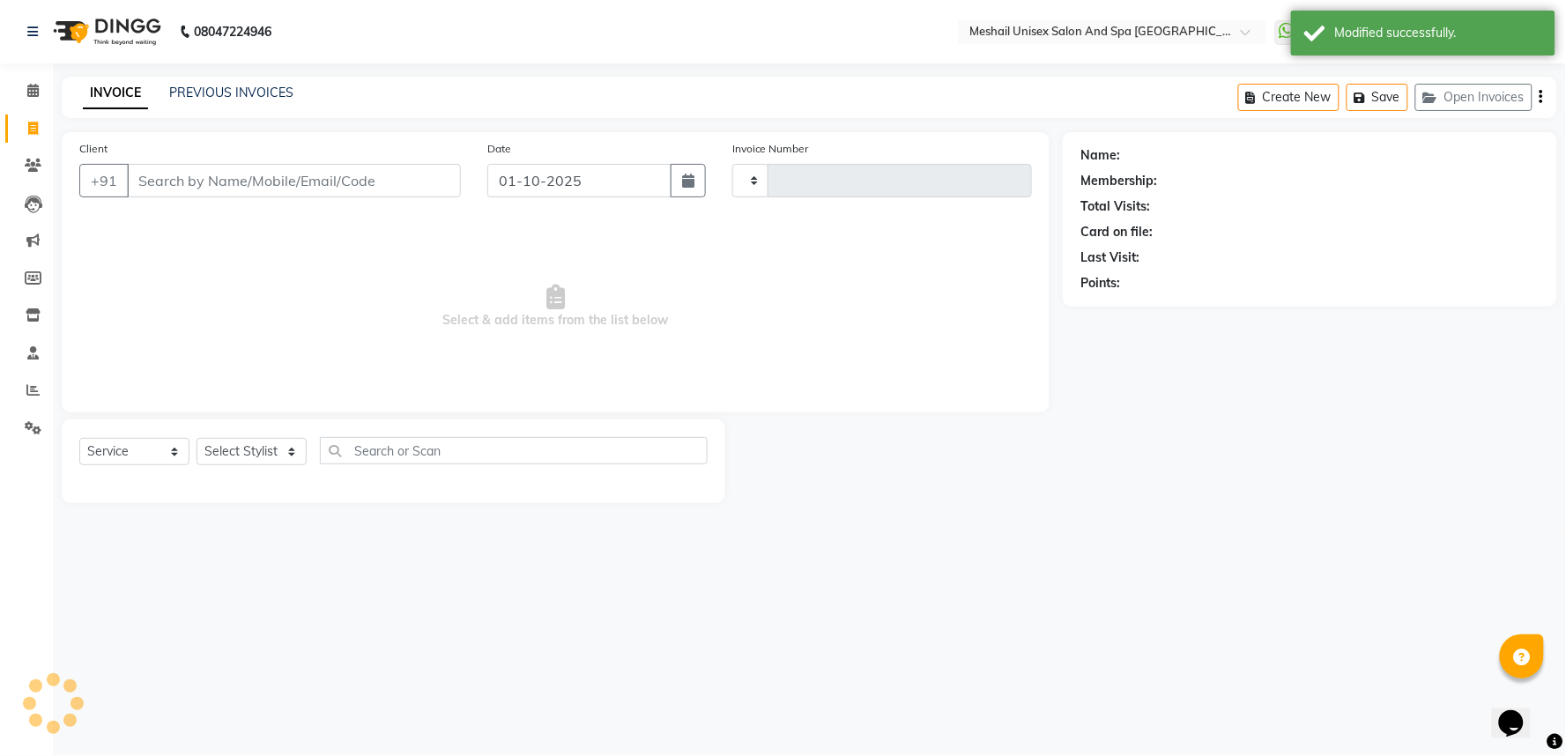
type input "3183"
select select "6711"
click at [213, 95] on link "PREVIOUS INVOICES" at bounding box center [231, 93] width 124 height 16
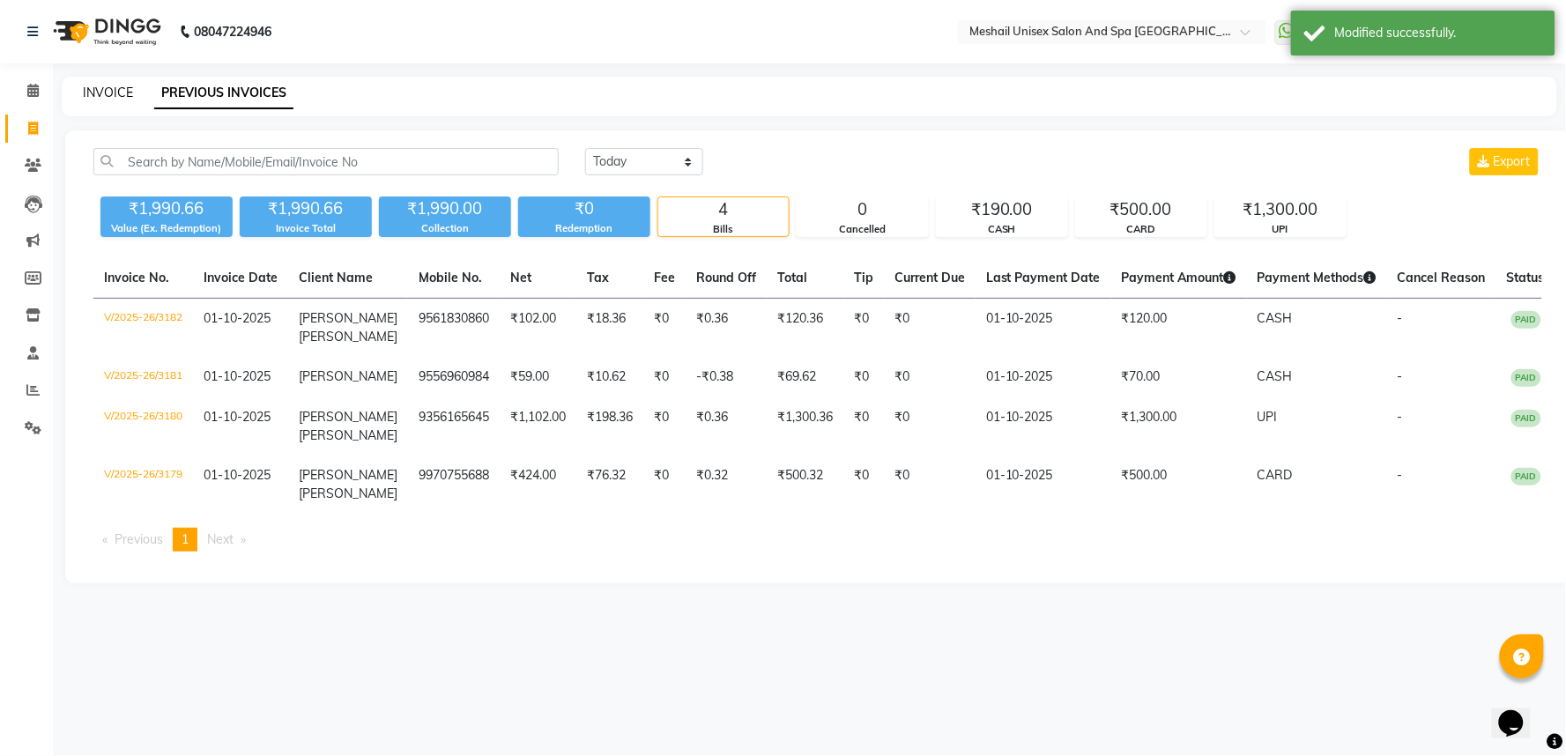
click at [127, 89] on link "INVOICE" at bounding box center [108, 93] width 50 height 16
select select "service"
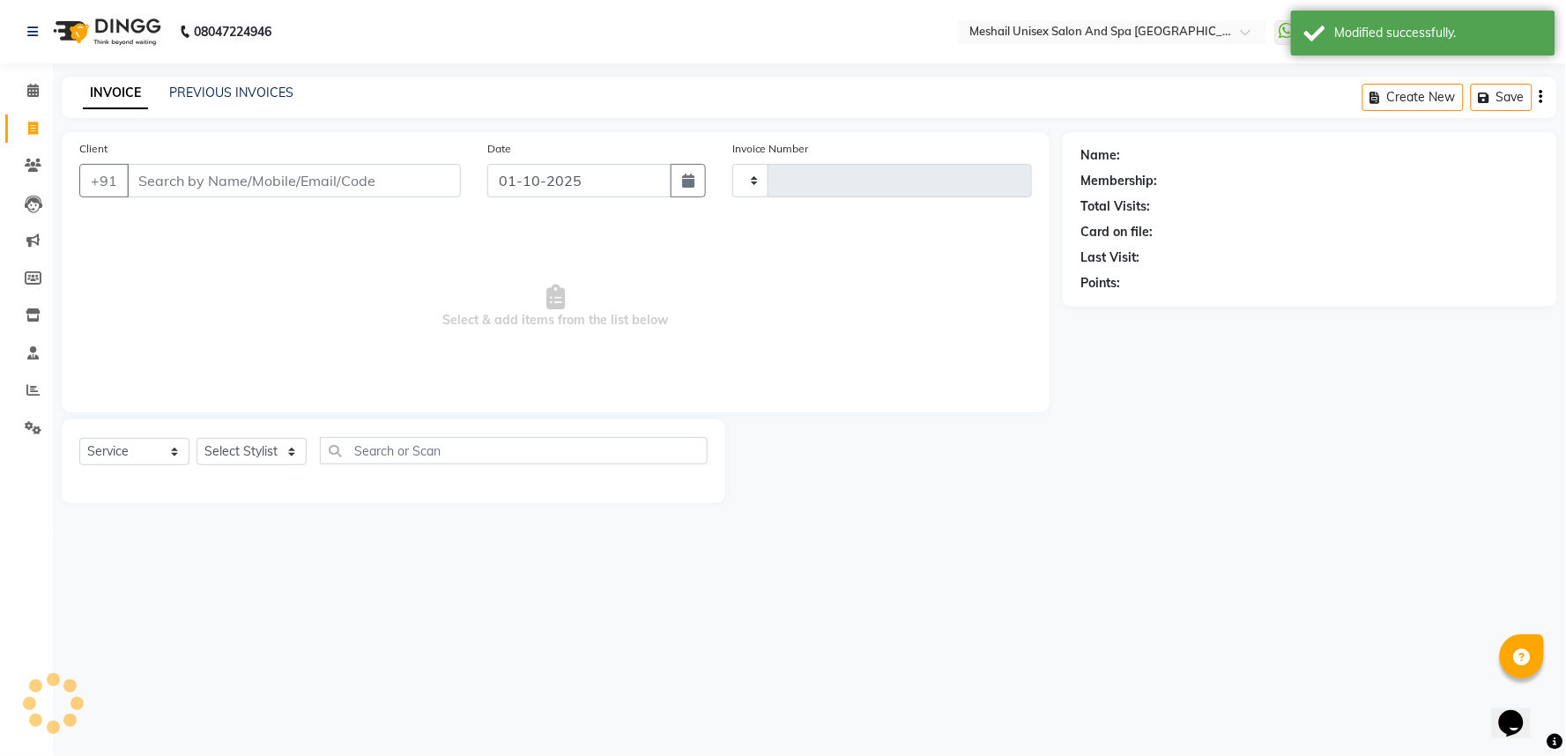
type input "3183"
select select "6711"
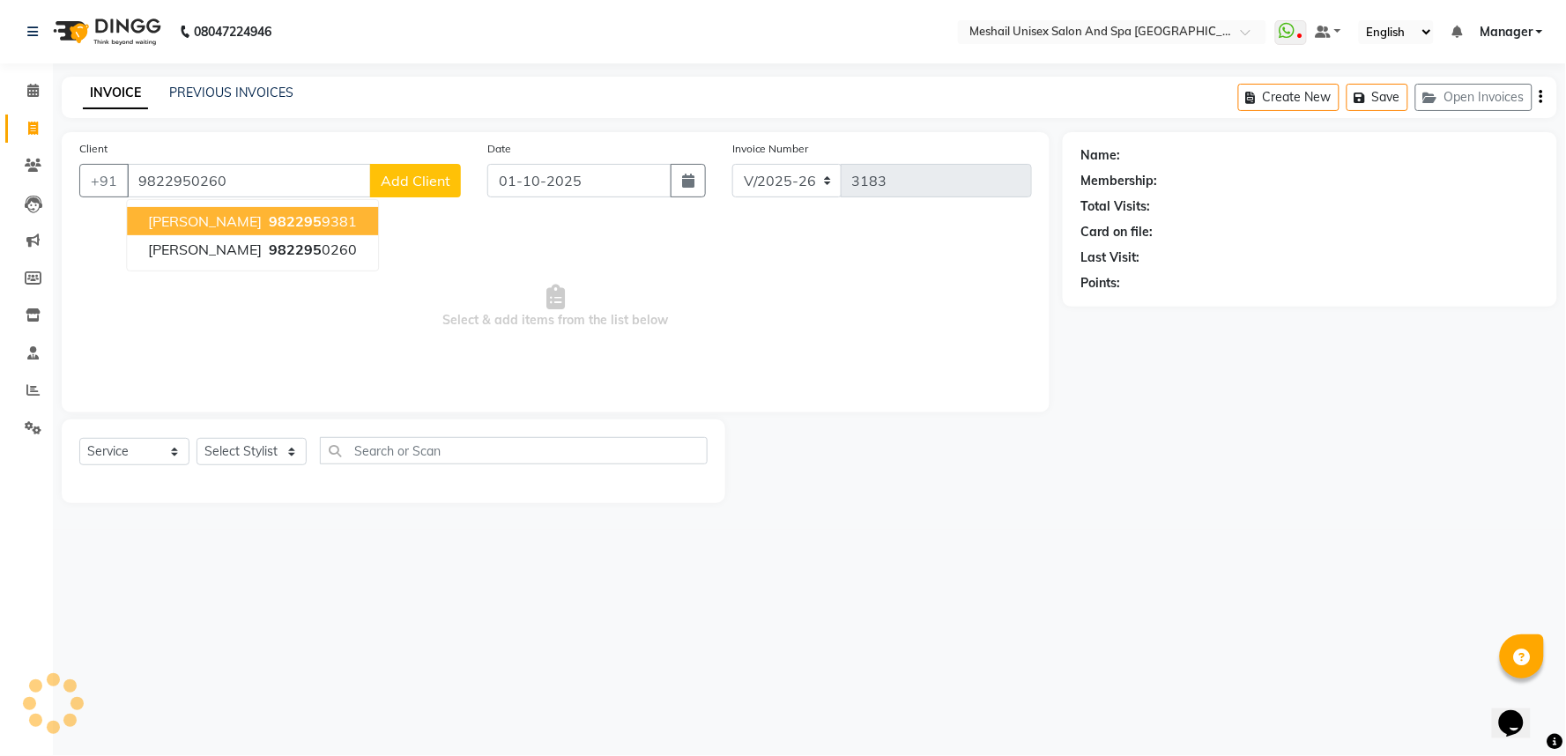
type input "9822950260"
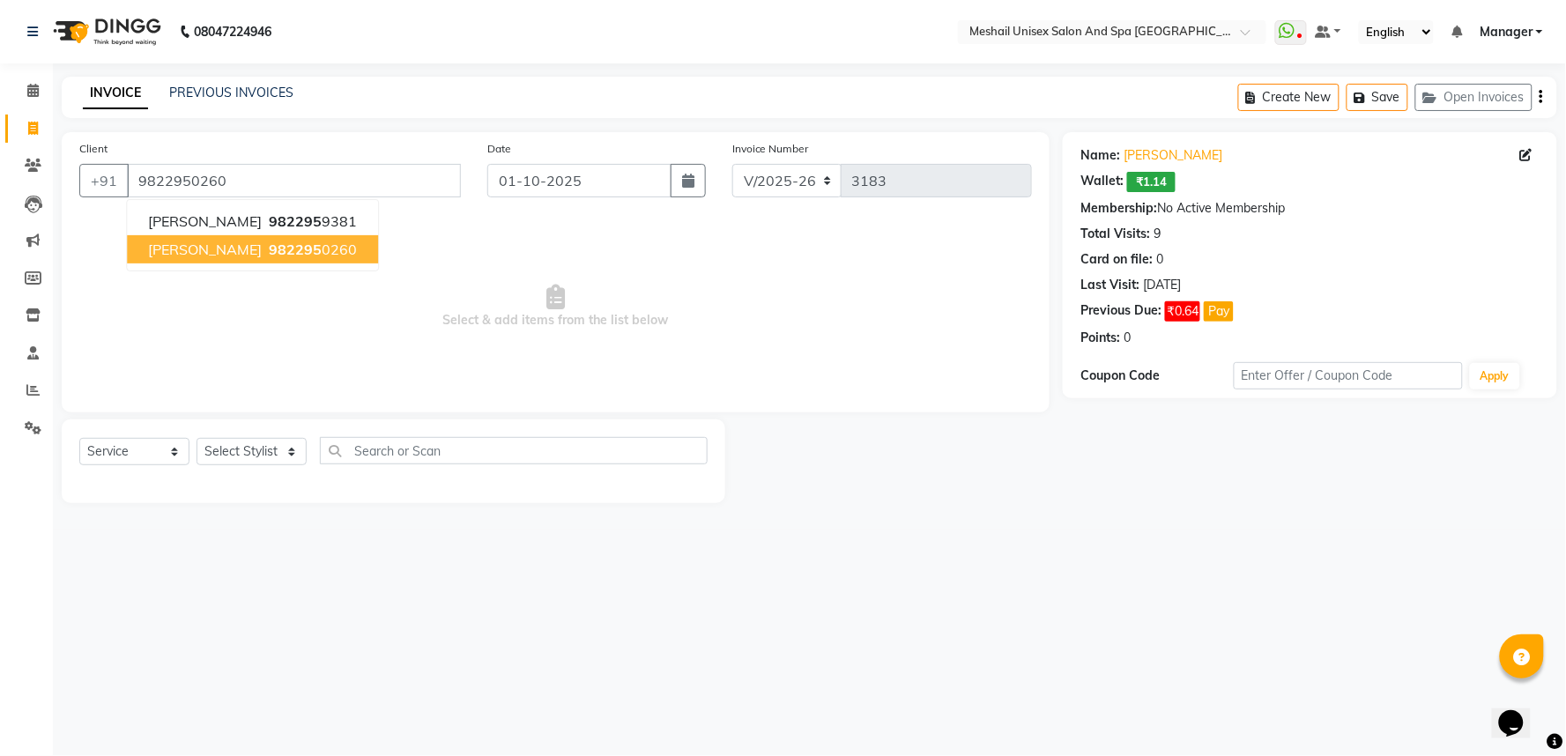
click at [287, 249] on span "982295" at bounding box center [295, 250] width 53 height 18
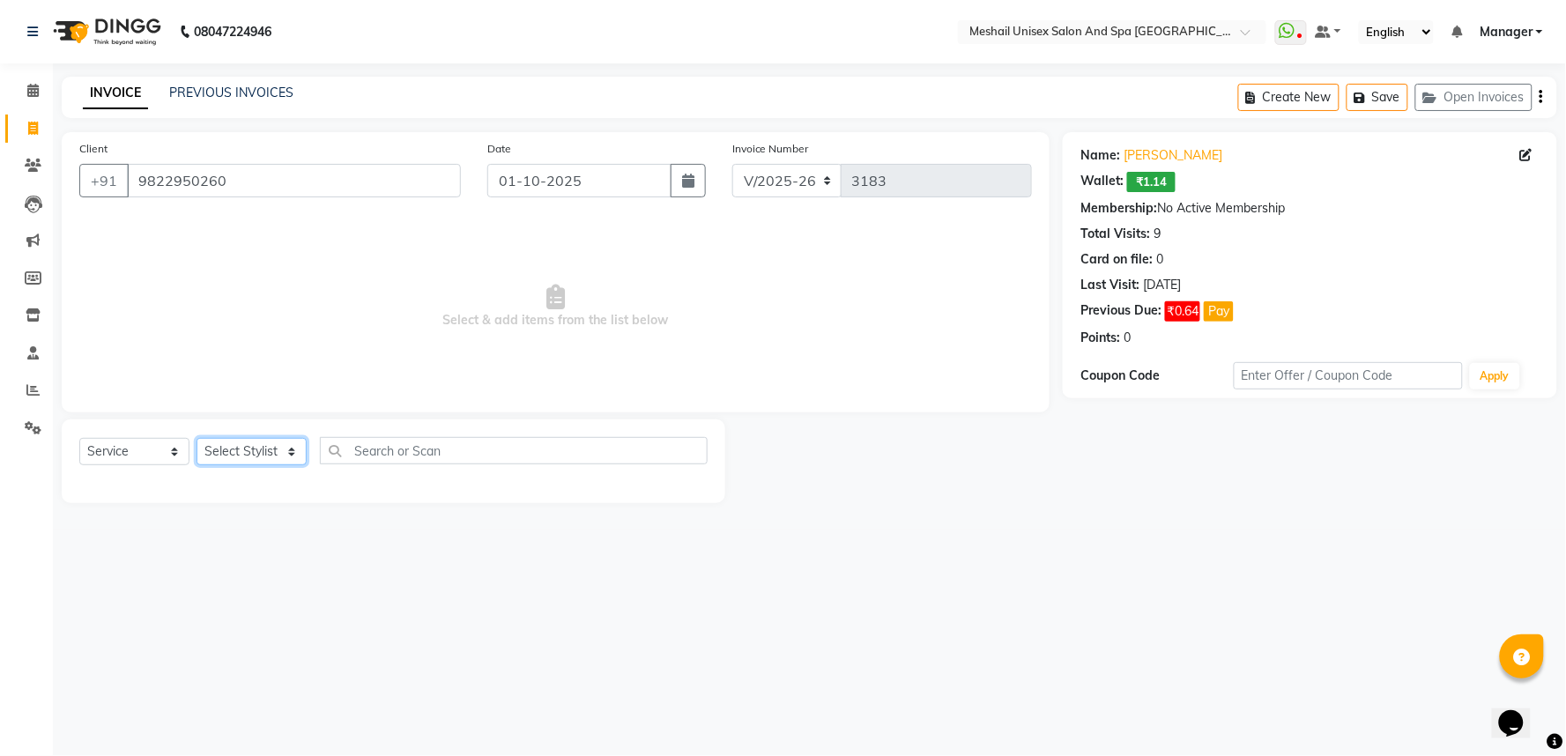
click at [286, 448] on select "Select Stylist Avinash gauri Manager [PERSON_NAME] [PERSON_NAME] [PERSON_NAME] …" at bounding box center [252, 451] width 110 height 27
select select "53320"
click at [197, 439] on select "Select Stylist Avinash gauri Manager [PERSON_NAME] [PERSON_NAME] [PERSON_NAME] …" at bounding box center [252, 451] width 110 height 27
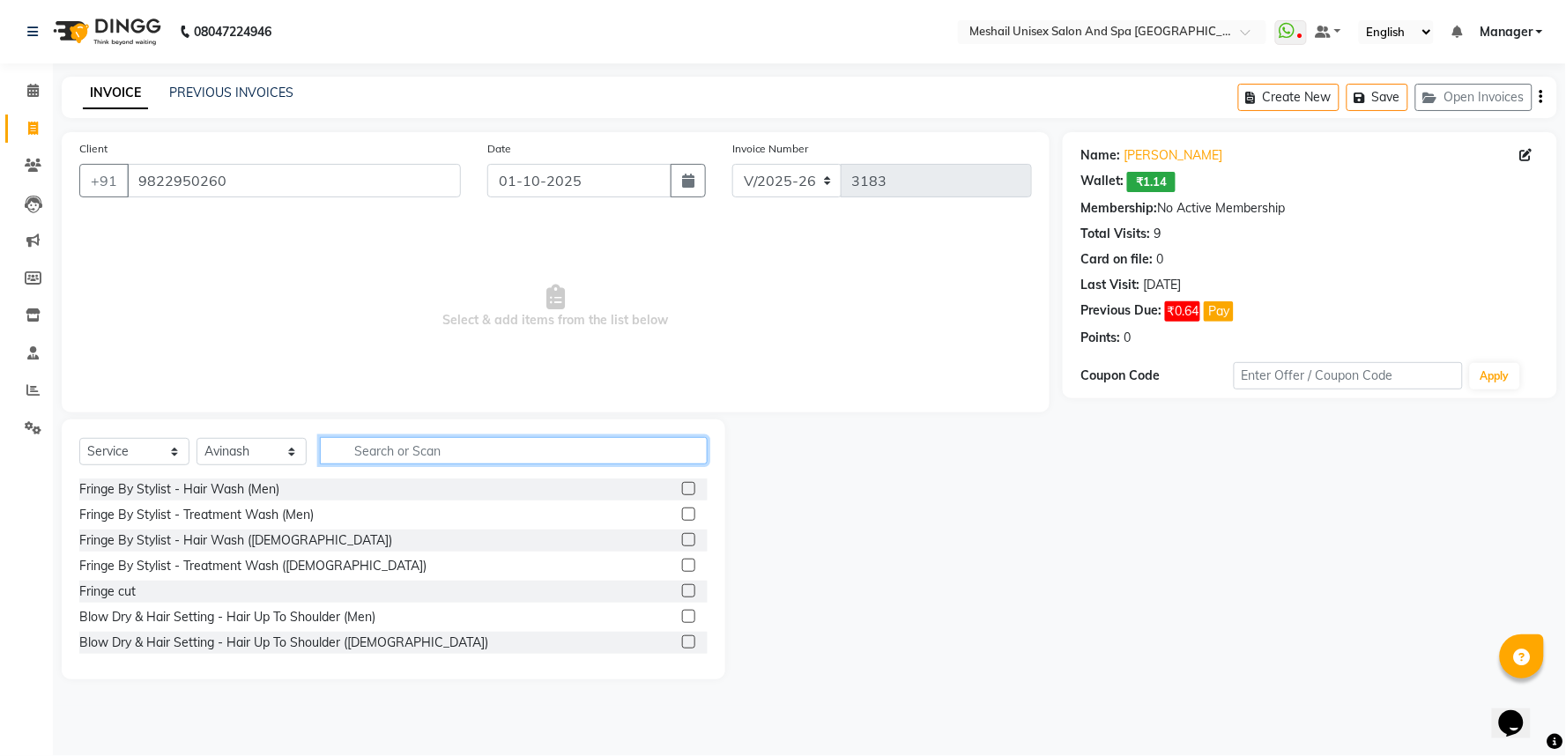
click at [418, 454] on input "text" at bounding box center [514, 450] width 388 height 27
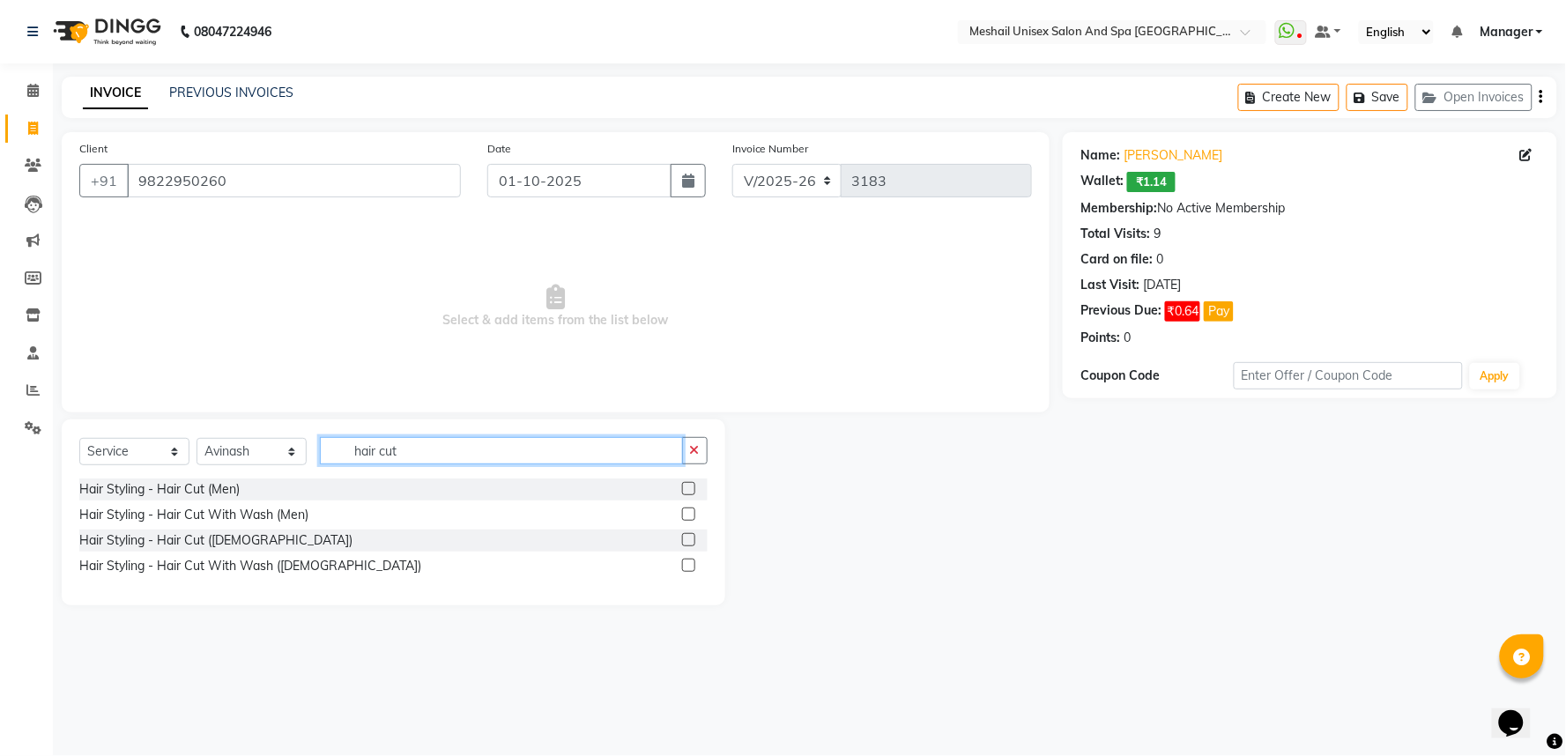
type input "hair cut"
click at [685, 491] on label at bounding box center [688, 488] width 13 height 13
click at [685, 491] on input "checkbox" at bounding box center [687, 489] width 11 height 11
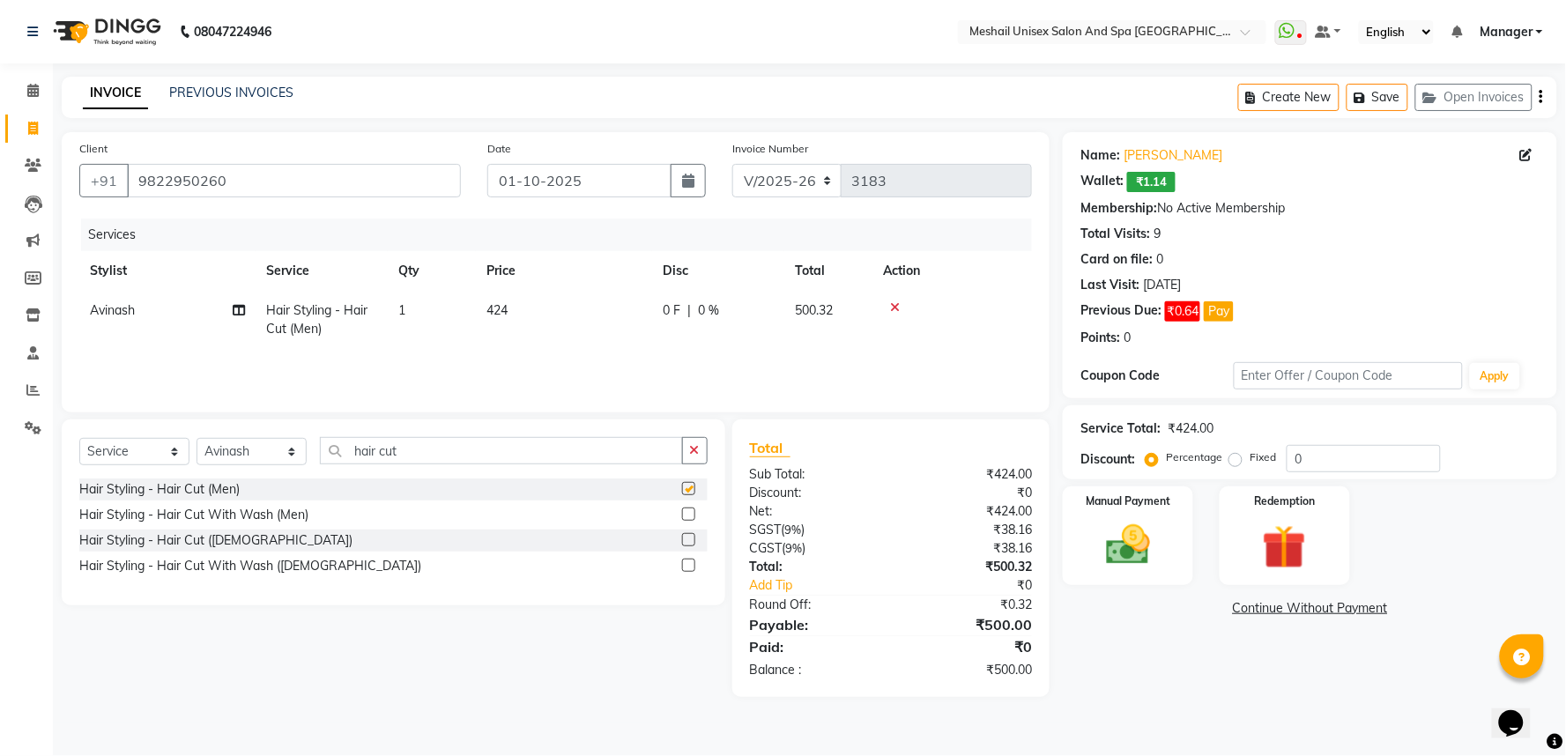
checkbox input "false"
click at [1131, 552] on img at bounding box center [1128, 545] width 74 height 53
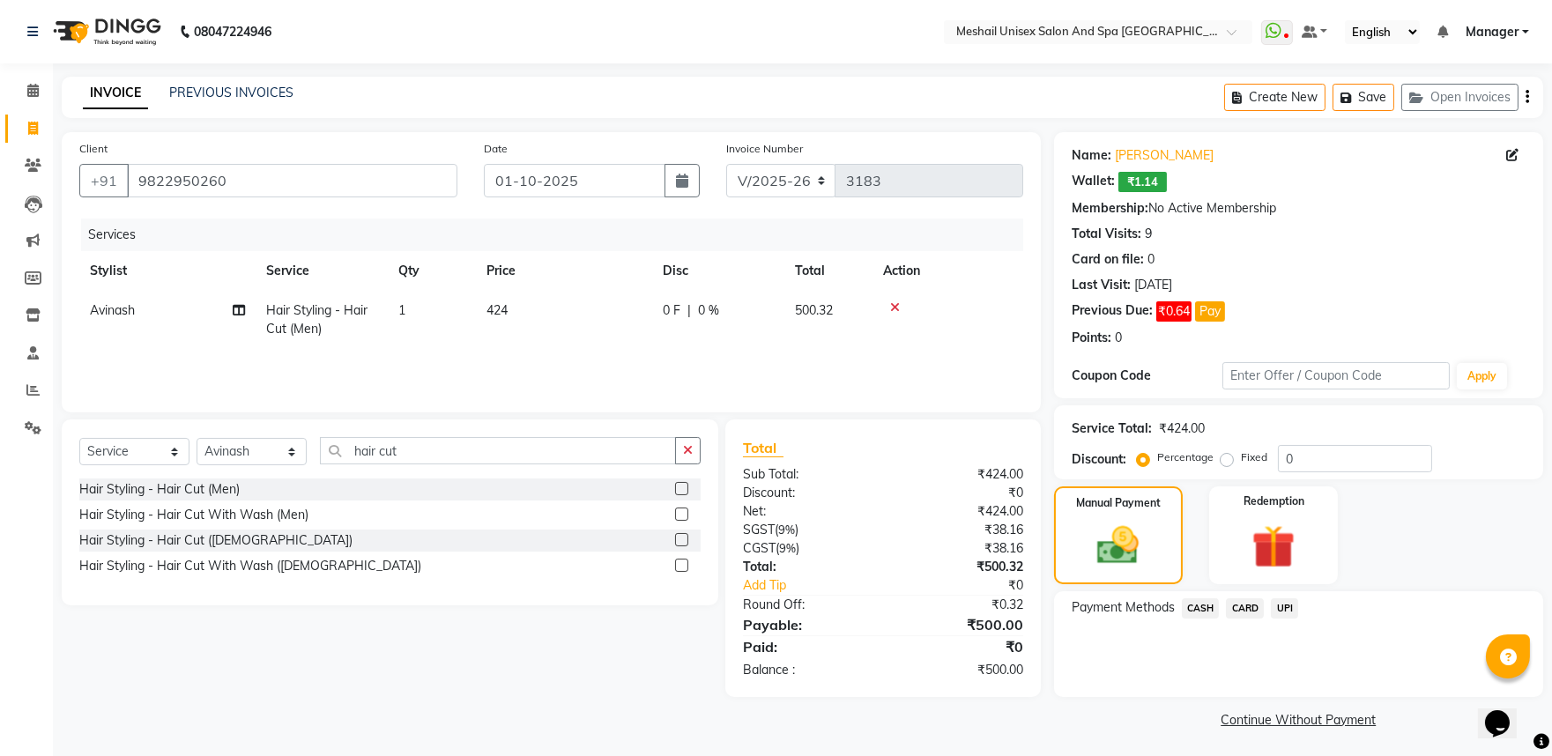
click at [1201, 605] on span "CASH" at bounding box center [1201, 608] width 38 height 20
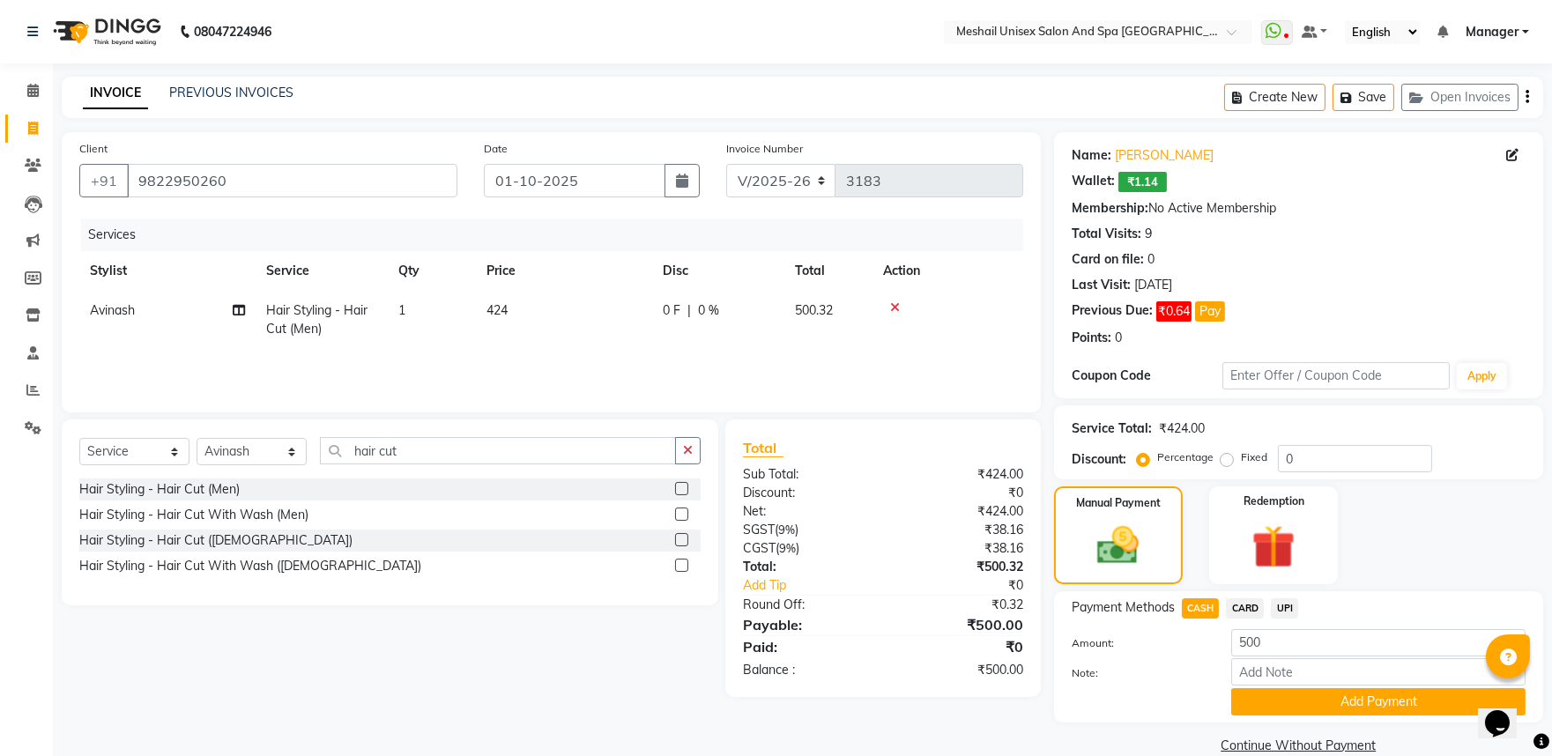
drag, startPoint x: 1263, startPoint y: 696, endPoint x: 1266, endPoint y: 680, distance: 16.1
click at [1263, 694] on button "Add Payment" at bounding box center [1378, 701] width 294 height 27
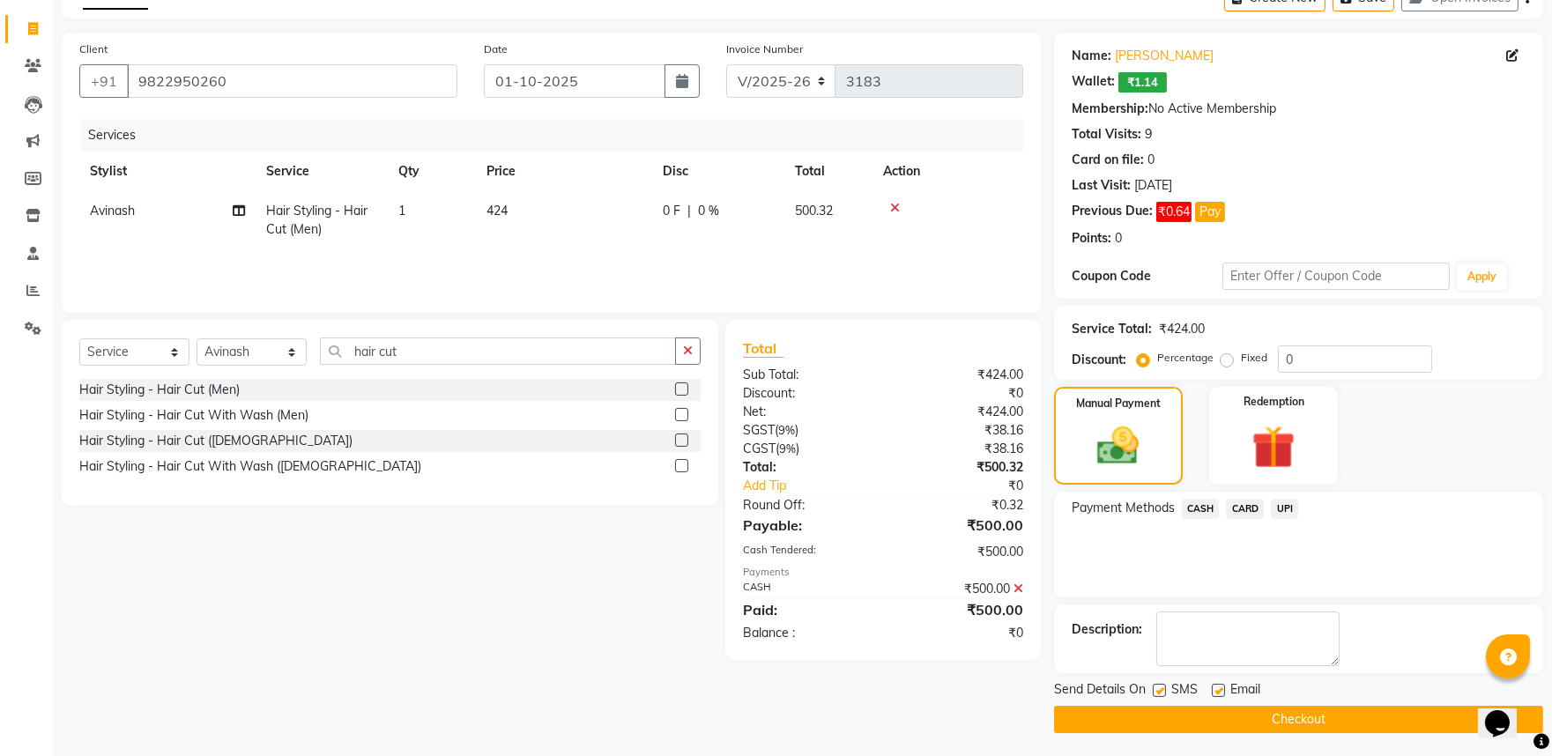
scroll to position [102, 0]
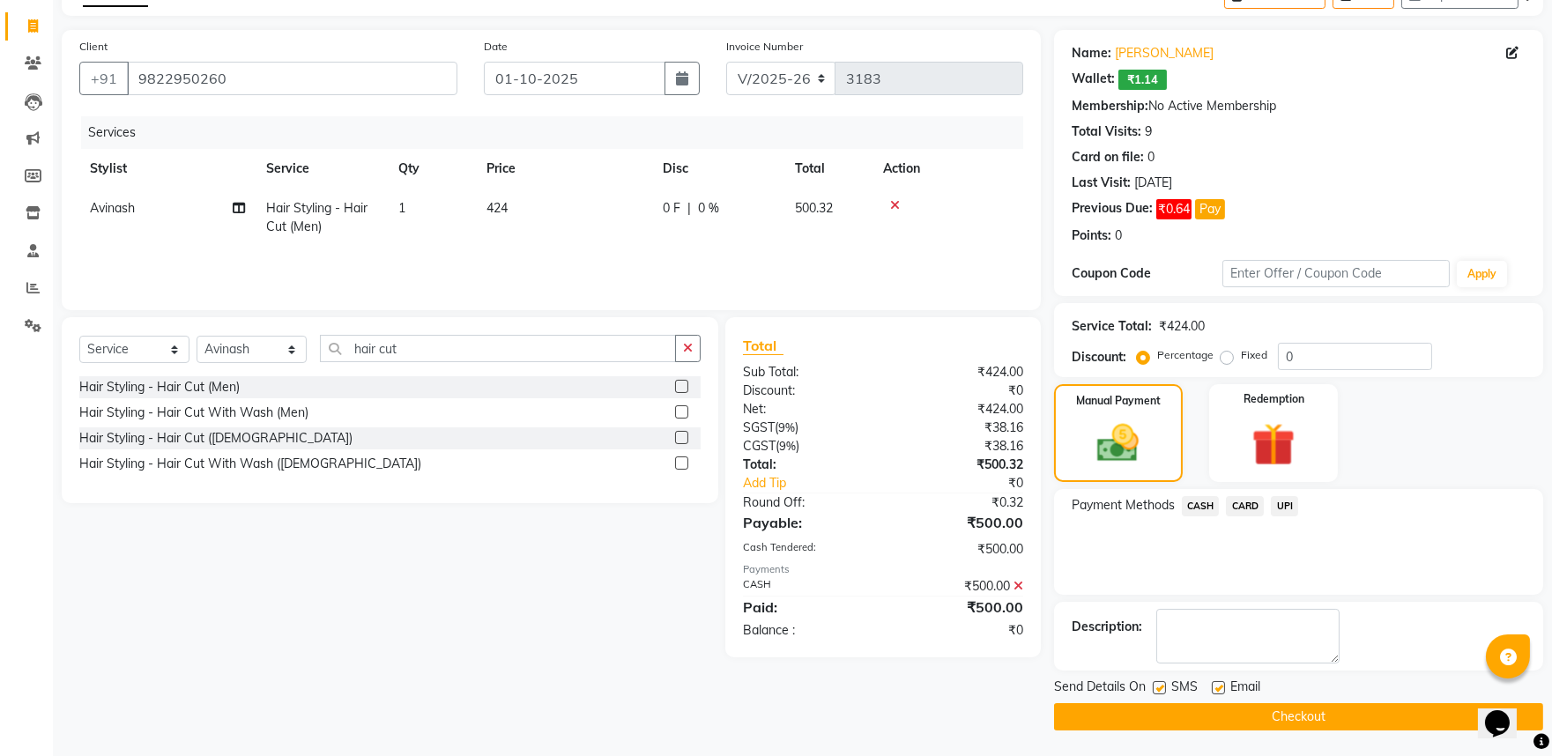
click at [1331, 709] on button "Checkout" at bounding box center [1298, 716] width 489 height 27
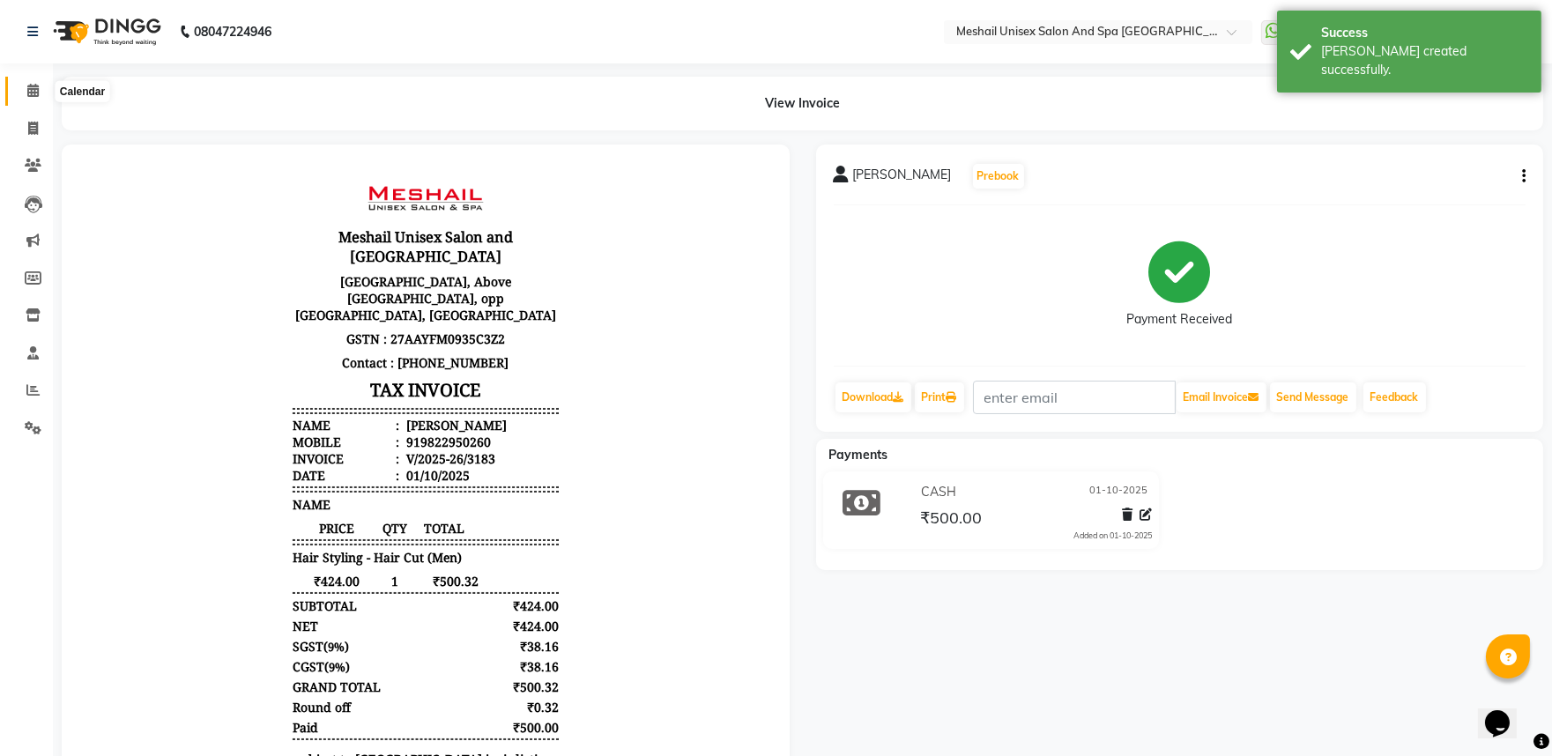
click at [35, 91] on icon at bounding box center [32, 90] width 11 height 13
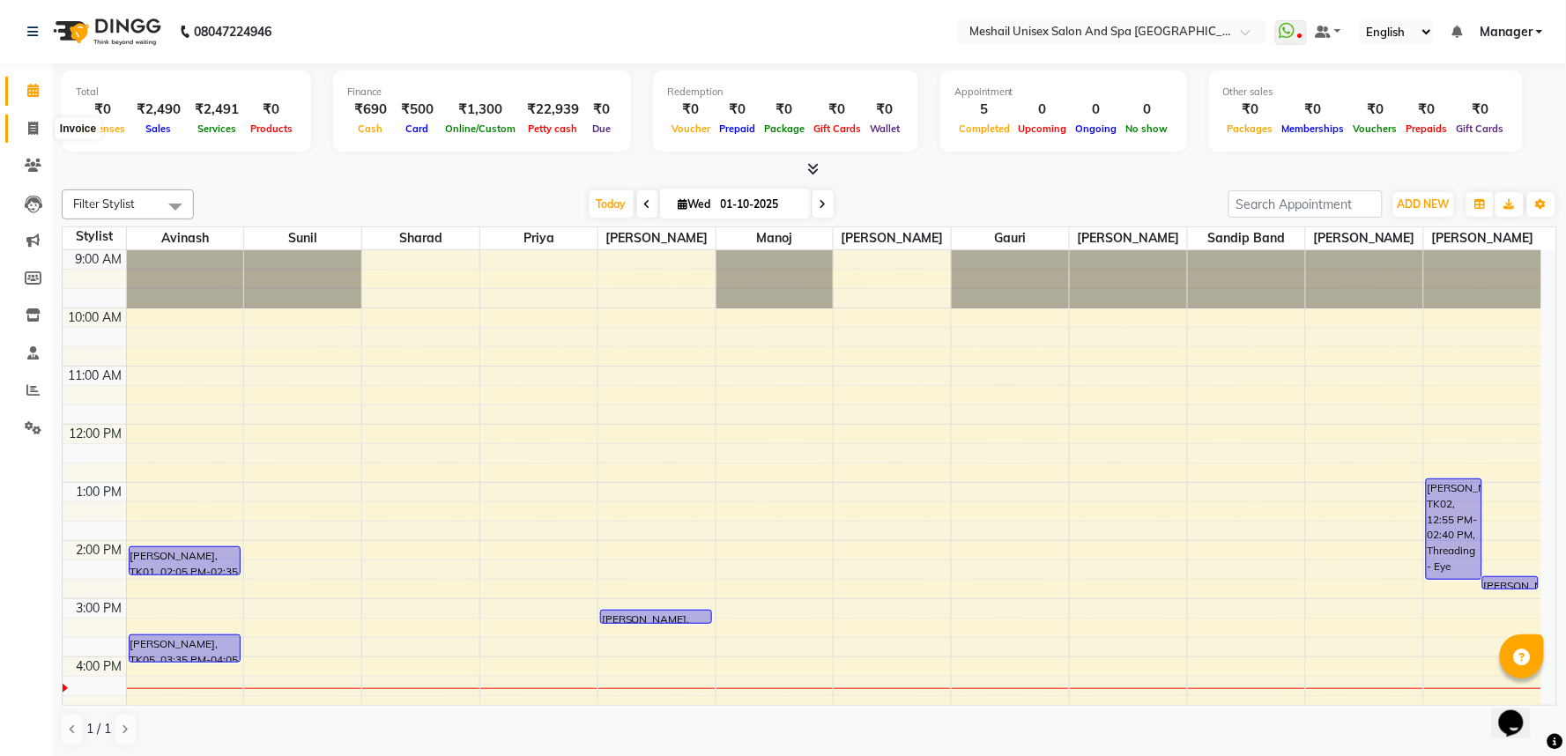
click at [28, 135] on icon at bounding box center [33, 128] width 10 height 13
select select "service"
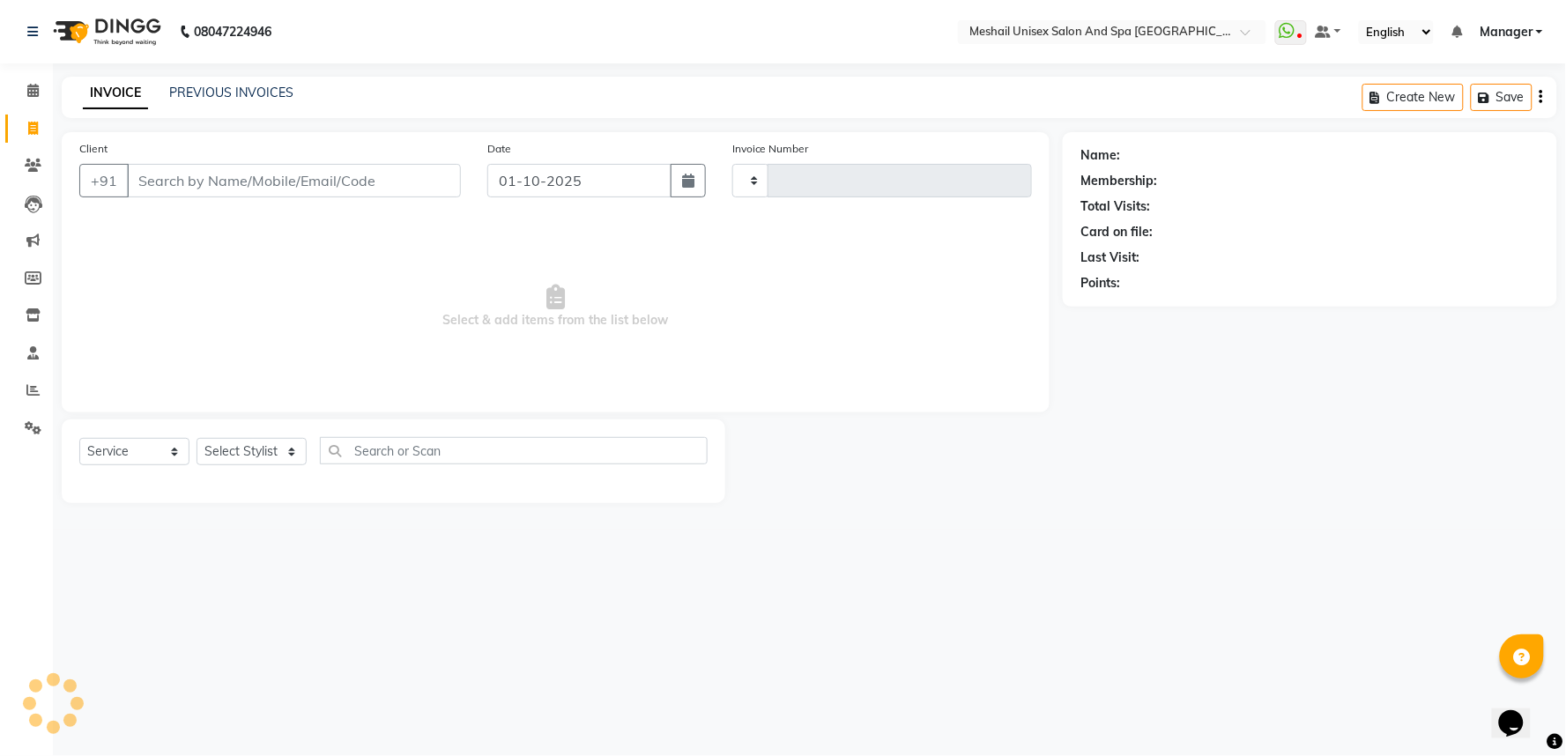
type input "3184"
select select "6711"
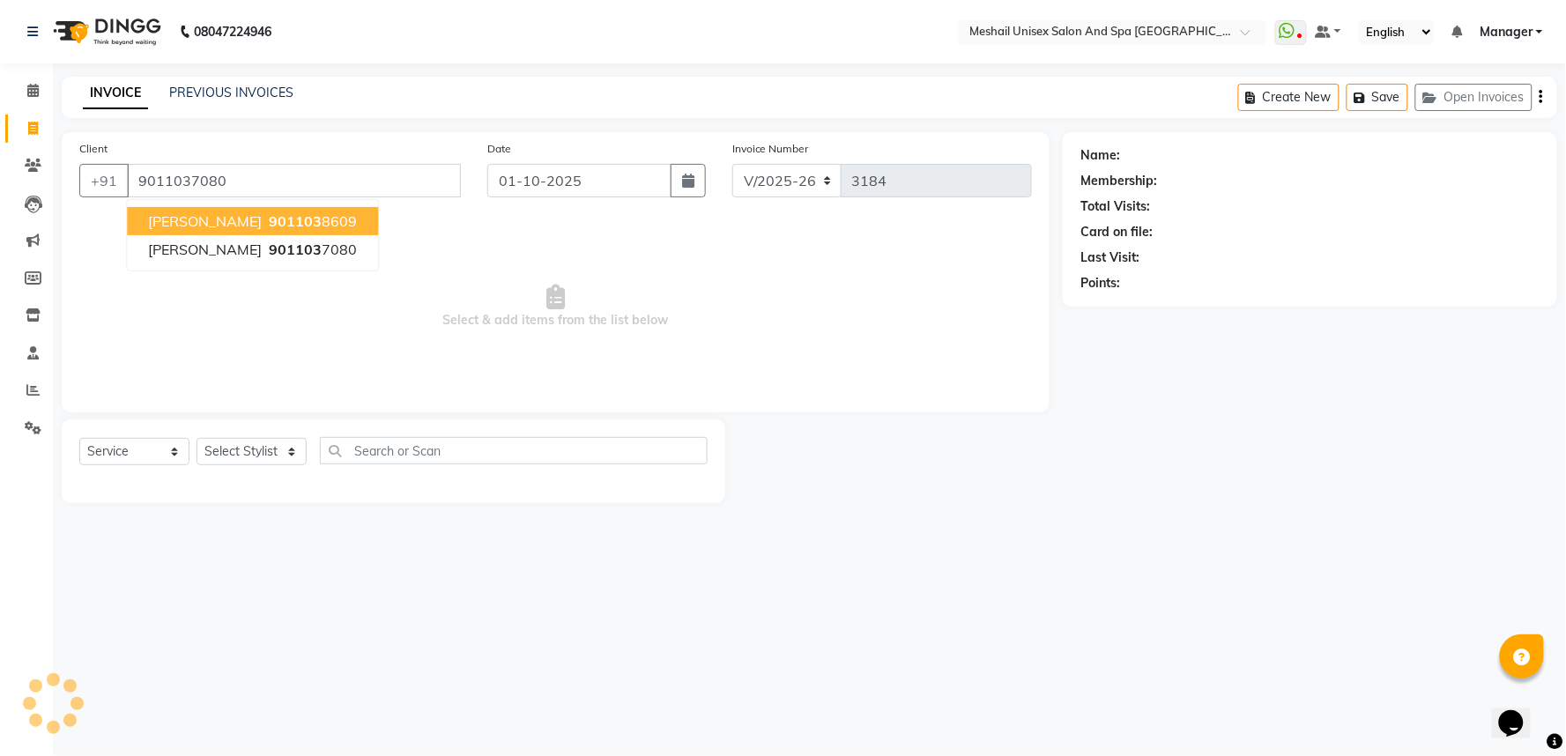
type input "9011037080"
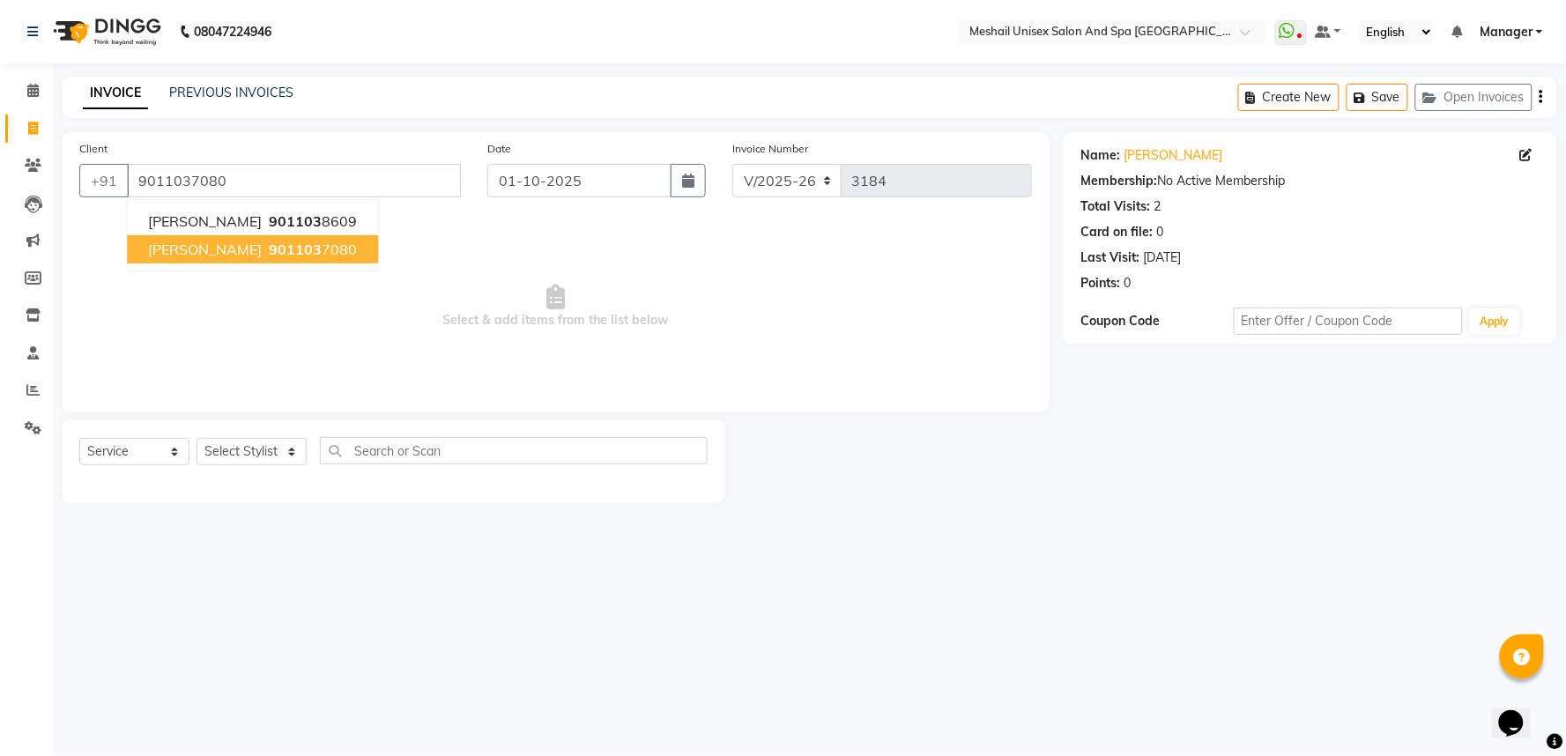
click at [269, 256] on span "901103" at bounding box center [295, 250] width 53 height 18
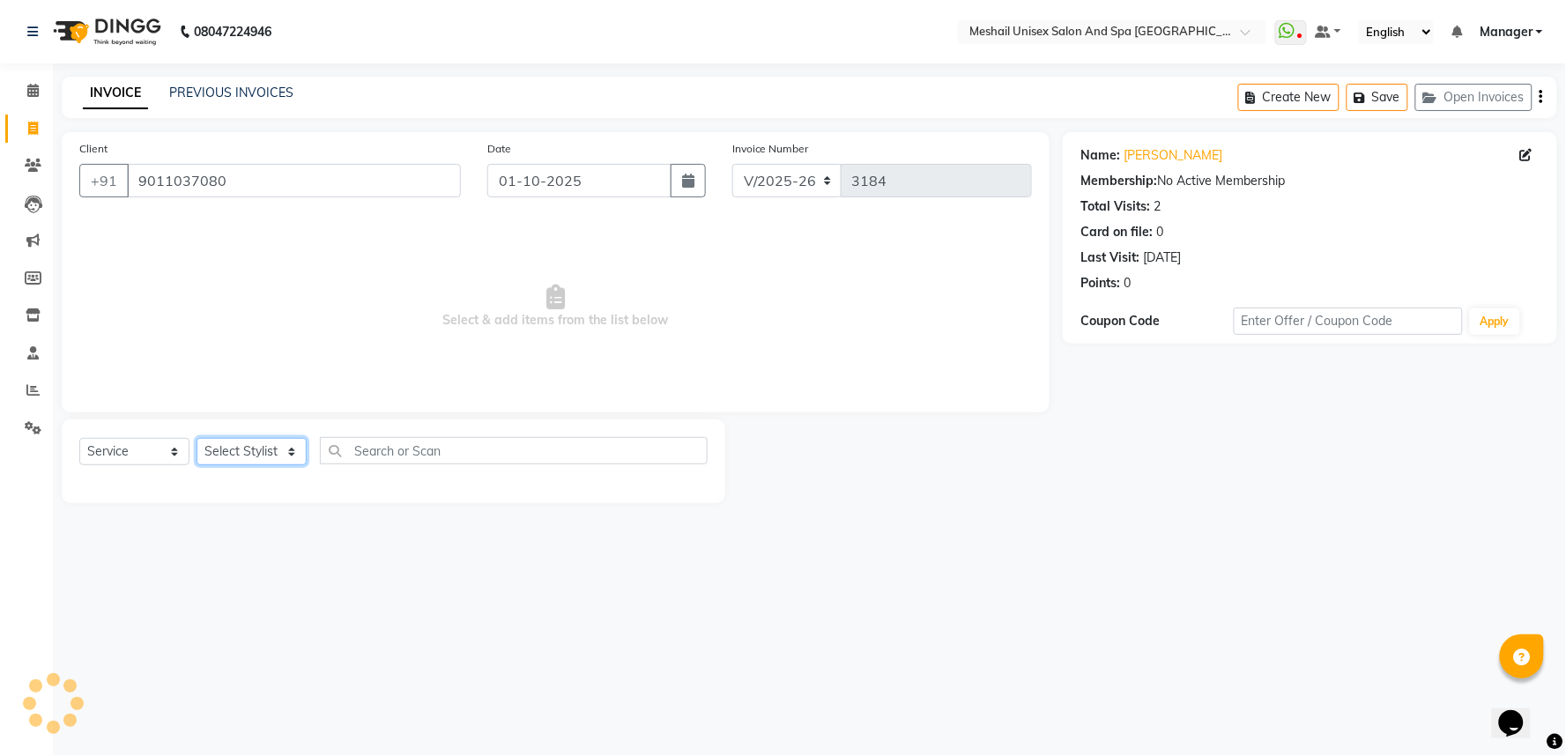
click at [289, 455] on select "Select Stylist Avinash gauri Manager [PERSON_NAME] [PERSON_NAME] [PERSON_NAME] …" at bounding box center [252, 451] width 110 height 27
select select "53324"
click at [197, 439] on select "Select Stylist Avinash gauri Manager [PERSON_NAME] [PERSON_NAME] [PERSON_NAME] …" at bounding box center [252, 451] width 110 height 27
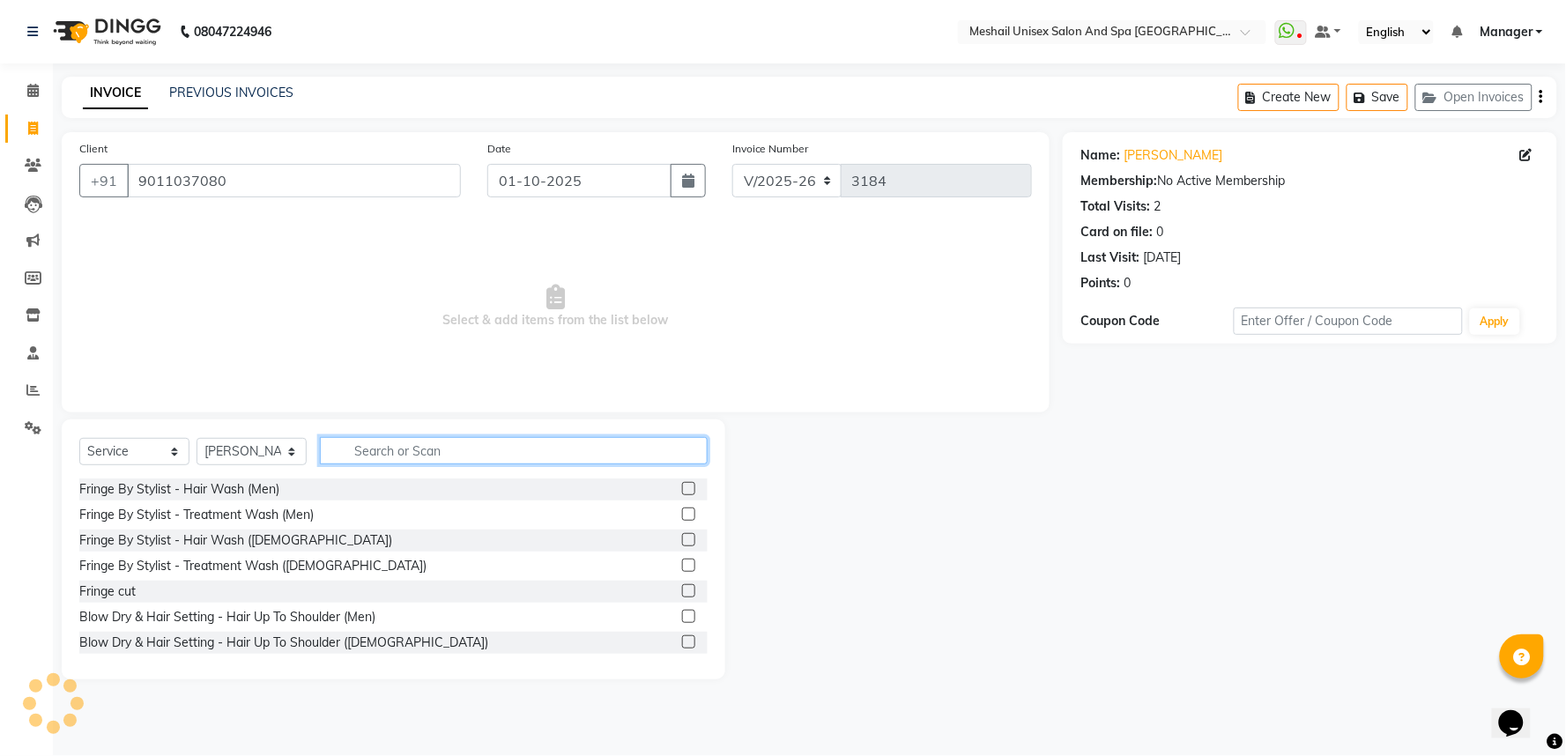
click at [368, 457] on input "text" at bounding box center [514, 450] width 388 height 27
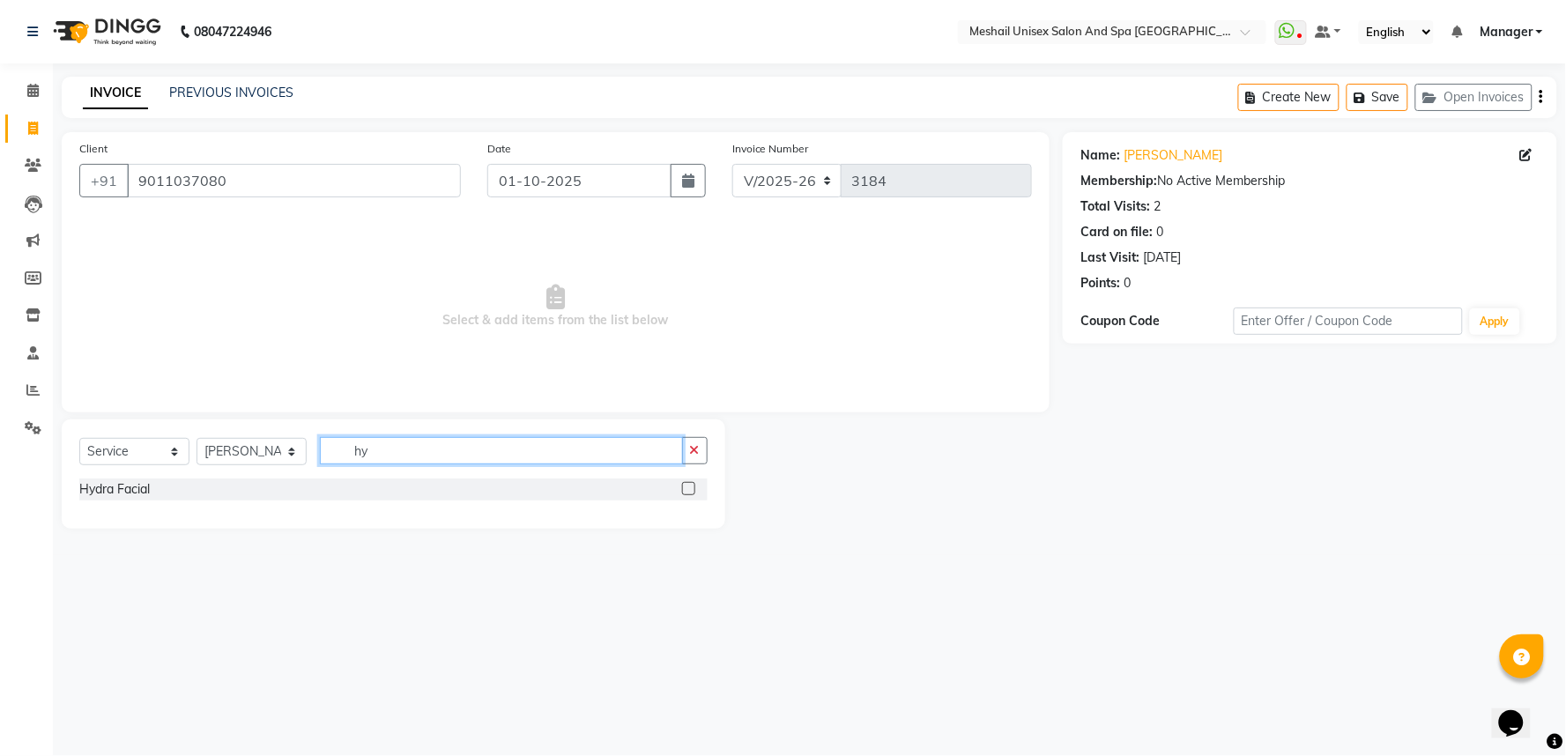
type input "hy"
click at [688, 487] on label at bounding box center [688, 488] width 13 height 13
click at [688, 487] on input "checkbox" at bounding box center [687, 489] width 11 height 11
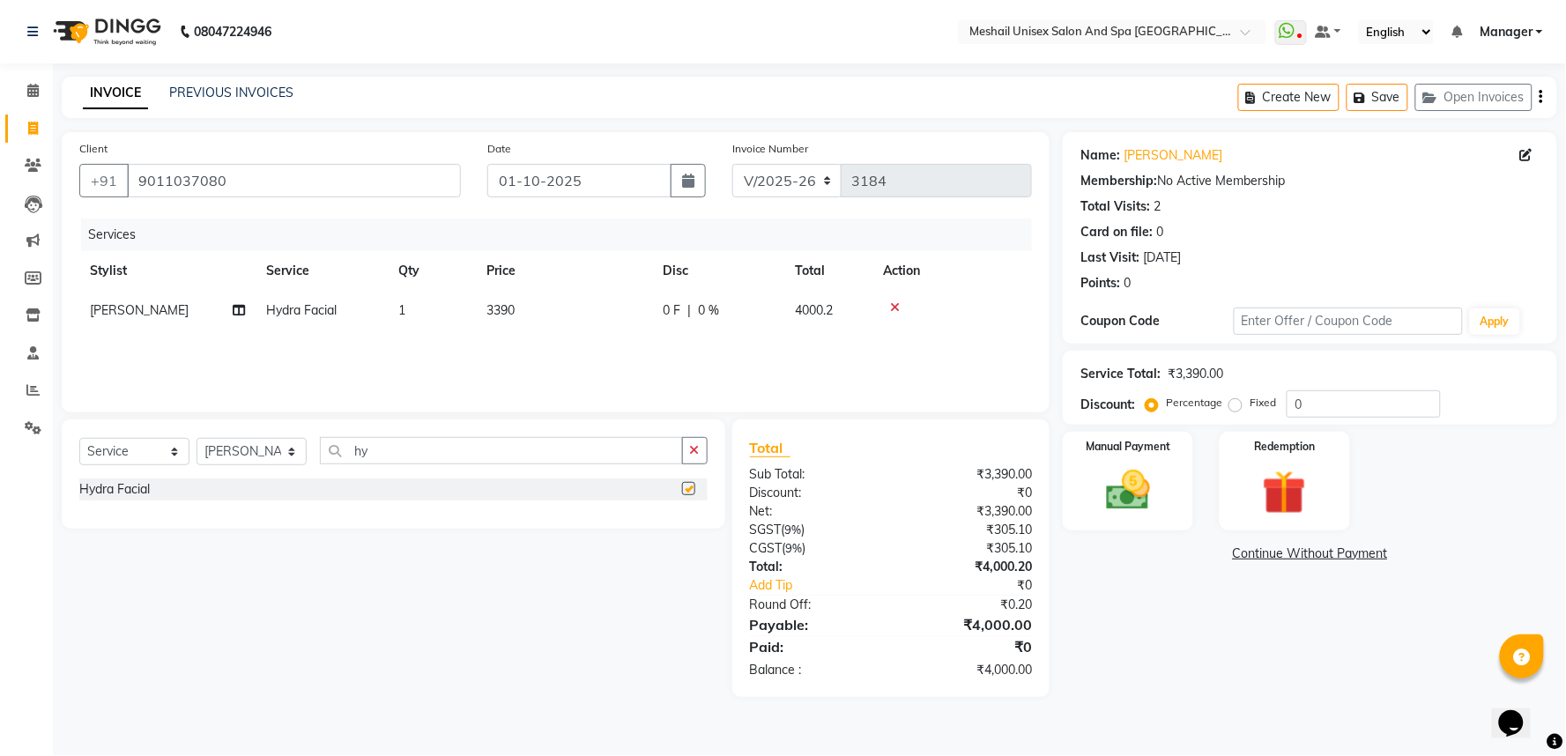
checkbox input "false"
click at [536, 323] on td "3390" at bounding box center [564, 311] width 176 height 40
select select "53324"
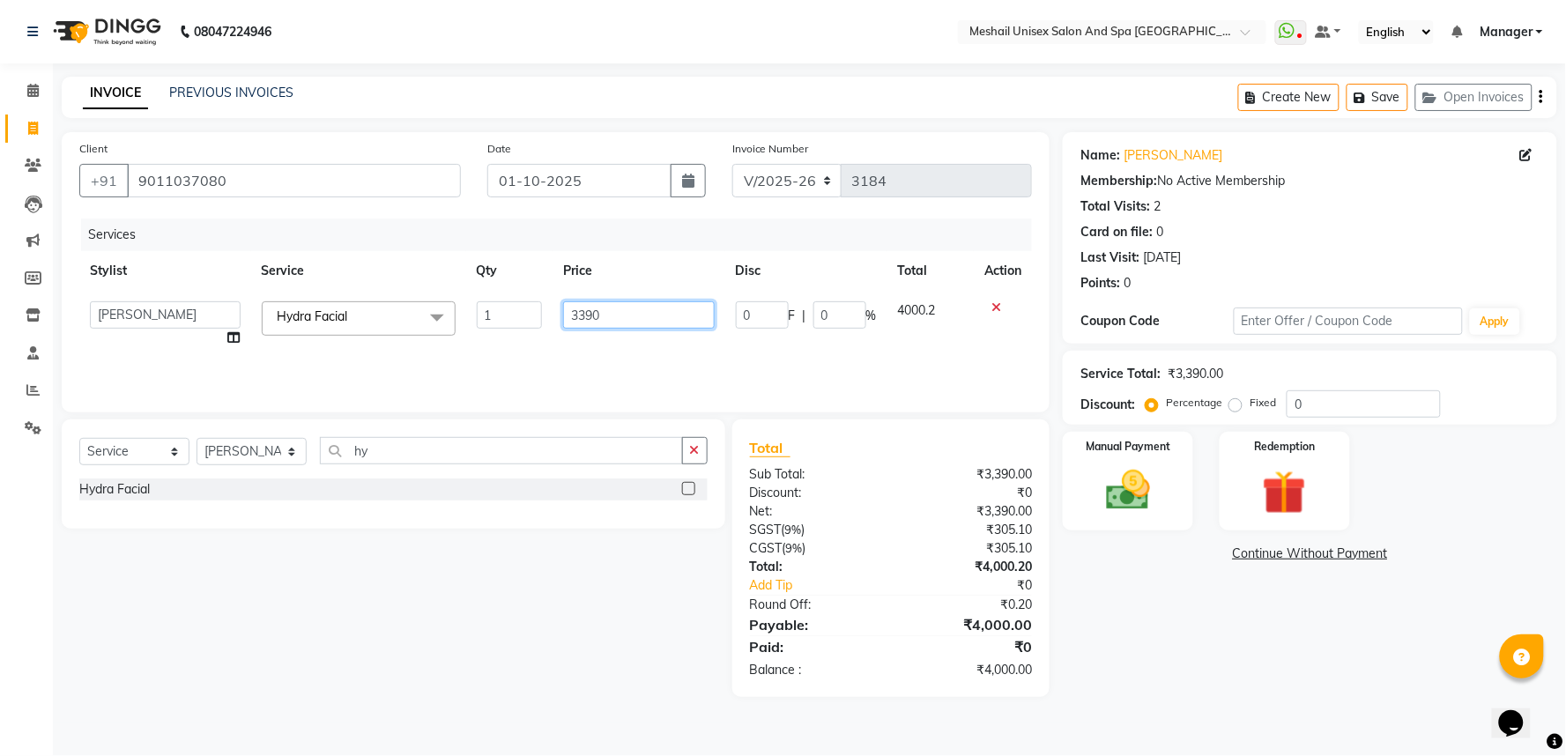
drag, startPoint x: 633, startPoint y: 317, endPoint x: 474, endPoint y: 311, distance: 158.8
click at [474, 311] on tr "Avinash gauri Manager Manoj namrata zambre NITESH Priya Rupali sandip band Shar…" at bounding box center [555, 324] width 953 height 67
type input "2542"
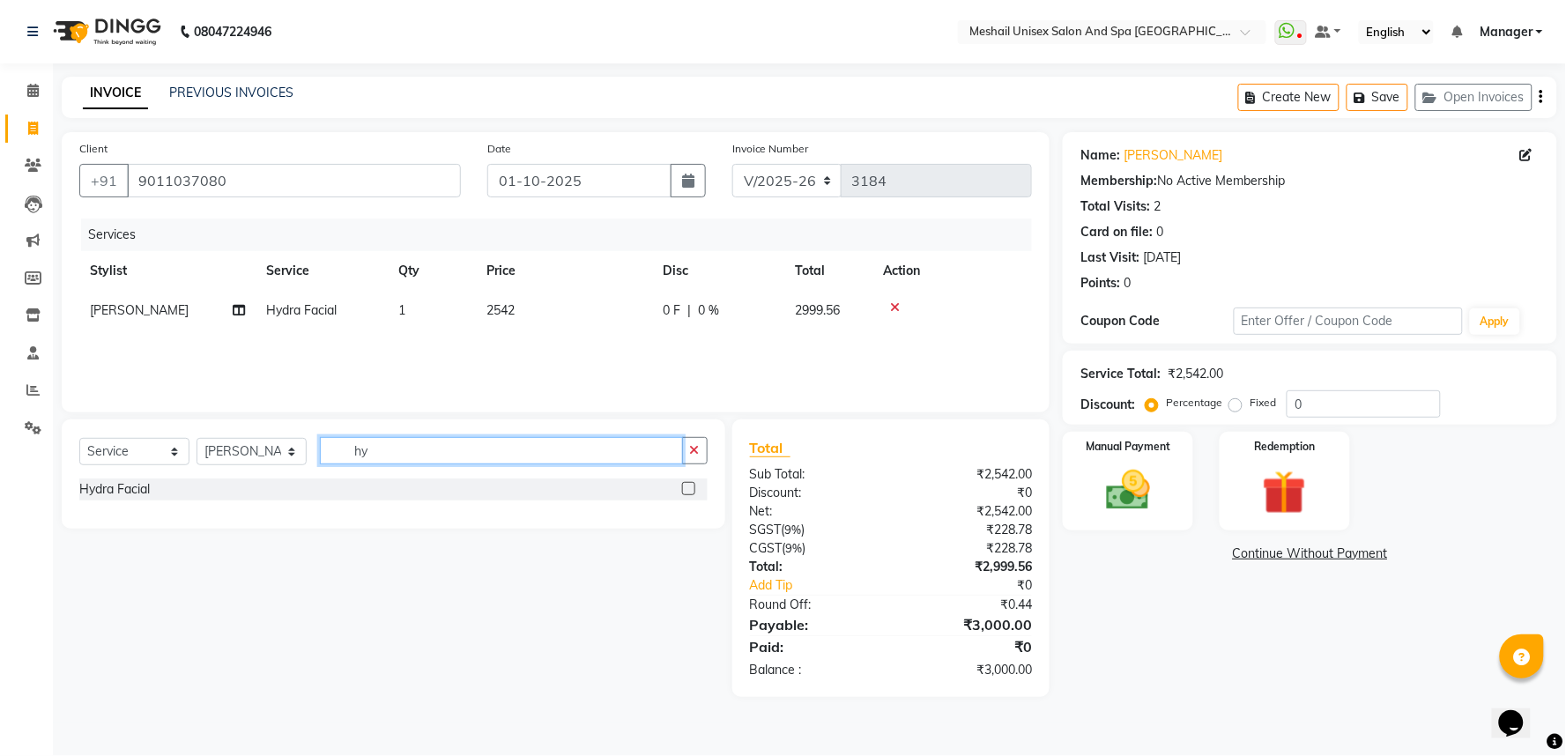
click at [435, 451] on input "hy" at bounding box center [501, 450] width 363 height 27
type input "h"
type input "s"
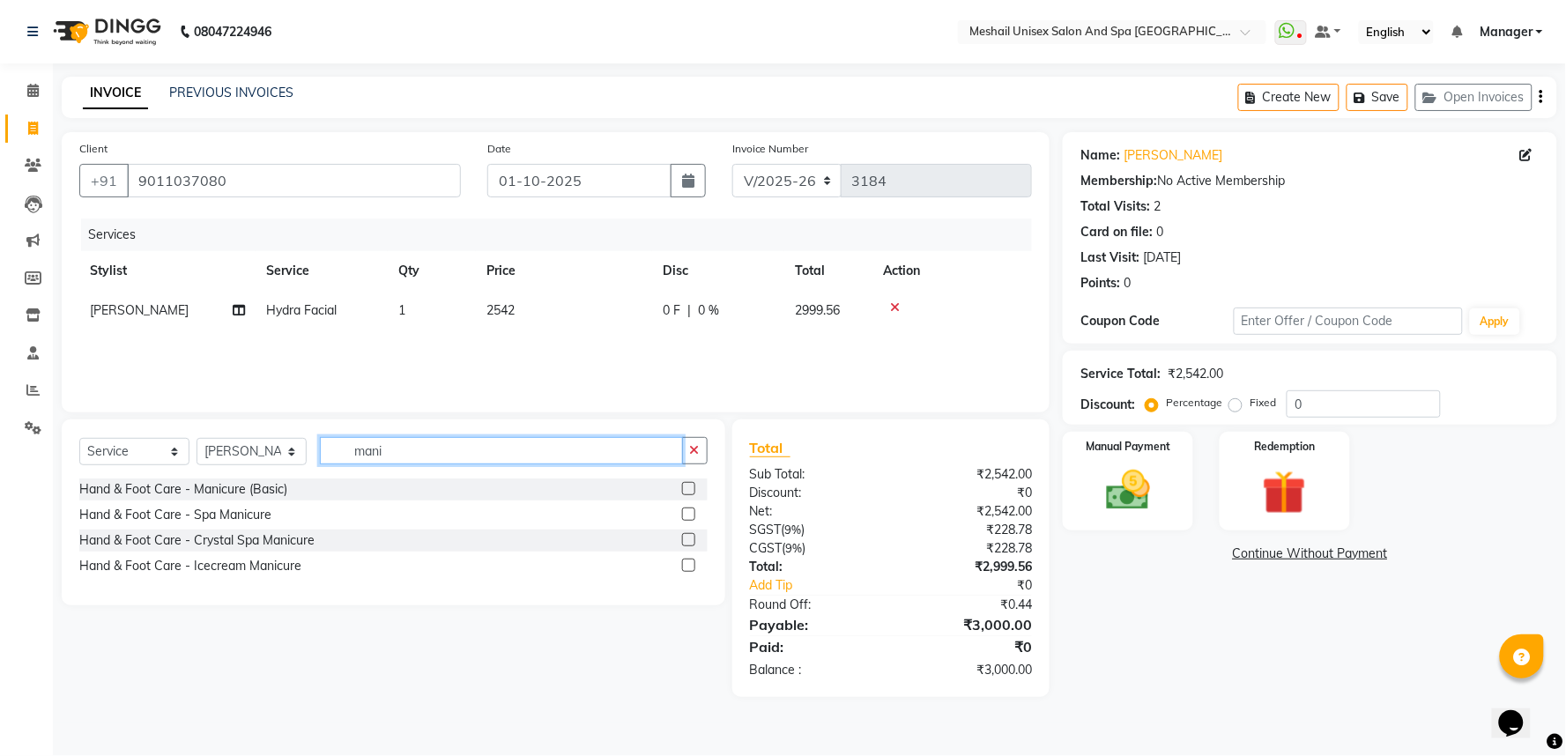
type input "mani"
click at [689, 509] on label at bounding box center [688, 514] width 13 height 13
click at [689, 509] on input "checkbox" at bounding box center [687, 514] width 11 height 11
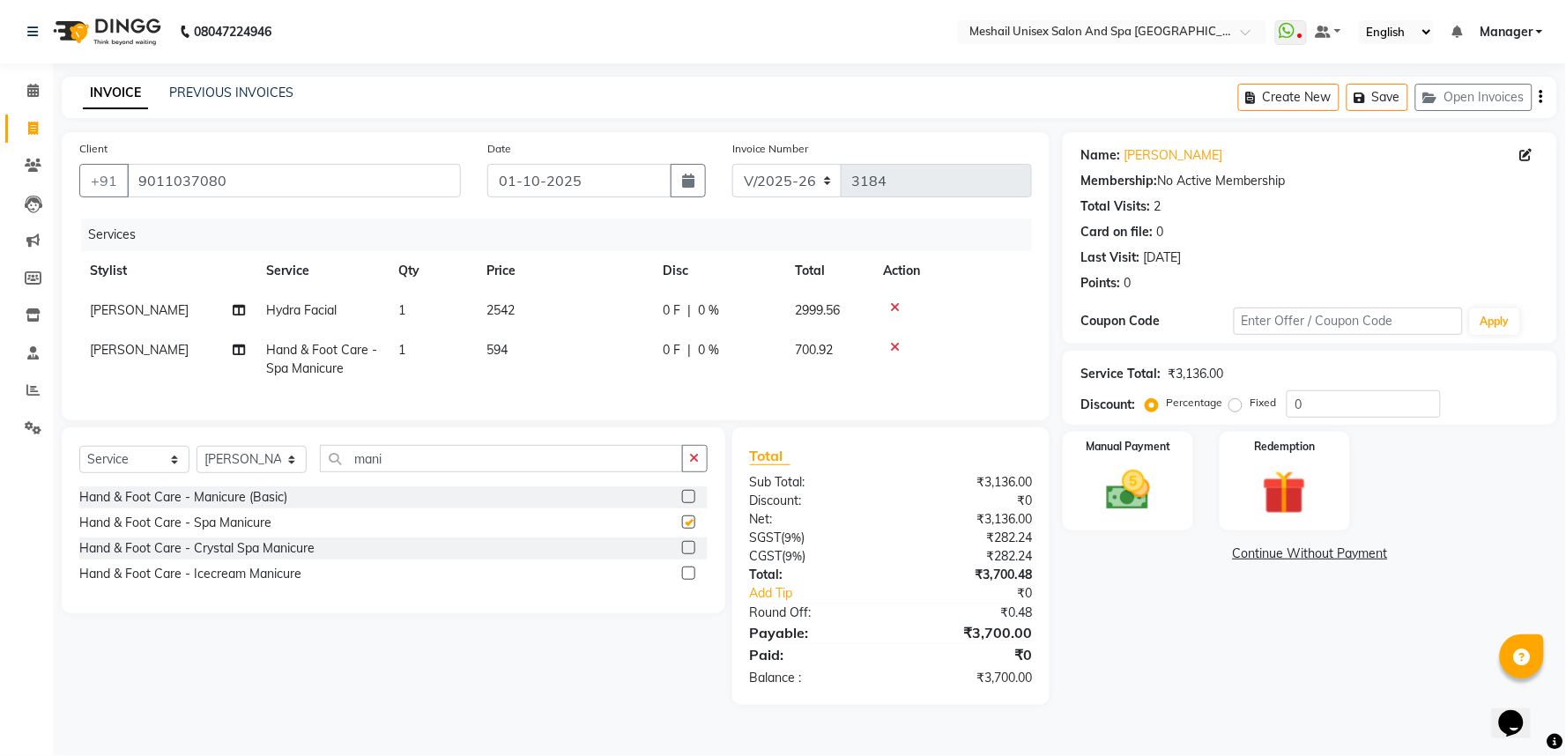
checkbox input "false"
click at [480, 472] on input "mani" at bounding box center [501, 458] width 363 height 27
type input "m"
type input "ped"
click at [687, 529] on label at bounding box center [688, 522] width 13 height 13
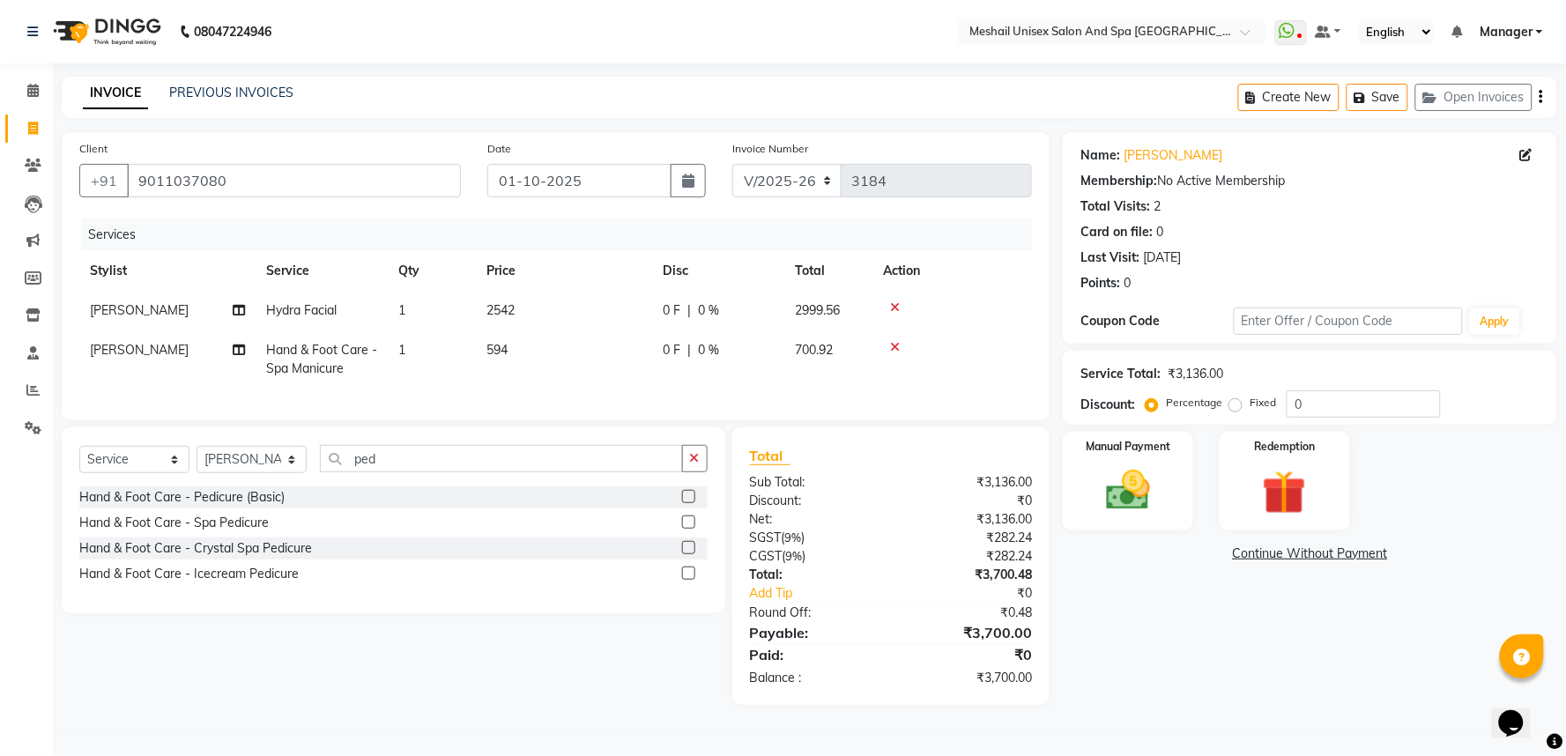
click at [687, 529] on input "checkbox" at bounding box center [687, 522] width 11 height 11
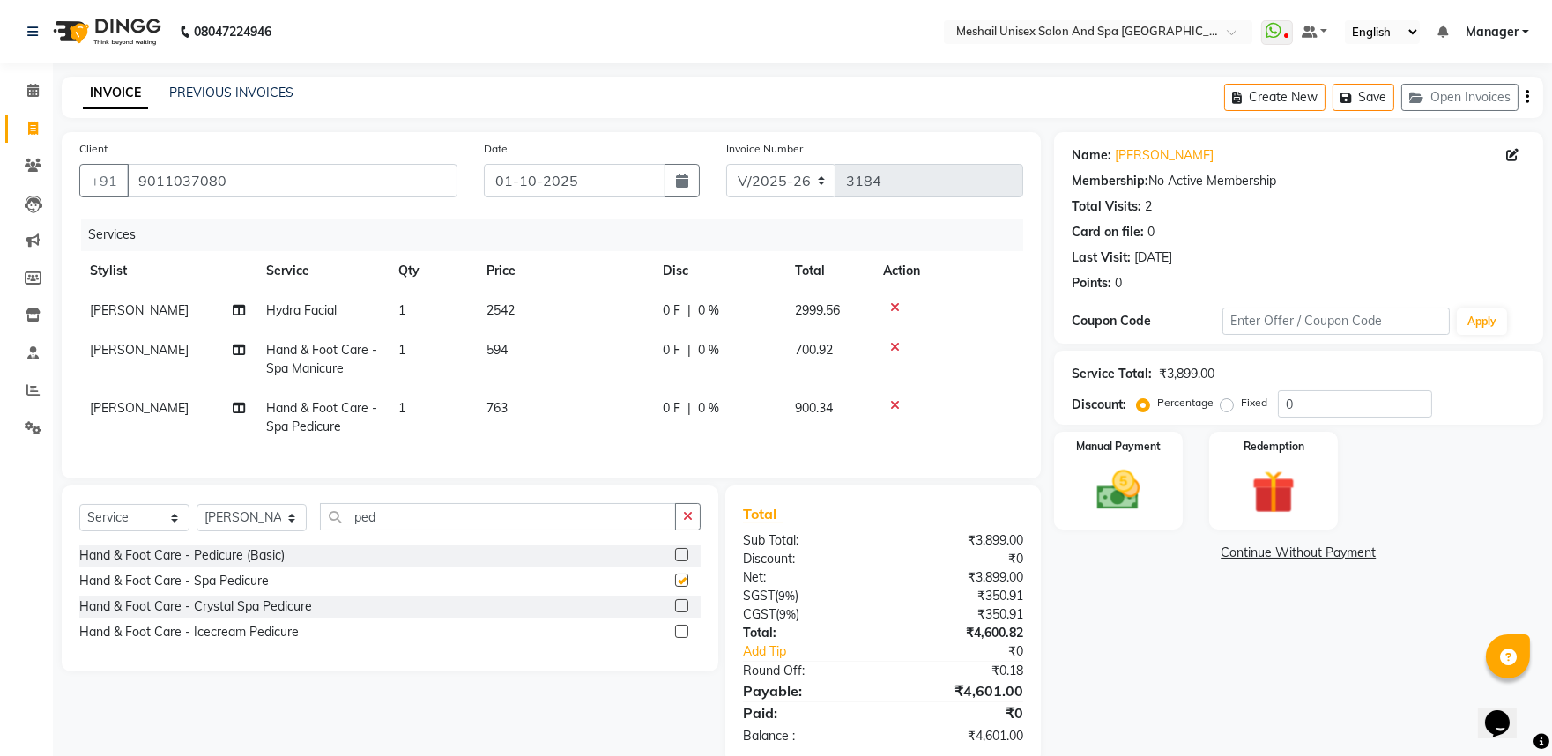
checkbox input "false"
click at [414, 531] on input "ped" at bounding box center [498, 516] width 356 height 27
type input "p"
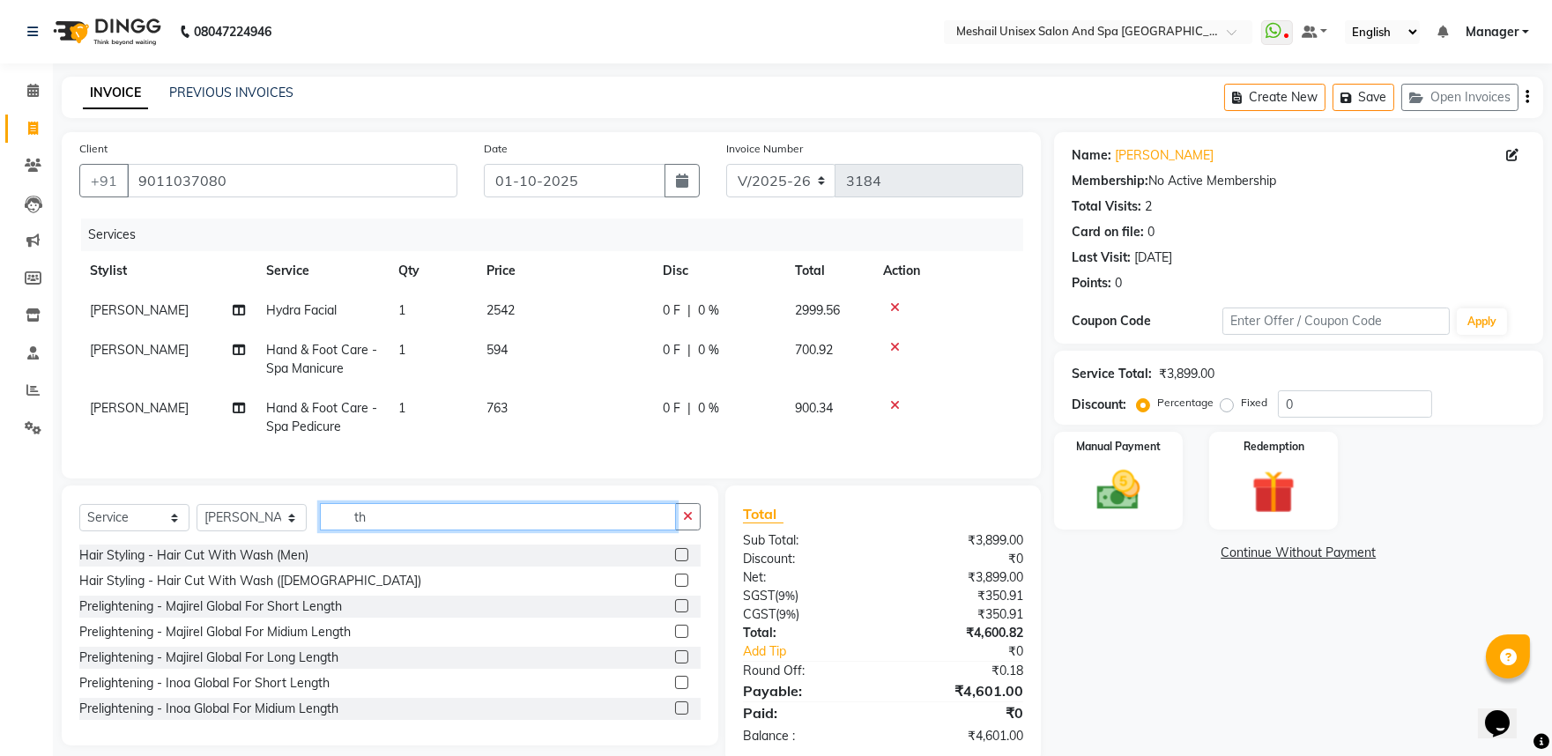
type input "t"
type input "thre"
click at [675, 613] on label at bounding box center [681, 605] width 13 height 13
click at [675, 613] on input "checkbox" at bounding box center [680, 606] width 11 height 11
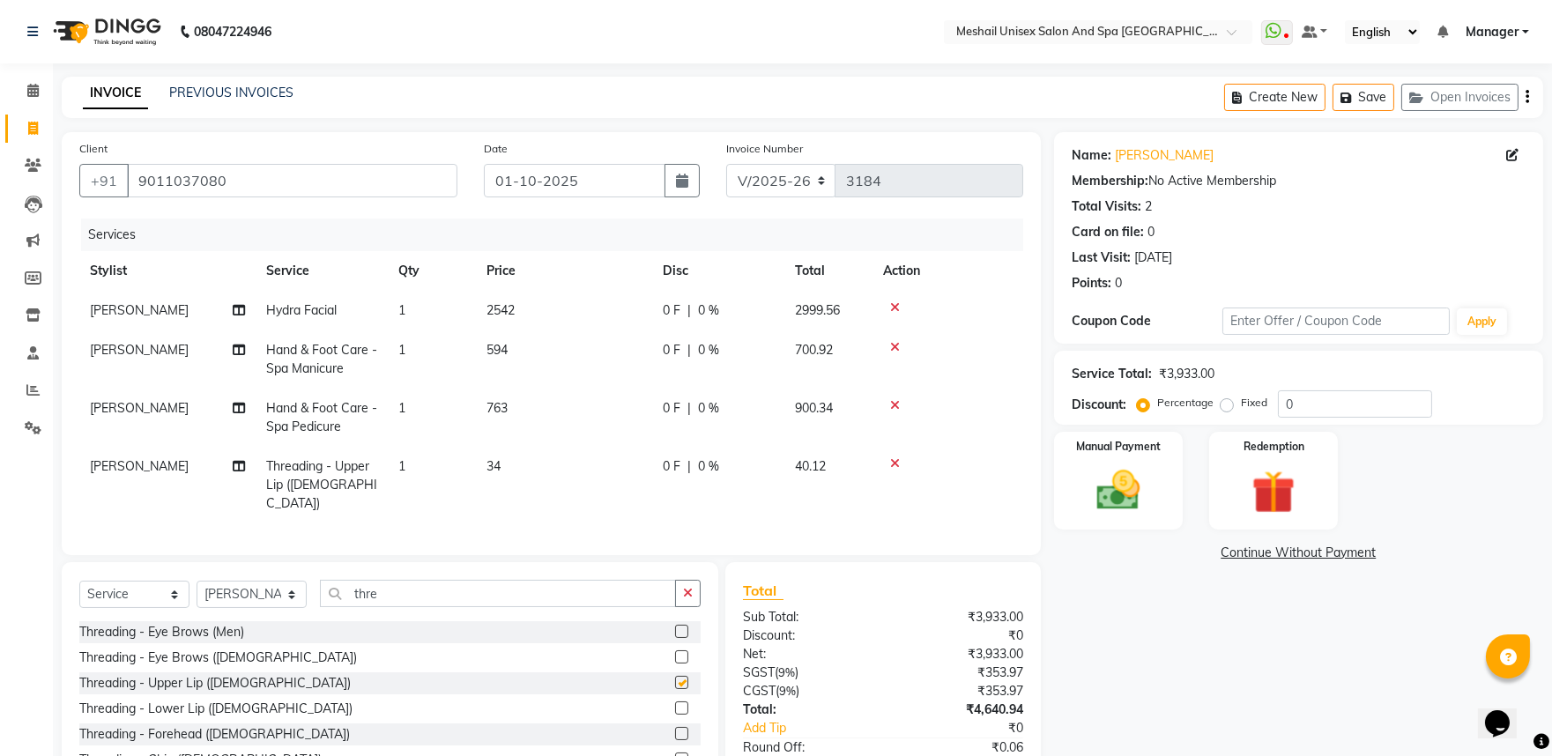
checkbox input "false"
click at [675, 650] on label at bounding box center [681, 656] width 13 height 13
click at [675, 652] on input "checkbox" at bounding box center [680, 657] width 11 height 11
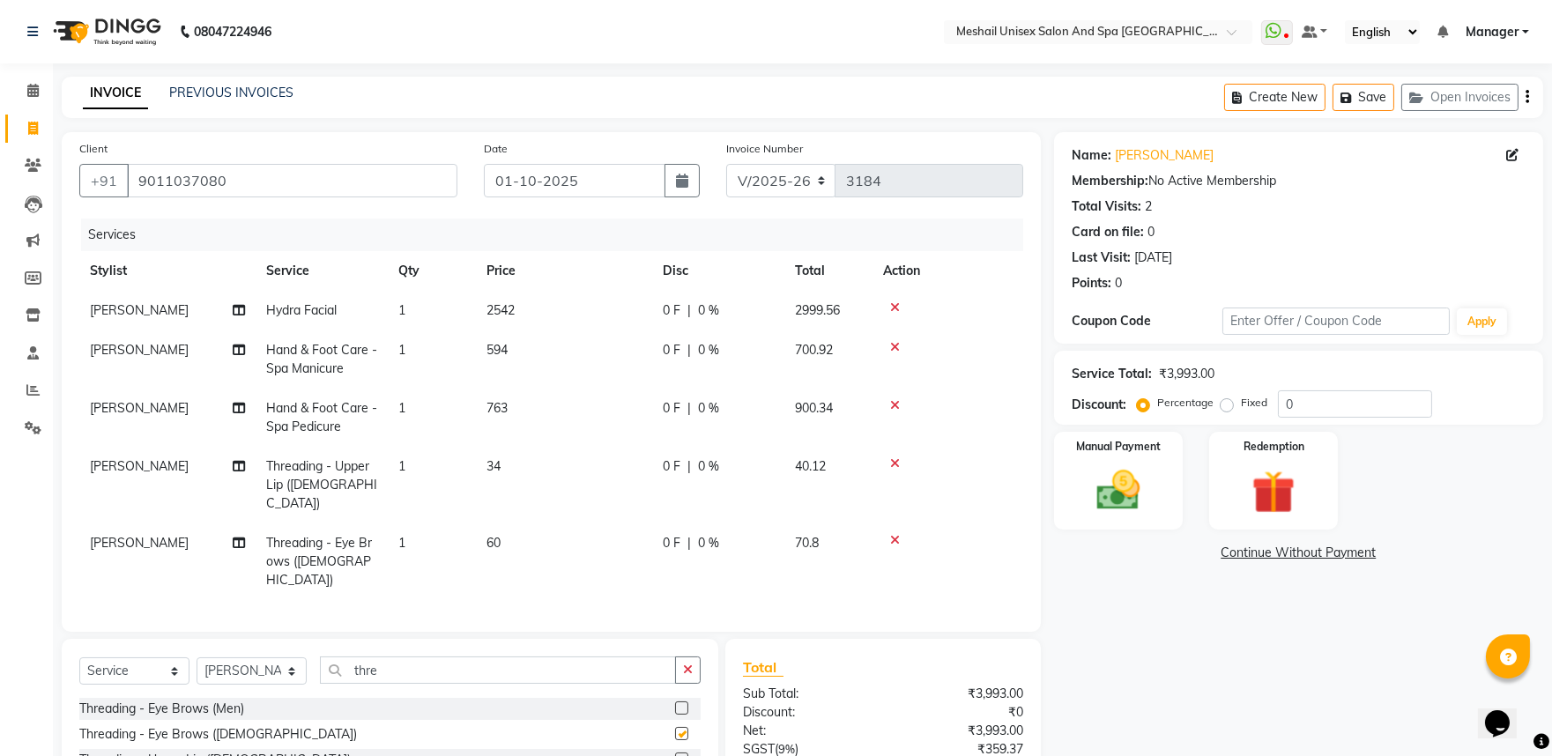
checkbox input "false"
click at [583, 367] on td "594" at bounding box center [564, 360] width 176 height 58
select select "53324"
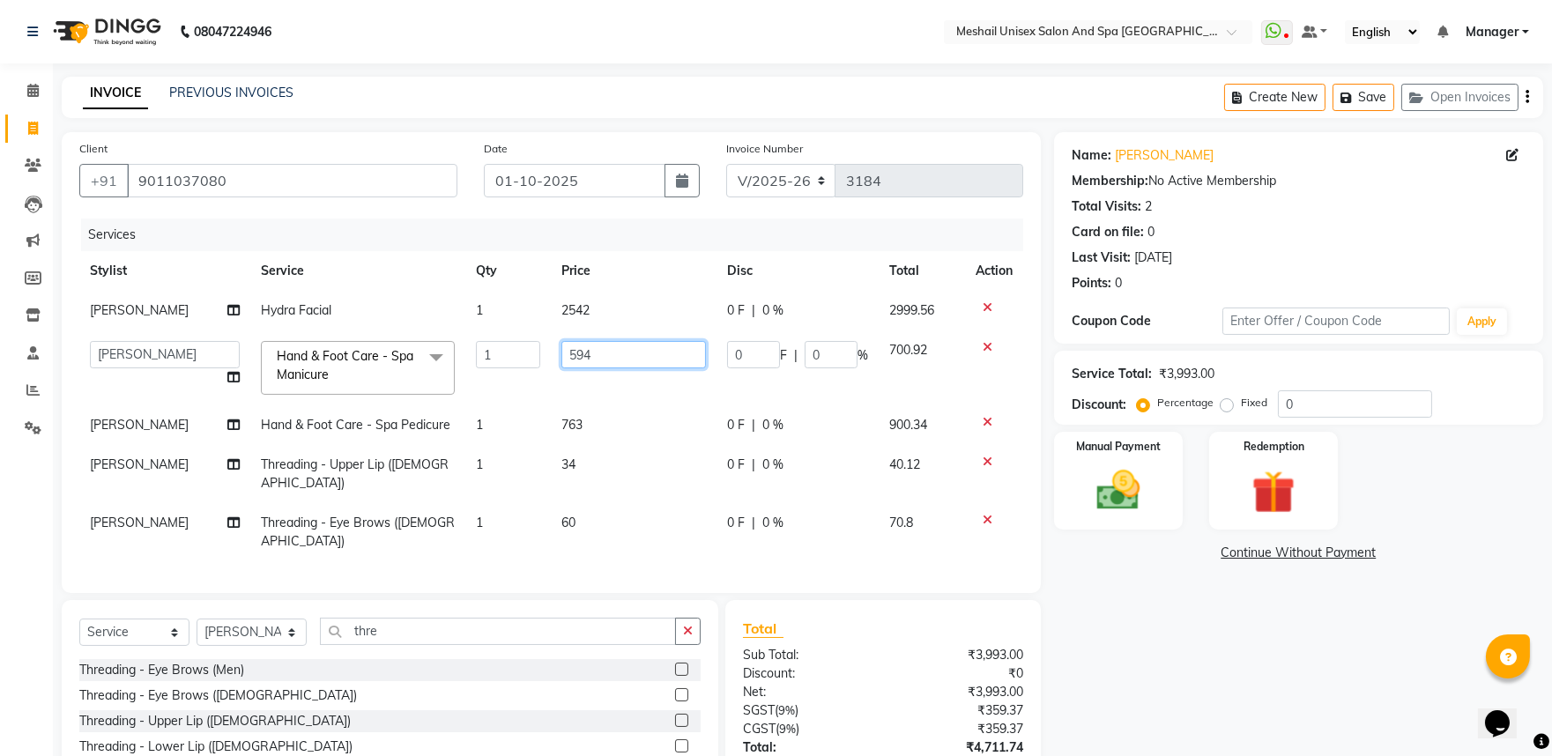
drag, startPoint x: 600, startPoint y: 358, endPoint x: 260, endPoint y: 331, distance: 341.2
click at [260, 331] on tr "Avinash gauri Manager Manoj namrata zambre NITESH Priya Rupali sandip band Shar…" at bounding box center [551, 368] width 944 height 75
type input "338"
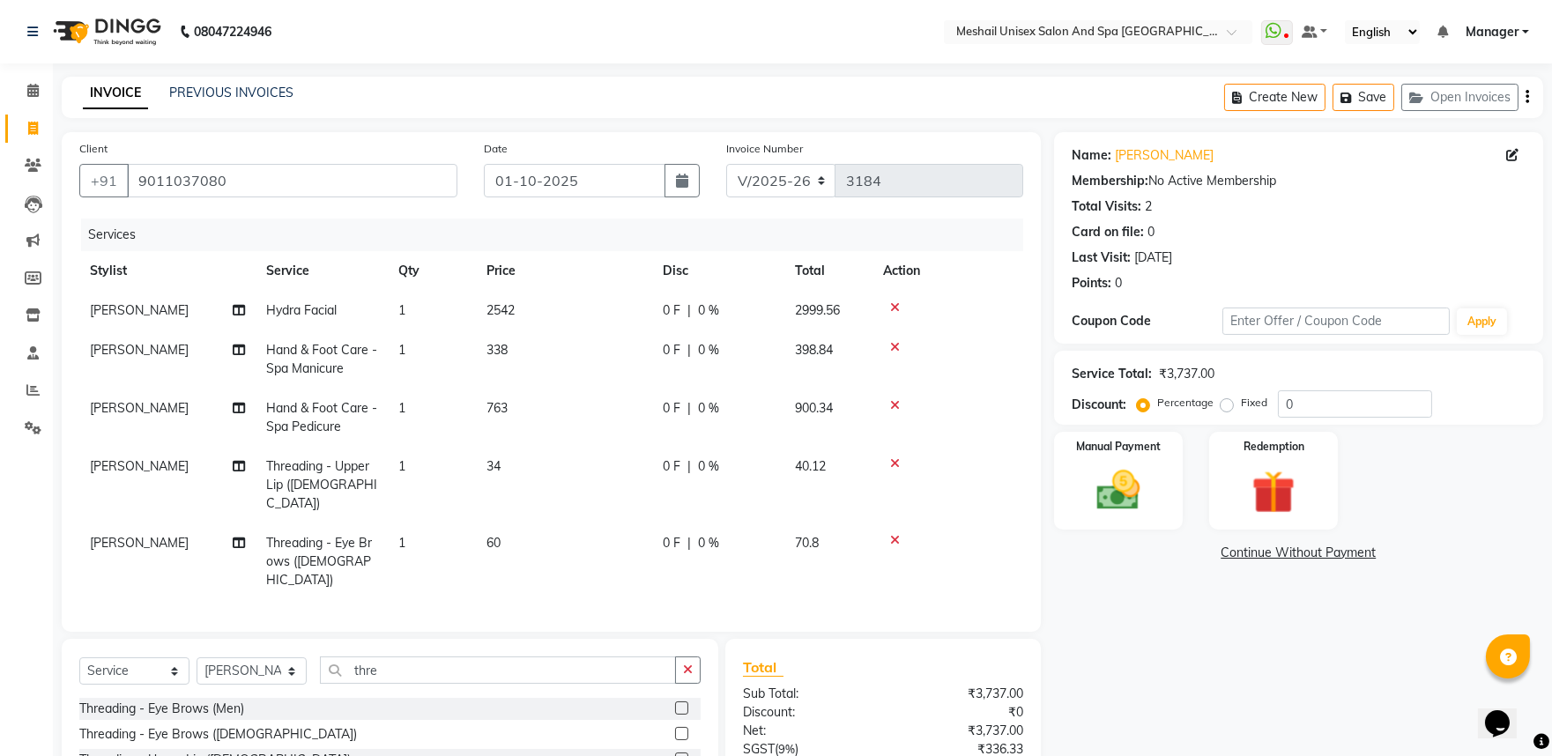
click at [504, 433] on td "763" at bounding box center [564, 418] width 176 height 58
select select "53324"
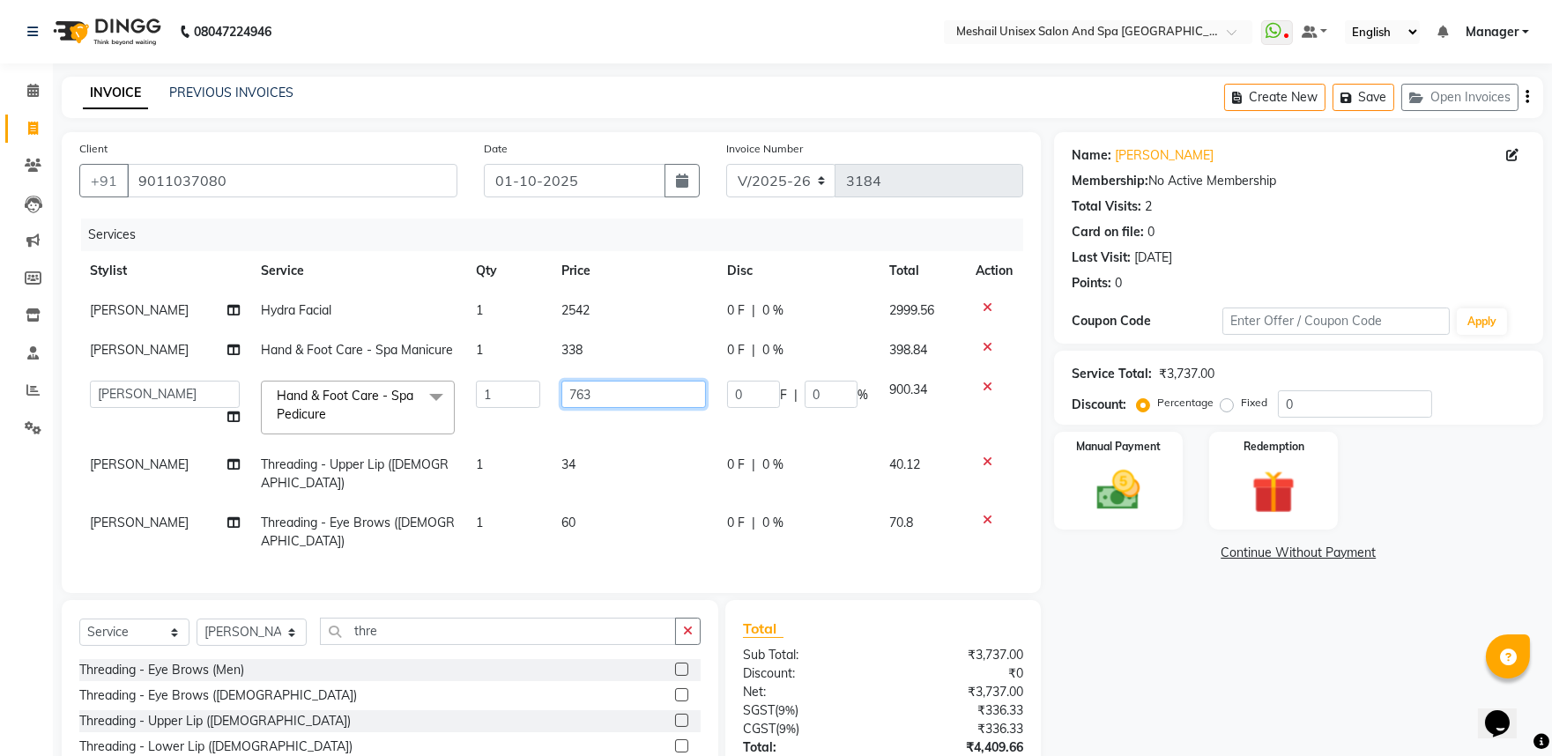
drag, startPoint x: 609, startPoint y: 397, endPoint x: 436, endPoint y: 374, distance: 174.3
click at [445, 388] on tr "Avinash gauri Manager Manoj namrata zambre NITESH Priya Rupali sandip band Shar…" at bounding box center [551, 407] width 944 height 75
type input "593"
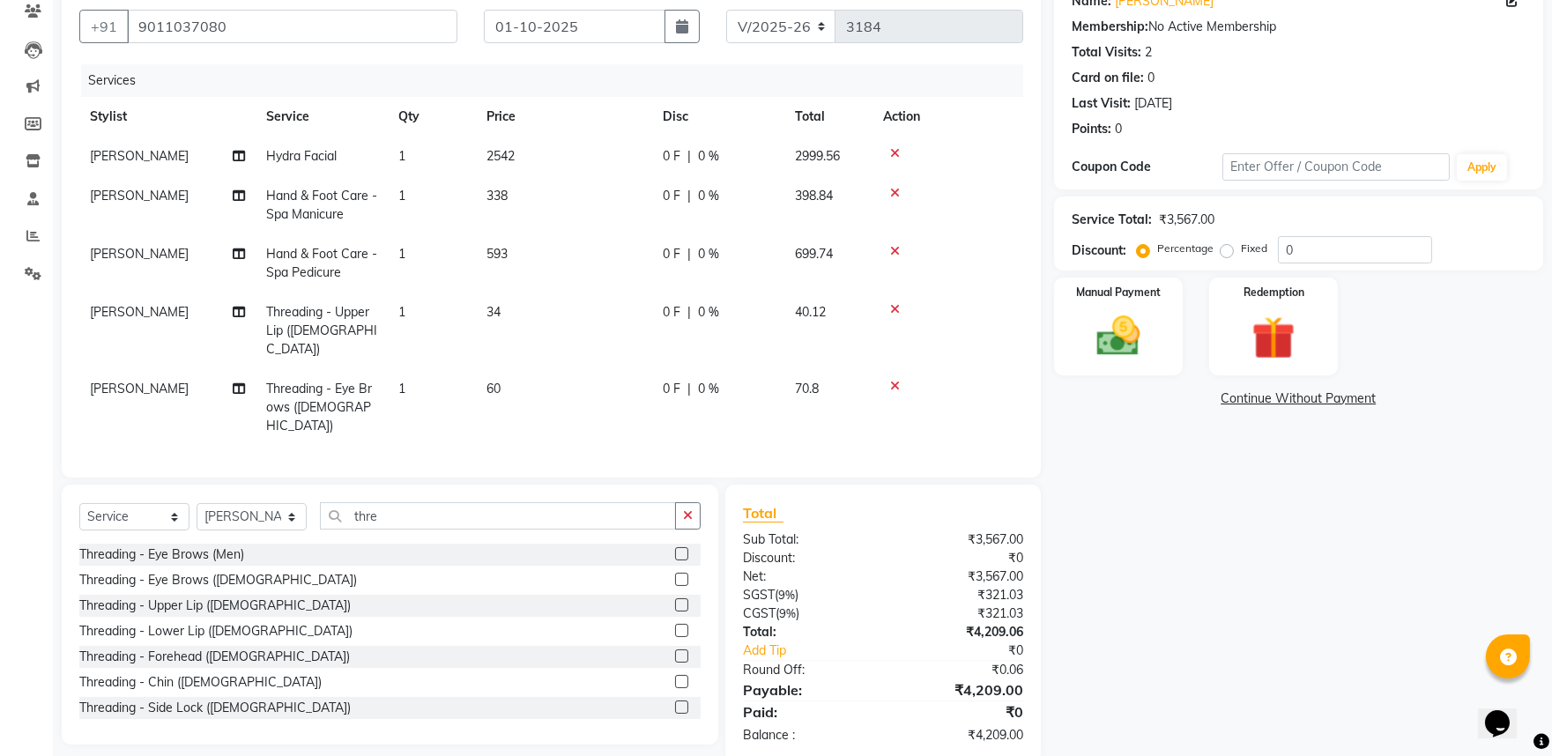
scroll to position [163, 0]
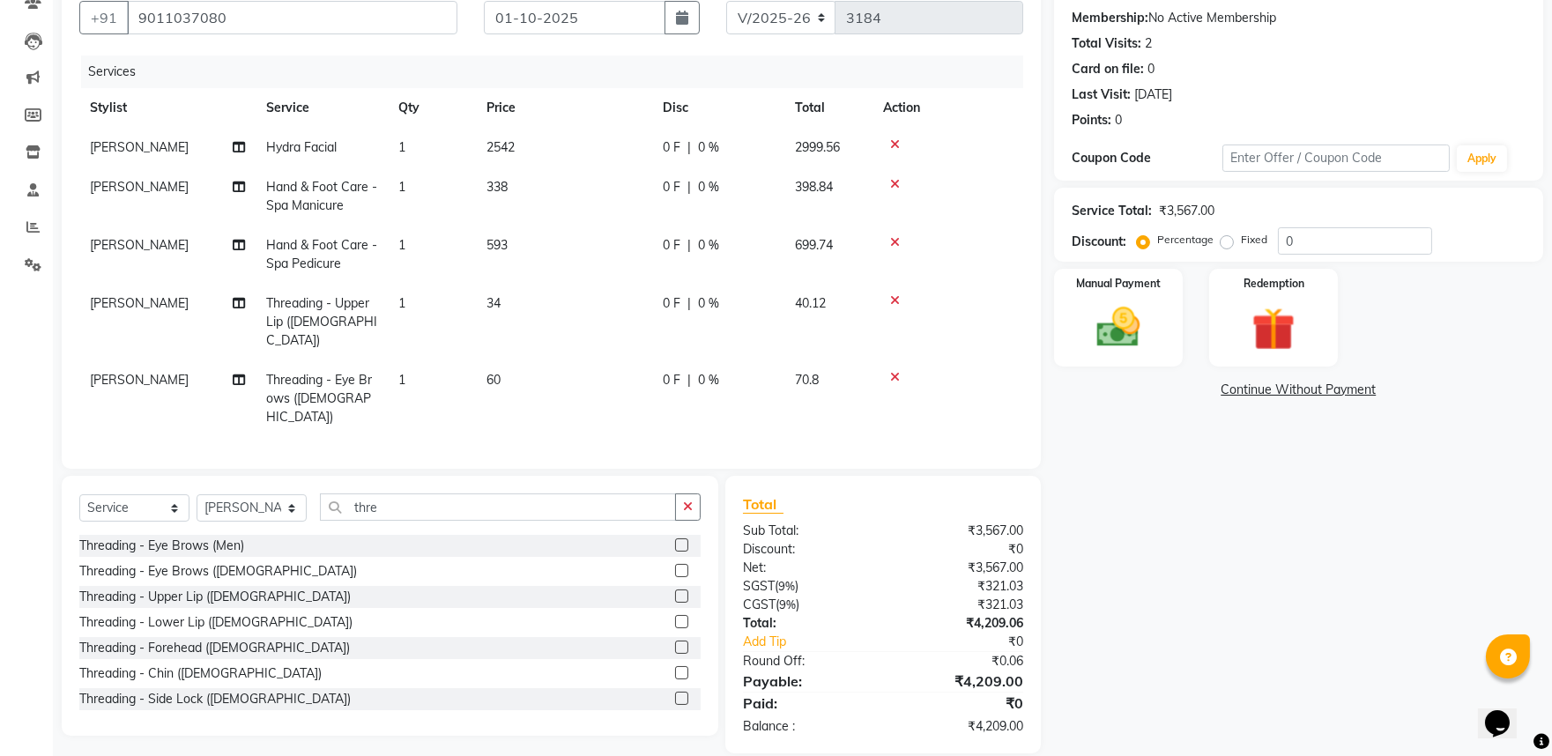
click at [567, 320] on td "34" at bounding box center [564, 322] width 176 height 77
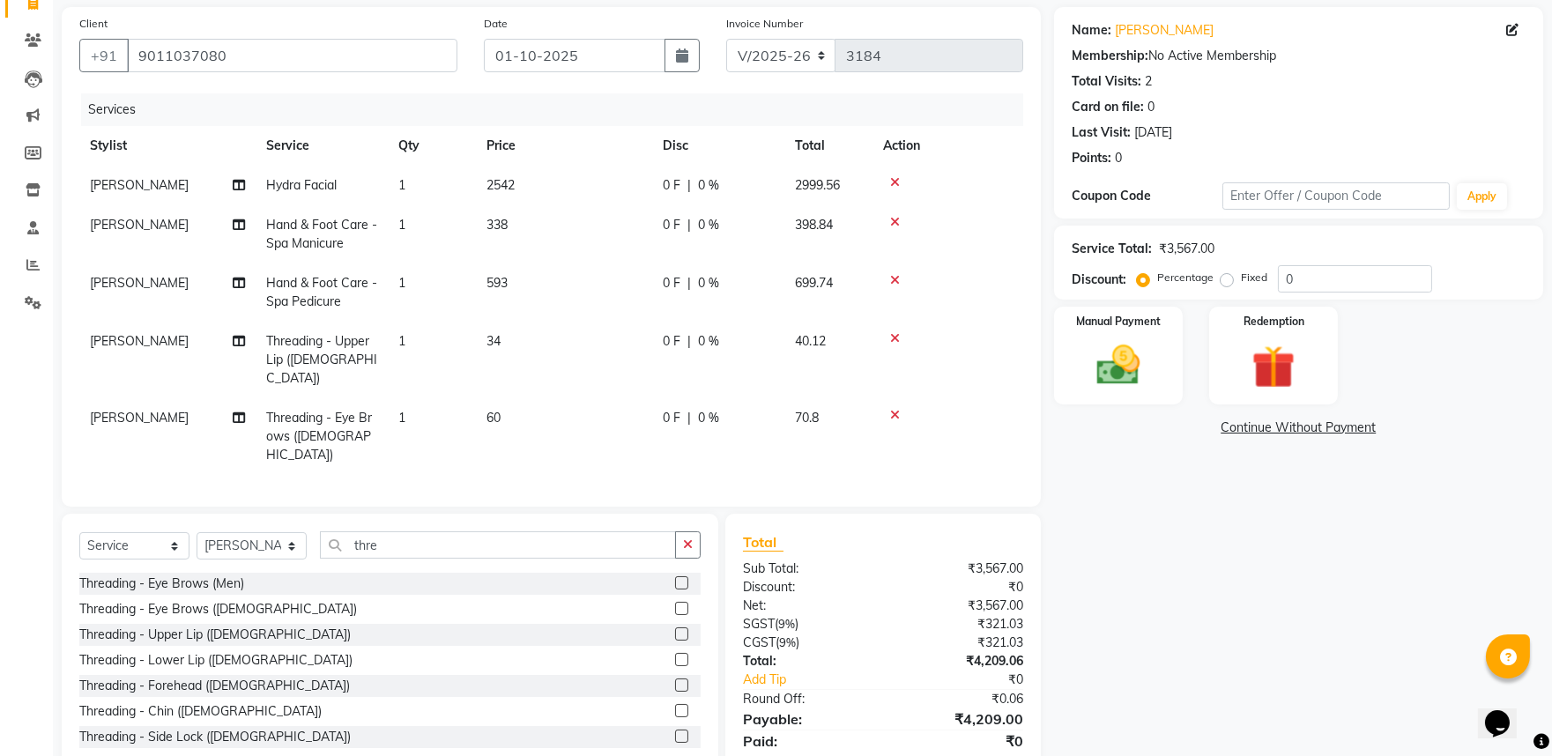
select select "53324"
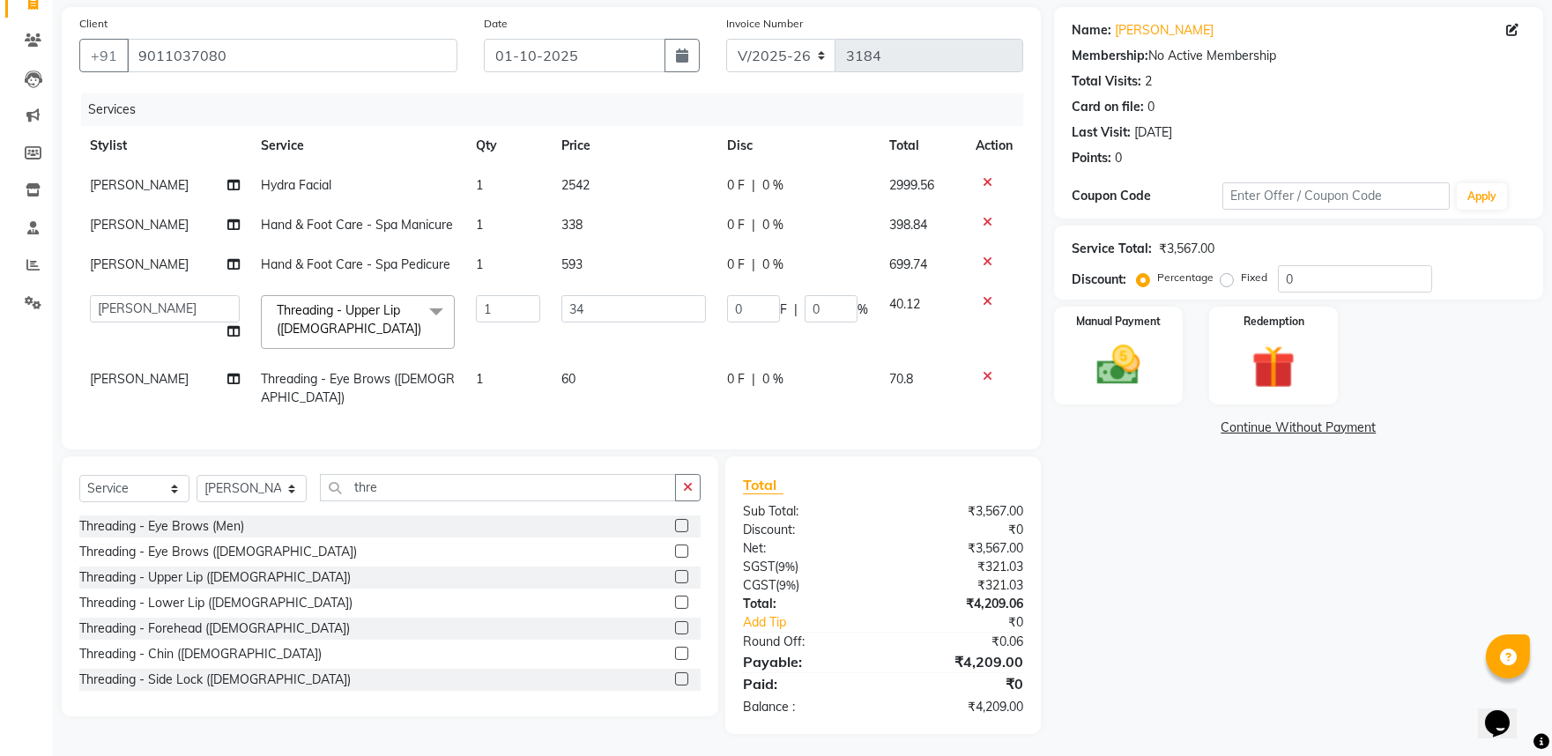
click at [584, 370] on td "60" at bounding box center [634, 389] width 167 height 58
select select "53324"
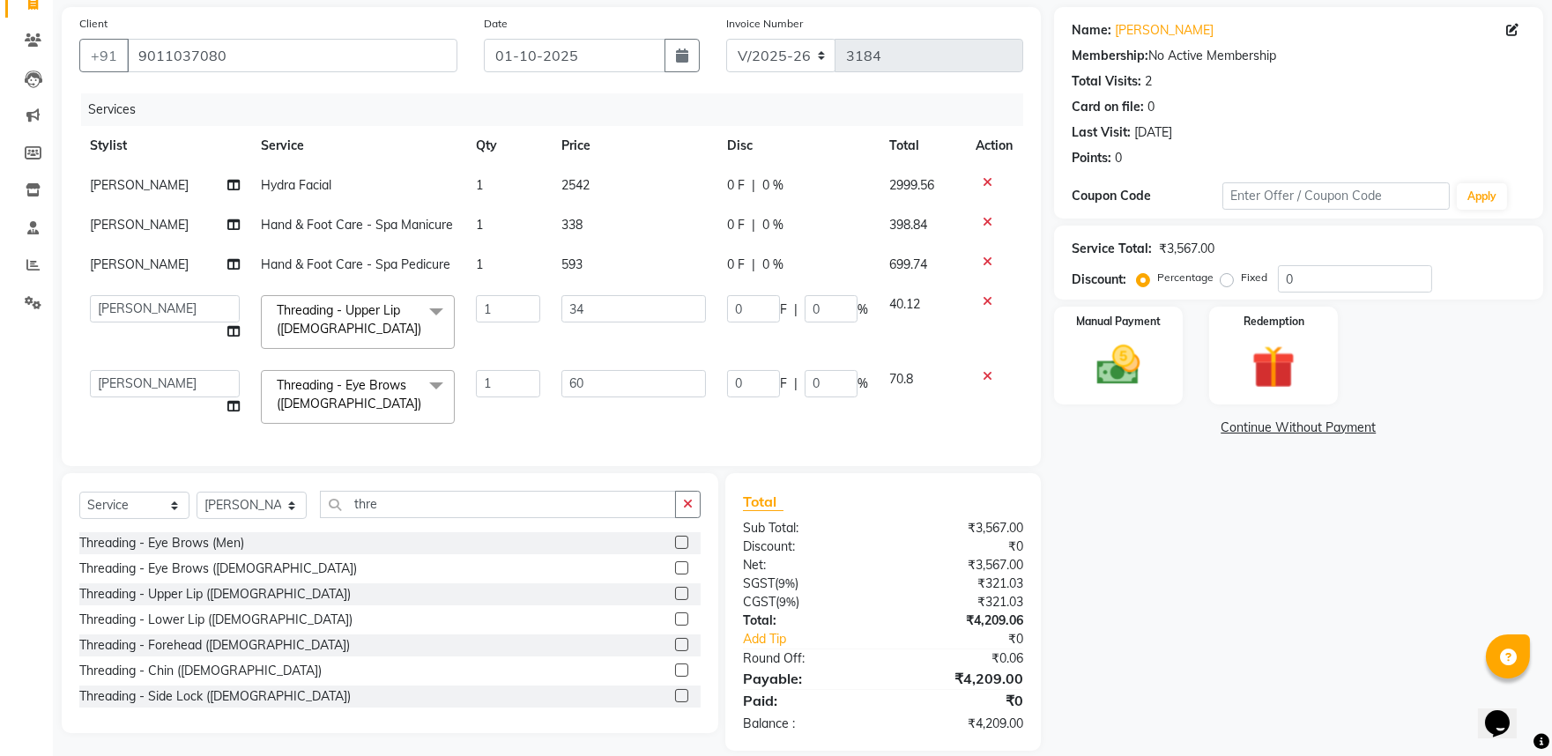
scroll to position [160, 0]
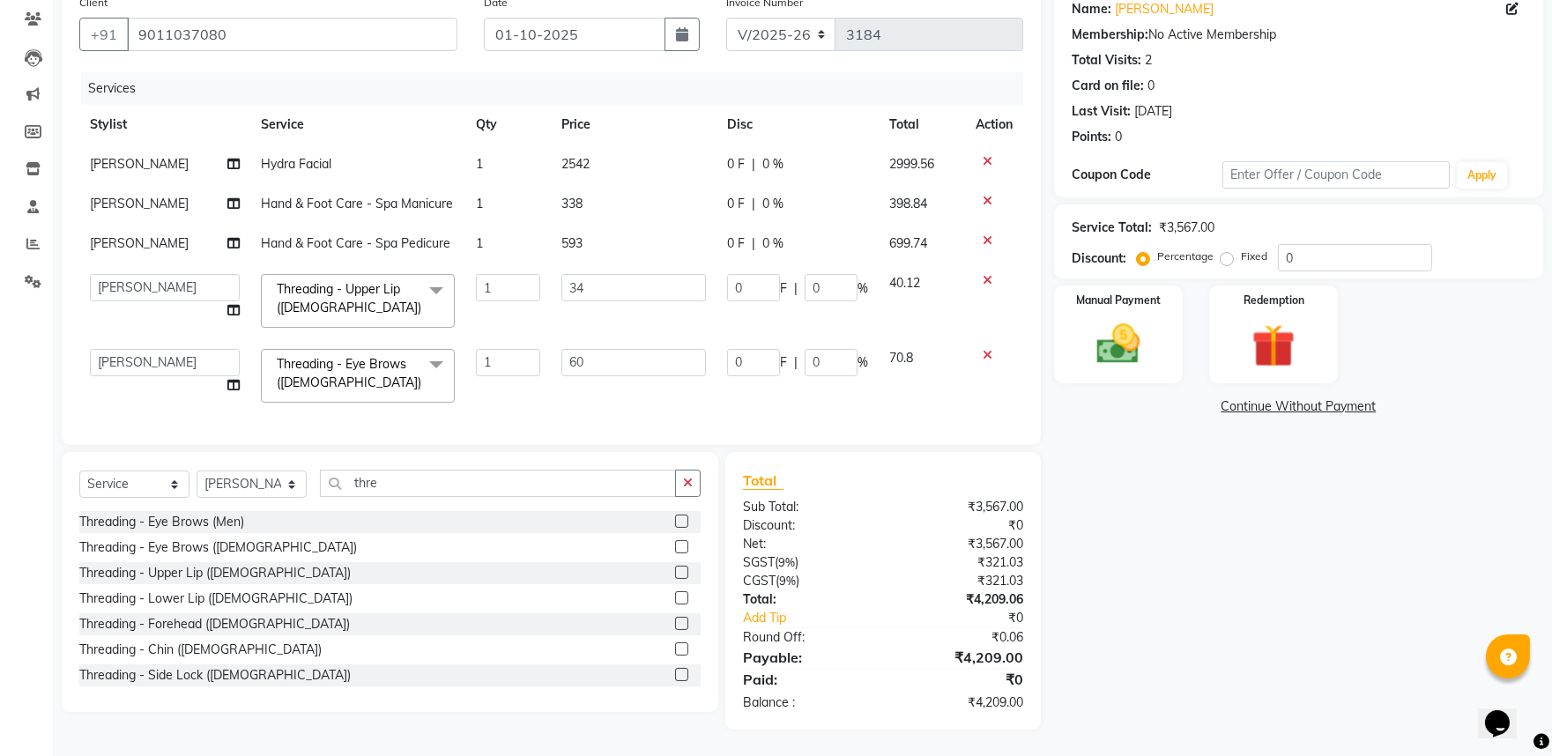
click at [601, 197] on td "338" at bounding box center [634, 204] width 167 height 40
select select "53324"
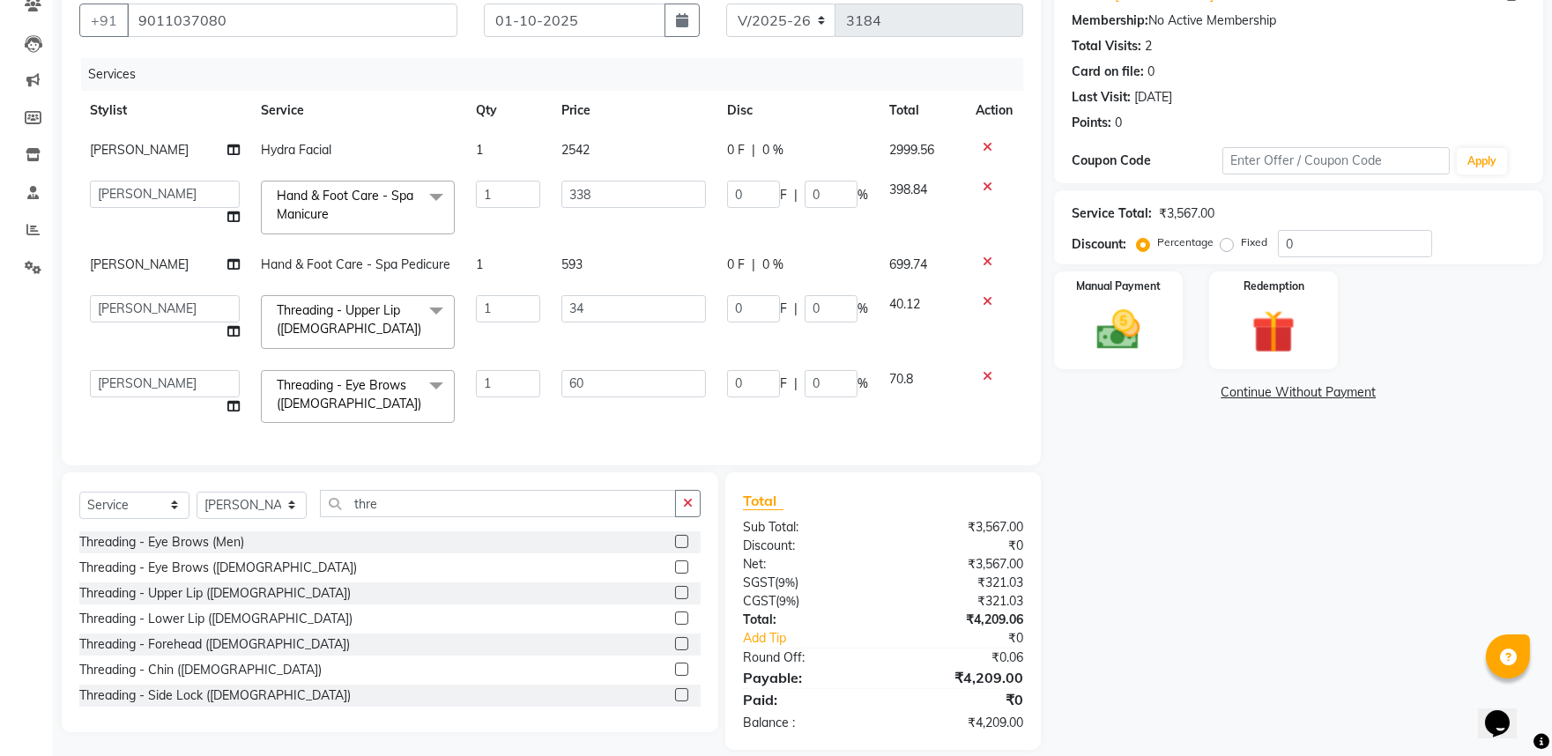
scroll to position [163, 0]
drag, startPoint x: 637, startPoint y: 196, endPoint x: 566, endPoint y: 194, distance: 71.4
click at [566, 194] on input "338" at bounding box center [633, 191] width 145 height 27
type input "424"
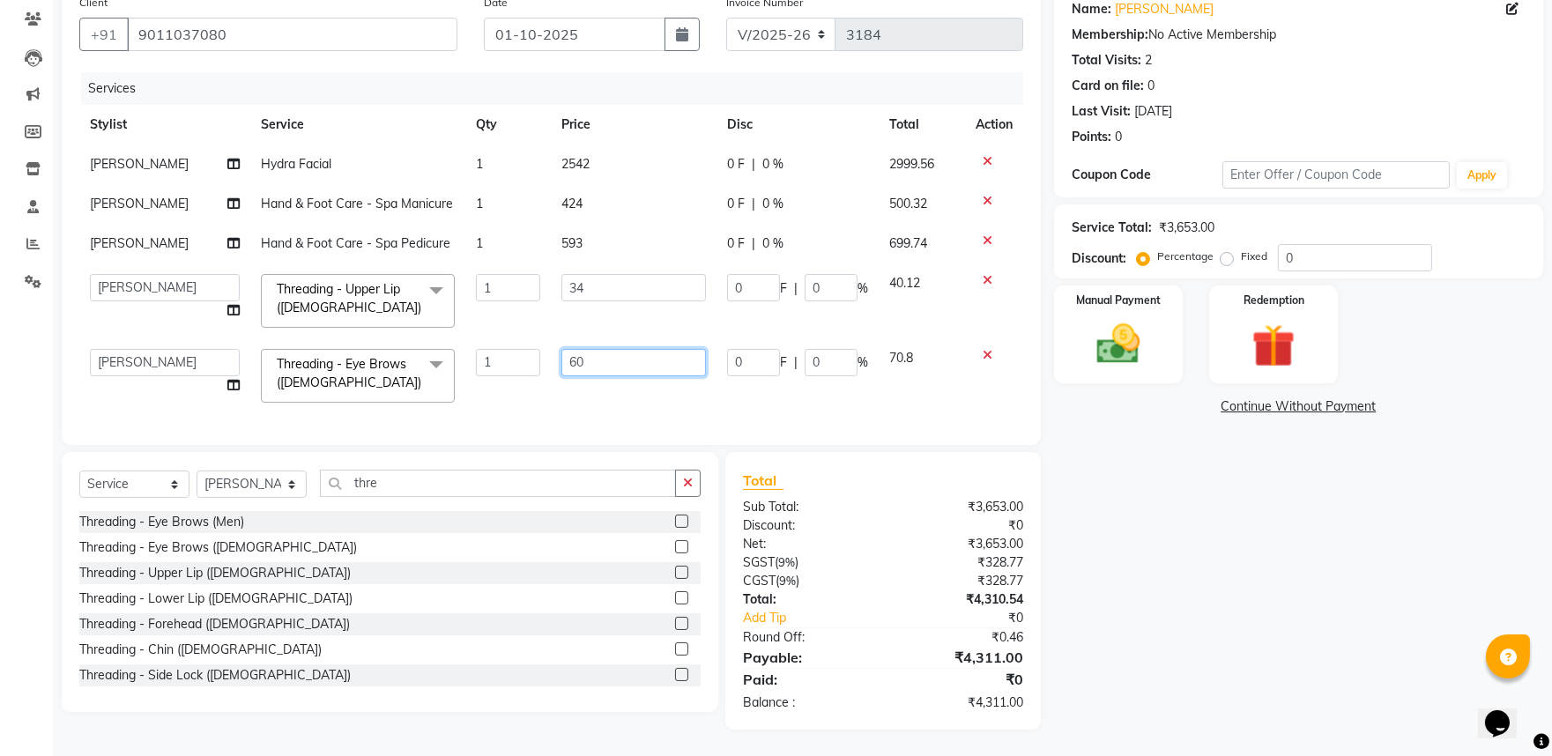
drag, startPoint x: 593, startPoint y: 345, endPoint x: 417, endPoint y: 329, distance: 177.0
click at [453, 353] on tr "Avinash gauri Manager [PERSON_NAME] [PERSON_NAME] [PERSON_NAME] Priya [PERSON_N…" at bounding box center [551, 375] width 944 height 75
type input "59"
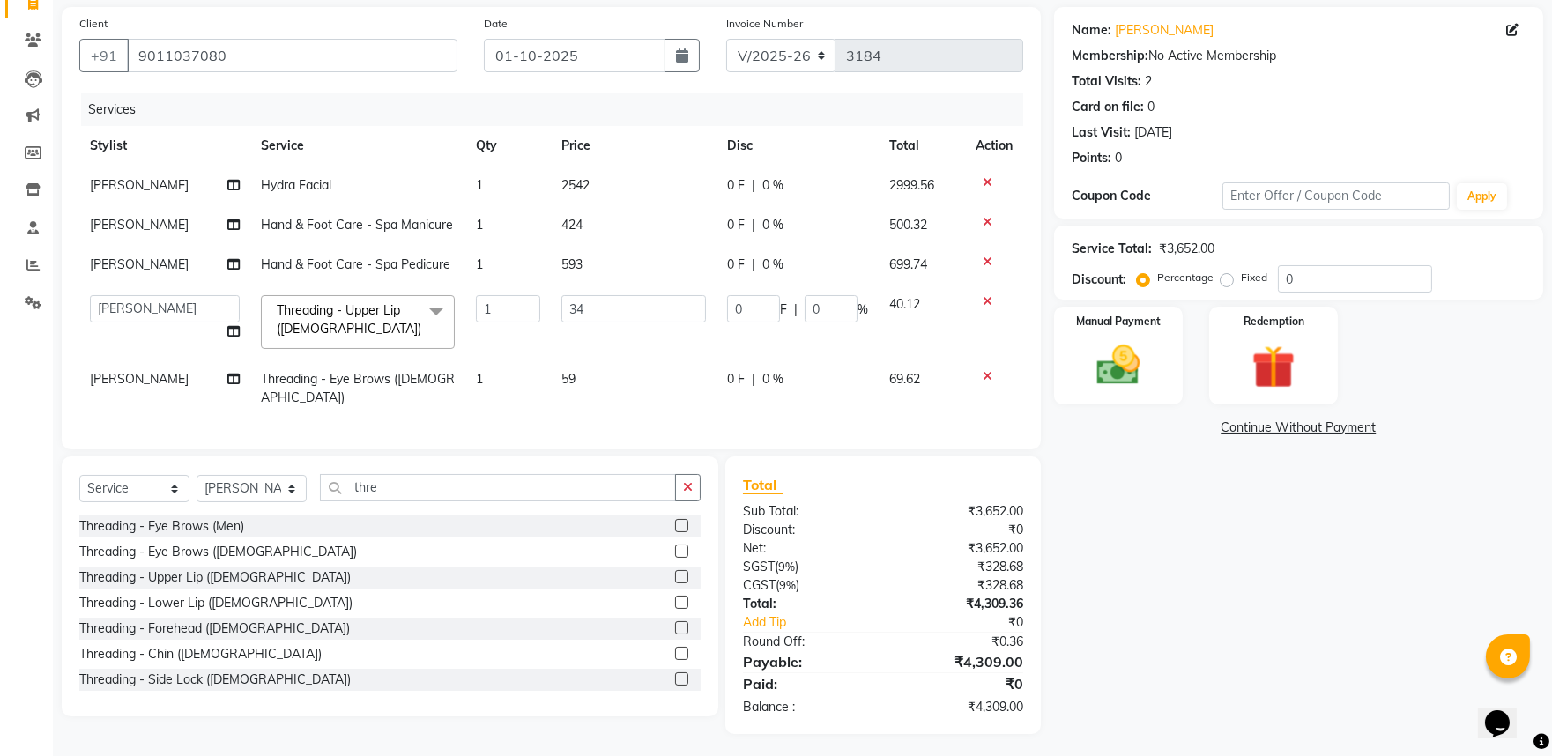
click at [604, 360] on td "59" at bounding box center [634, 389] width 167 height 58
select select "53324"
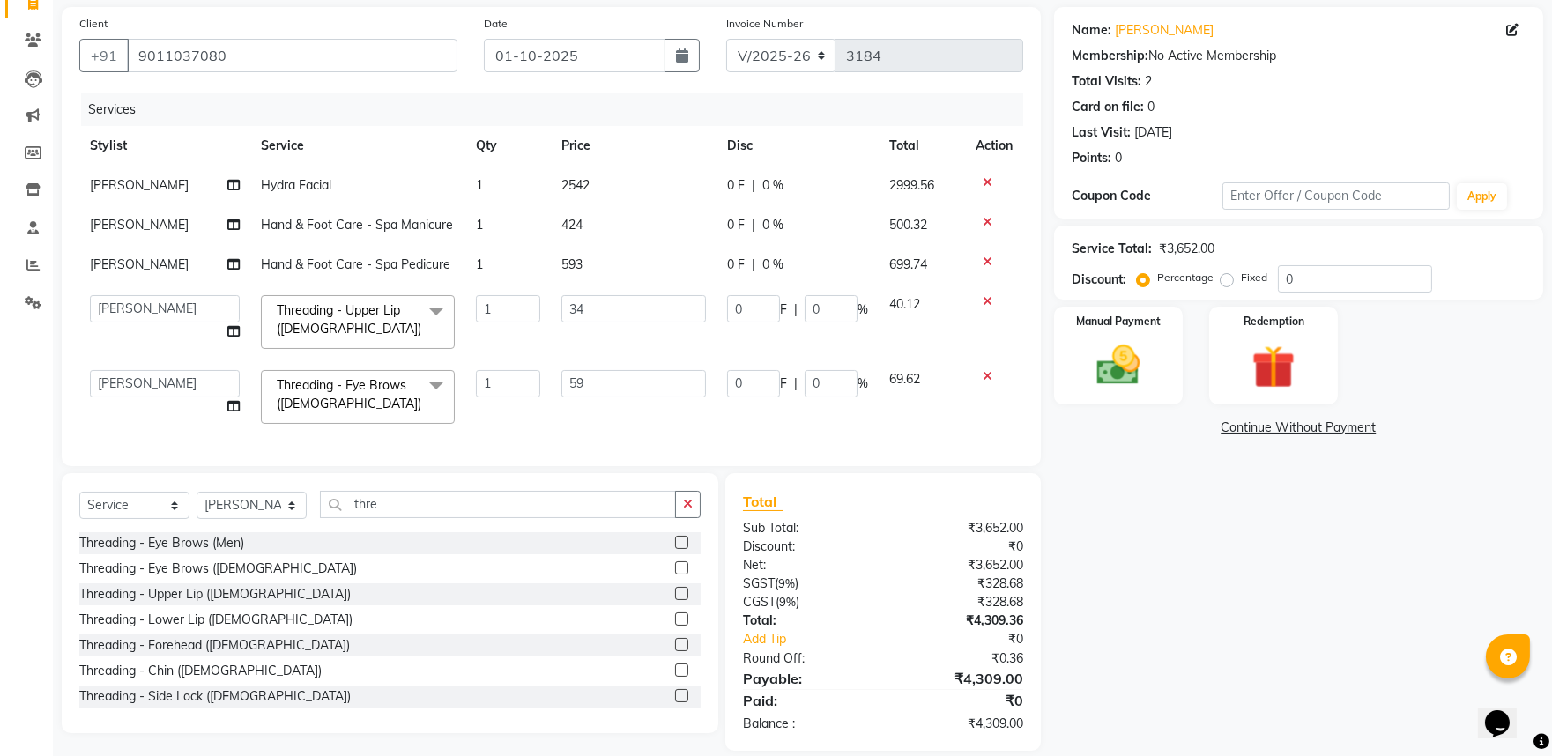
scroll to position [160, 0]
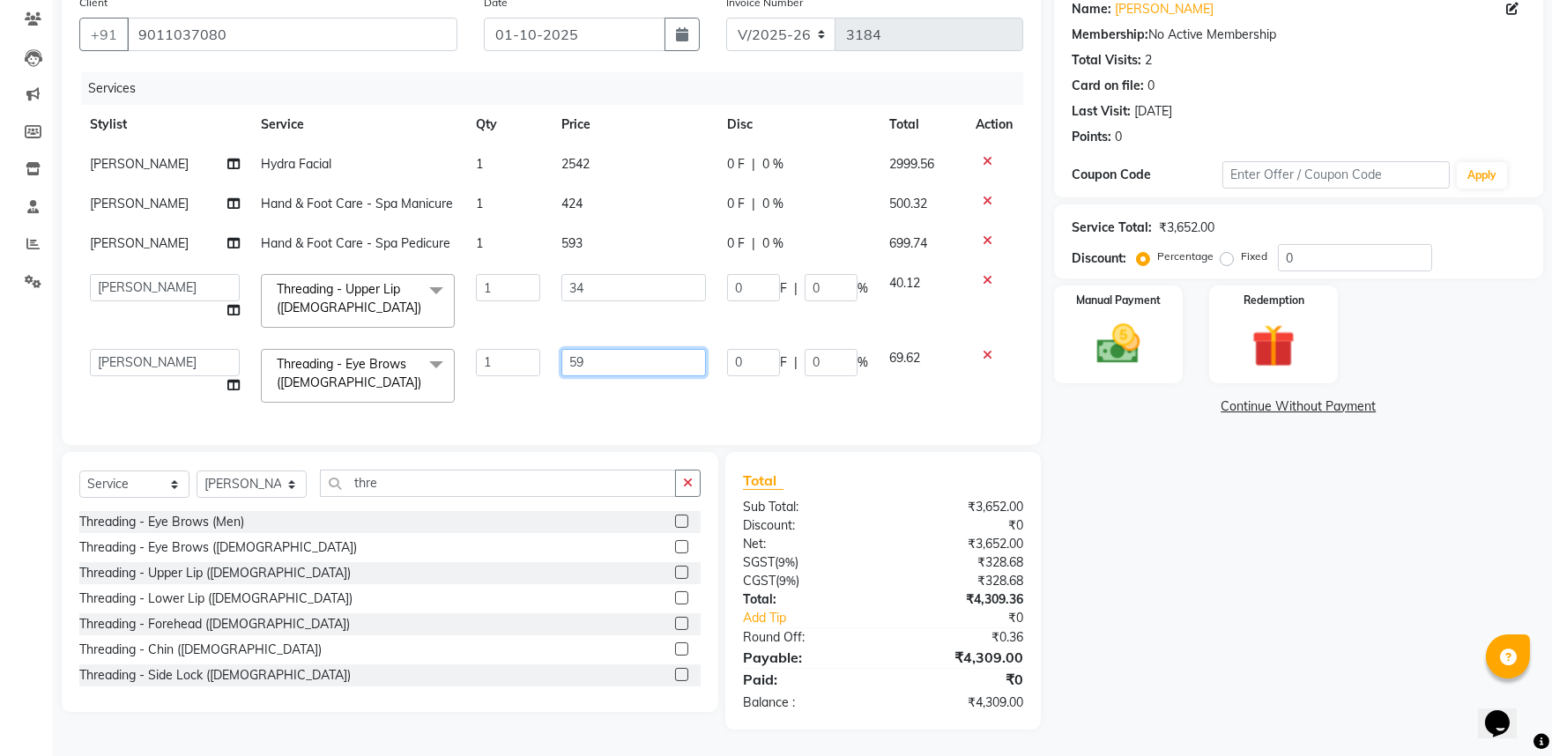
drag, startPoint x: 614, startPoint y: 359, endPoint x: 538, endPoint y: 323, distance: 84.4
click at [538, 338] on tr "Avinash gauri Manager [PERSON_NAME] [PERSON_NAME] [PERSON_NAME] Priya [PERSON_N…" at bounding box center [551, 375] width 944 height 75
type input "59.5"
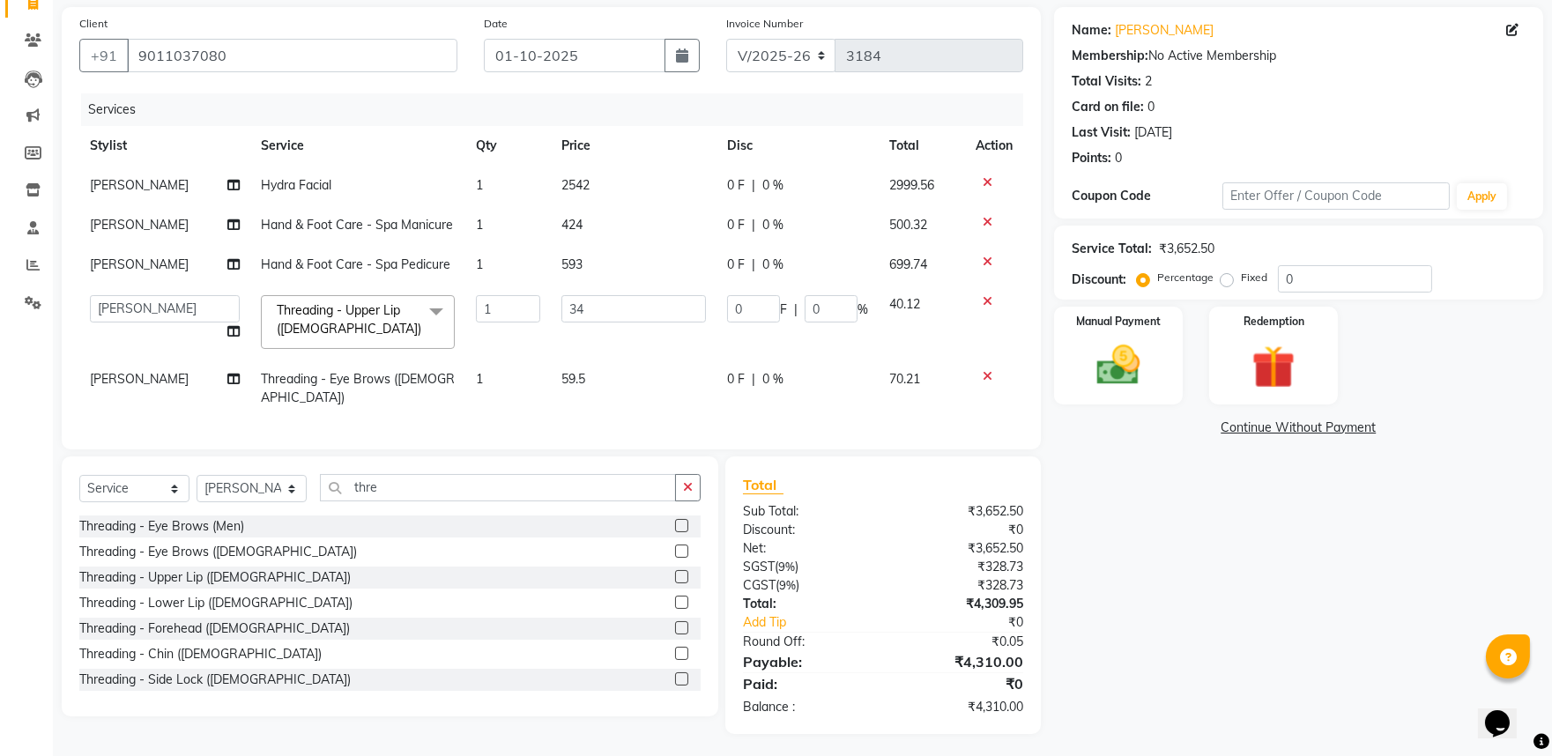
click at [627, 374] on td "59.5" at bounding box center [634, 389] width 167 height 58
select select "53324"
click at [1109, 350] on img at bounding box center [1117, 365] width 73 height 52
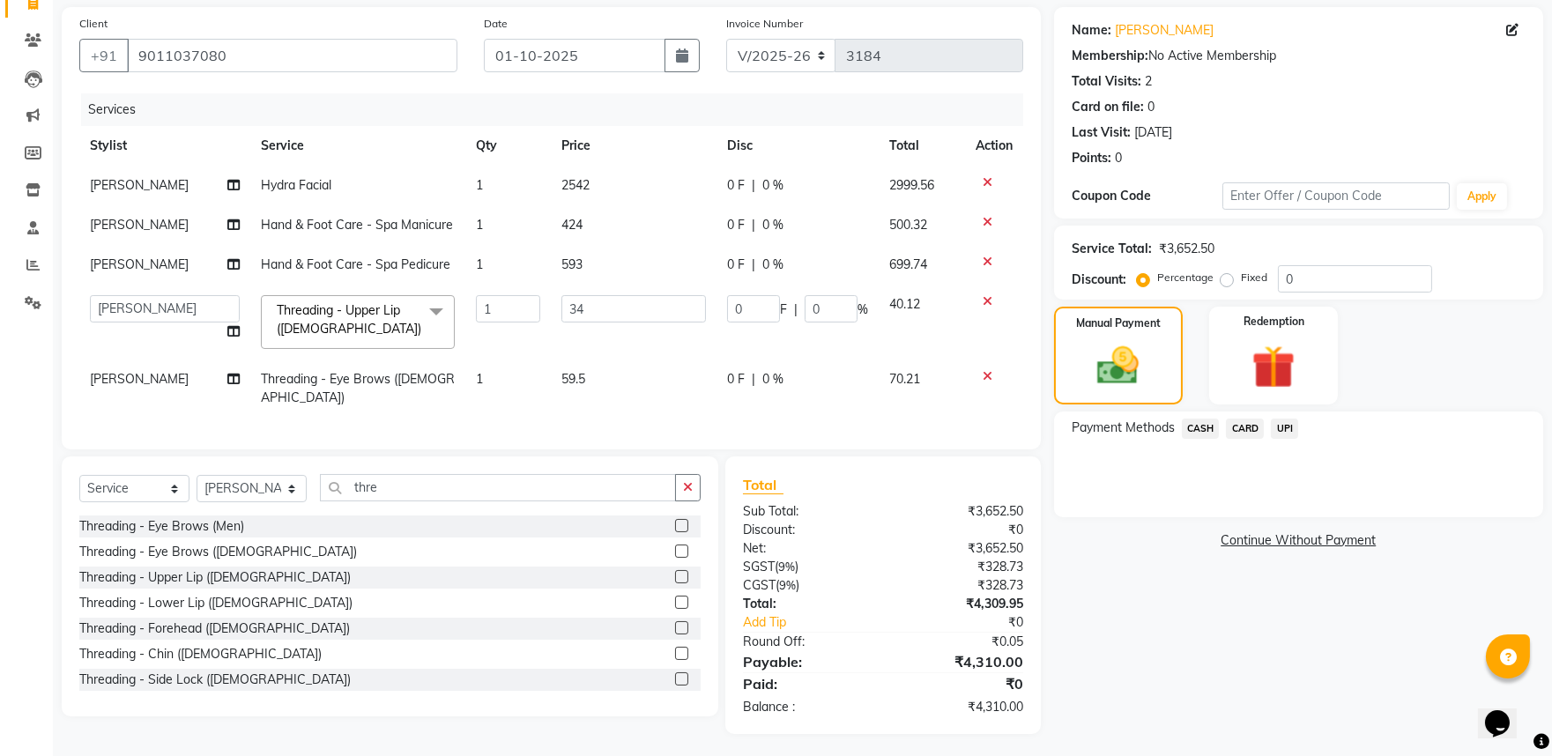
click at [1287, 432] on span "UPI" at bounding box center [1284, 429] width 27 height 20
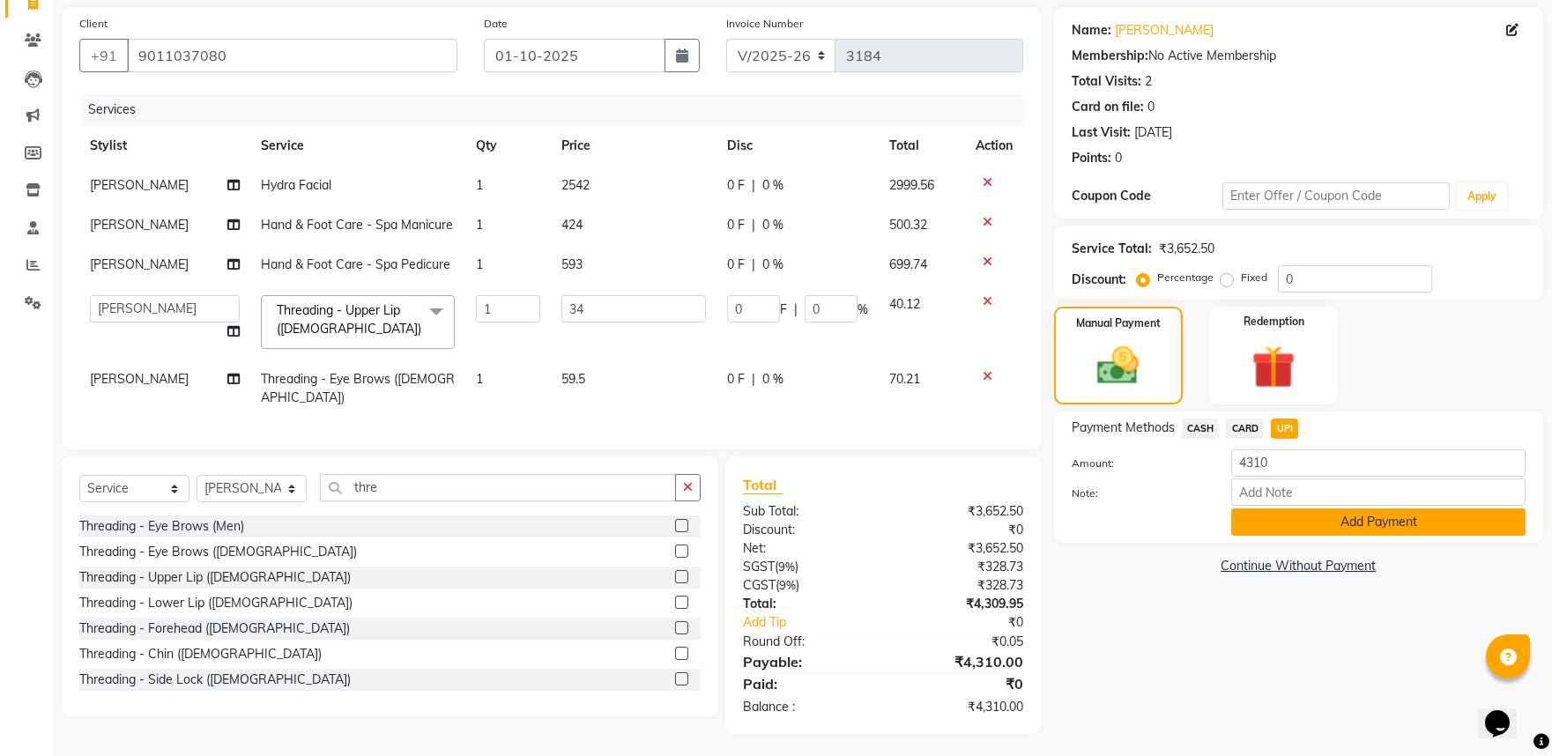
click at [1310, 512] on button "Add Payment" at bounding box center [1378, 522] width 294 height 27
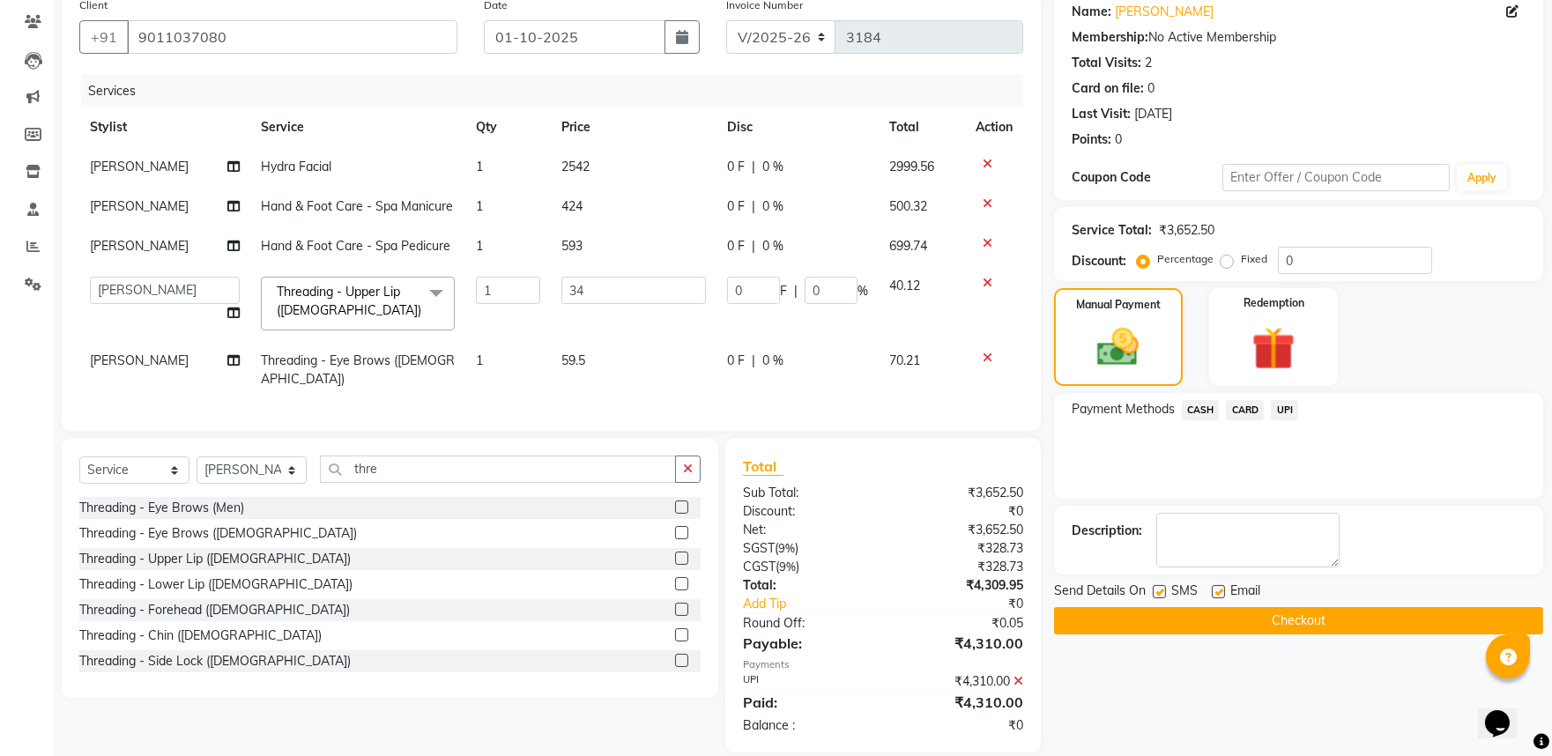
scroll to position [161, 0]
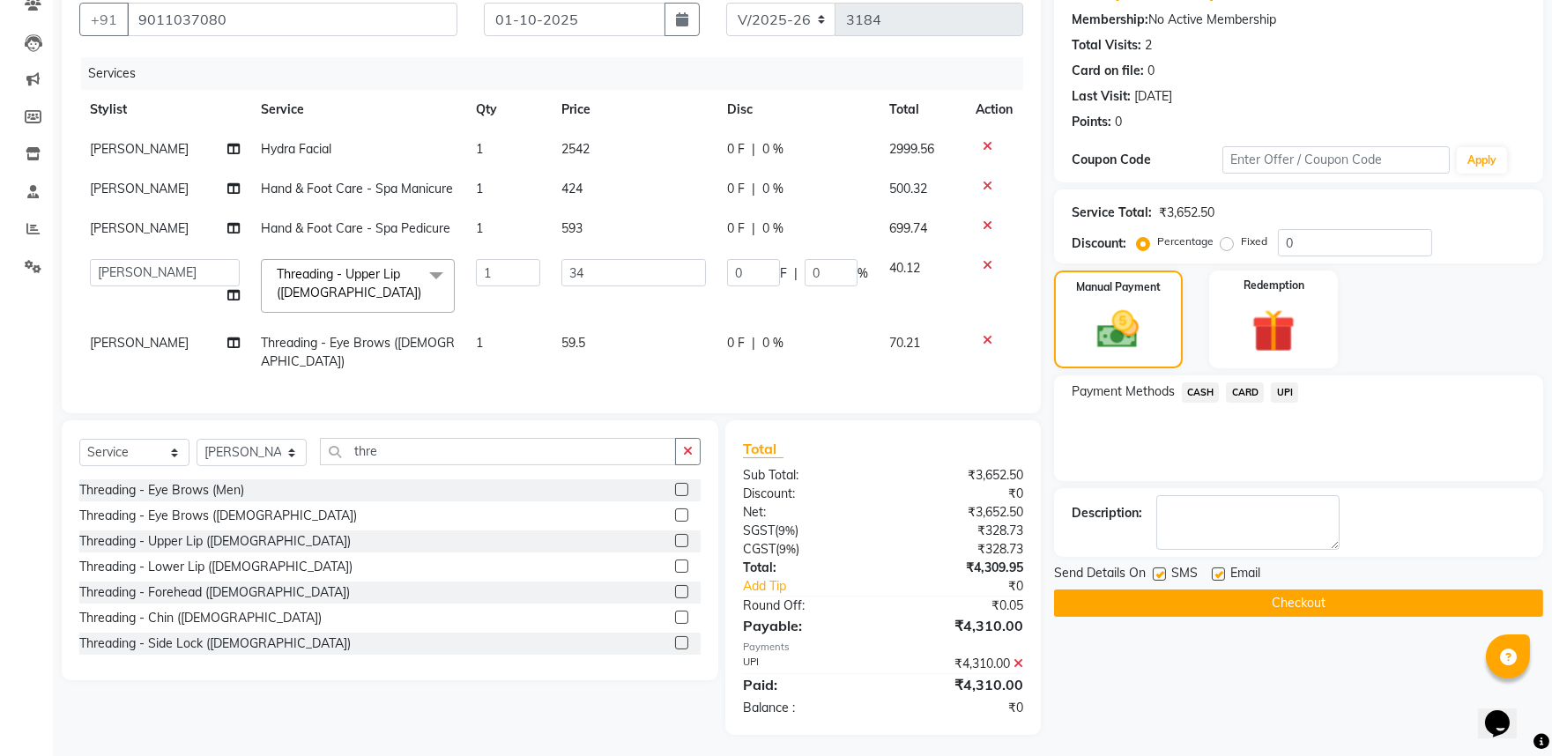
click at [1272, 601] on button "Checkout" at bounding box center [1298, 603] width 489 height 27
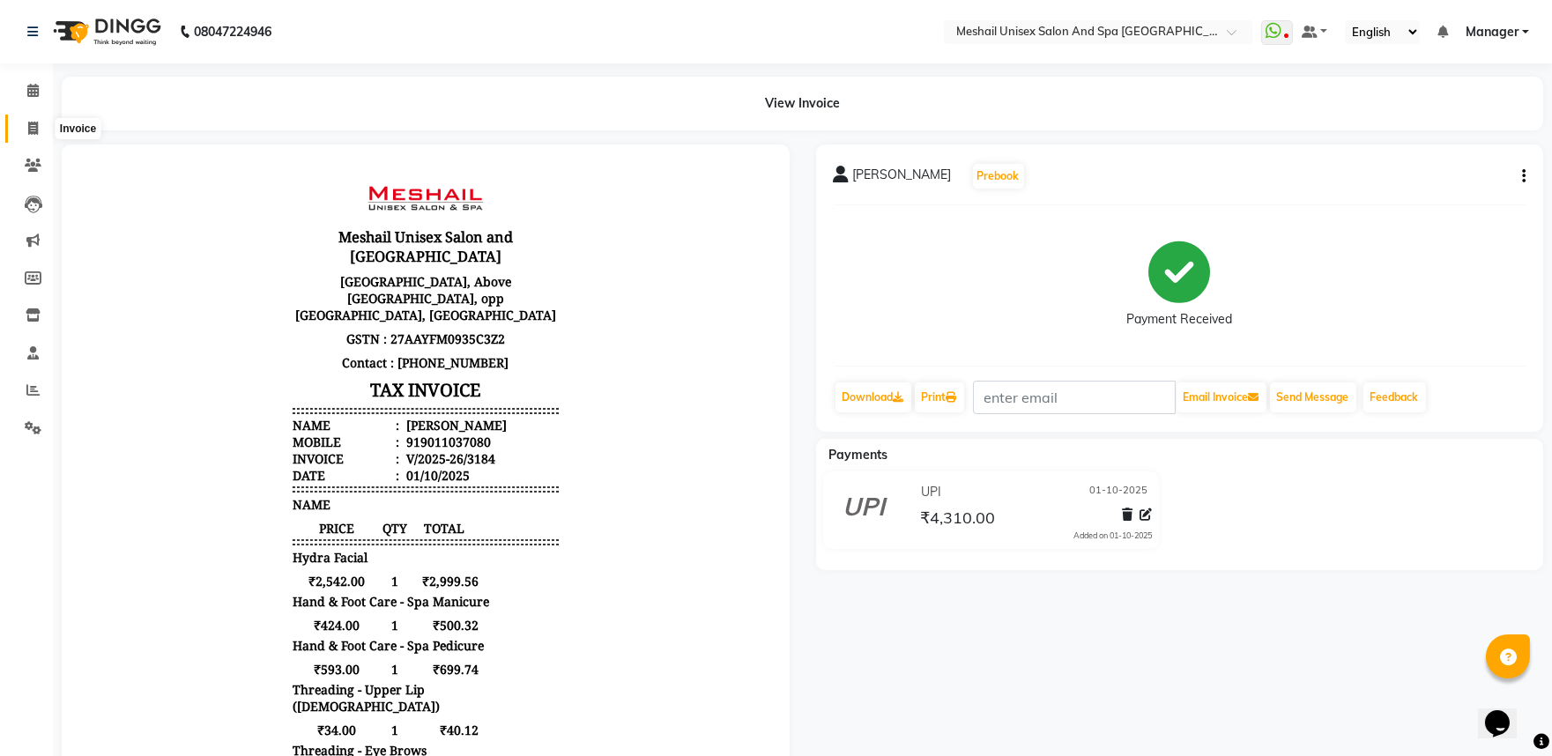
click at [36, 122] on icon at bounding box center [33, 128] width 10 height 13
select select "service"
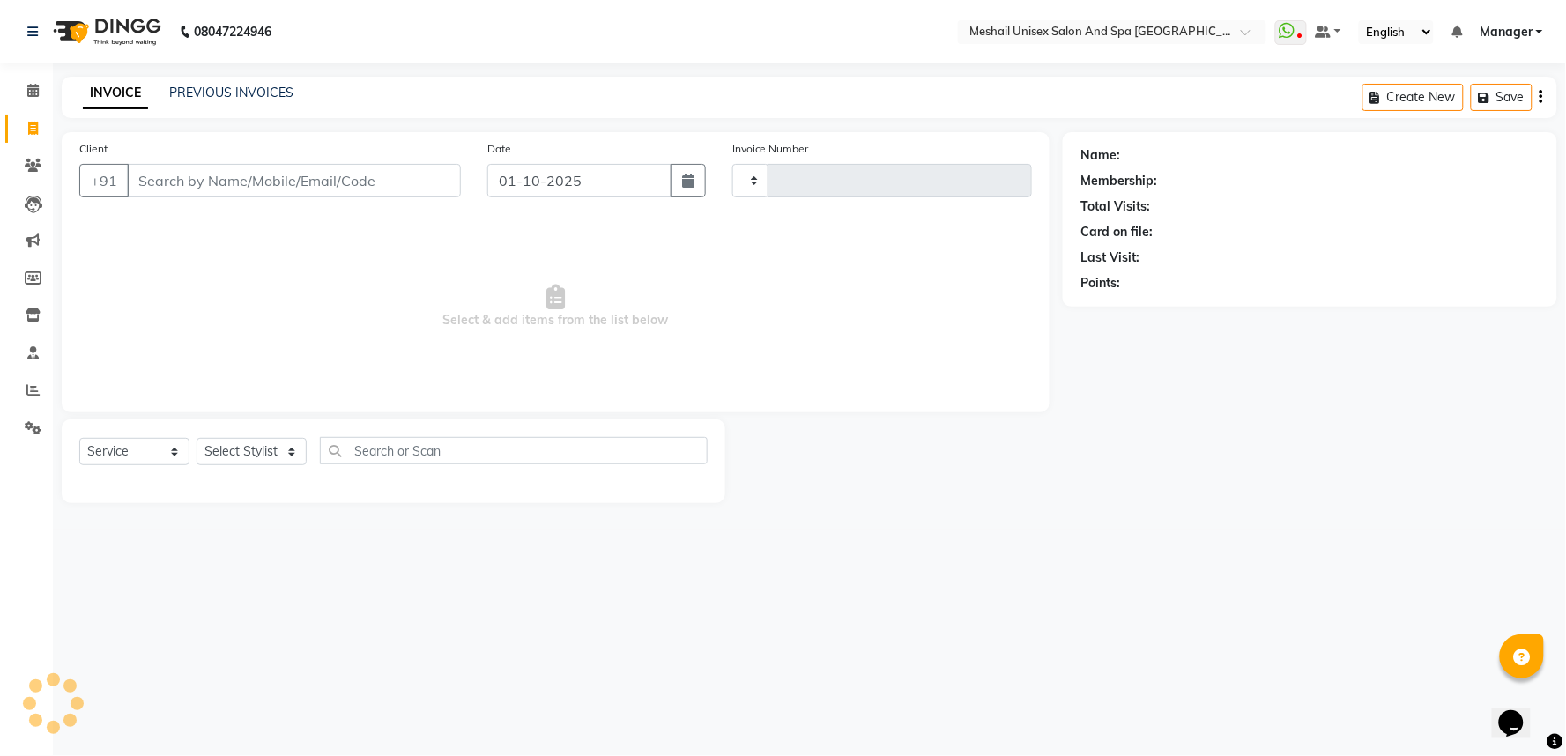
type input "3185"
select select "6711"
click at [226, 90] on link "PREVIOUS INVOICES" at bounding box center [231, 93] width 124 height 16
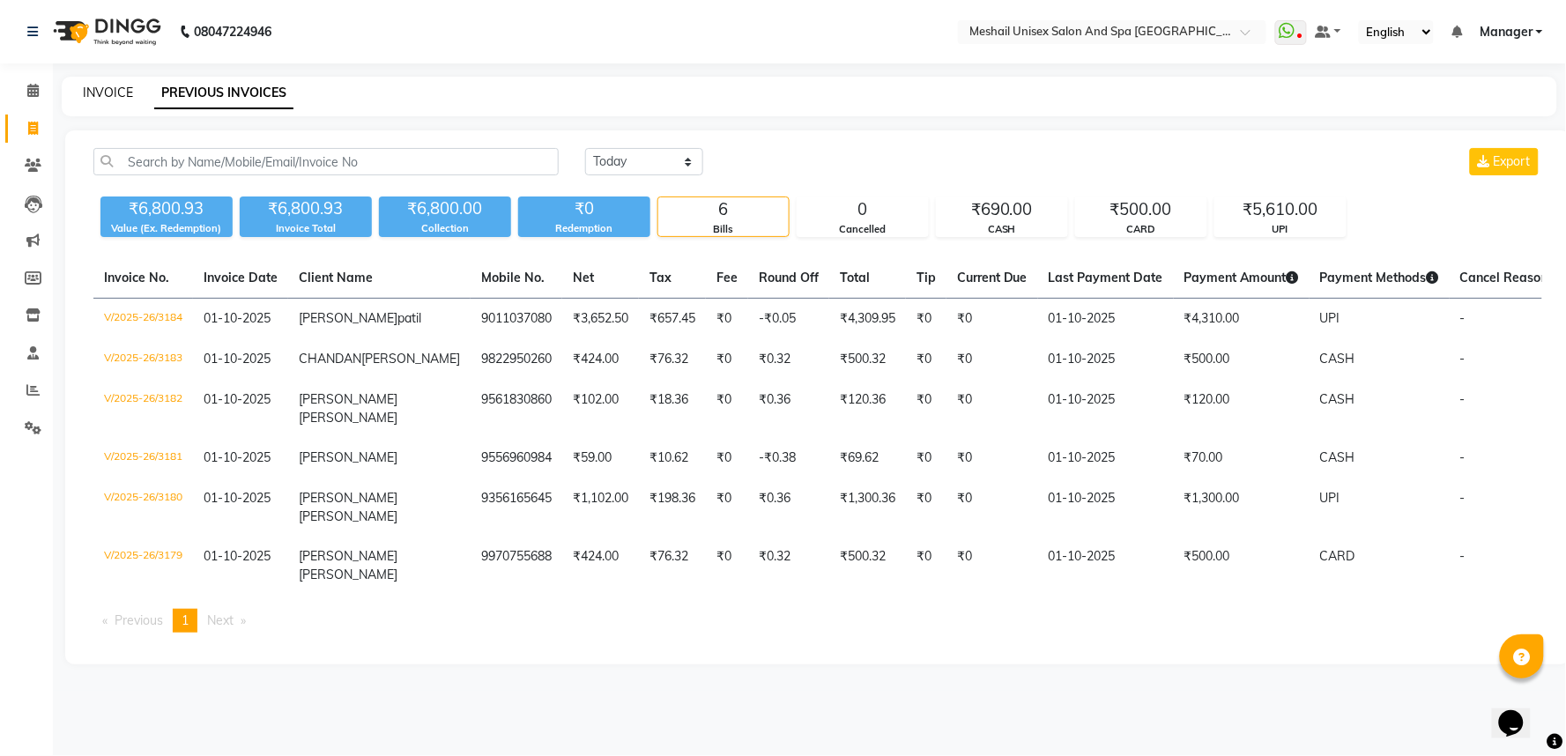
click at [93, 81] on div "INVOICE PREVIOUS INVOICES" at bounding box center [810, 97] width 1496 height 40
click at [98, 86] on link "INVOICE" at bounding box center [108, 93] width 50 height 16
select select "service"
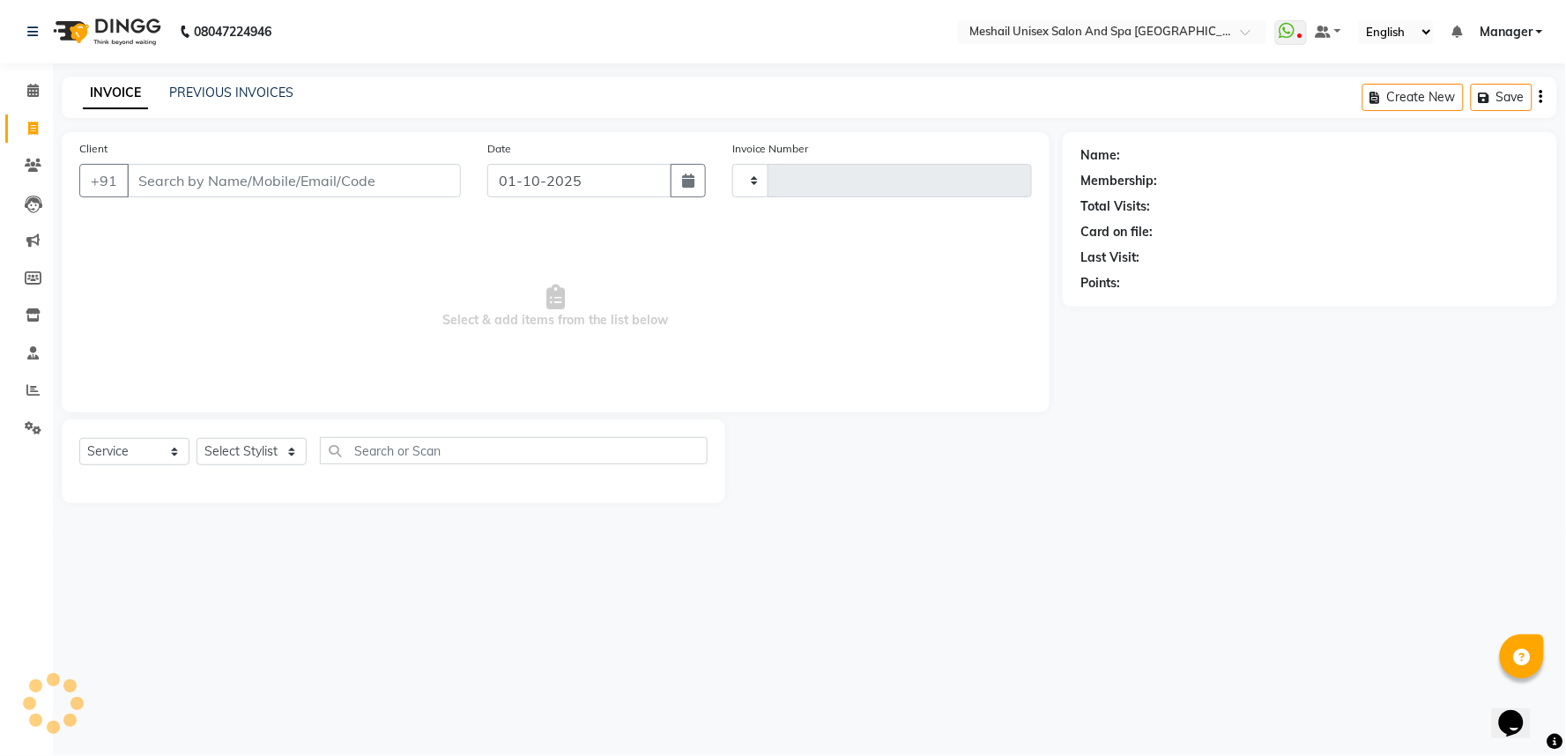
type input "3185"
select select "6711"
click at [225, 189] on input "Client" at bounding box center [294, 180] width 334 height 33
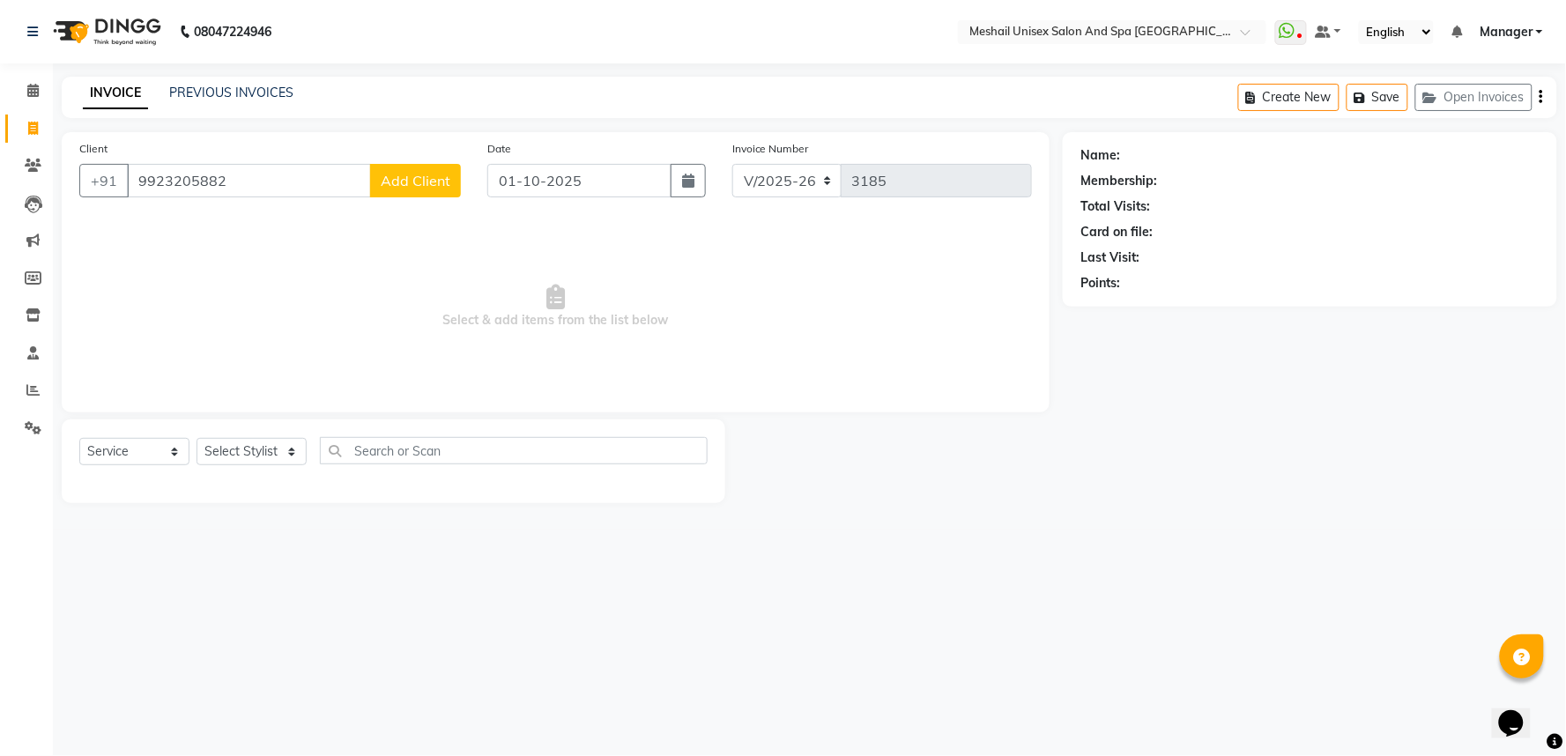
type input "9923205882"
click at [425, 197] on div "Client +91 9923205882 Add Client" at bounding box center [270, 175] width 408 height 72
click at [443, 188] on span "Add Client" at bounding box center [416, 181] width 70 height 18
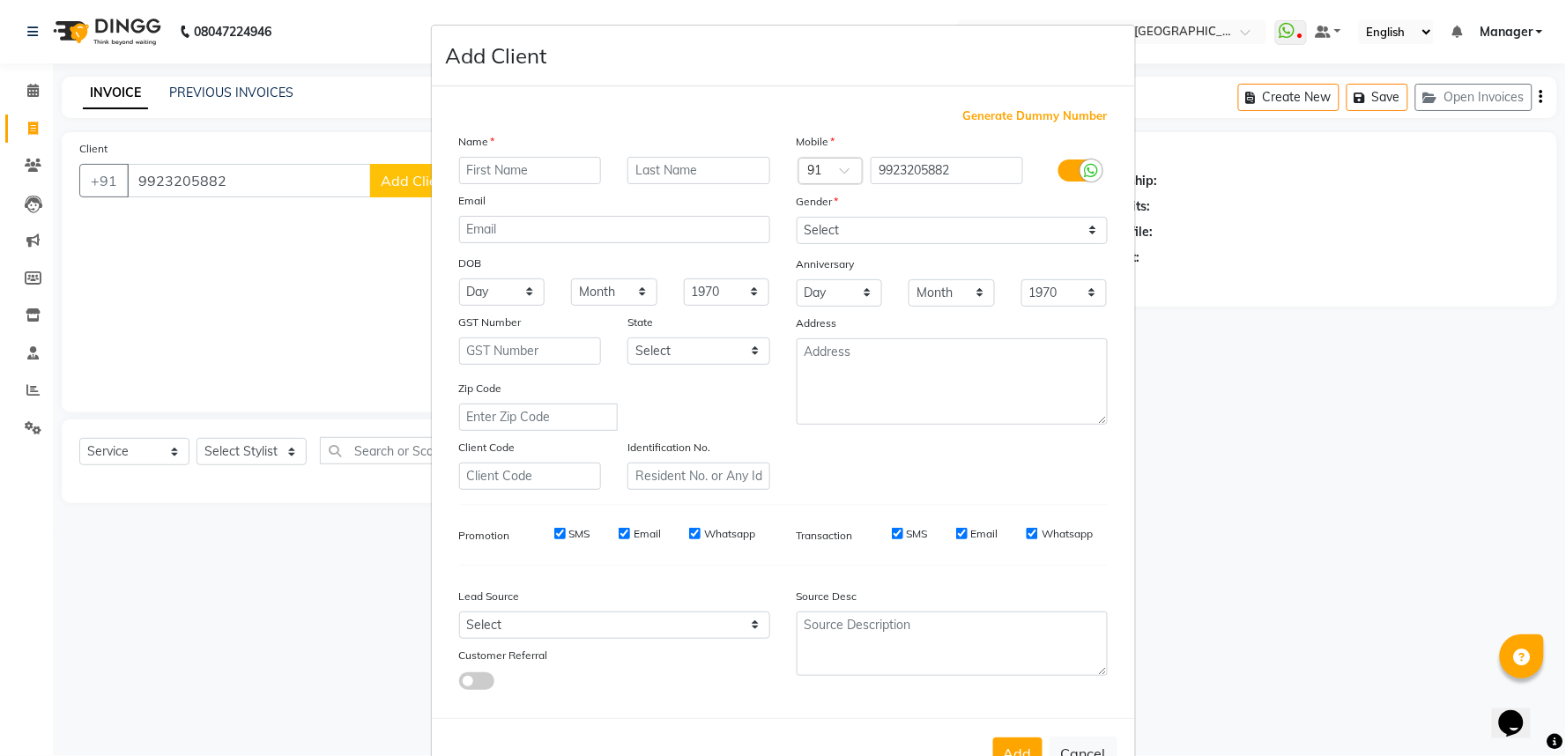
click at [491, 175] on input "text" at bounding box center [530, 170] width 143 height 27
type input "prajakta mam mom"
click at [694, 166] on input "text" at bounding box center [699, 170] width 143 height 27
type input "[PERSON_NAME]"
click at [1084, 234] on select "Select [DEMOGRAPHIC_DATA] [DEMOGRAPHIC_DATA] Other Prefer Not To Say" at bounding box center [952, 230] width 311 height 27
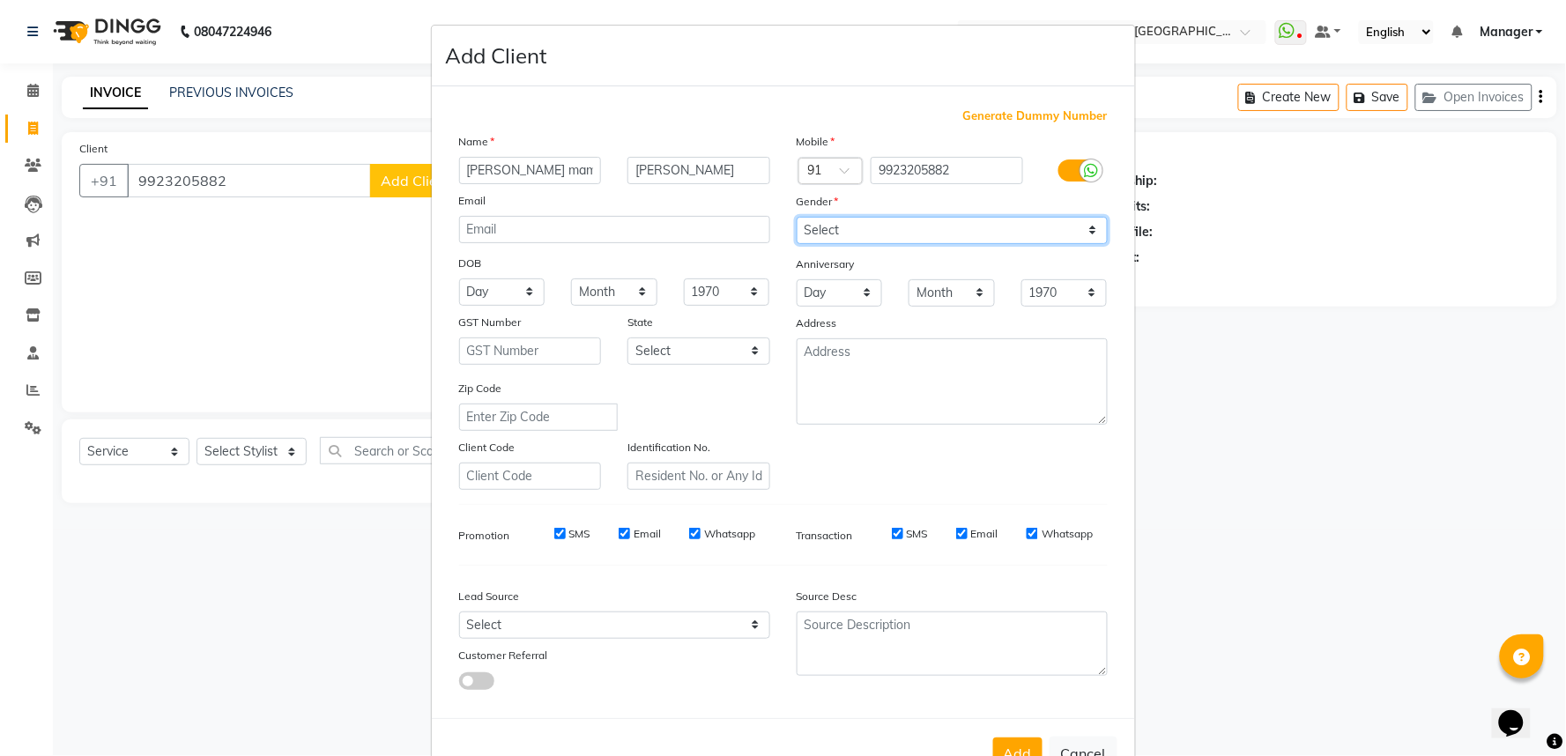
select select "[DEMOGRAPHIC_DATA]"
click at [797, 217] on select "Select [DEMOGRAPHIC_DATA] [DEMOGRAPHIC_DATA] Other Prefer Not To Say" at bounding box center [952, 230] width 311 height 27
click at [507, 173] on input "prajakta mam mom" at bounding box center [530, 170] width 143 height 27
click at [538, 170] on input "mam mom" at bounding box center [530, 170] width 143 height 27
click at [459, 163] on input "mam" at bounding box center [530, 170] width 143 height 27
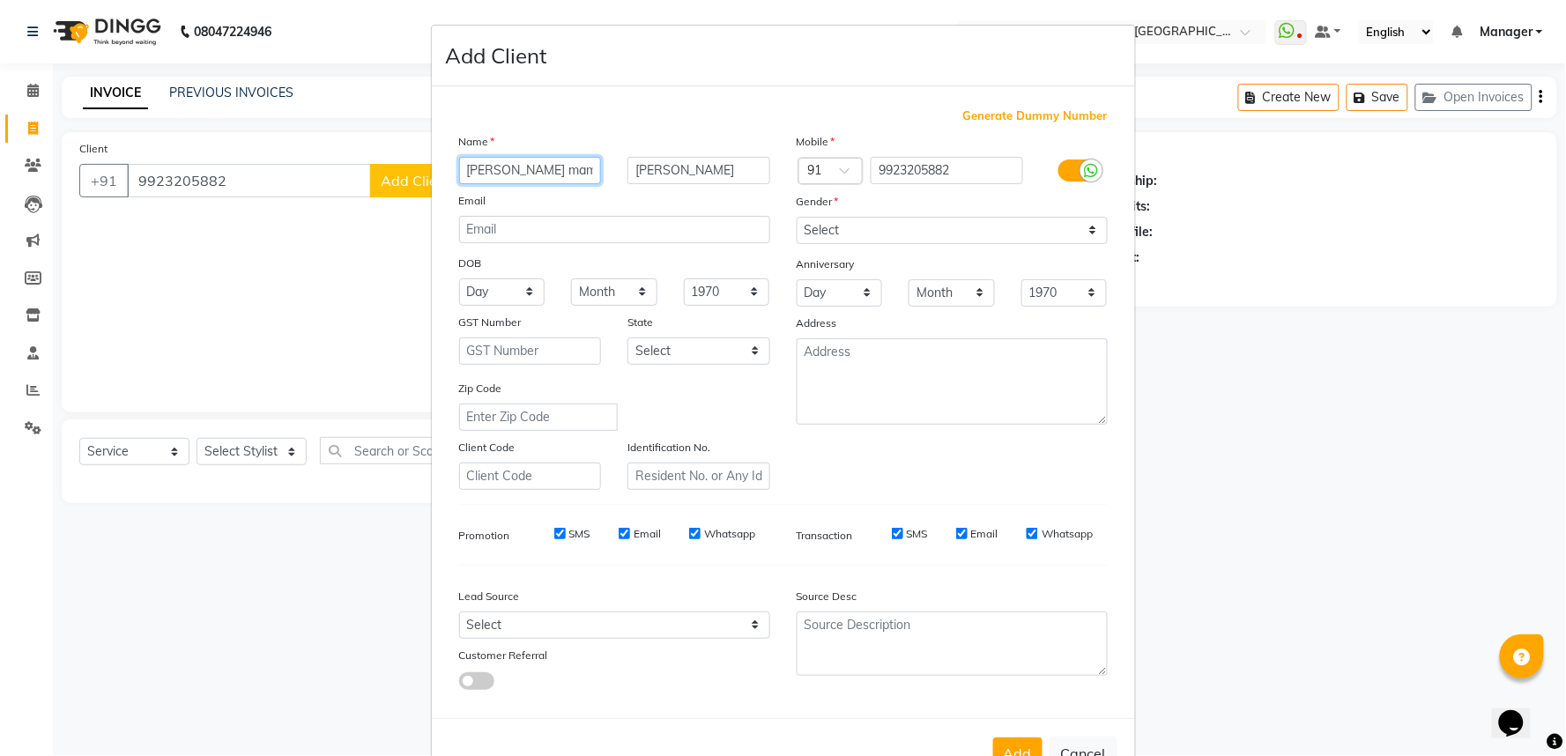
click at [539, 167] on input "vidhya mam" at bounding box center [530, 170] width 143 height 27
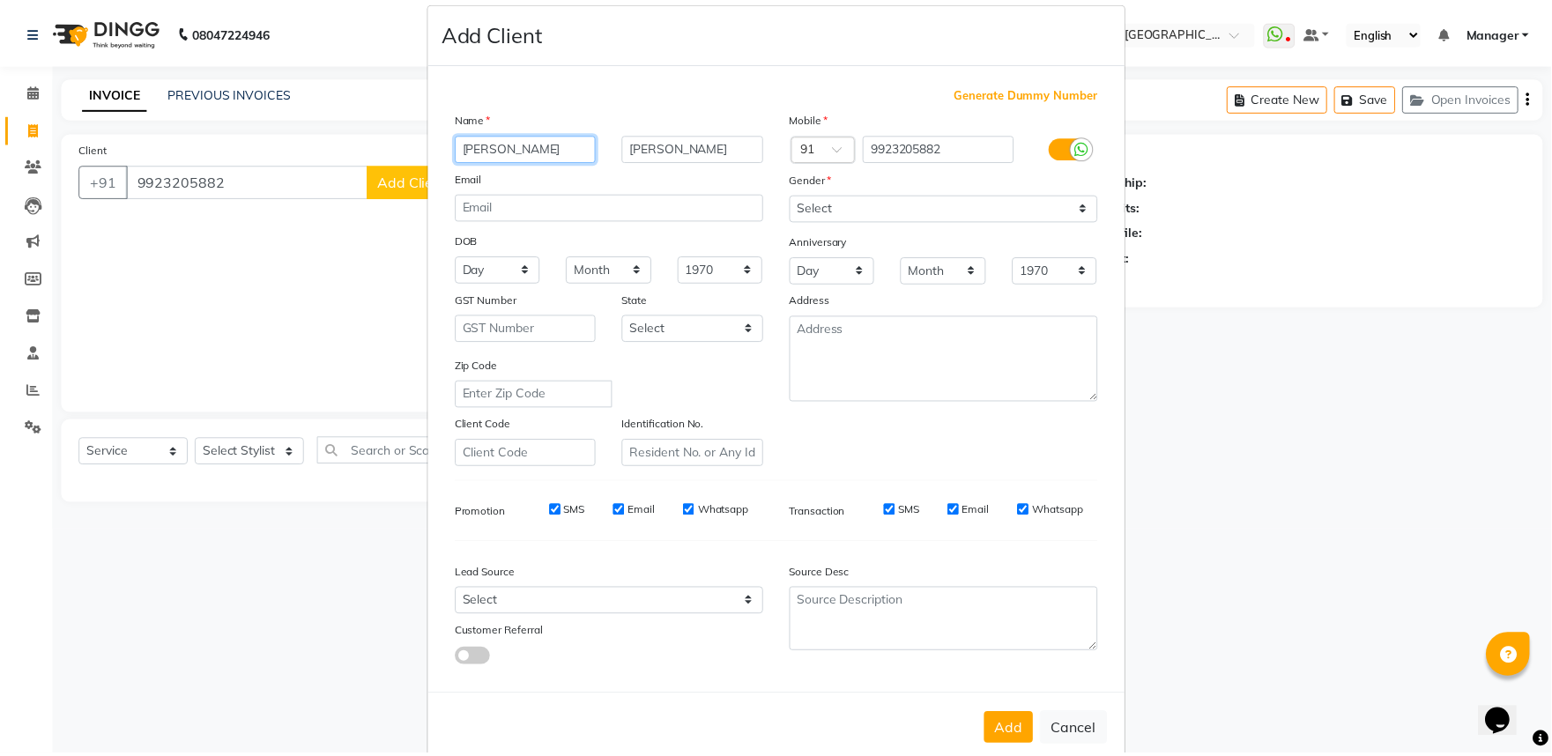
scroll to position [57, 0]
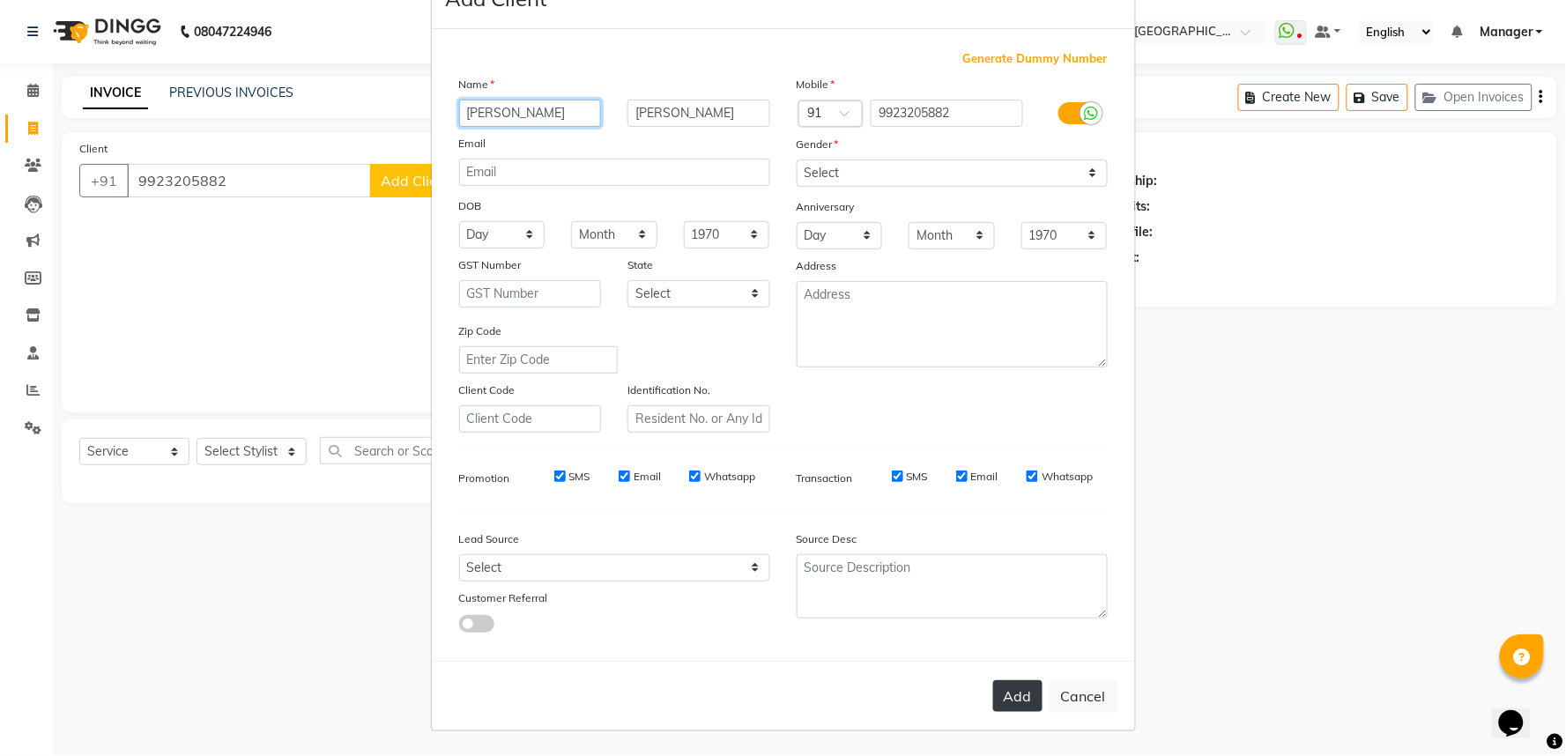
type input "vidhya"
click at [1014, 705] on button "Add" at bounding box center [1017, 696] width 49 height 32
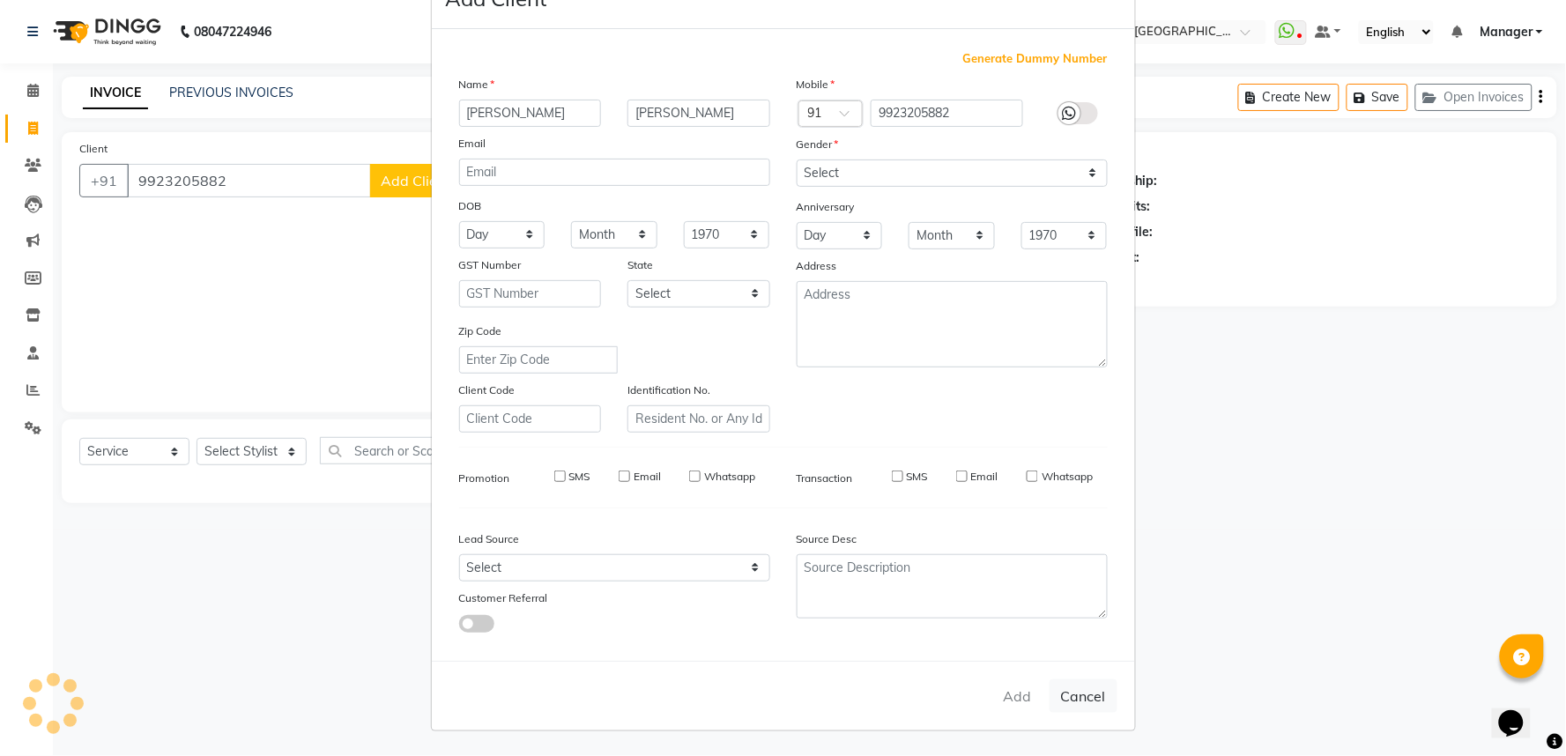
select select
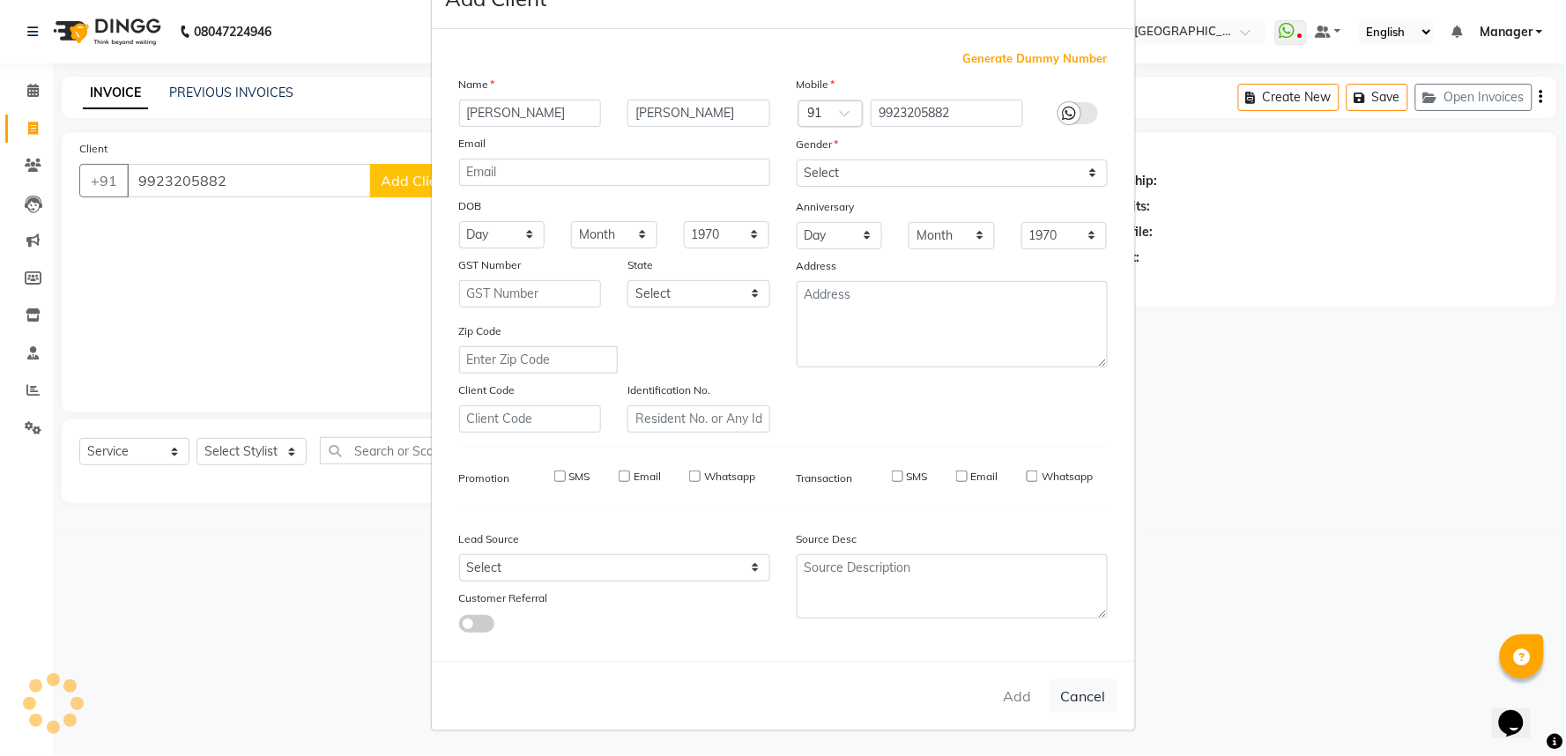
select select
checkbox input "false"
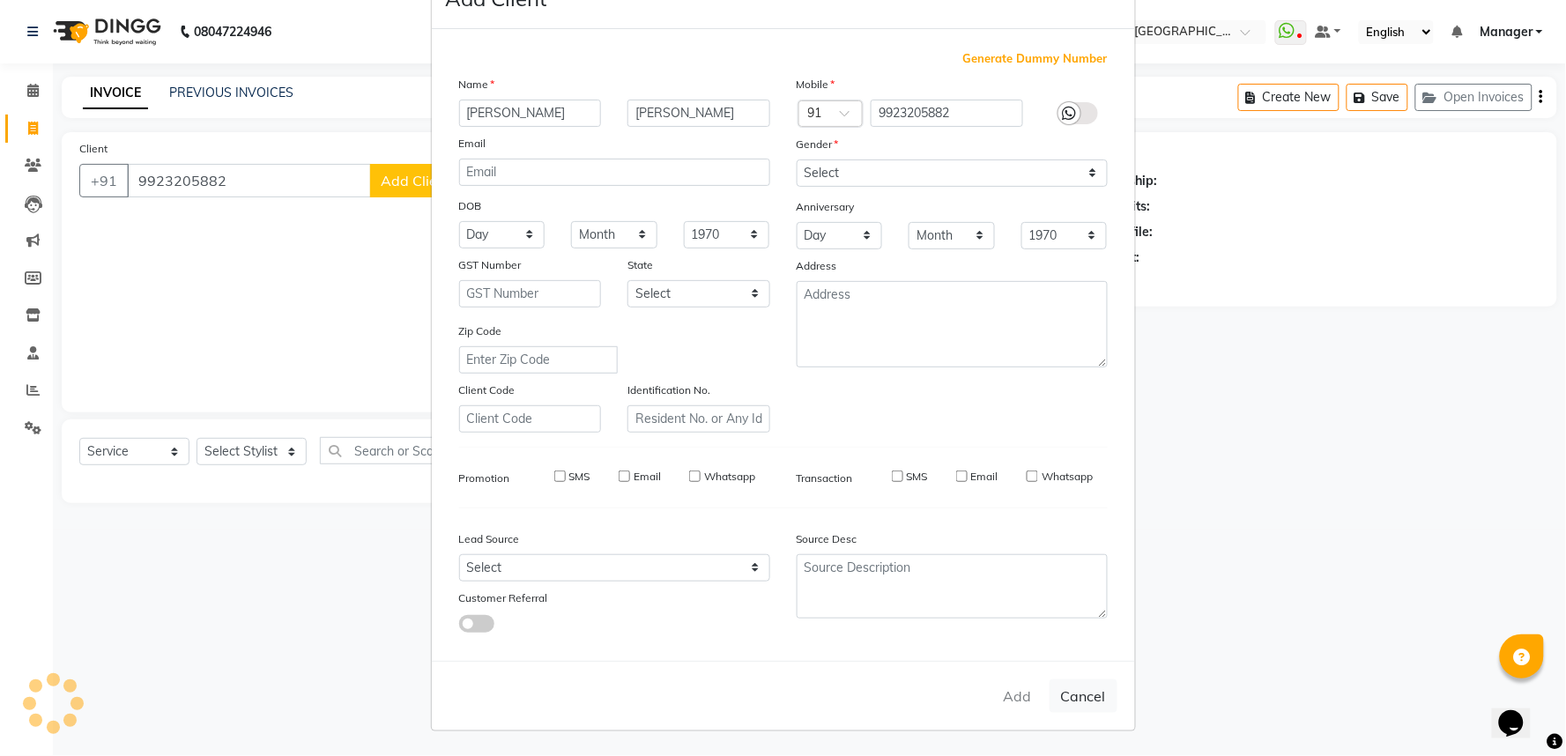
checkbox input "false"
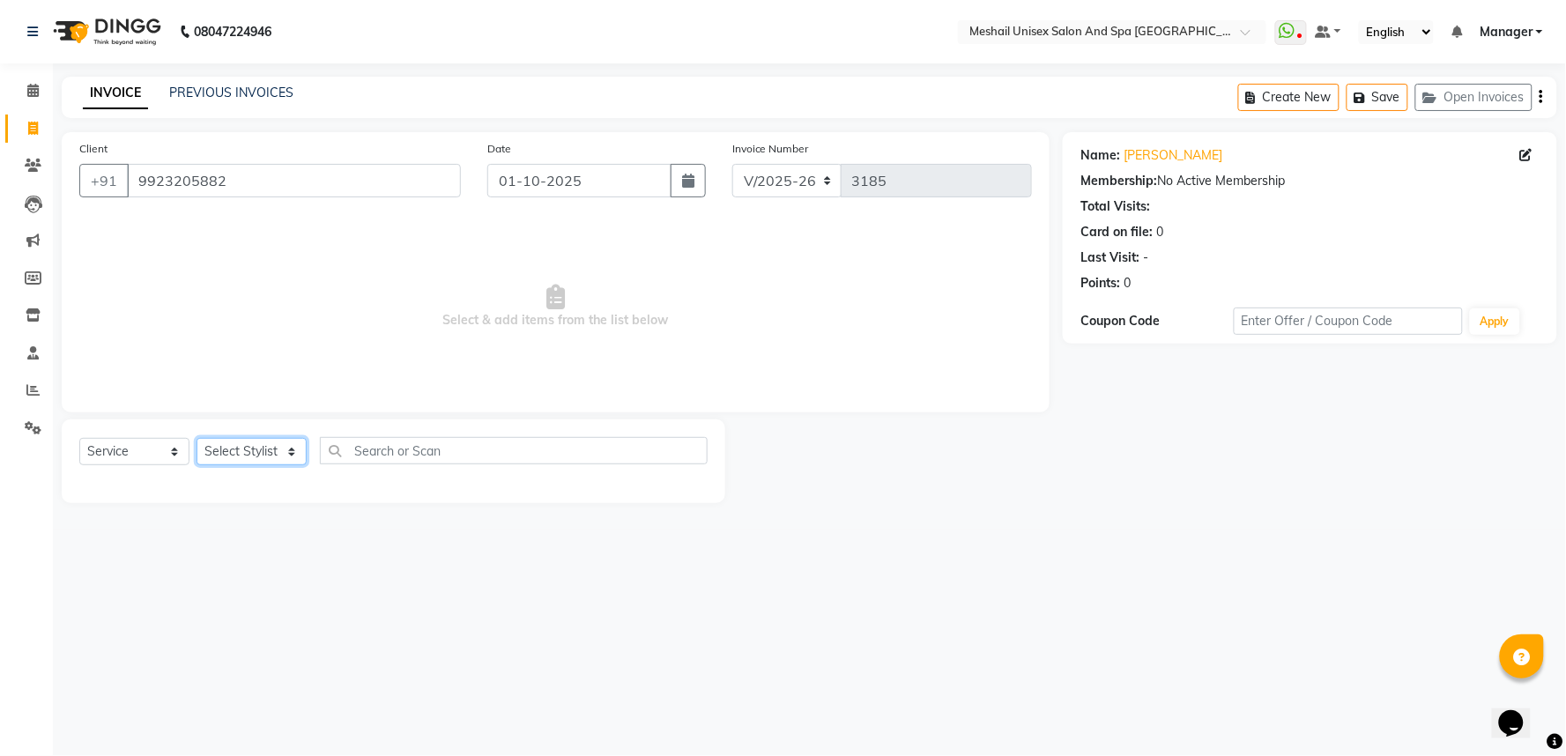
click at [286, 452] on select "Select Stylist Avinash gauri Manager [PERSON_NAME] [PERSON_NAME] [PERSON_NAME] …" at bounding box center [252, 451] width 110 height 27
select select "53320"
click at [197, 439] on select "Select Stylist Avinash gauri Manager [PERSON_NAME] [PERSON_NAME] [PERSON_NAME] …" at bounding box center [252, 451] width 110 height 27
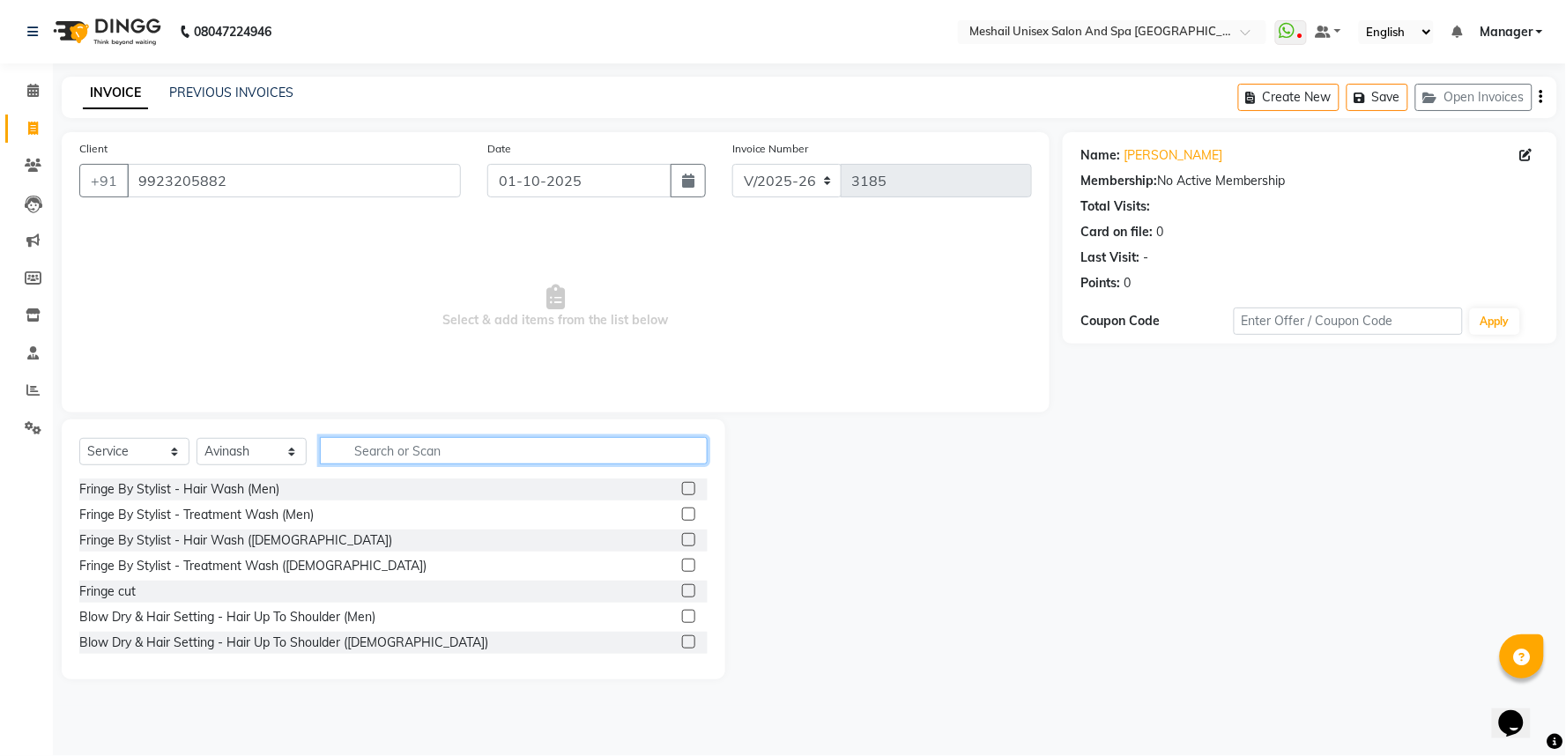
click at [416, 445] on input "text" at bounding box center [514, 450] width 388 height 27
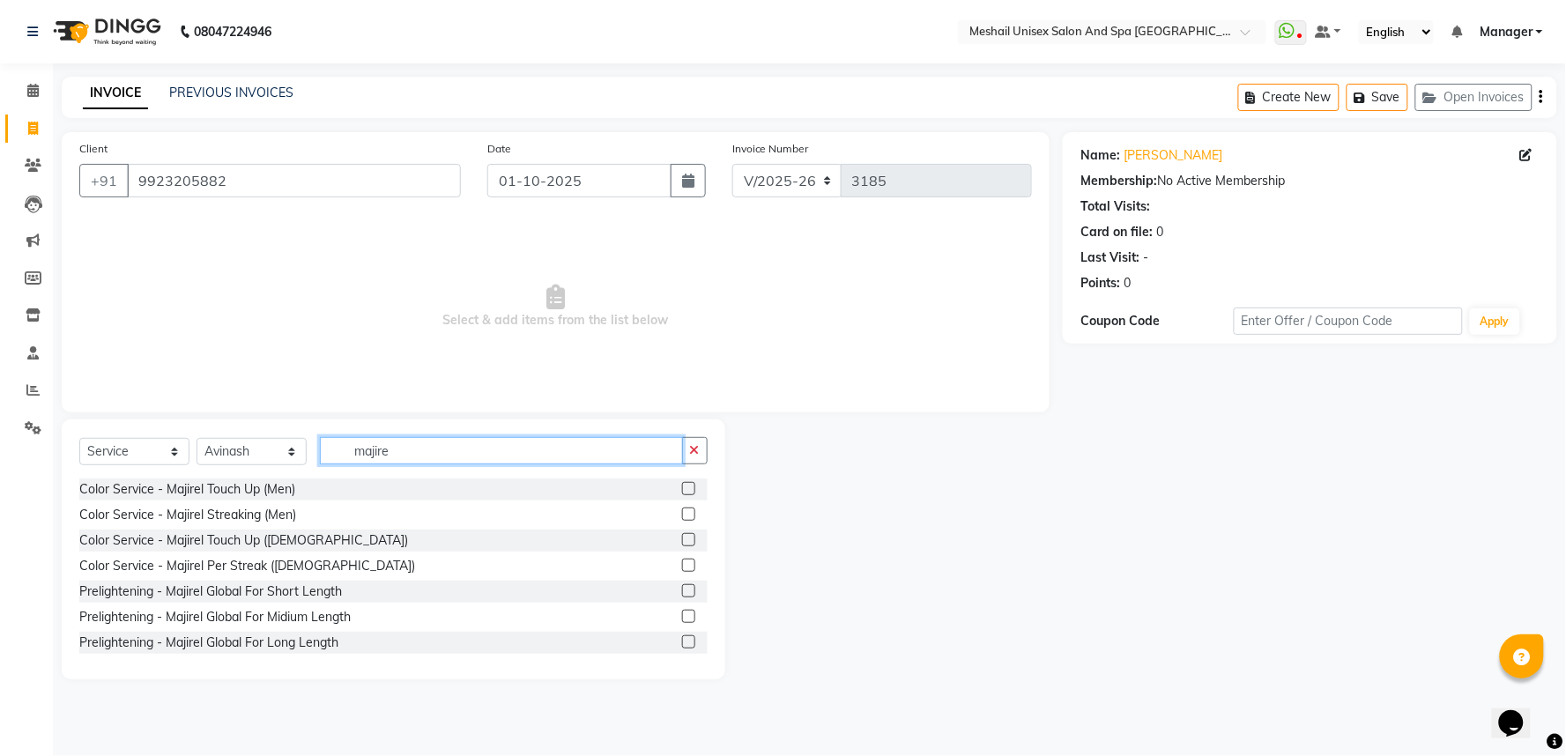
type input "majire"
click at [682, 612] on label at bounding box center [688, 616] width 13 height 13
click at [682, 612] on input "checkbox" at bounding box center [687, 617] width 11 height 11
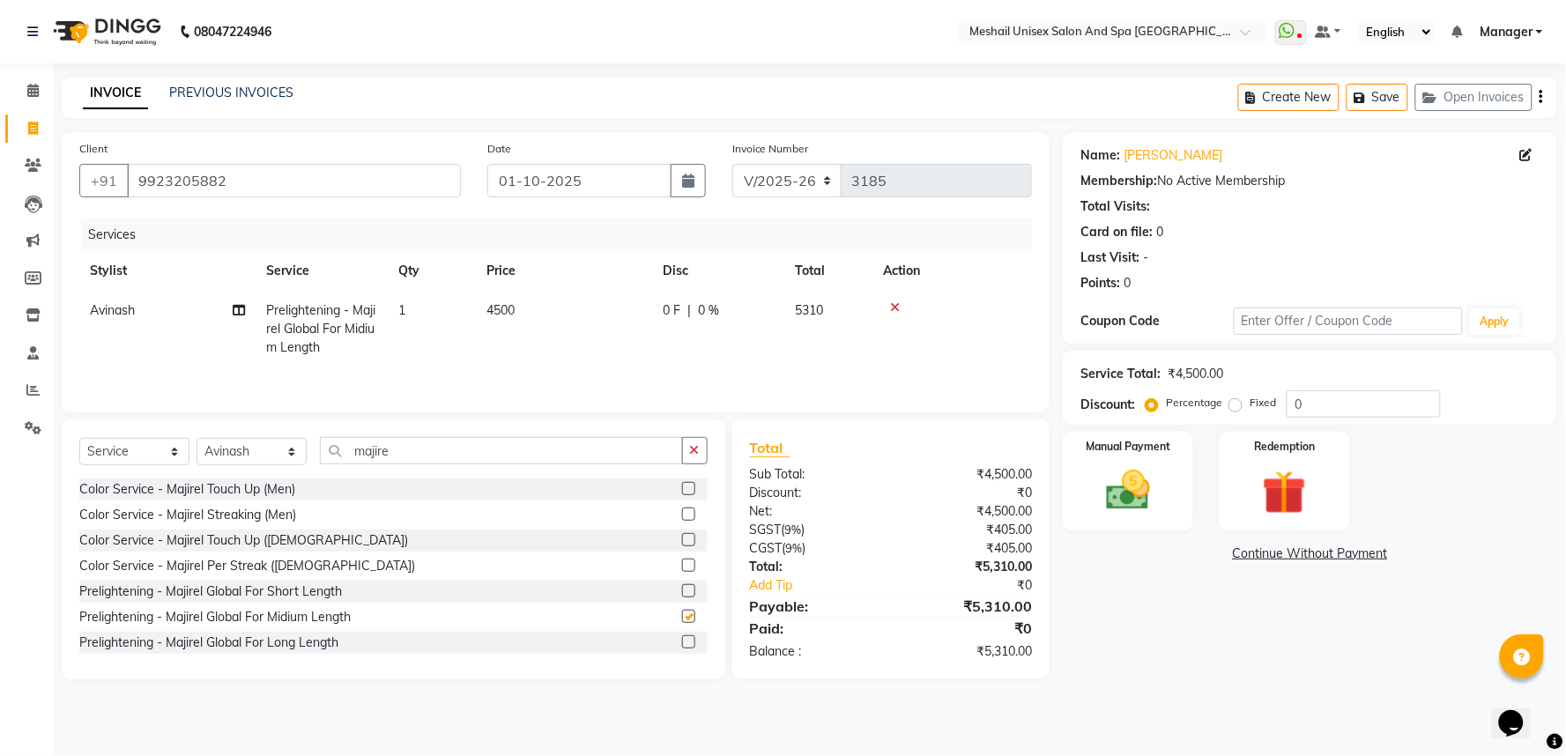
checkbox input "false"
click at [458, 461] on input "majire" at bounding box center [501, 450] width 363 height 27
type input "m"
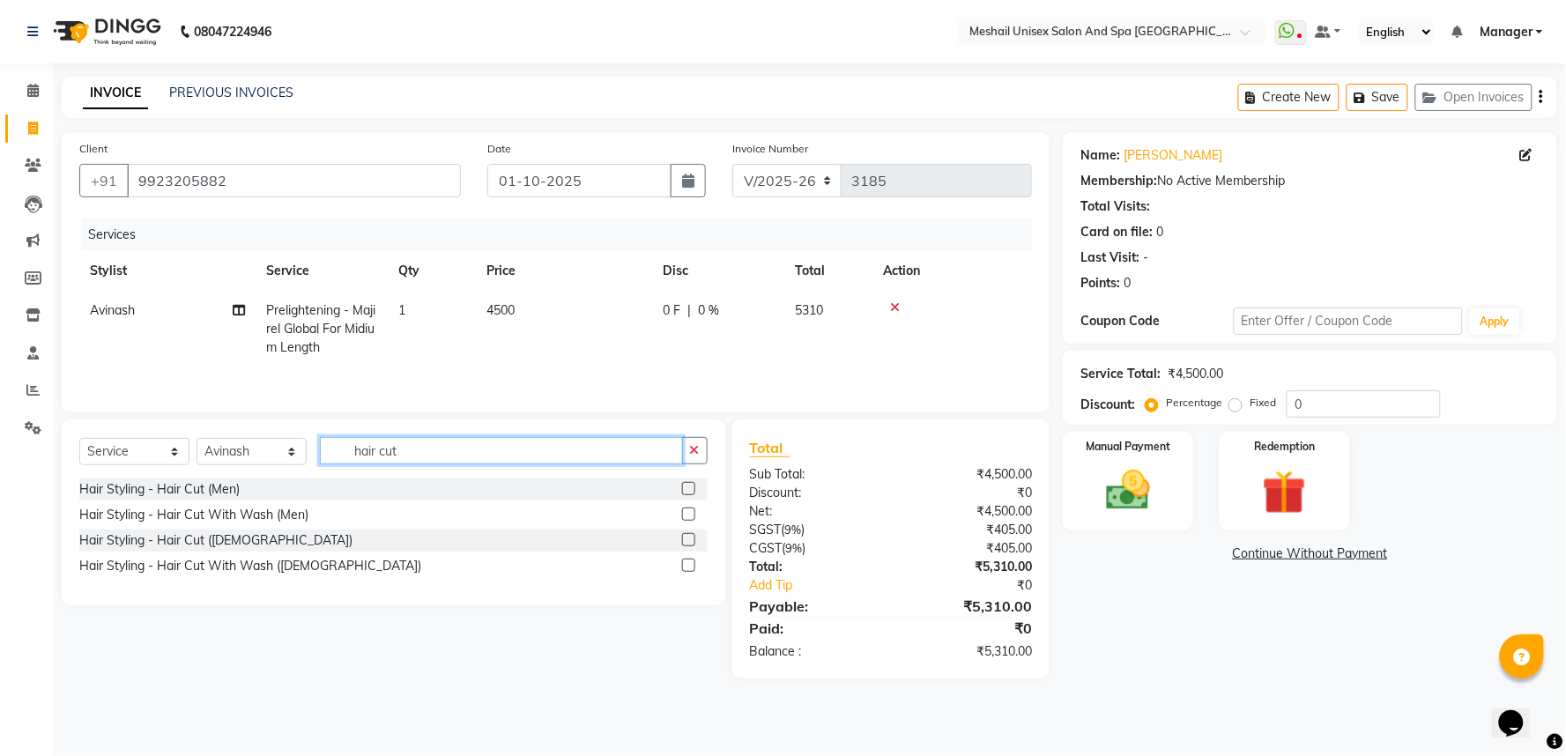
type input "hair cut"
click at [682, 538] on label at bounding box center [688, 539] width 13 height 13
click at [682, 538] on input "checkbox" at bounding box center [687, 540] width 11 height 11
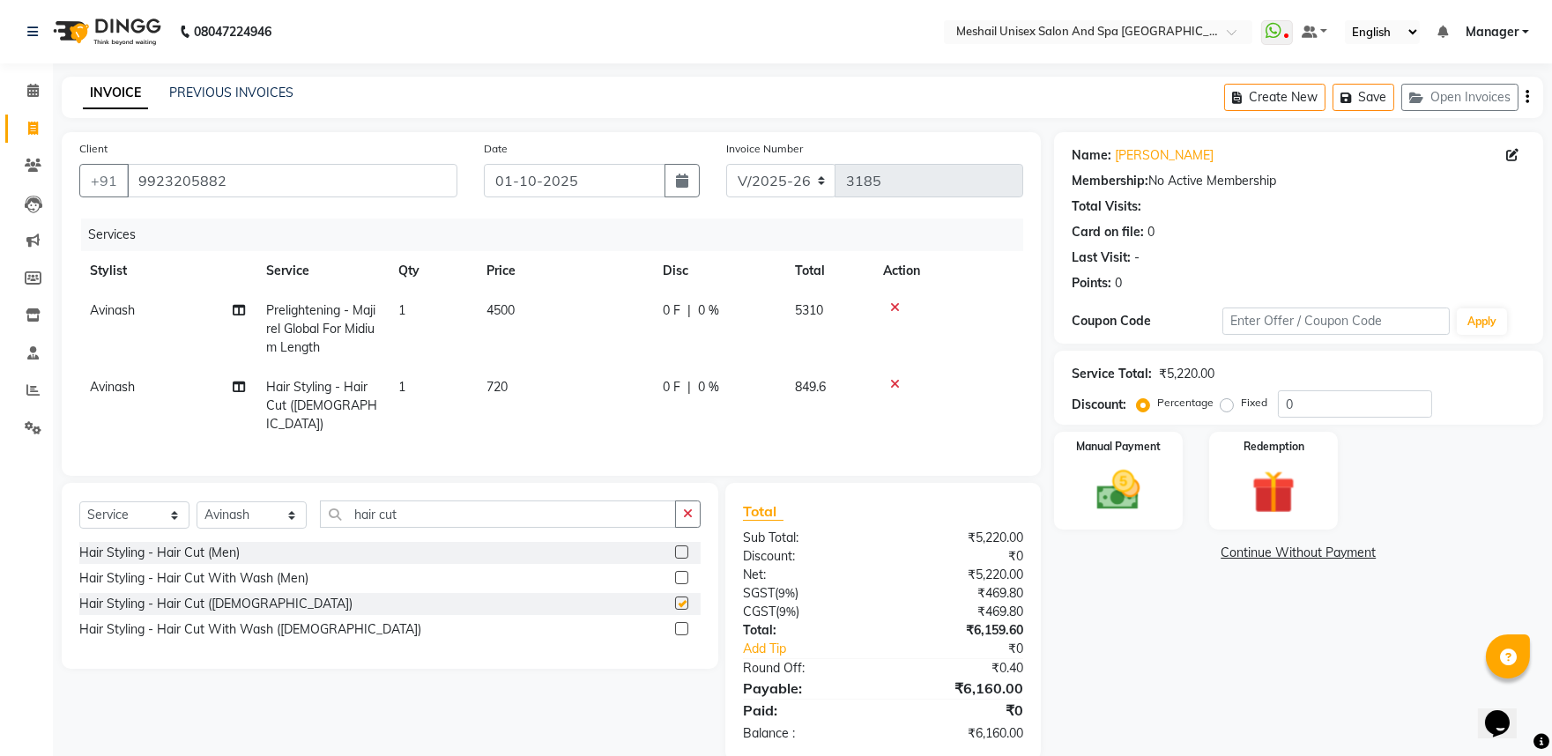
checkbox input "false"
click at [569, 342] on td "4500" at bounding box center [564, 329] width 176 height 77
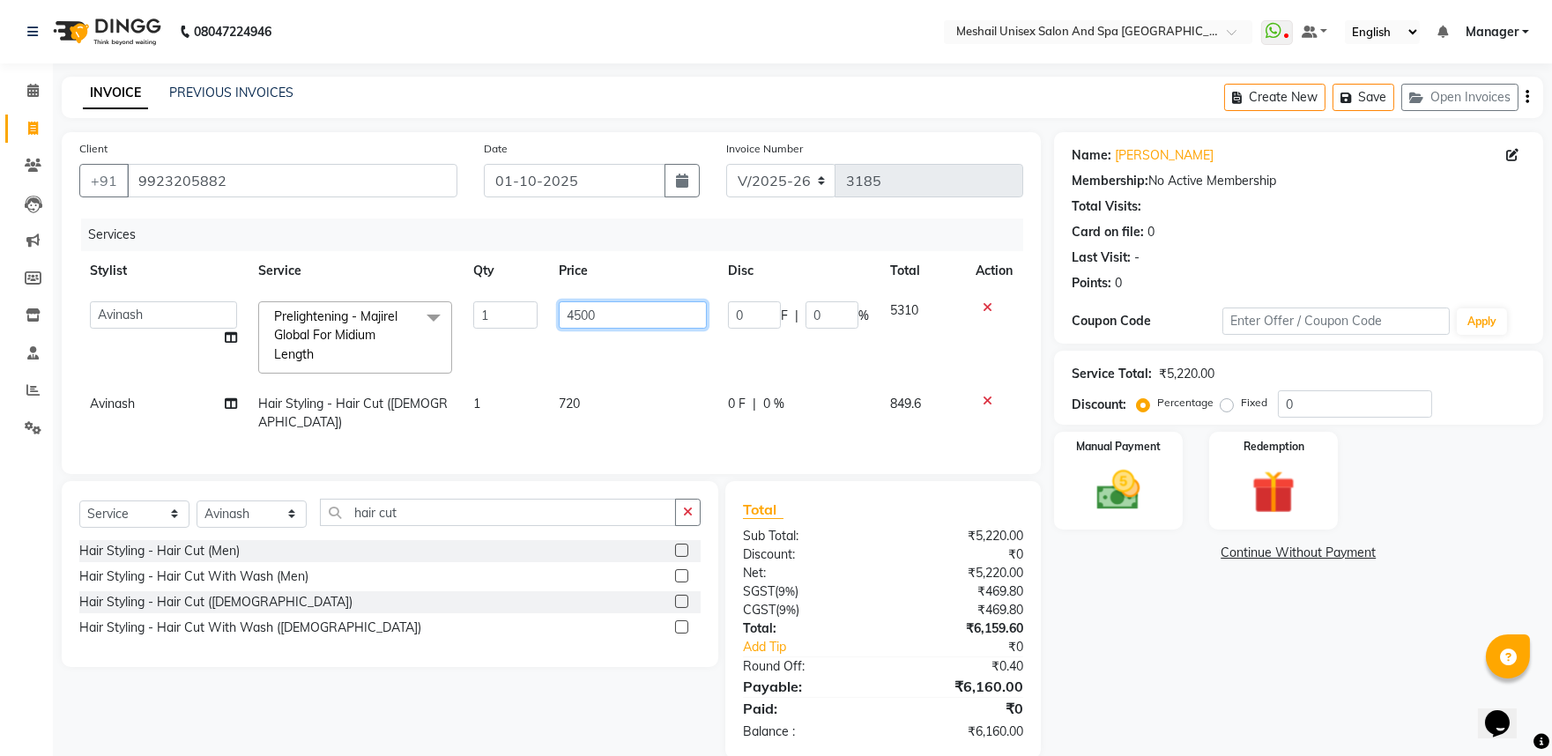
drag, startPoint x: 612, startPoint y: 317, endPoint x: 542, endPoint y: 332, distance: 71.2
click at [542, 322] on tr "Avinash gauri Manager Manoj namrata zambre NITESH Priya Rupali sandip band Shar…" at bounding box center [551, 337] width 944 height 93
type input "5500"
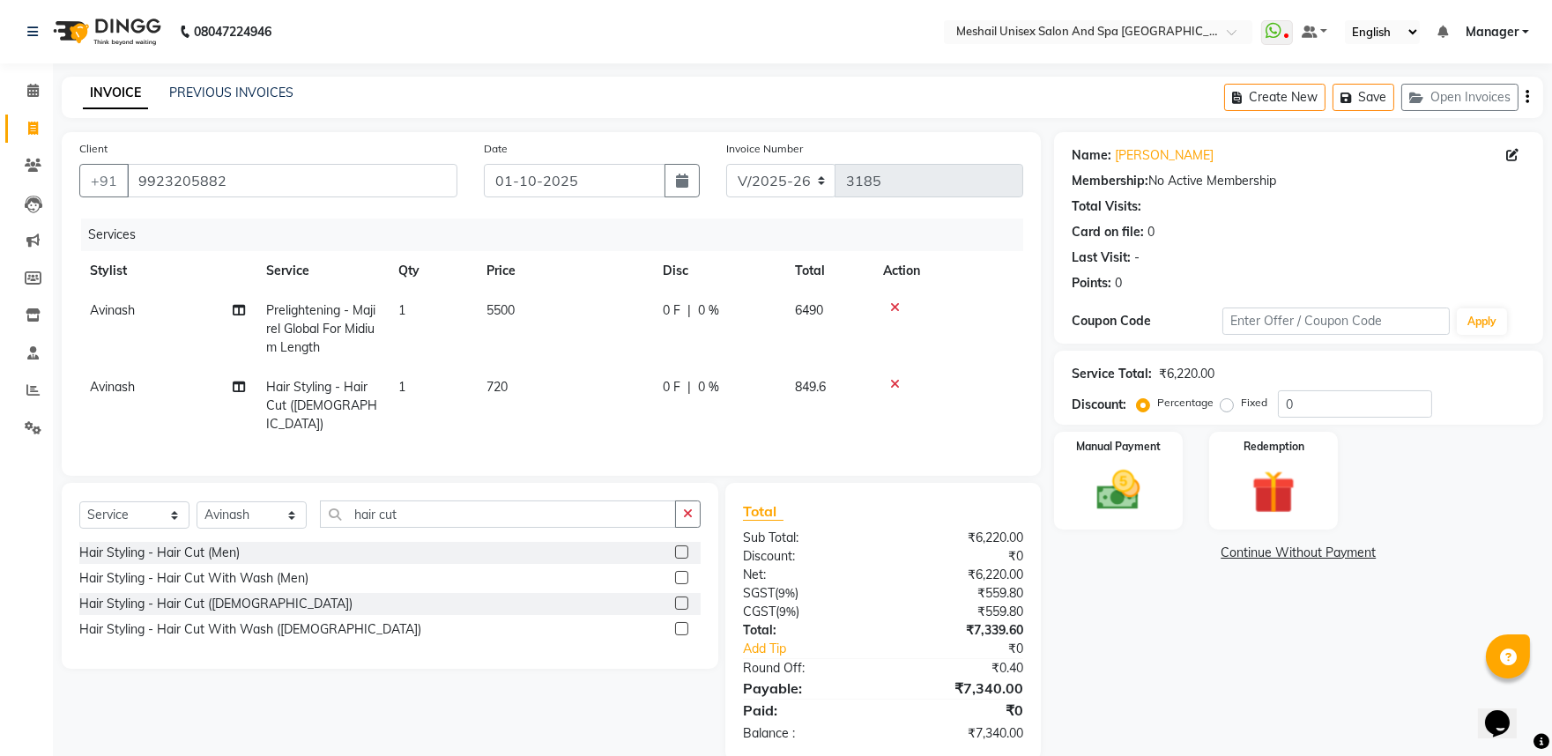
click at [568, 311] on td "5500" at bounding box center [564, 329] width 176 height 77
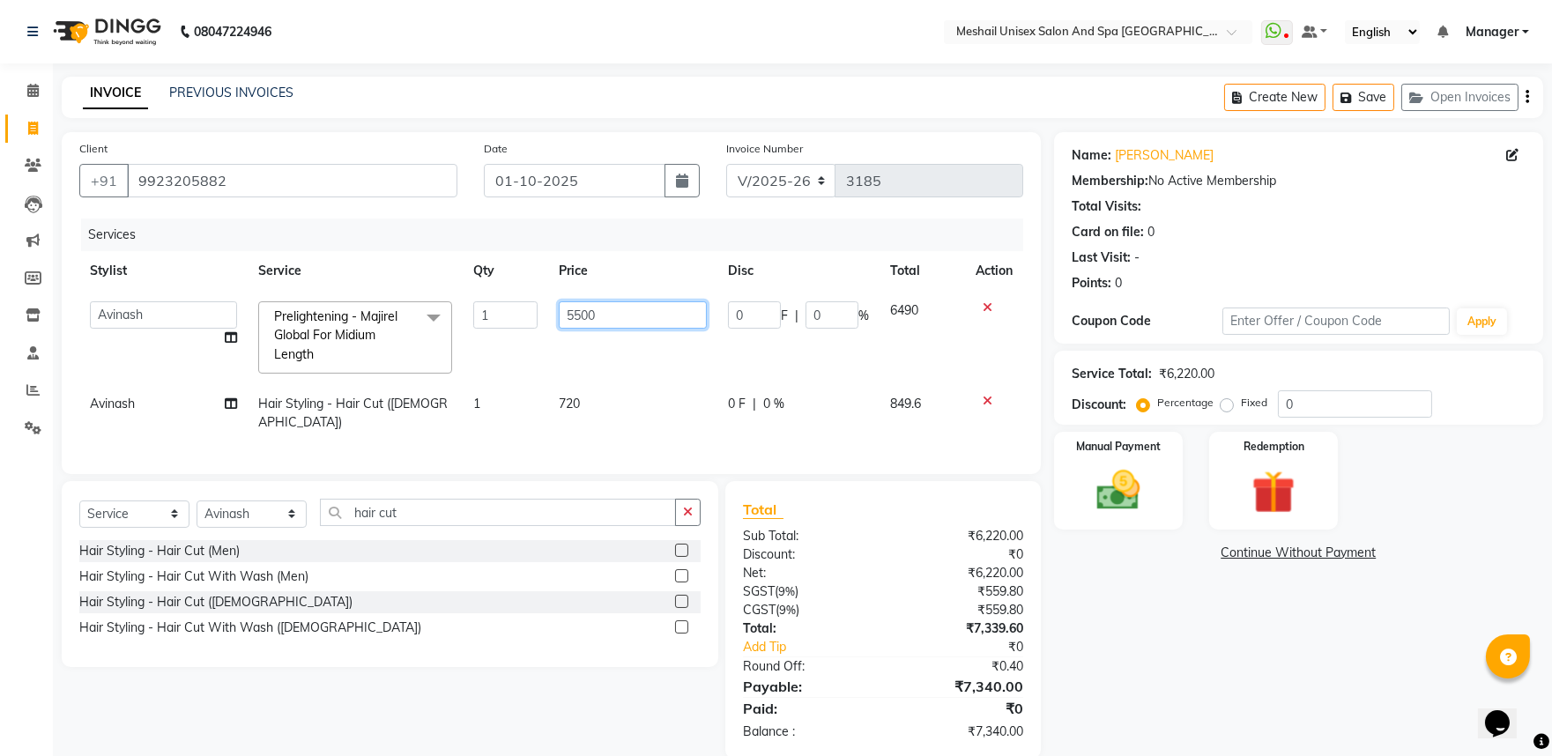
drag, startPoint x: 628, startPoint y: 313, endPoint x: 542, endPoint y: 335, distance: 88.3
click at [542, 335] on tr "Avinash gauri Manager Manoj namrata zambre NITESH Priya Rupali sandip band Shar…" at bounding box center [551, 337] width 944 height 93
type input "5000"
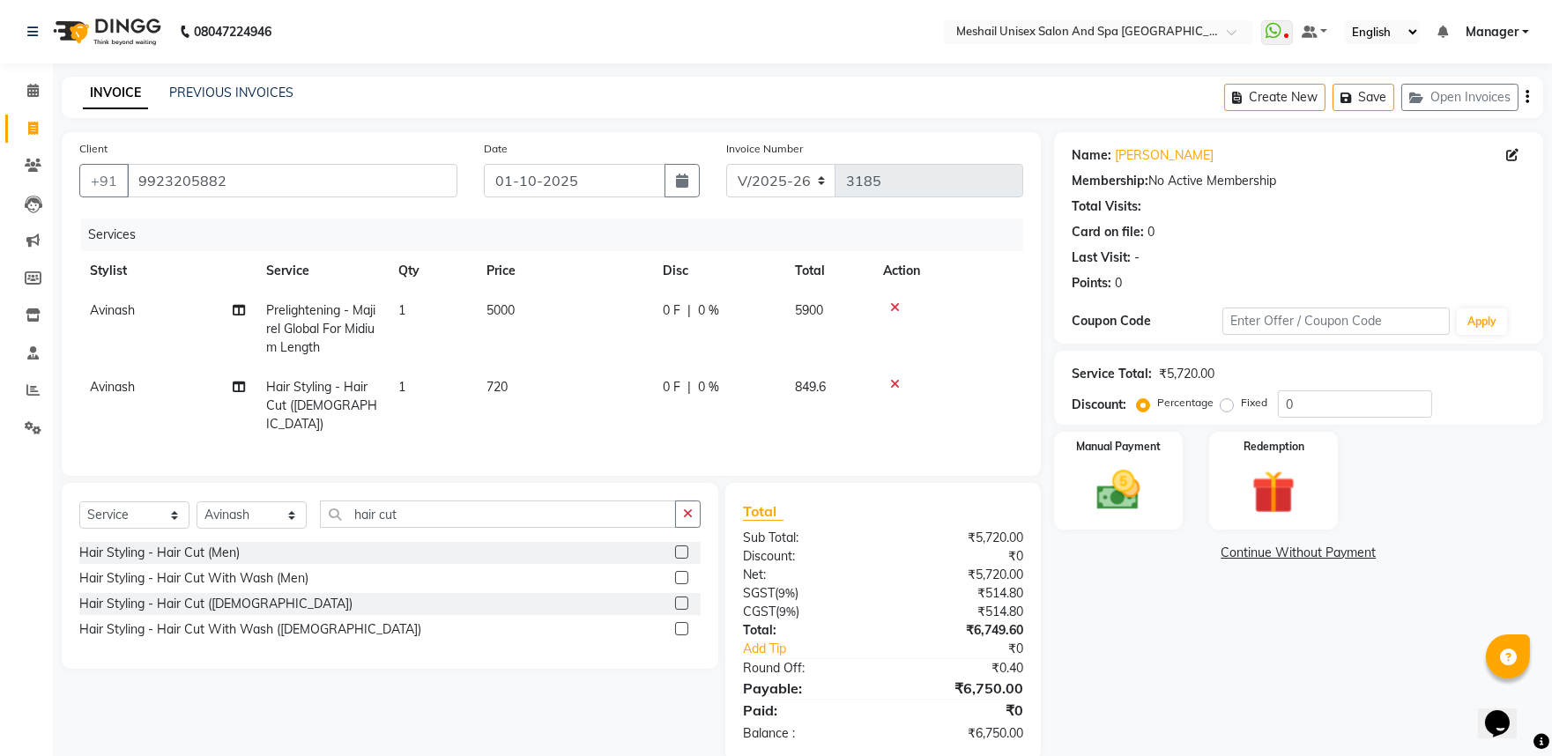
click at [534, 392] on td "720" at bounding box center [564, 406] width 176 height 77
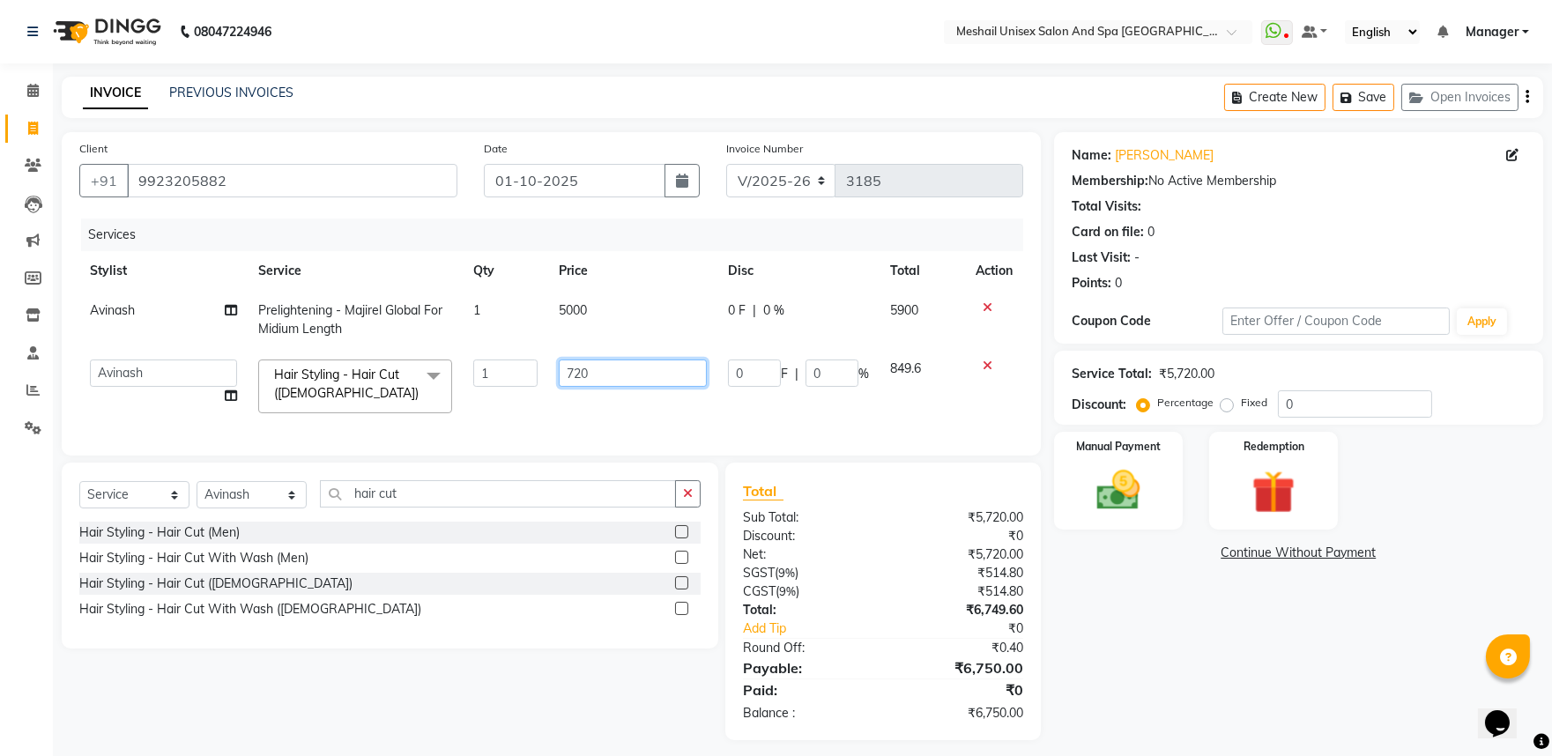
drag, startPoint x: 602, startPoint y: 375, endPoint x: 518, endPoint y: 377, distance: 83.8
click at [518, 377] on tr "Avinash gauri Manager Manoj namrata zambre NITESH Priya Rupali sandip band Shar…" at bounding box center [551, 386] width 944 height 75
type input "520"
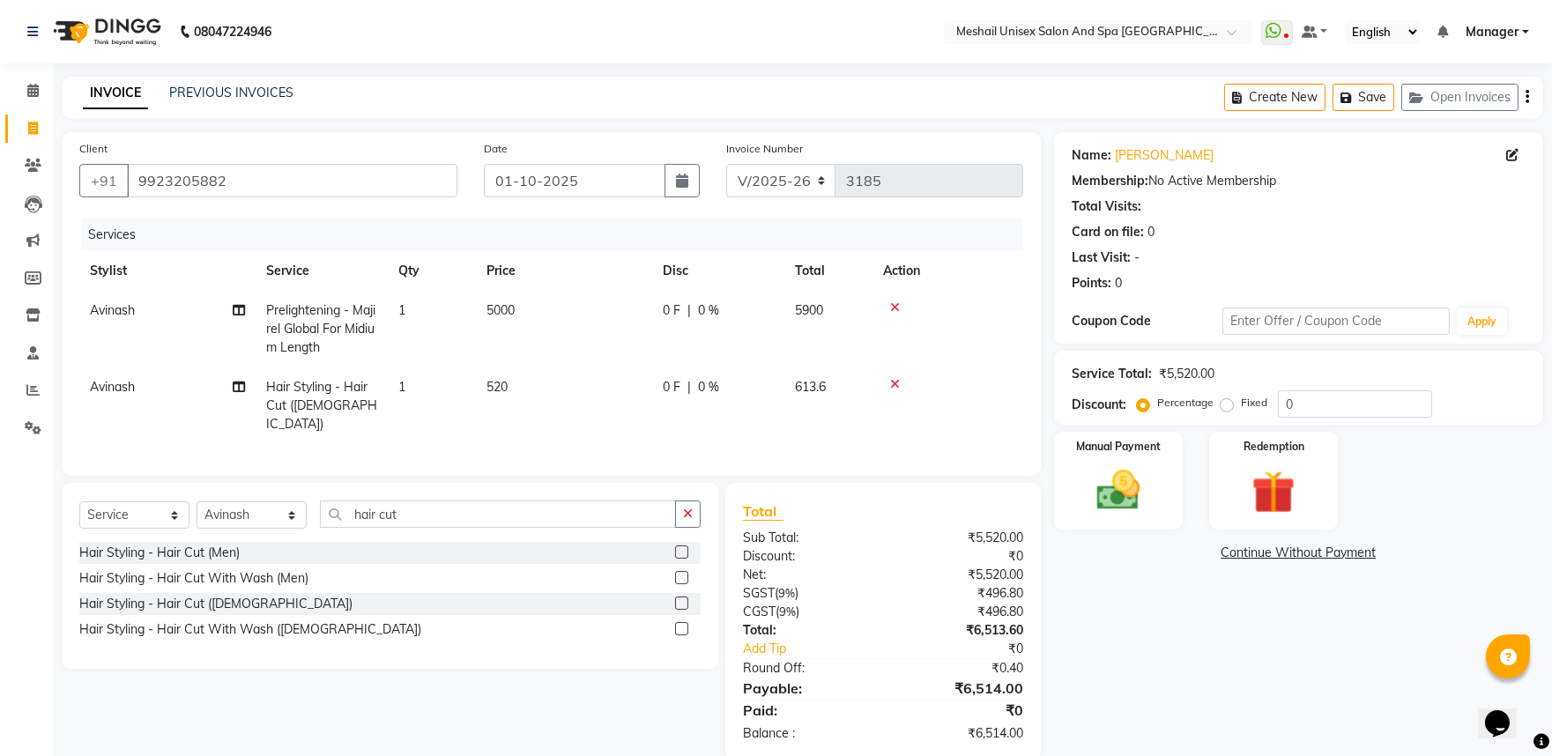
click at [541, 412] on td "520" at bounding box center [564, 406] width 176 height 77
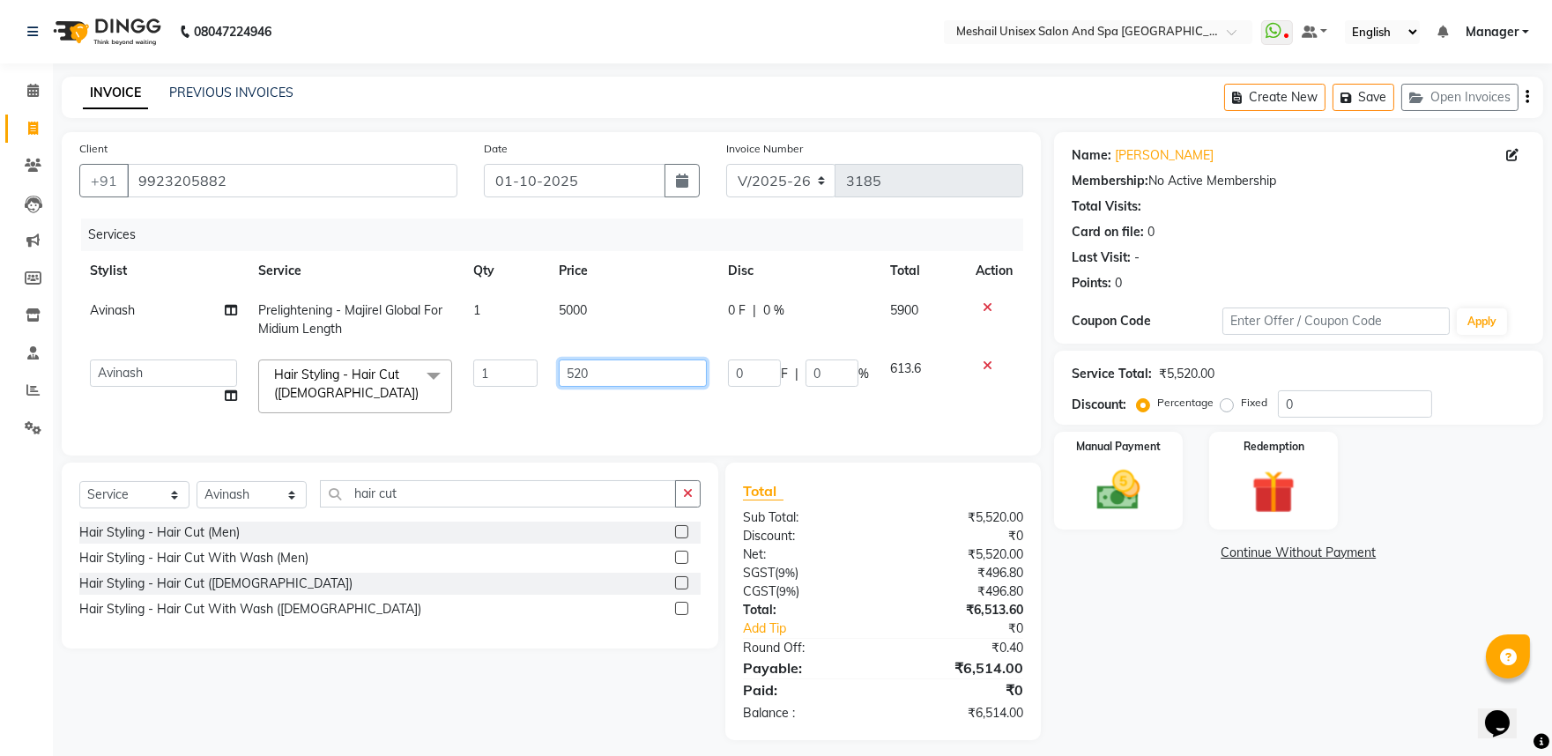
drag, startPoint x: 592, startPoint y: 390, endPoint x: 553, endPoint y: 373, distance: 43.1
click at [553, 373] on td "520" at bounding box center [632, 386] width 168 height 75
type input "512"
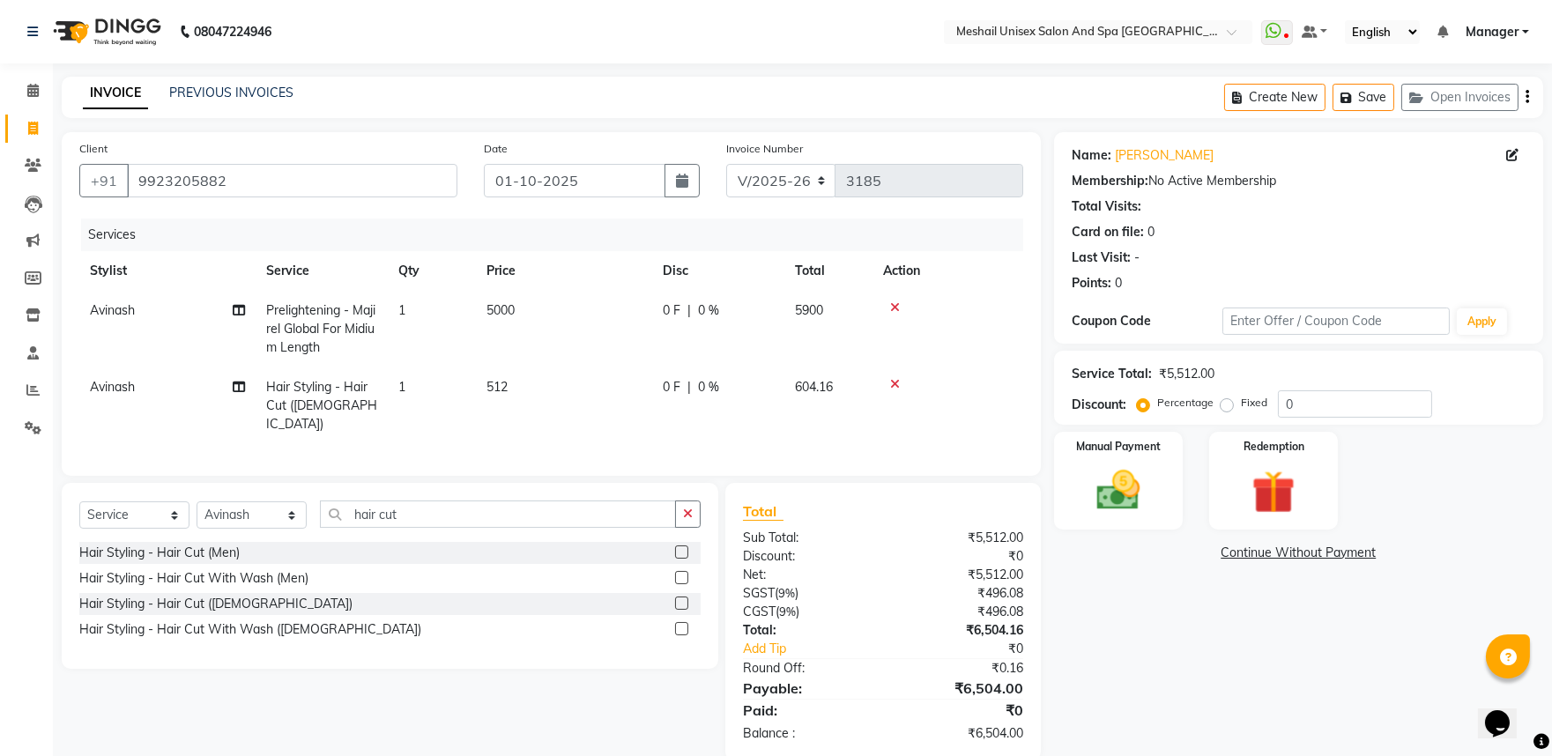
click at [564, 390] on td "512" at bounding box center [564, 406] width 176 height 77
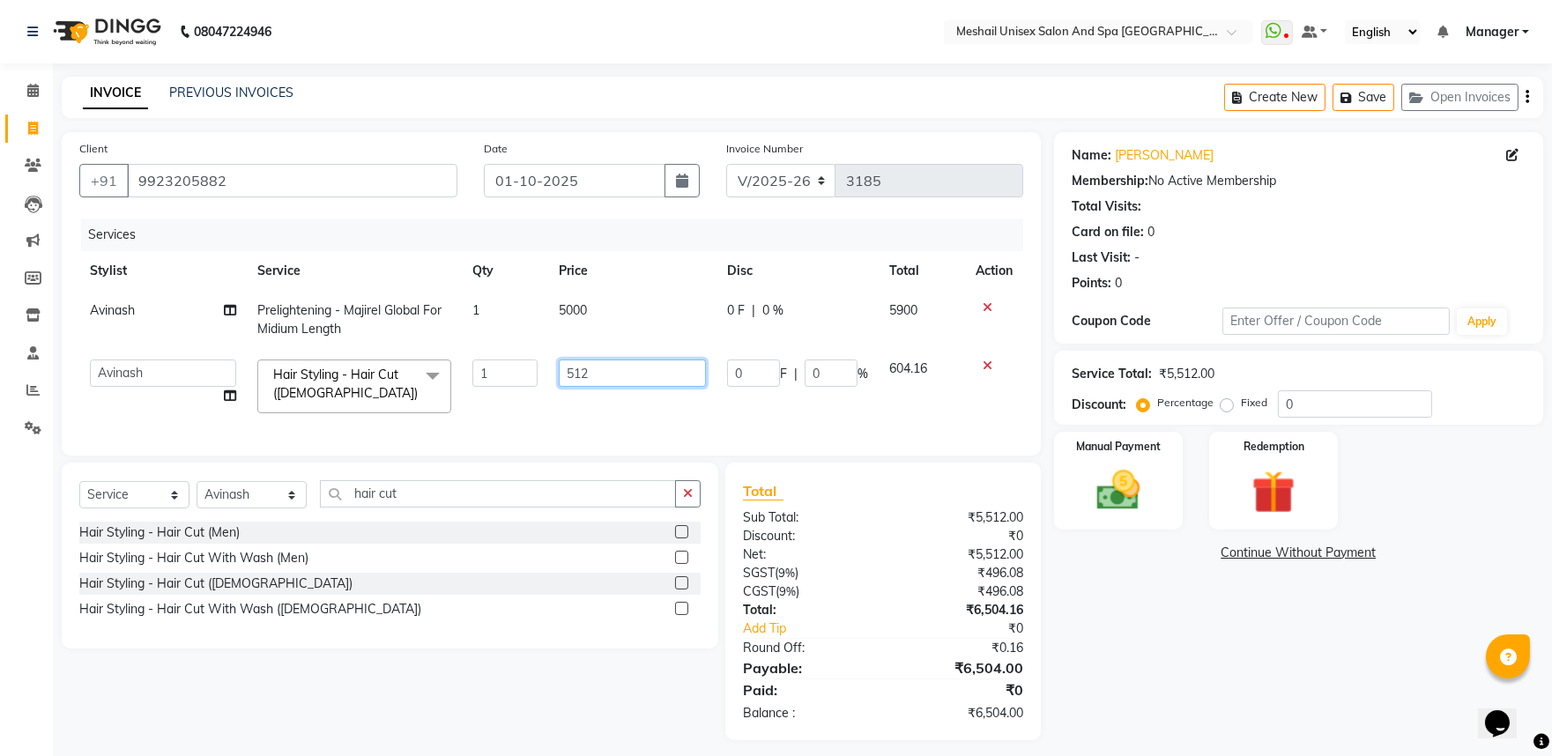
drag, startPoint x: 612, startPoint y: 368, endPoint x: 541, endPoint y: 374, distance: 70.7
click at [541, 374] on tr "Avinash gauri Manager Manoj namrata zambre NITESH Priya Rupali sandip band Shar…" at bounding box center [551, 386] width 944 height 75
type input "508"
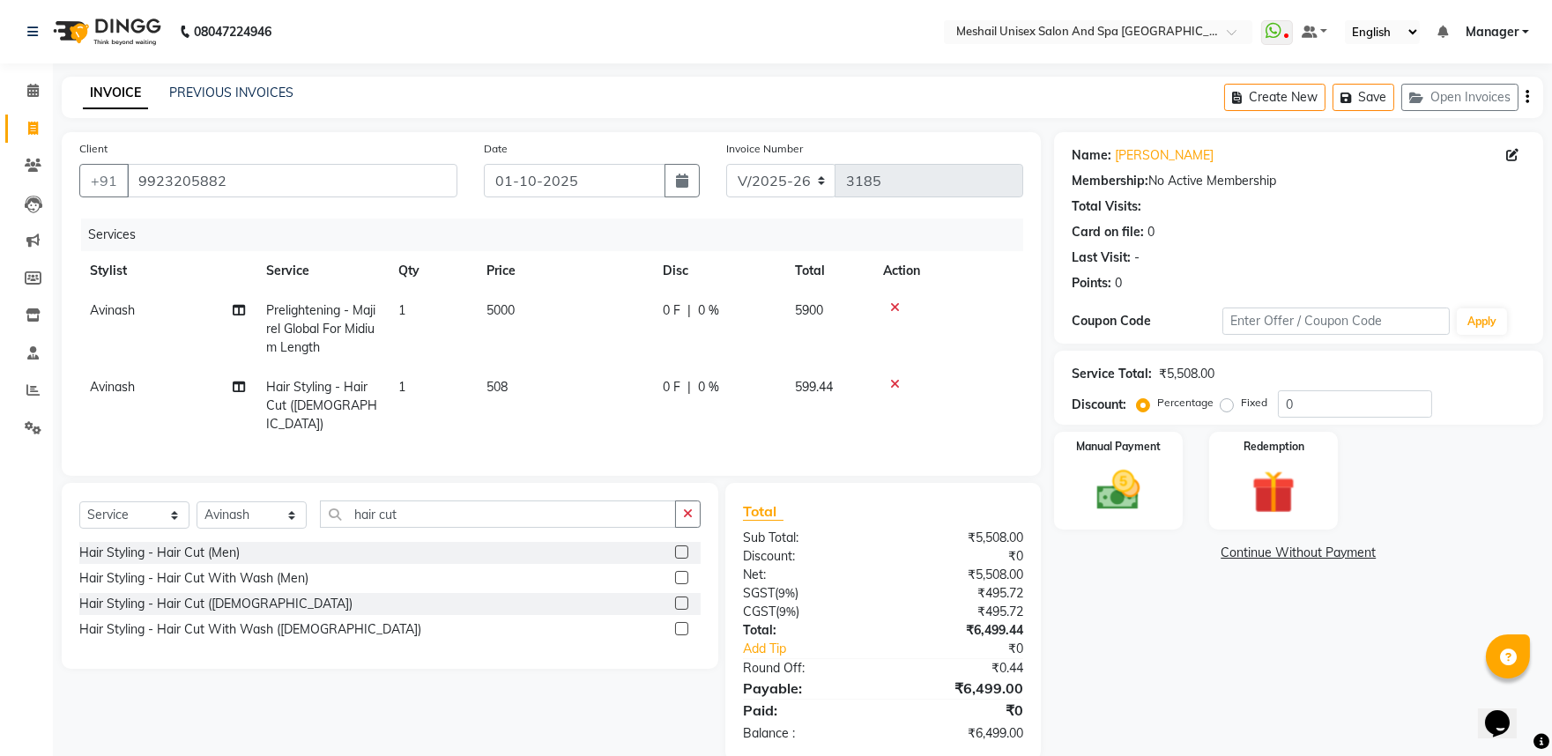
drag, startPoint x: 548, startPoint y: 393, endPoint x: 600, endPoint y: 395, distance: 52.0
click at [549, 394] on td "508" at bounding box center [564, 406] width 176 height 77
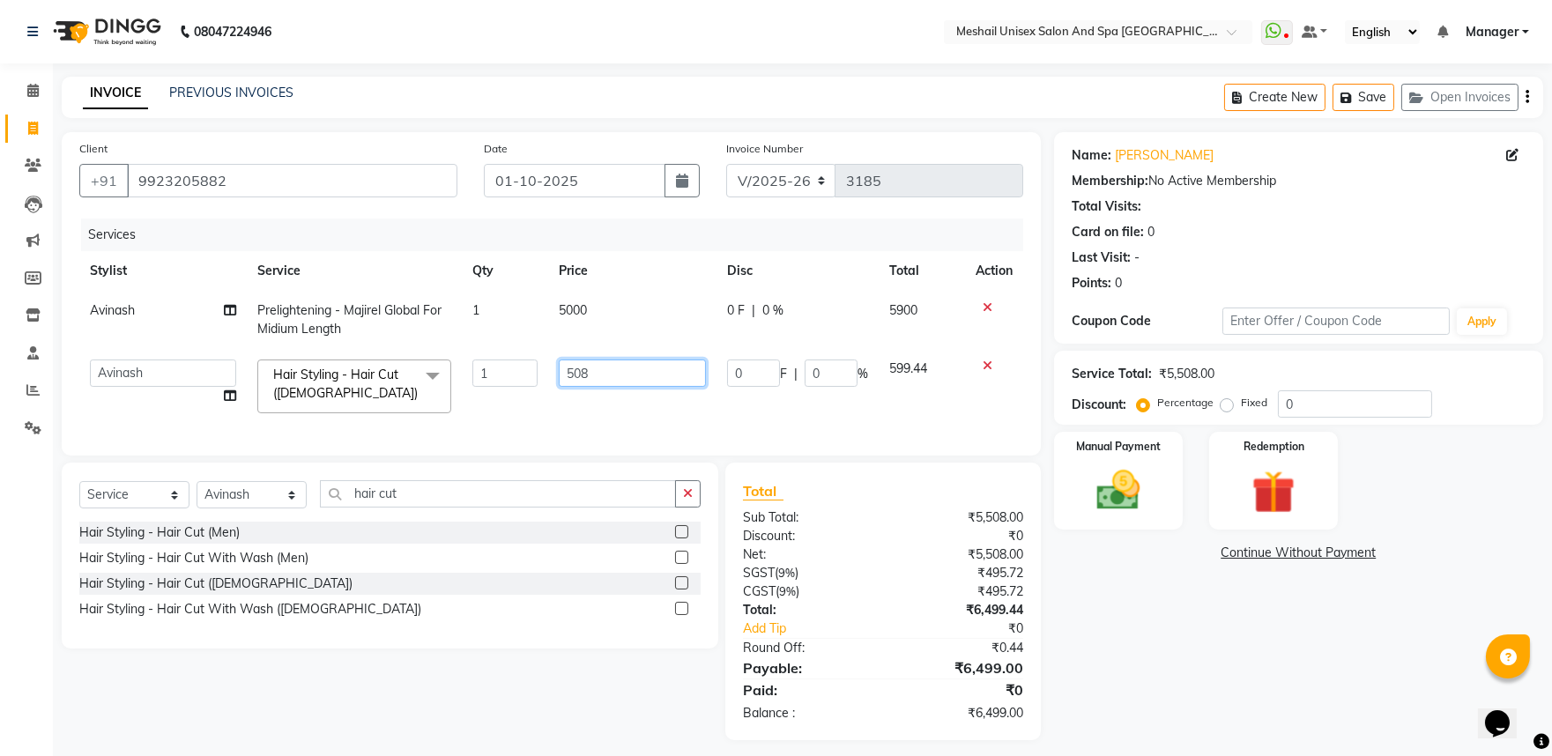
drag, startPoint x: 629, startPoint y: 383, endPoint x: 525, endPoint y: 374, distance: 104.4
click at [525, 374] on tr "Avinash gauri Manager Manoj namrata zambre NITESH Priya Rupali sandip band Shar…" at bounding box center [551, 386] width 944 height 75
type input "508.5"
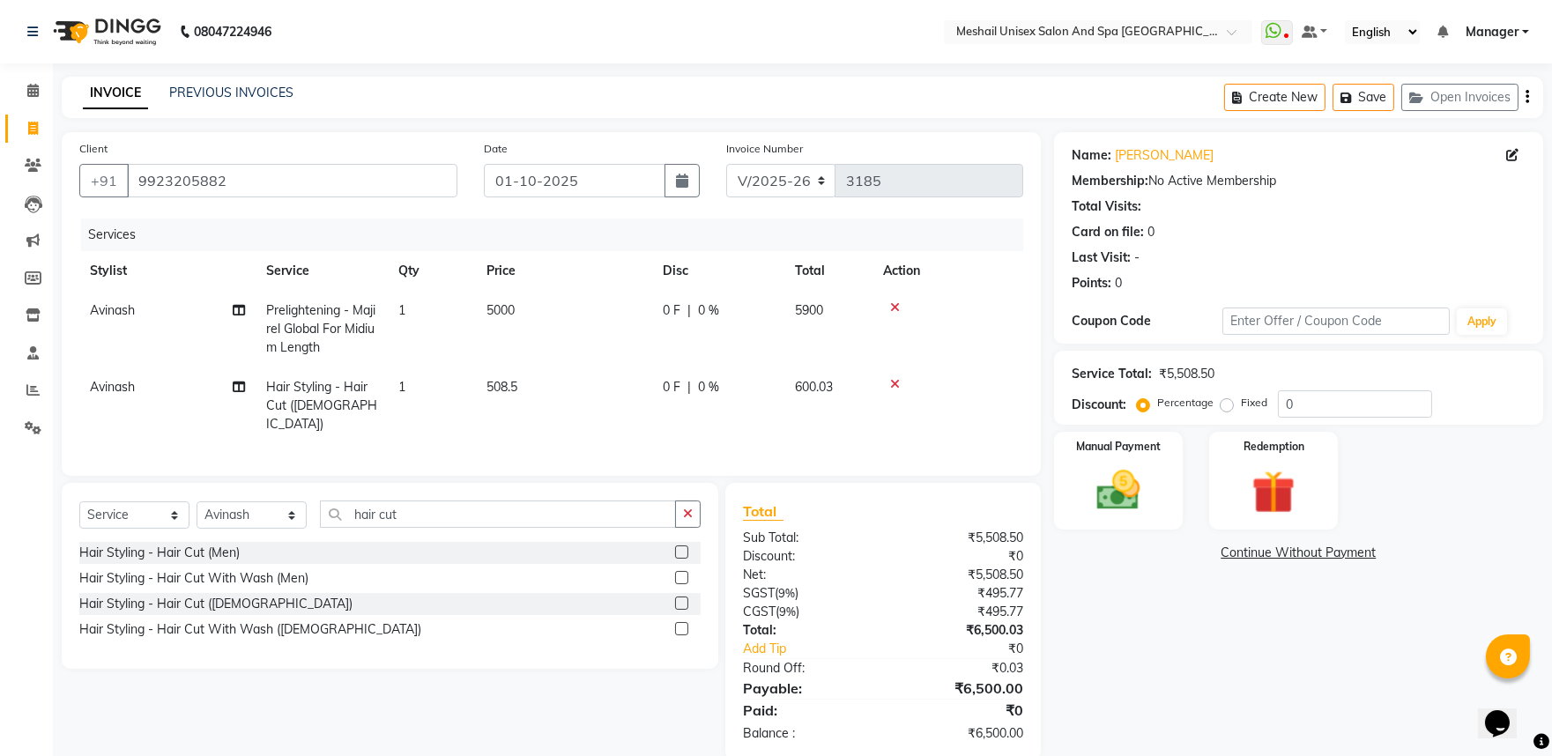
click at [513, 322] on td "5000" at bounding box center [564, 329] width 176 height 77
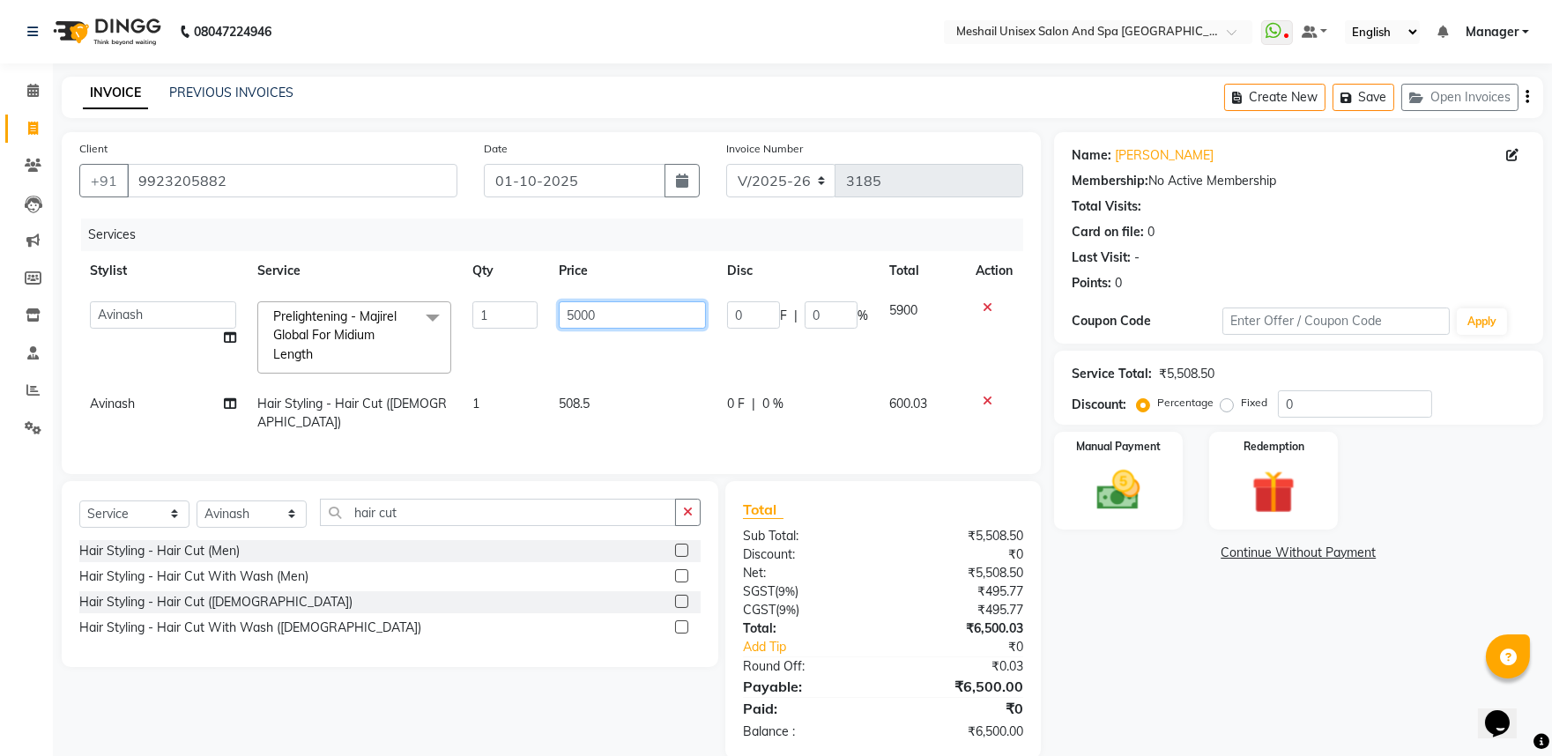
drag, startPoint x: 630, startPoint y: 305, endPoint x: 471, endPoint y: 326, distance: 160.9
click at [471, 326] on tr "Avinash gauri Manager Manoj namrata zambre NITESH Priya Rupali sandip band Shar…" at bounding box center [551, 337] width 944 height 93
type input "5500"
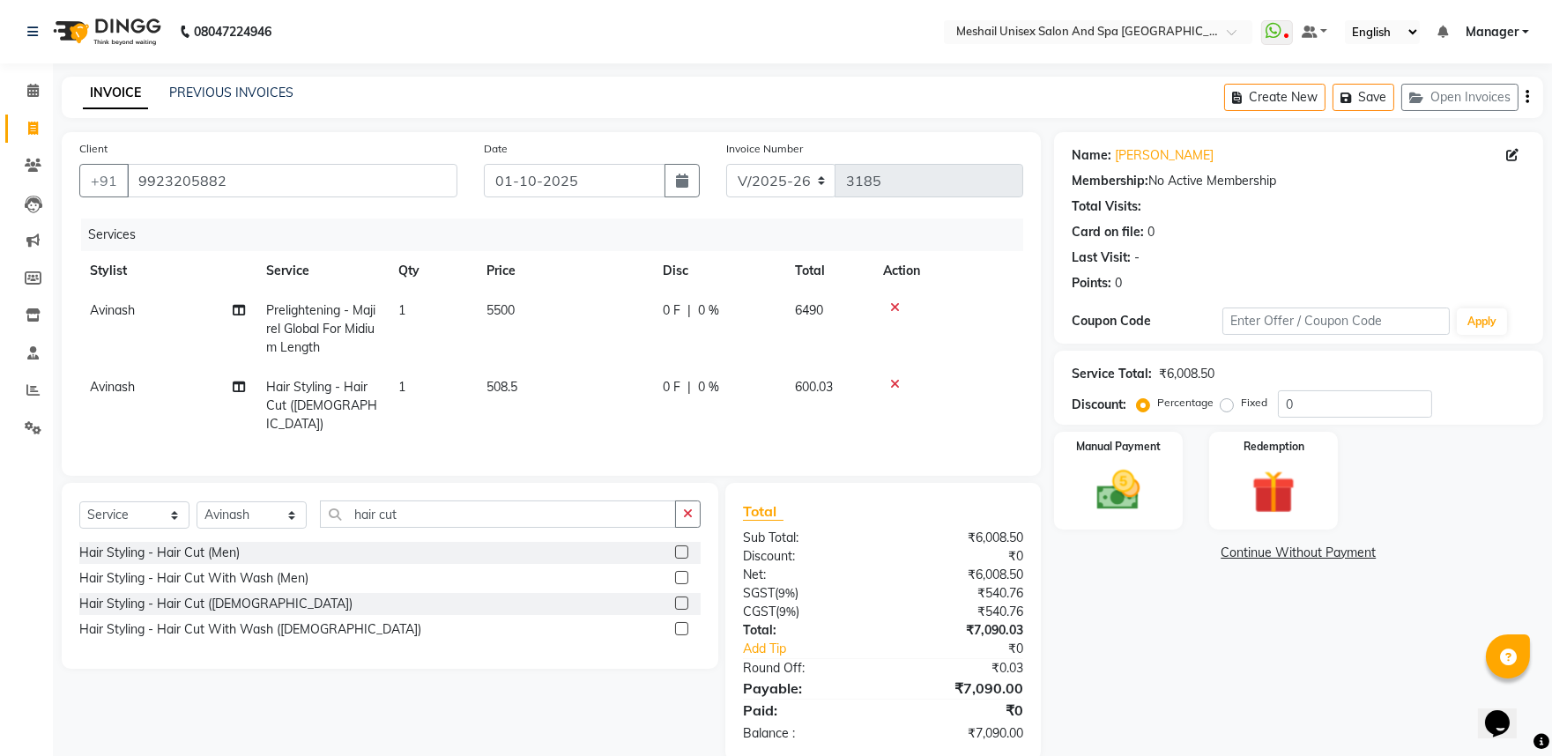
click at [552, 401] on td "508.5" at bounding box center [564, 406] width 176 height 77
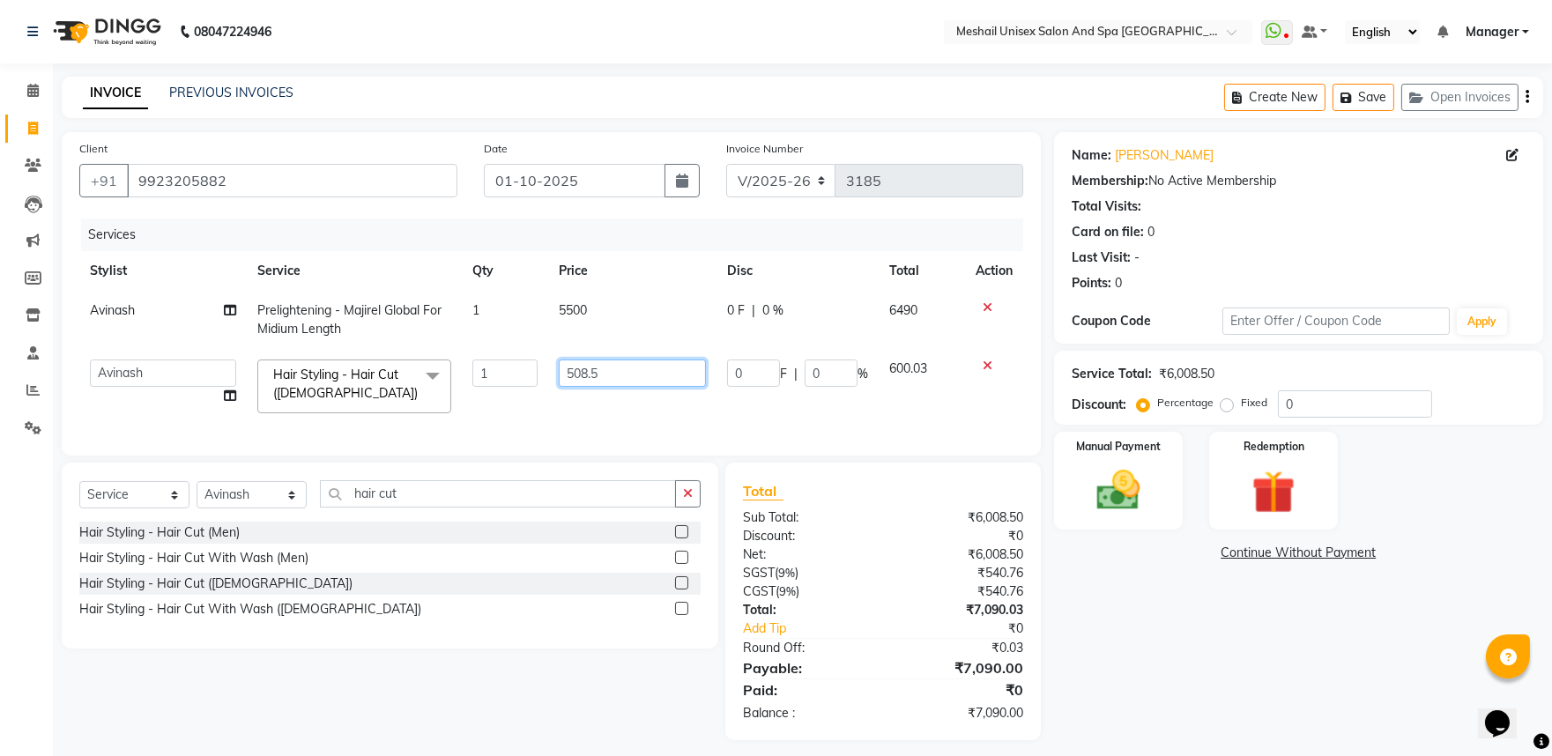
drag, startPoint x: 608, startPoint y: 374, endPoint x: 481, endPoint y: 372, distance: 126.9
click at [481, 372] on tr "Avinash gauri Manager Manoj namrata zambre NITESH Priya Rupali sandip band Shar…" at bounding box center [551, 386] width 944 height 75
type input "720"
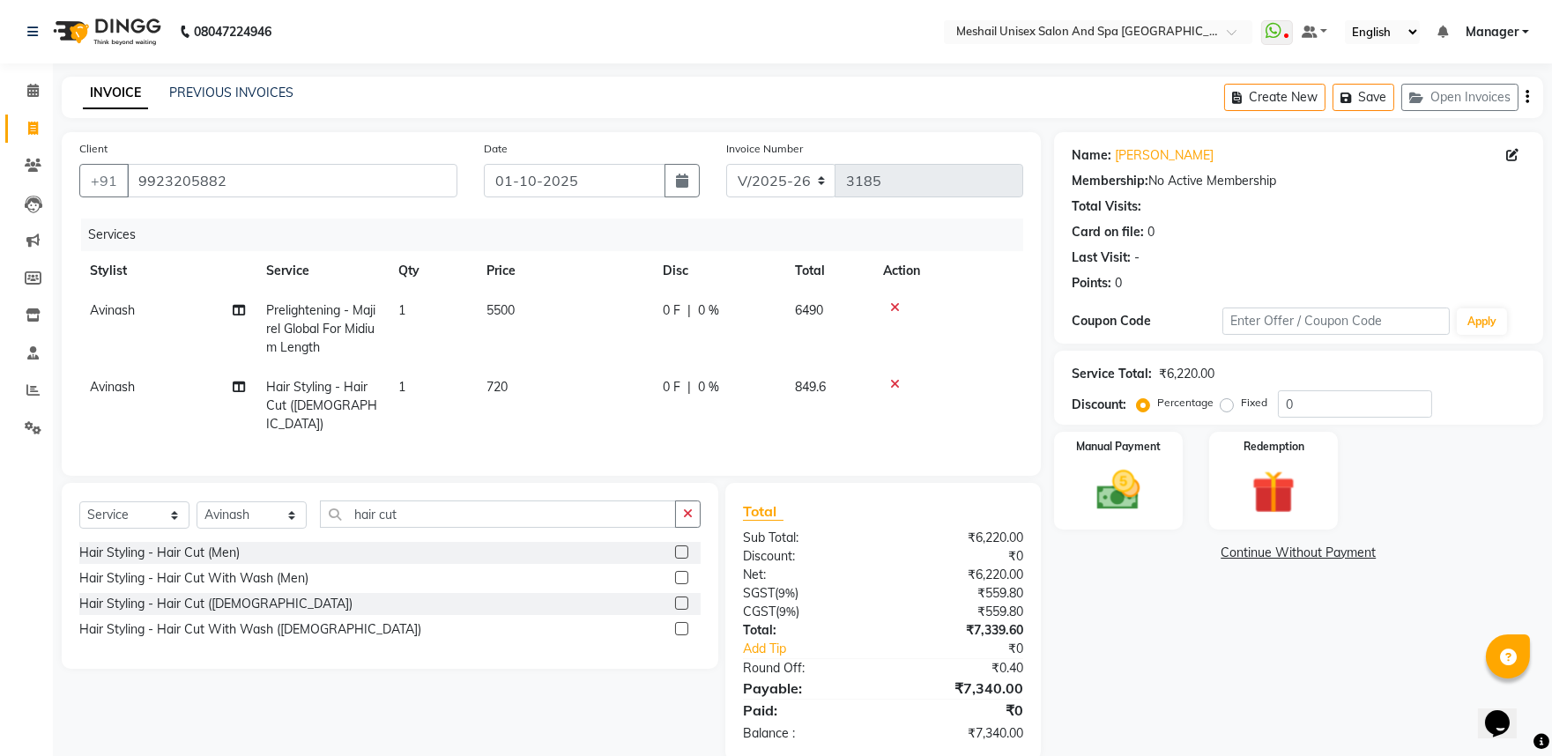
click at [556, 295] on td "5500" at bounding box center [564, 329] width 176 height 77
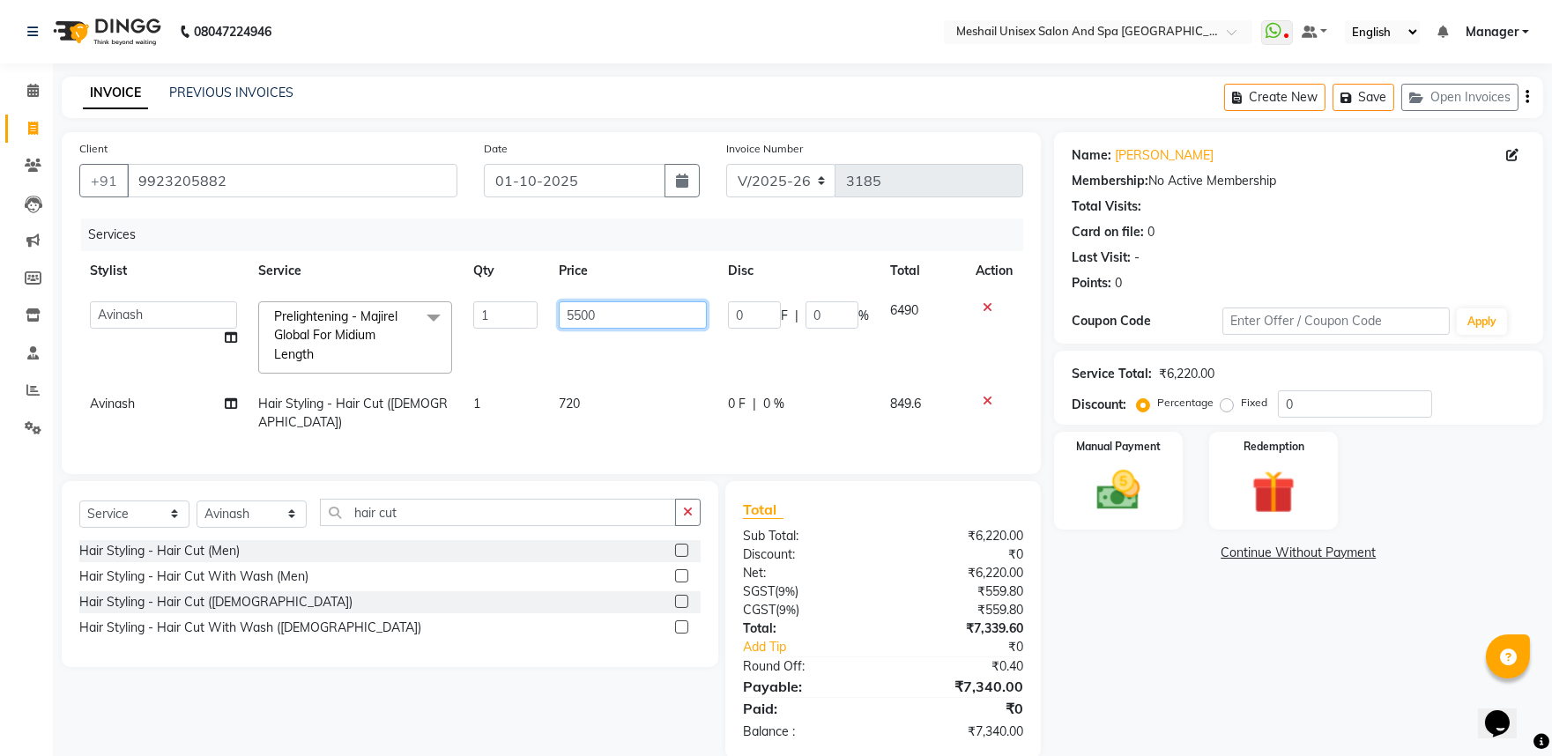
drag, startPoint x: 621, startPoint y: 311, endPoint x: 521, endPoint y: 331, distance: 102.5
click at [521, 331] on tr "Avinash gauri Manager Manoj namrata zambre NITESH Priya Rupali sandip band Shar…" at bounding box center [551, 337] width 944 height 93
type input "5800"
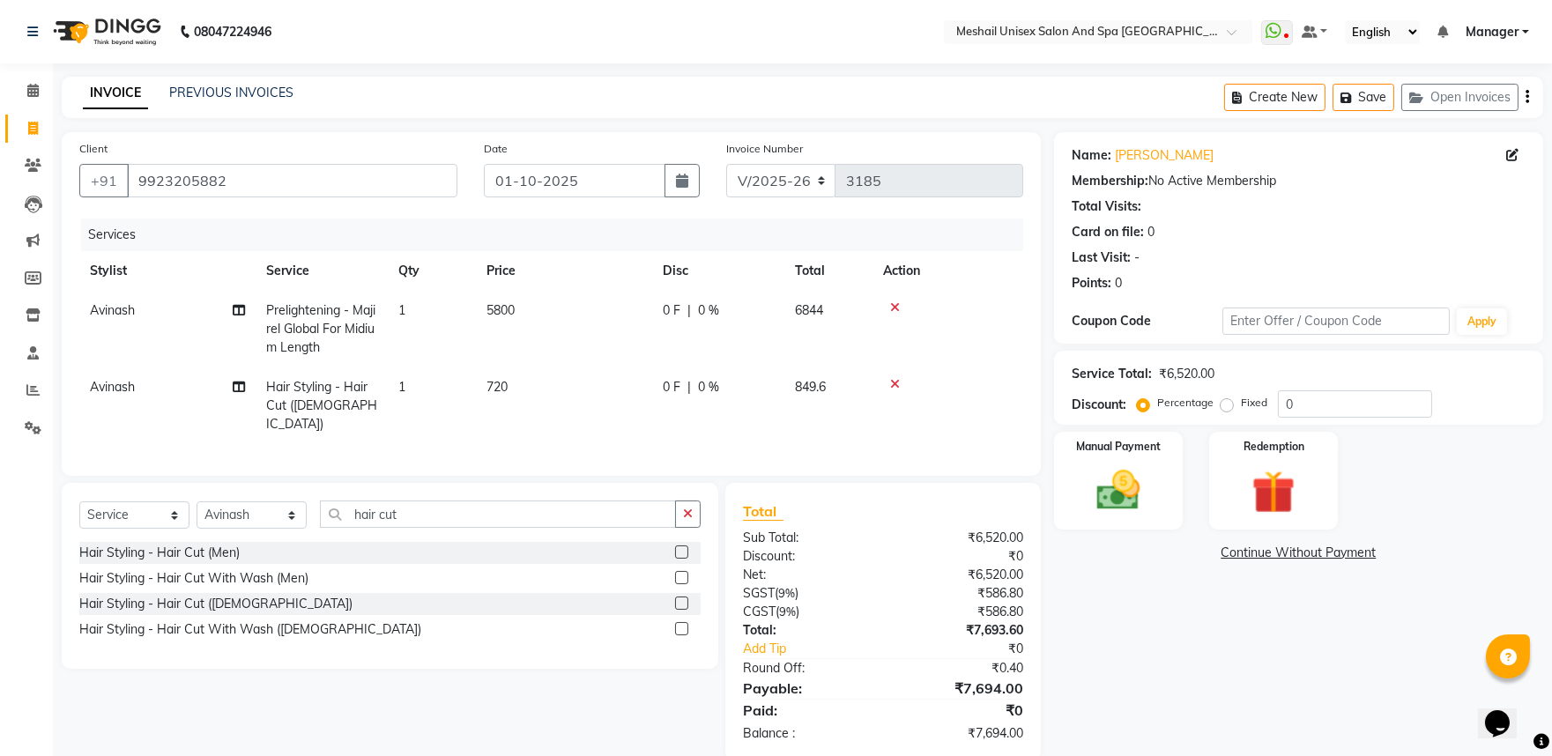
drag, startPoint x: 522, startPoint y: 330, endPoint x: 553, endPoint y: 327, distance: 31.8
click at [527, 327] on td "5800" at bounding box center [564, 329] width 176 height 77
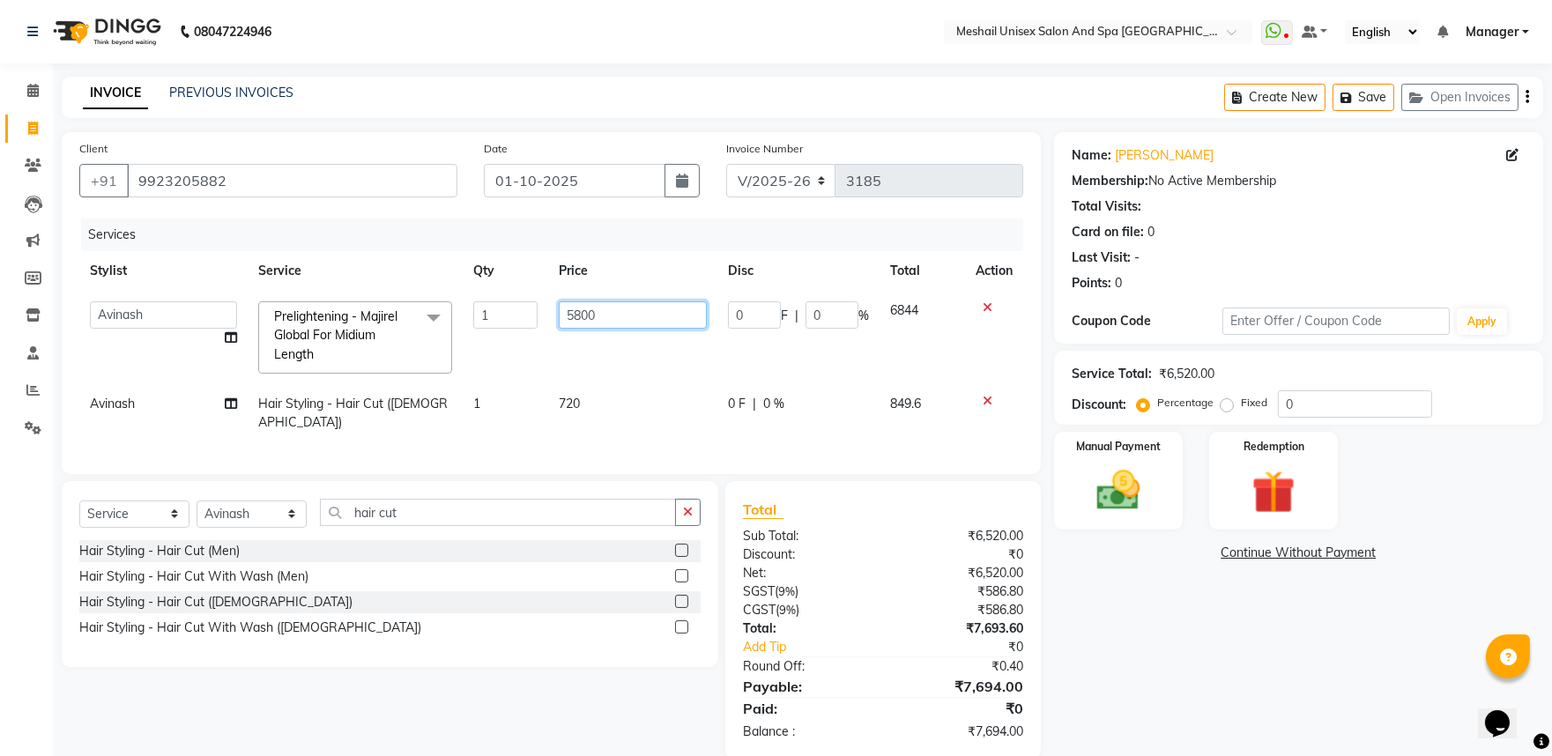
drag, startPoint x: 627, startPoint y: 316, endPoint x: 338, endPoint y: 359, distance: 292.3
click at [338, 359] on tr "Avinash gauri Manager Manoj namrata zambre NITESH Priya Rupali sandip band Shar…" at bounding box center [551, 337] width 944 height 93
type input "5600"
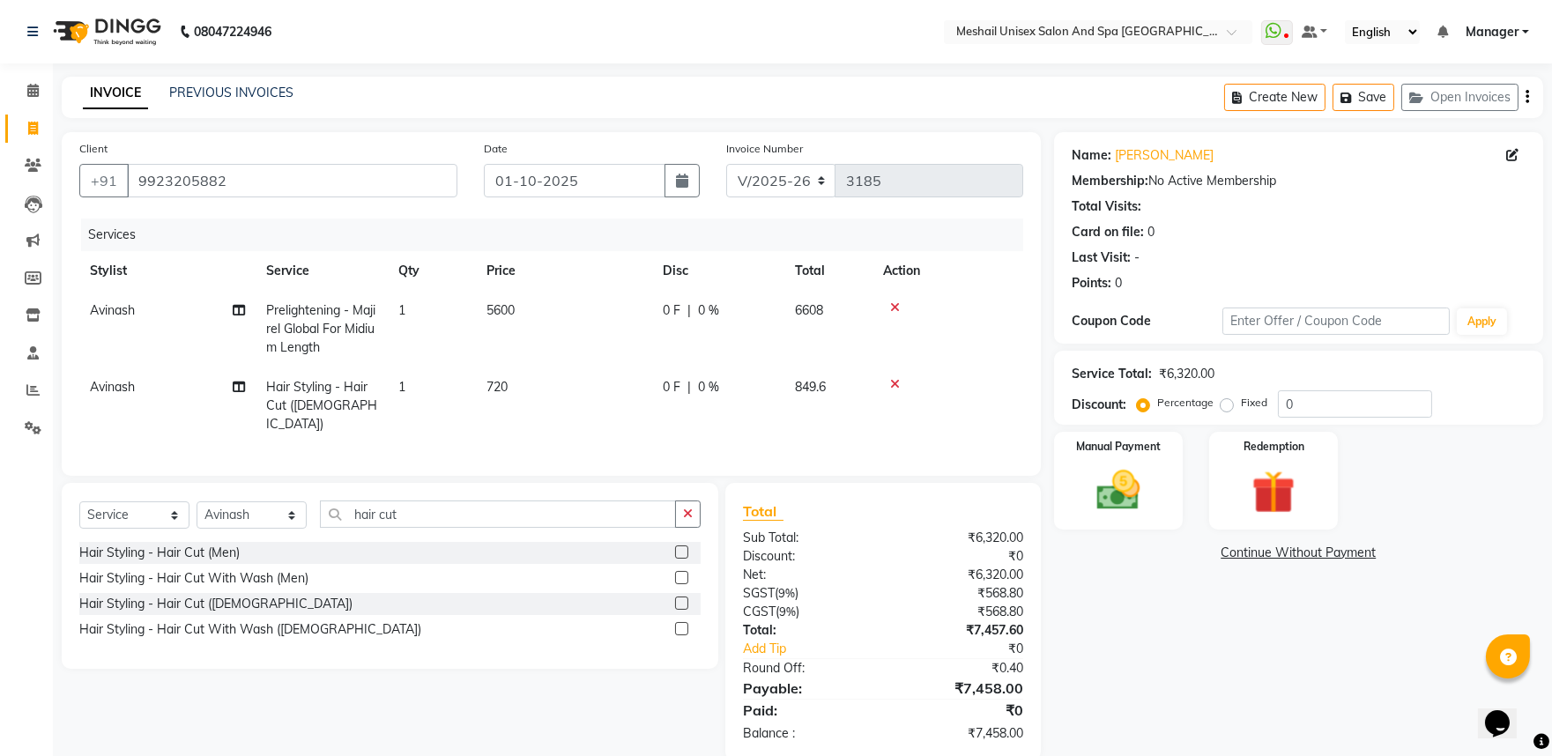
drag, startPoint x: 517, startPoint y: 316, endPoint x: 553, endPoint y: 302, distance: 38.5
click at [522, 315] on td "5600" at bounding box center [564, 329] width 176 height 77
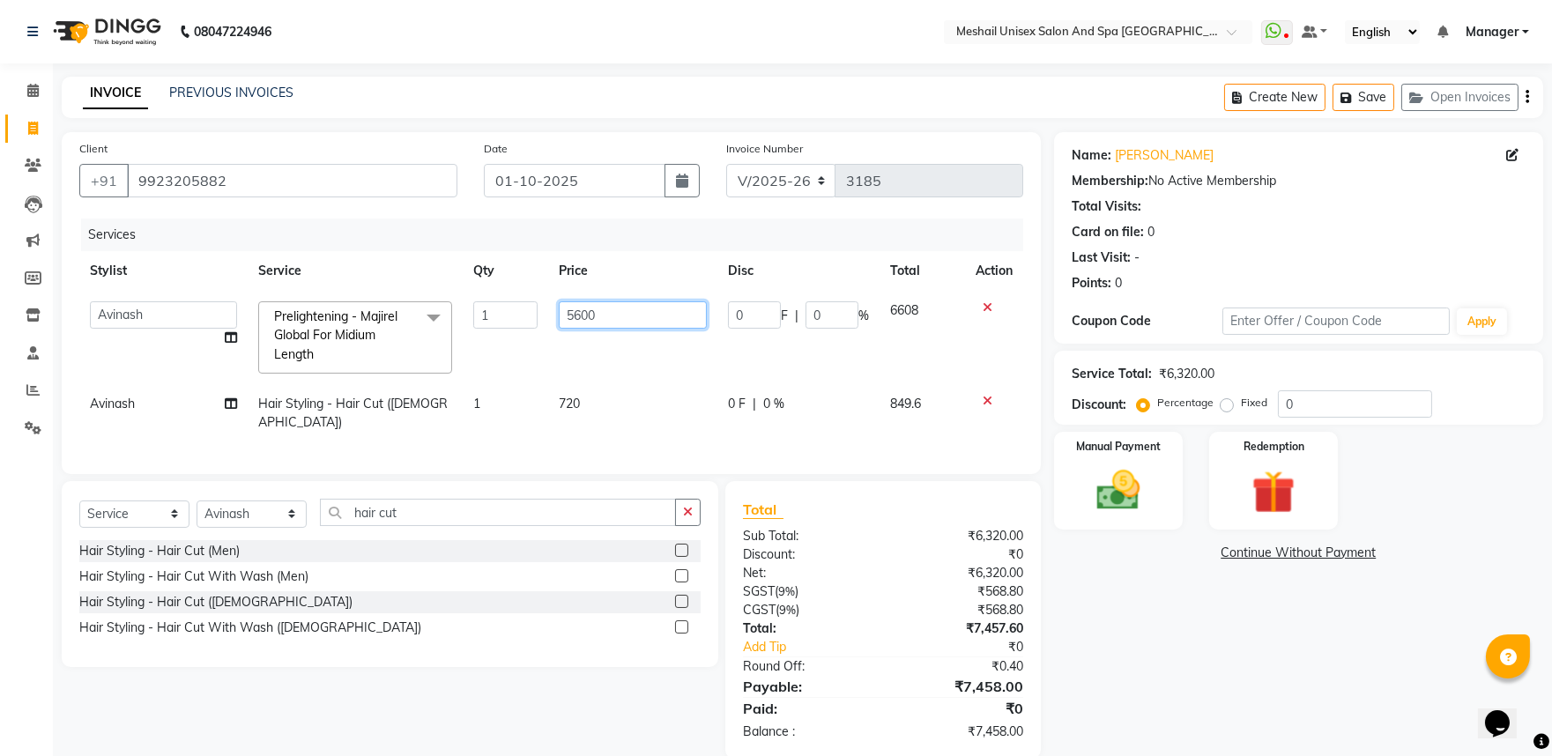
drag, startPoint x: 608, startPoint y: 312, endPoint x: 472, endPoint y: 310, distance: 136.6
click at [472, 310] on tr "Avinash gauri Manager Manoj namrata zambre NITESH Priya Rupali sandip band Shar…" at bounding box center [551, 337] width 944 height 93
type input "5640"
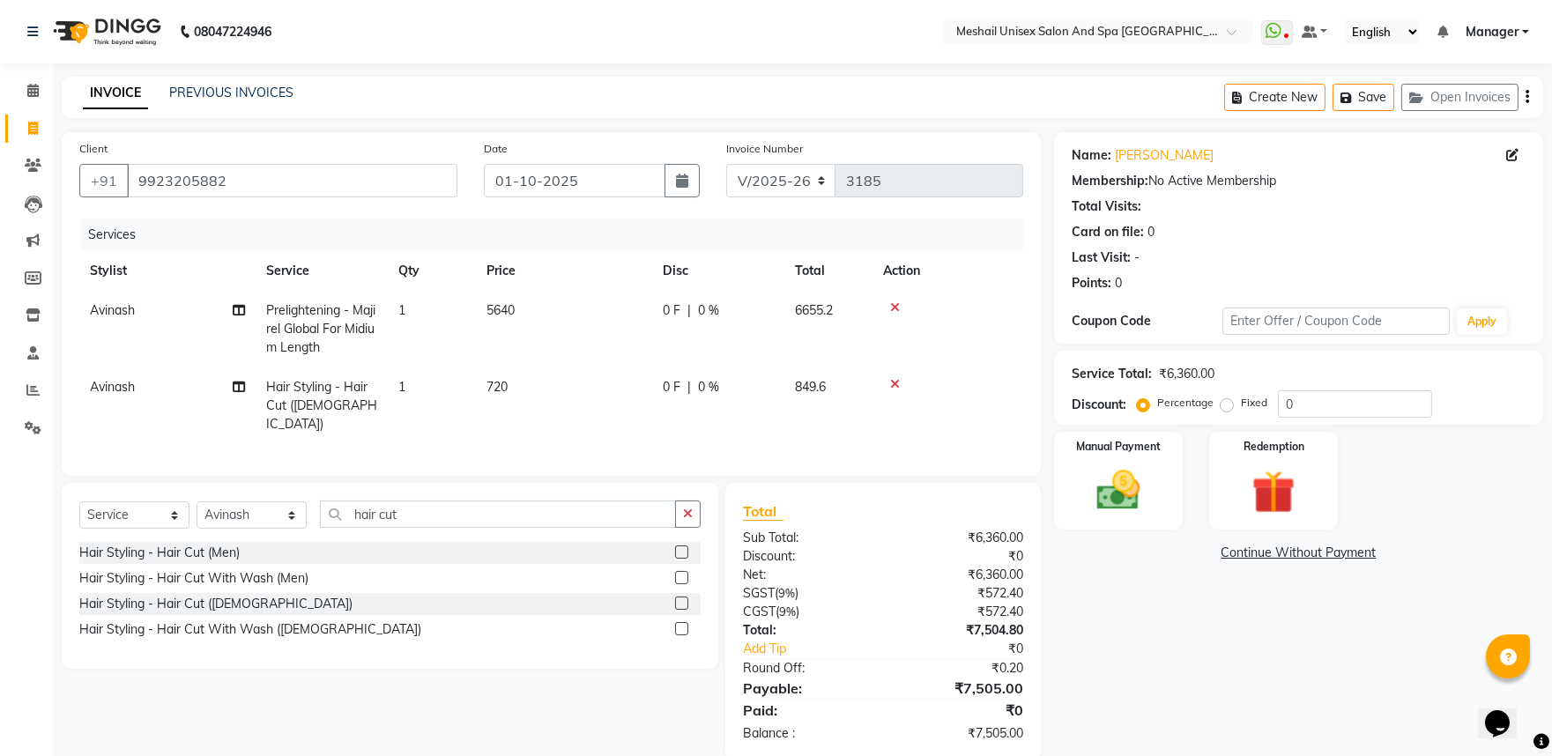
click at [523, 323] on td "5640" at bounding box center [564, 329] width 176 height 77
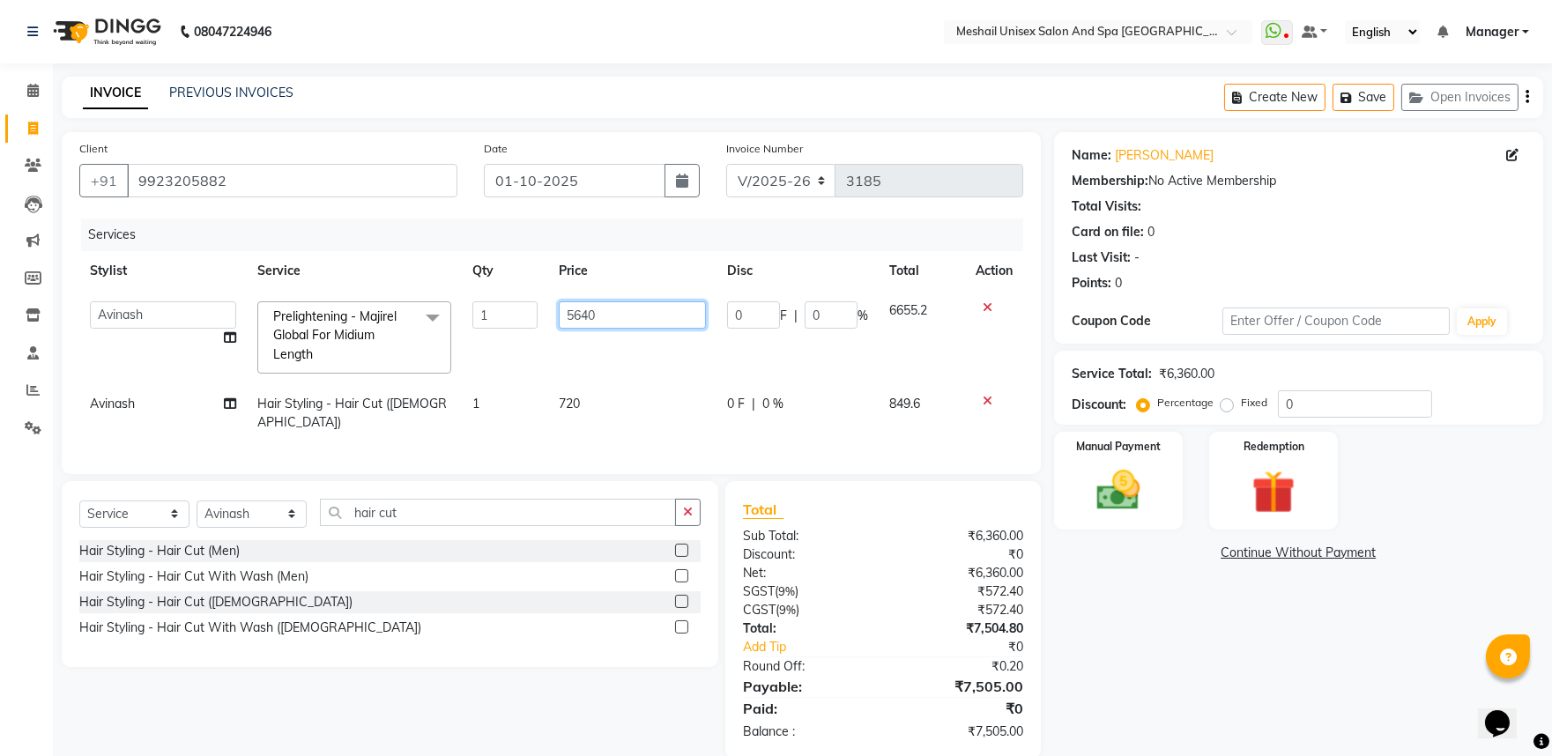
drag, startPoint x: 626, startPoint y: 315, endPoint x: 394, endPoint y: 309, distance: 231.9
click at [394, 309] on tr "Avinash gauri Manager Manoj namrata zambre NITESH Priya Rupali sandip band Shar…" at bounding box center [551, 337] width 944 height 93
type input "5635"
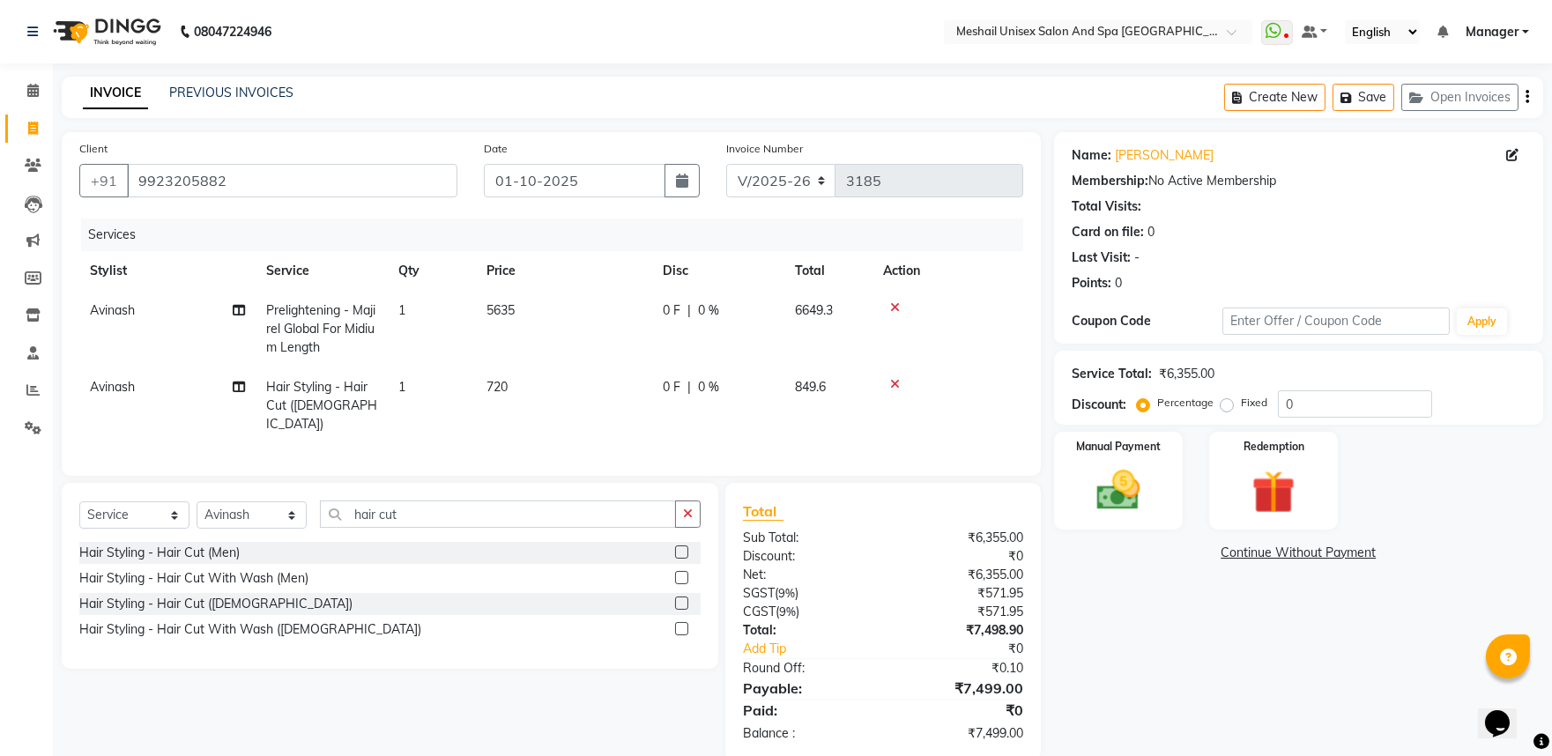
click at [529, 312] on td "5635" at bounding box center [564, 329] width 176 height 77
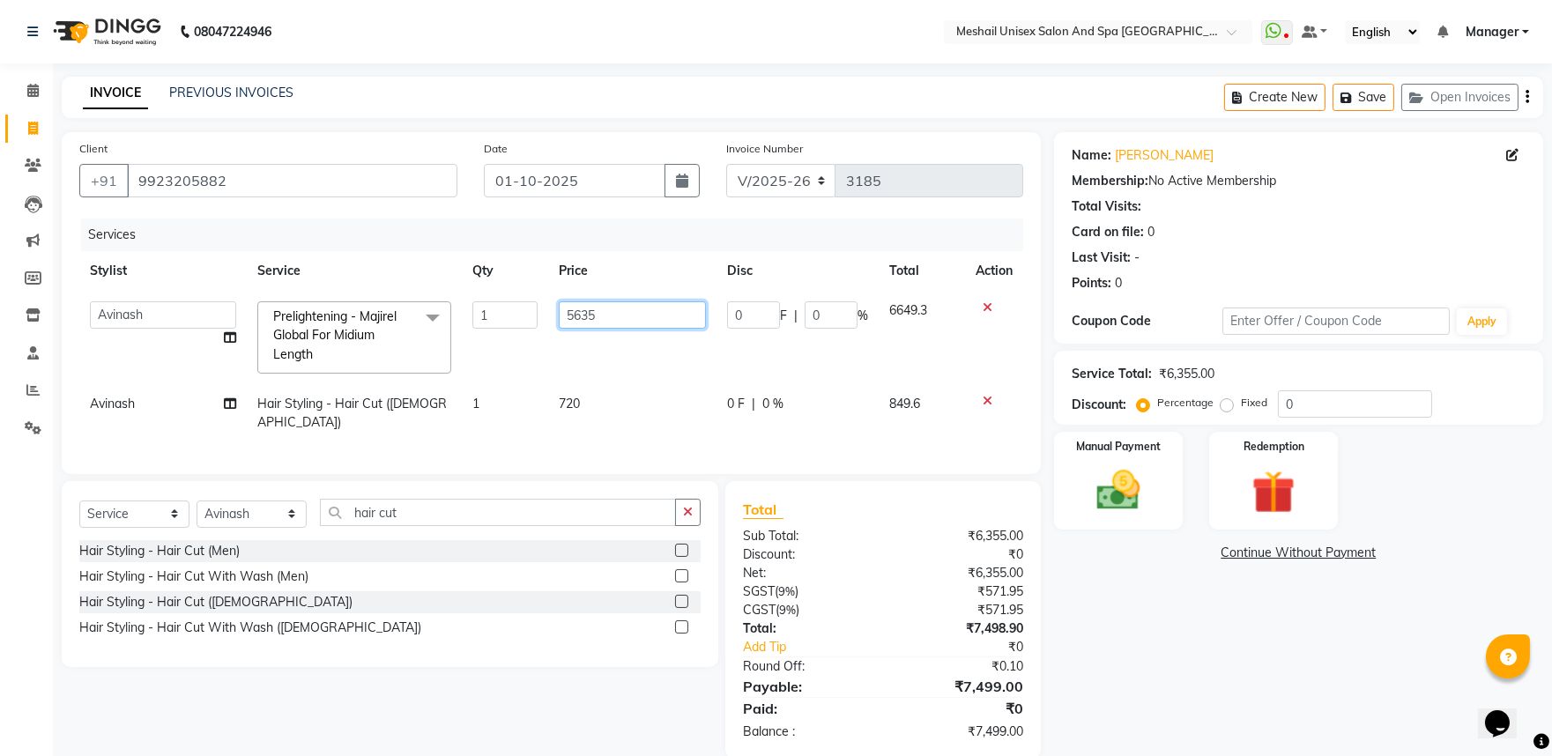
drag, startPoint x: 602, startPoint y: 309, endPoint x: 501, endPoint y: 312, distance: 101.4
click at [499, 321] on tr "Avinash gauri Manager Manoj namrata zambre NITESH Priya Rupali sandip band Shar…" at bounding box center [551, 337] width 944 height 93
type input "5636"
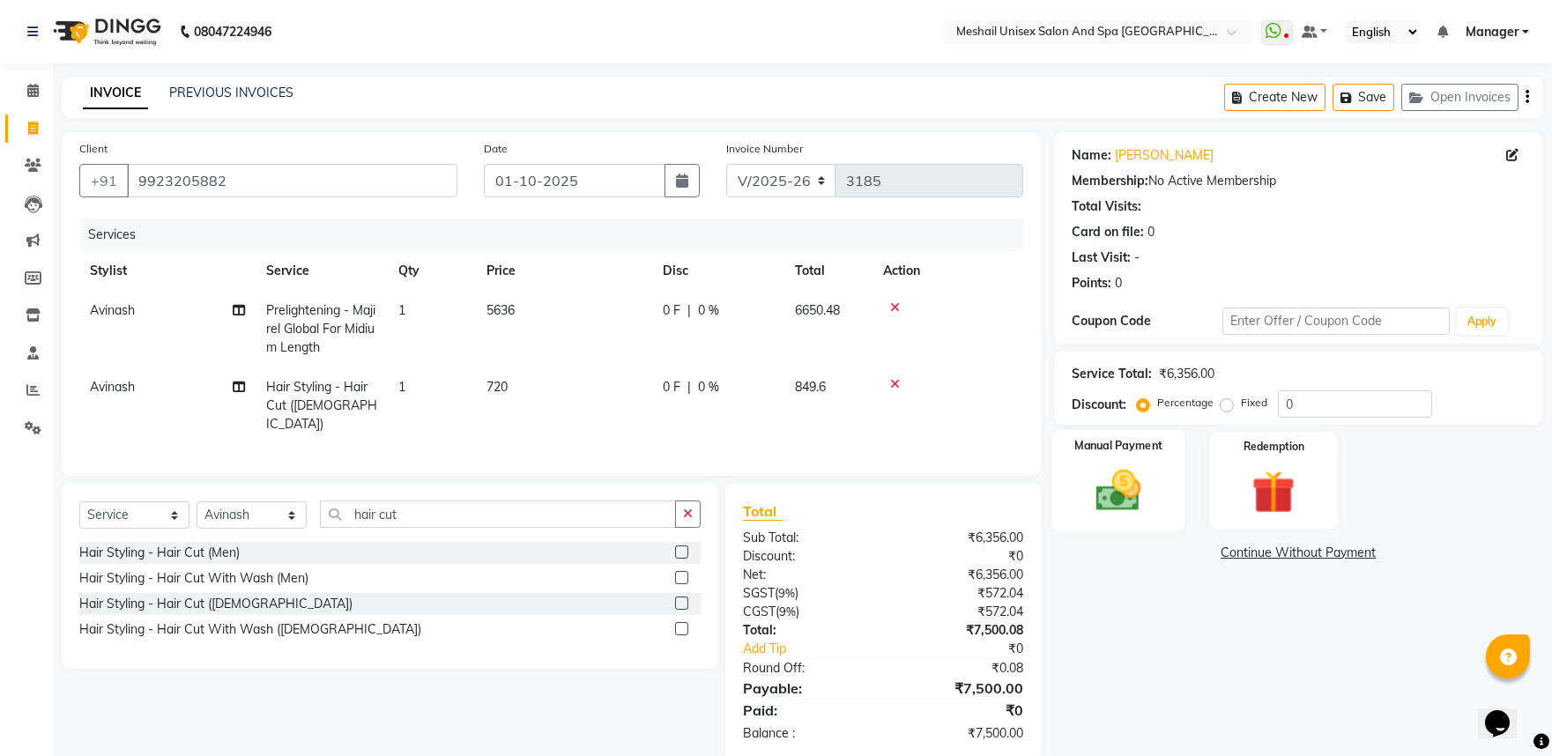
click at [1115, 488] on img at bounding box center [1117, 490] width 73 height 52
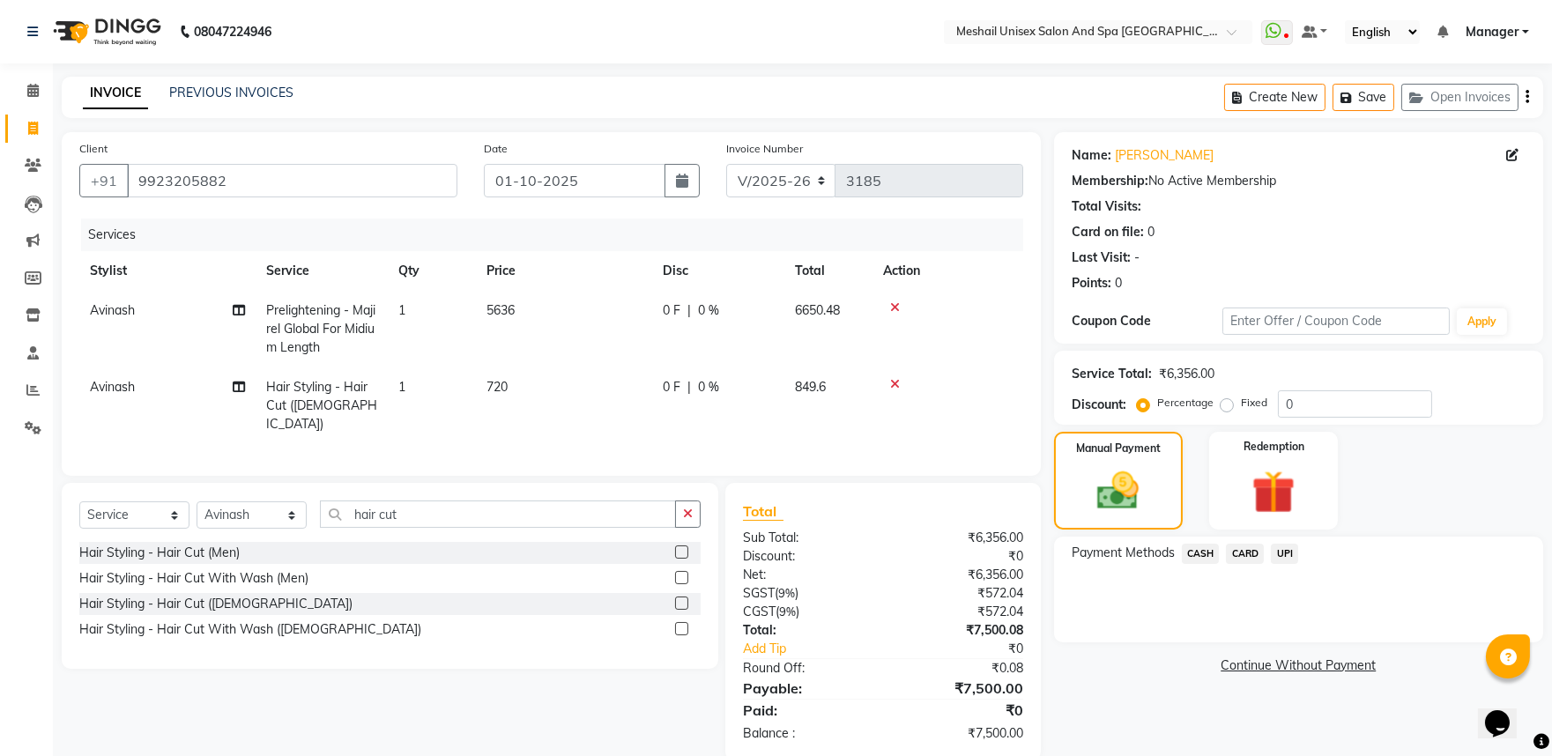
click at [1289, 551] on span "UPI" at bounding box center [1284, 554] width 27 height 20
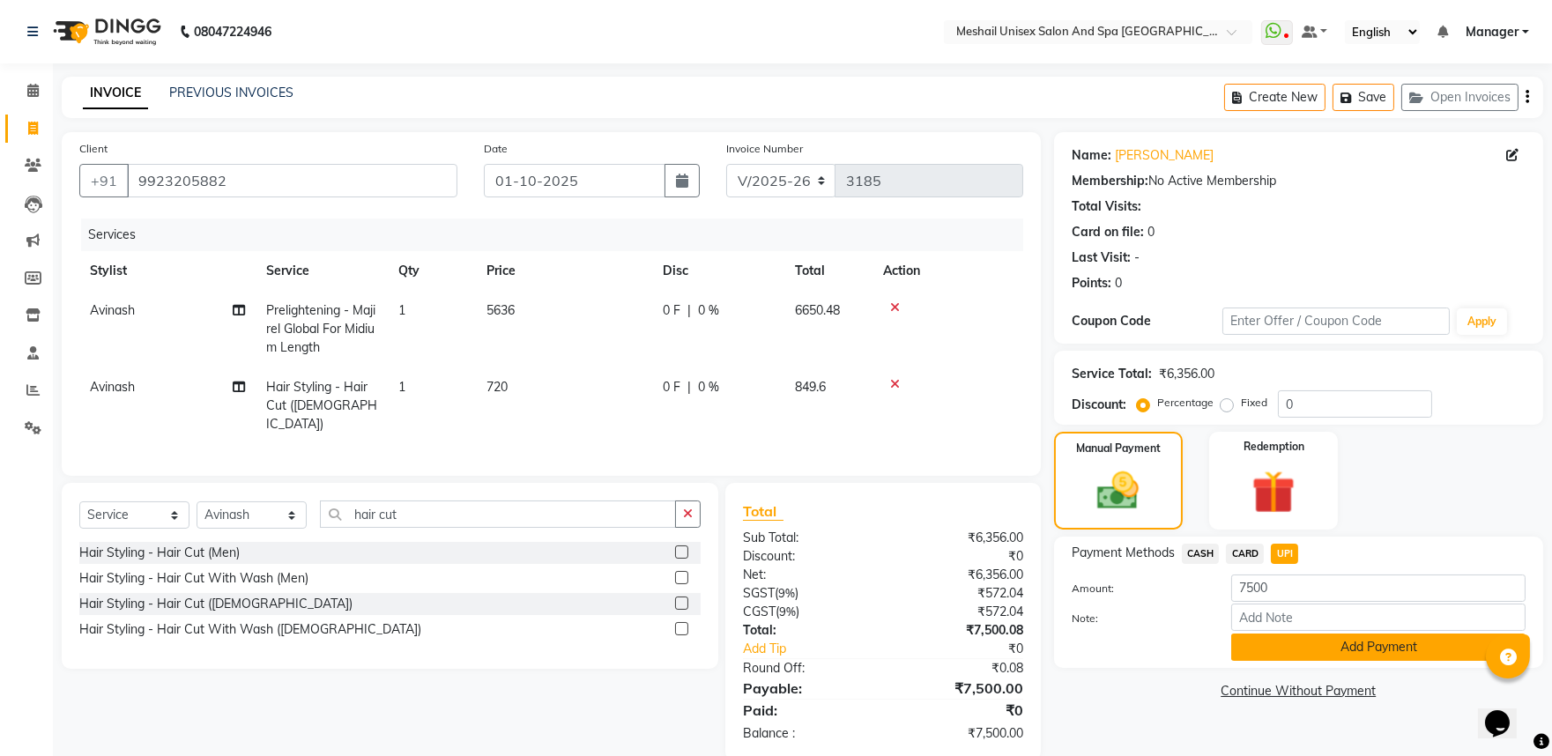
click at [1313, 650] on button "Add Payment" at bounding box center [1378, 647] width 294 height 27
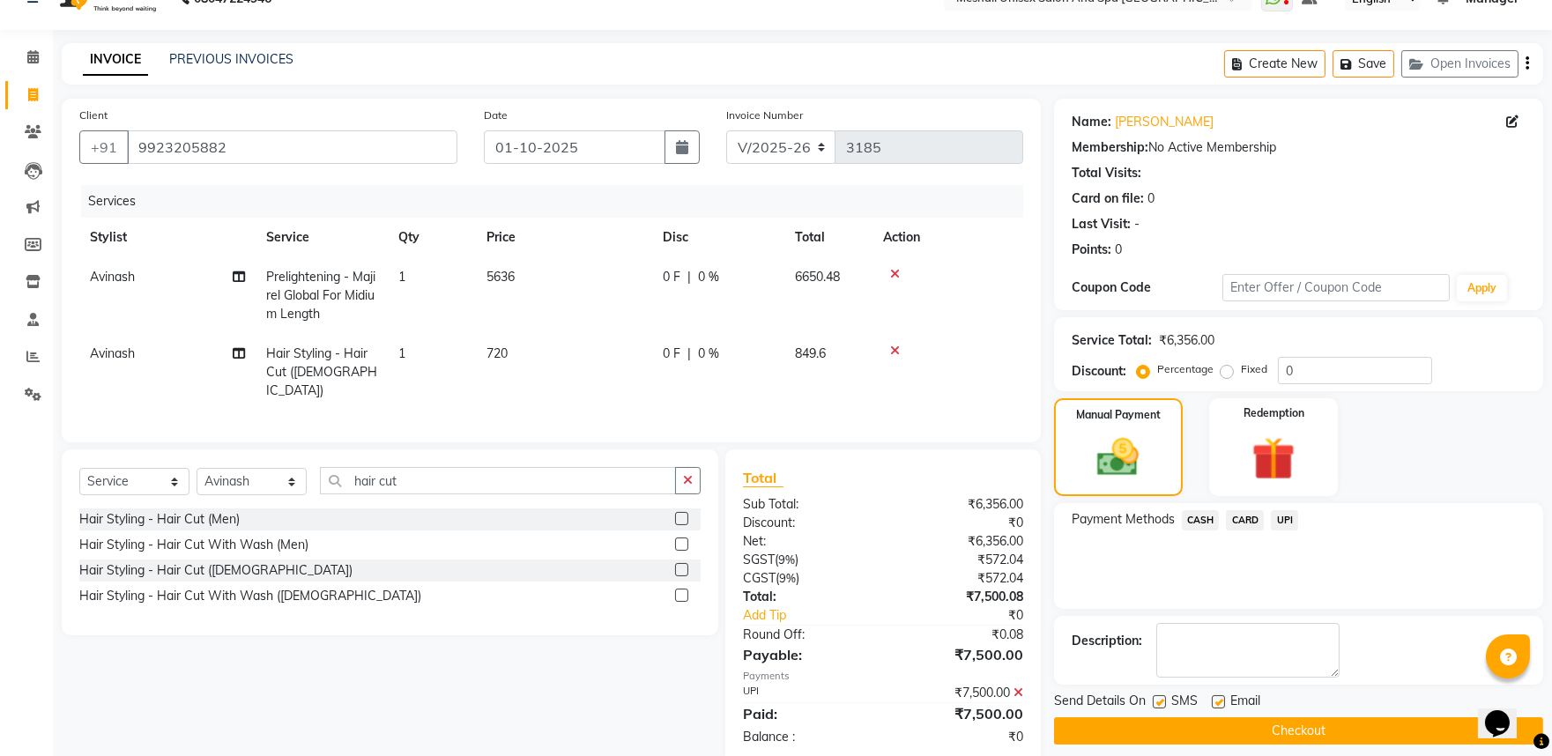
scroll to position [63, 0]
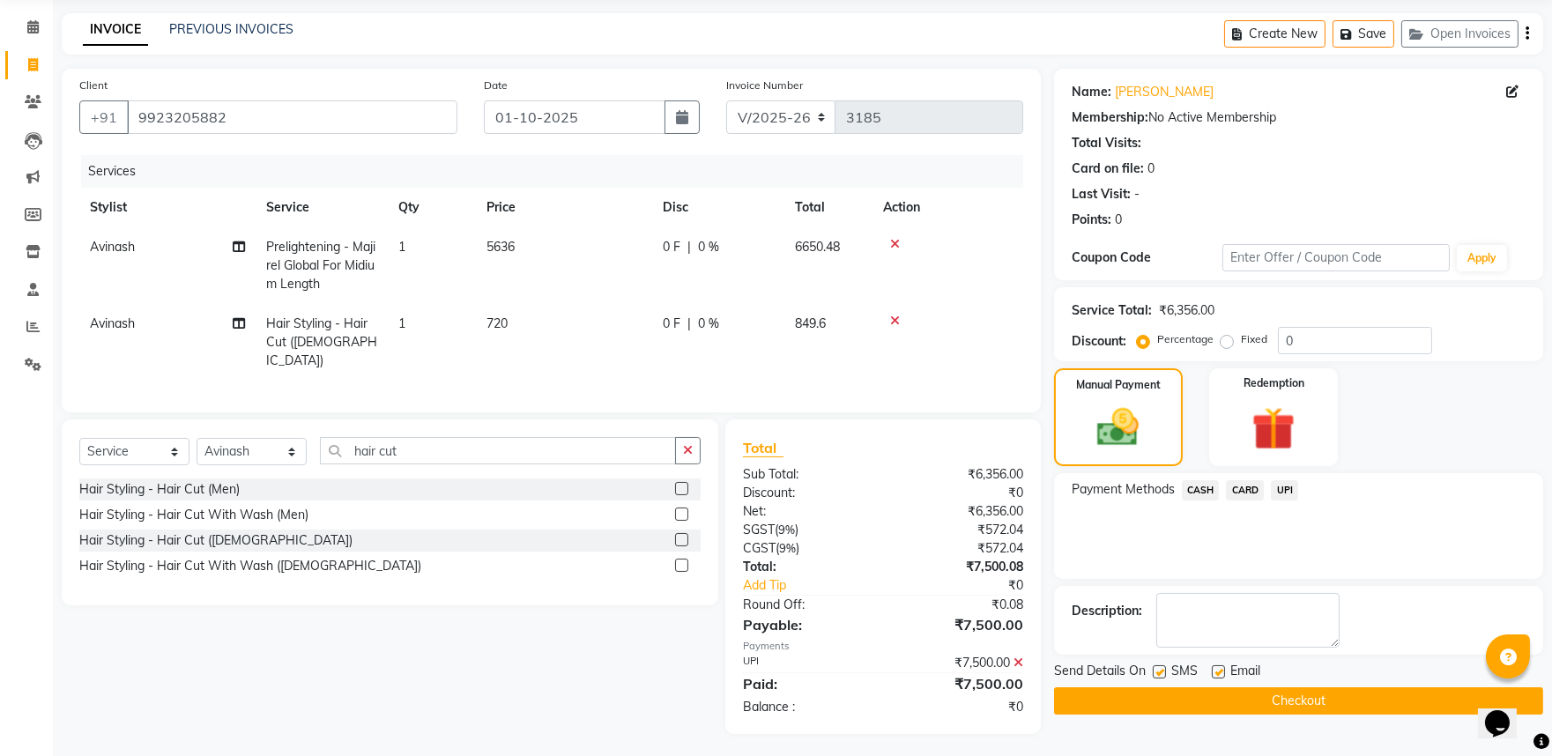
click at [1296, 706] on button "Checkout" at bounding box center [1298, 700] width 489 height 27
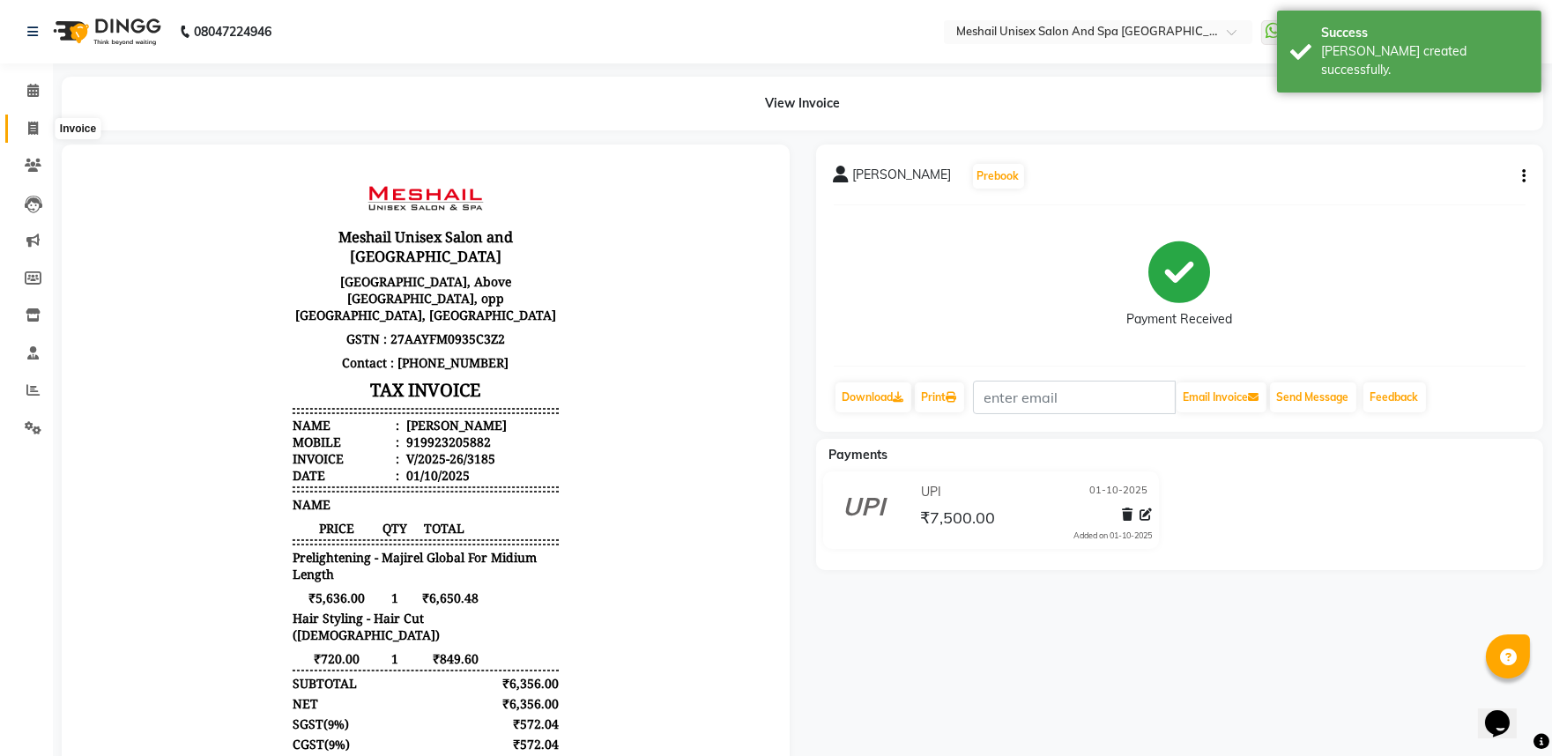
click at [39, 123] on span at bounding box center [33, 129] width 31 height 20
select select "service"
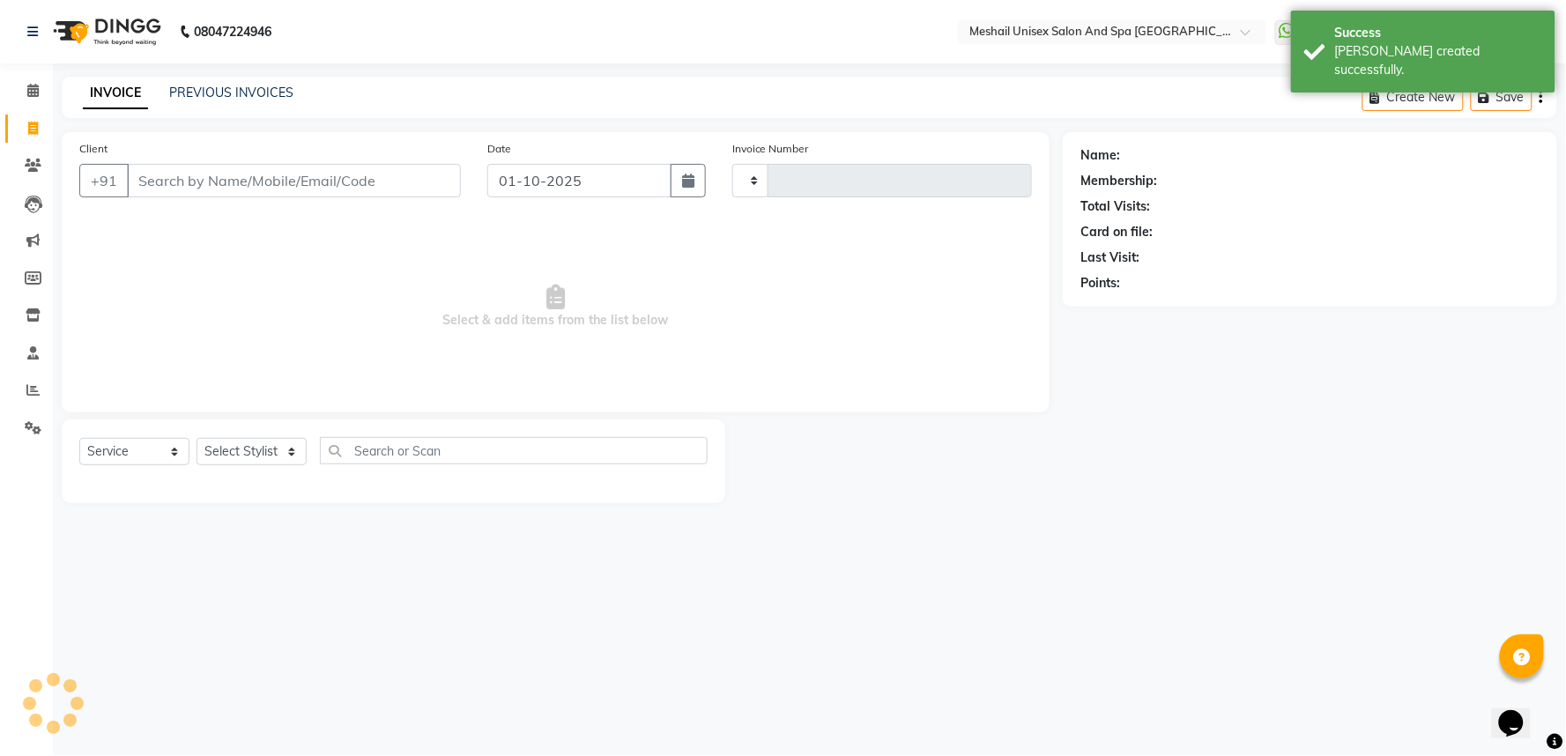
type input "3186"
select select "6711"
click at [249, 92] on link "PREVIOUS INVOICES" at bounding box center [231, 93] width 124 height 16
